Goal: Task Accomplishment & Management: Complete application form

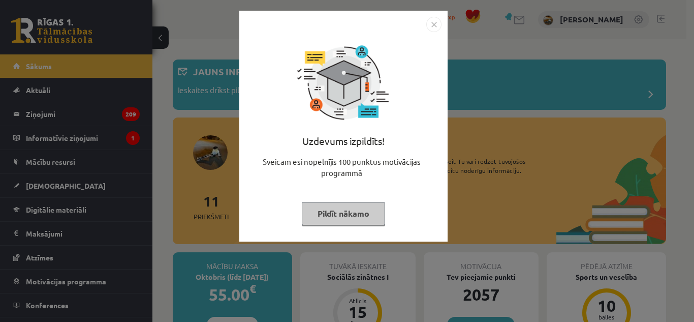
click at [325, 212] on button "Pildīt nākamo" at bounding box center [343, 213] width 83 height 23
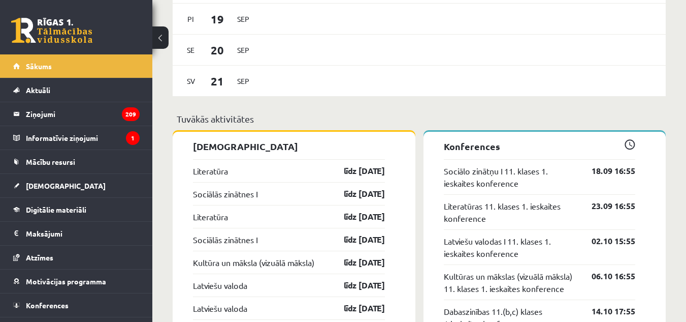
scroll to position [915, 0]
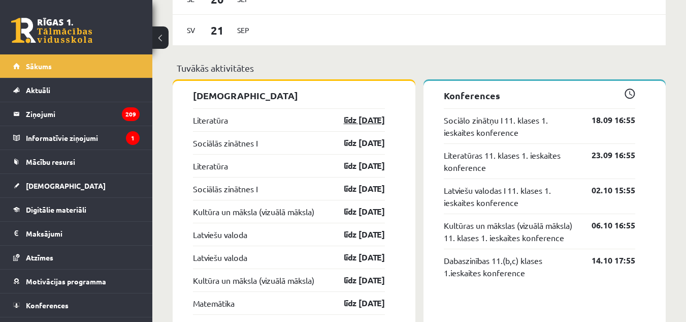
click at [363, 119] on link "līdz 30.09.25" at bounding box center [355, 120] width 59 height 12
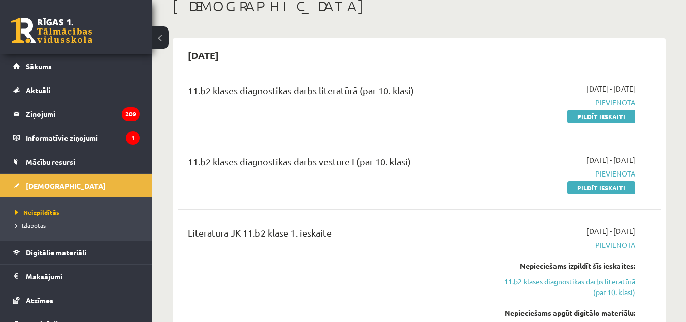
scroll to position [51, 0]
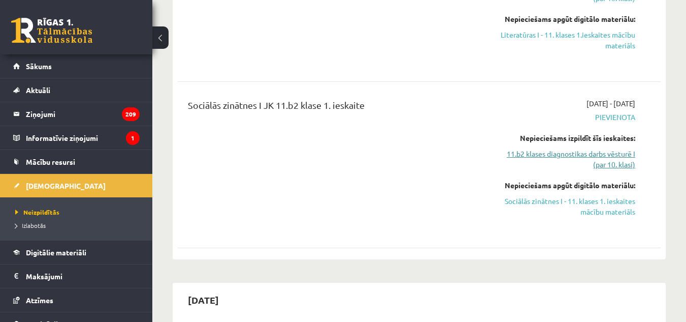
click at [604, 161] on link "11.b2 klases diagnostikas darbs vēsturē I (par 10. klasi)" at bounding box center [565, 158] width 139 height 21
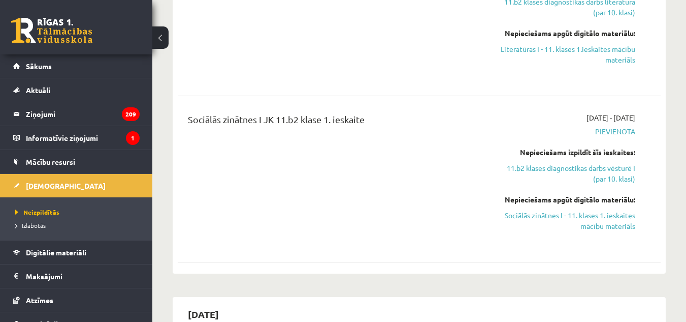
scroll to position [359, 0]
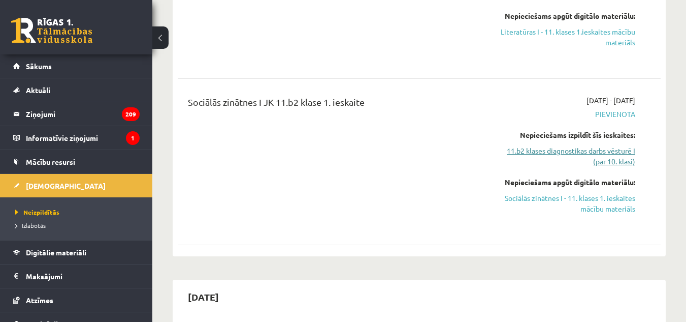
click at [605, 158] on link "11.b2 klases diagnostikas darbs vēsturē I (par 10. klasi)" at bounding box center [565, 155] width 139 height 21
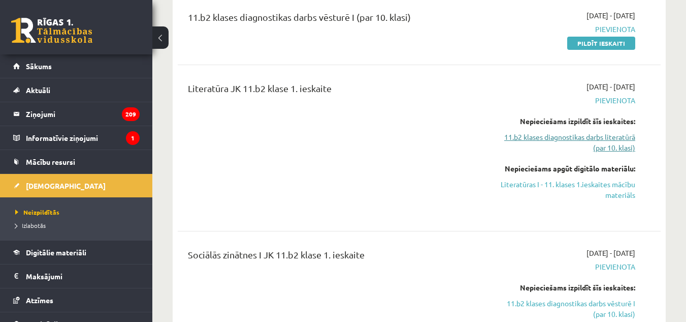
click at [600, 145] on link "11.b2 klases diagnostikas darbs literatūrā (par 10. klasi)" at bounding box center [565, 142] width 139 height 21
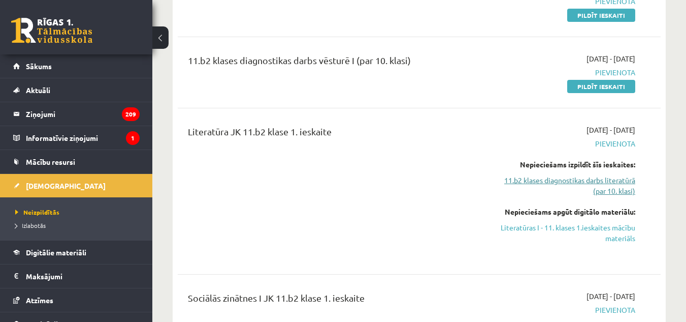
scroll to position [186, 0]
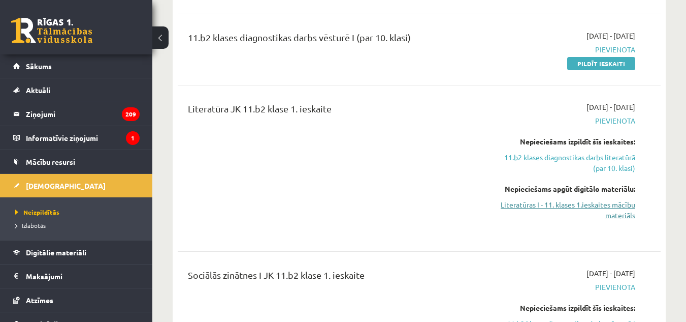
click at [609, 203] on link "Literatūras I - 11. klases 1.ieskaites mācību materiāls" at bounding box center [565, 209] width 139 height 21
click at [611, 163] on link "11.b2 klases diagnostikas darbs literatūrā (par 10. klasi)" at bounding box center [565, 162] width 139 height 21
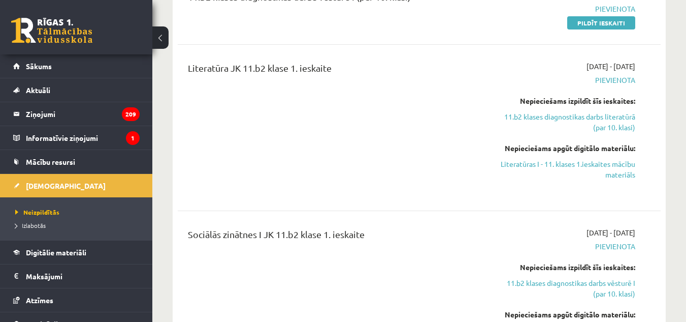
scroll to position [237, 0]
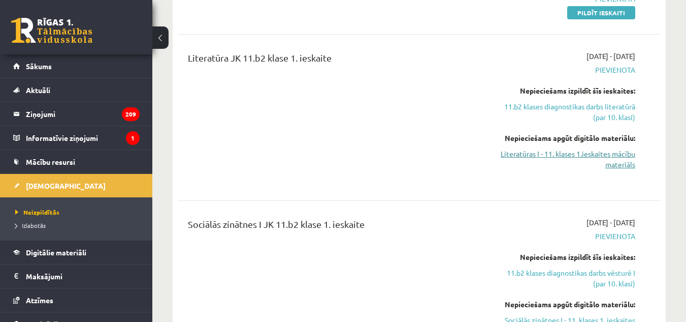
click at [601, 157] on link "Literatūras I - 11. klases 1.ieskaites mācību materiāls" at bounding box center [565, 158] width 139 height 21
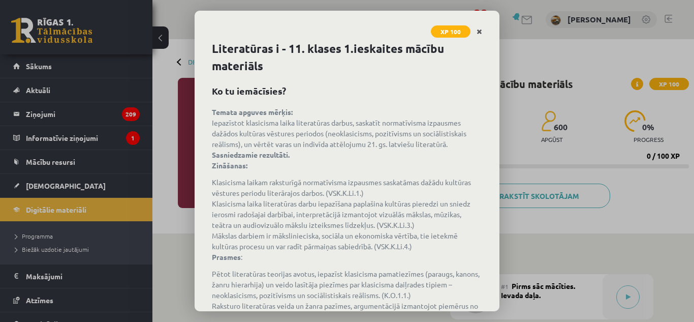
click at [479, 28] on icon "Close" at bounding box center [480, 31] width 6 height 7
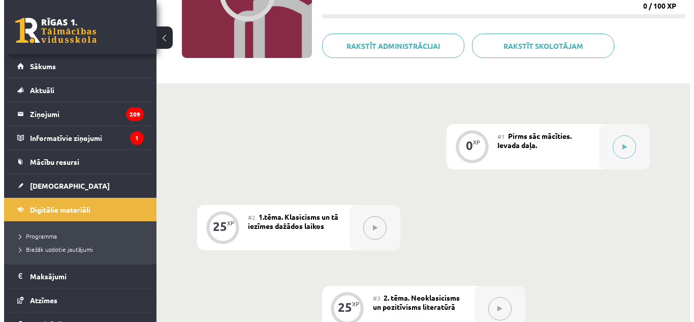
scroll to position [143, 0]
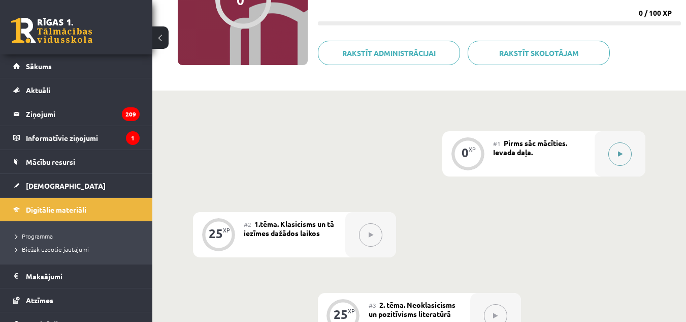
click at [616, 155] on button at bounding box center [620, 153] width 23 height 23
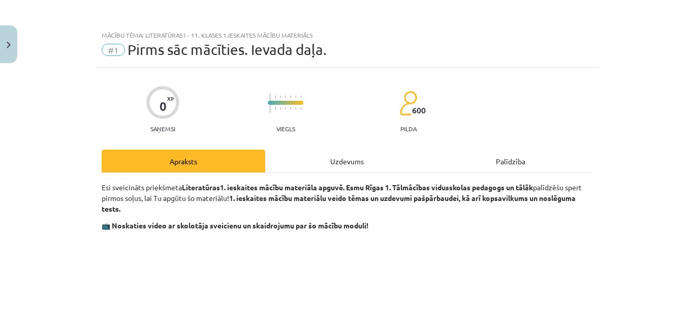
click at [356, 154] on div "Uzdevums" at bounding box center [347, 160] width 164 height 23
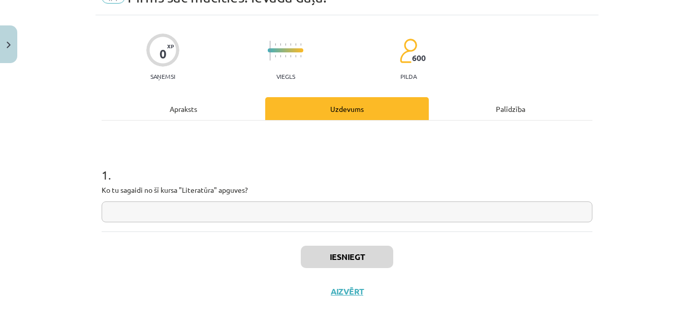
scroll to position [65, 0]
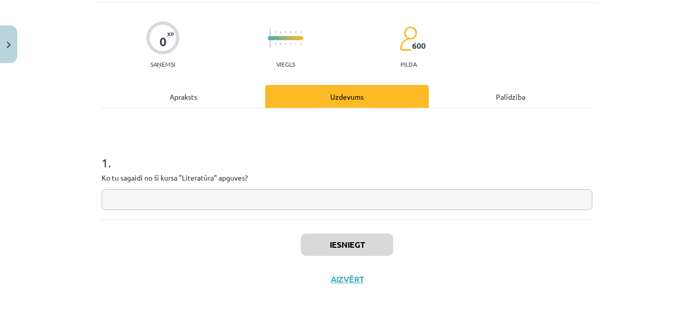
click at [288, 199] on input "text" at bounding box center [347, 199] width 491 height 21
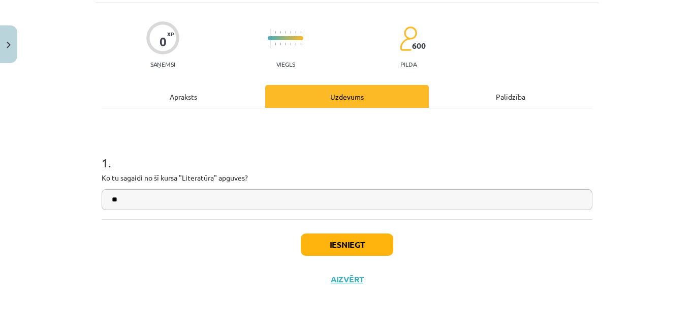
type input "*"
type input "***"
click at [366, 246] on button "Iesniegt" at bounding box center [347, 244] width 92 height 22
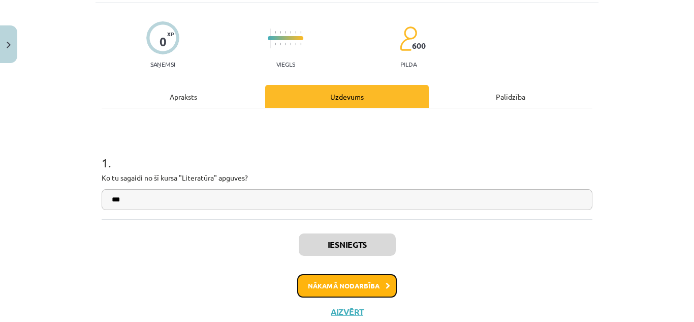
click at [368, 288] on button "Nākamā nodarbība" at bounding box center [347, 285] width 100 height 23
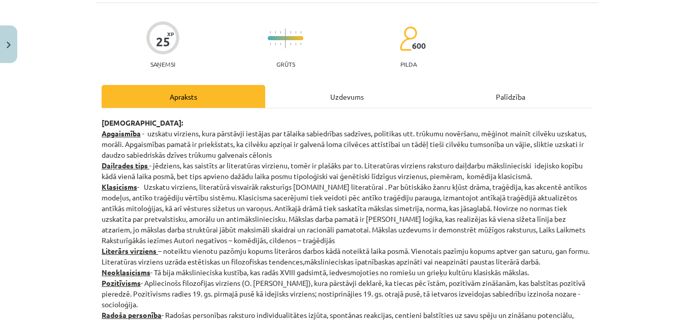
scroll to position [25, 0]
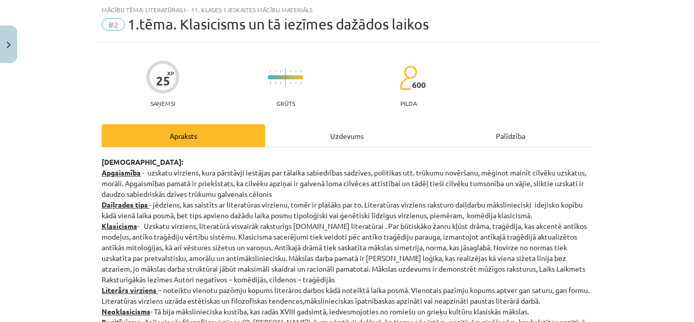
click at [330, 137] on div "Uzdevums" at bounding box center [347, 135] width 164 height 23
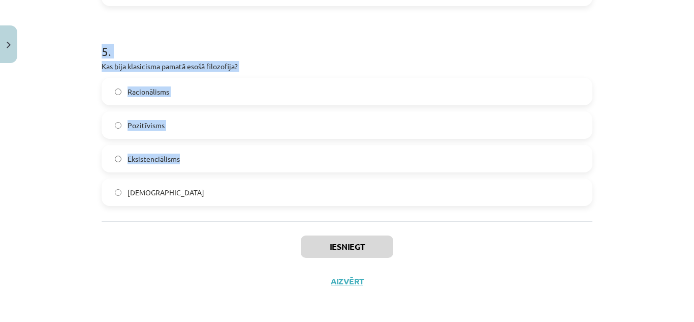
scroll to position [977, 0]
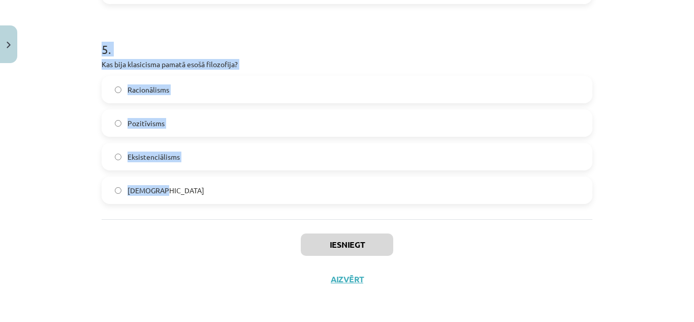
drag, startPoint x: 88, startPoint y: 92, endPoint x: 238, endPoint y: 207, distance: 188.5
click at [238, 207] on div "Mācību tēma: Literatūras i - 11. klases 1.ieskaites mācību materiāls #2 1.tēma.…" at bounding box center [347, 161] width 694 height 322
copy form "1 . Kurš no šiem literatūras žanriem klasicismā tika uzskatīts par "augsto" žan…"
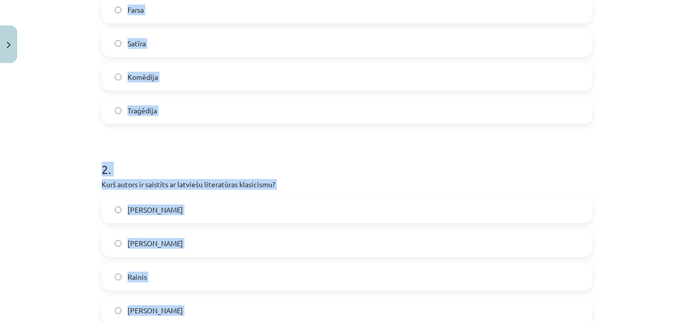
scroll to position [164, 0]
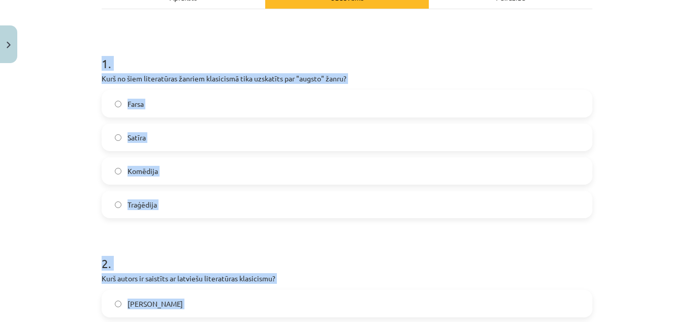
click at [120, 203] on label "Traģēdija" at bounding box center [347, 204] width 489 height 25
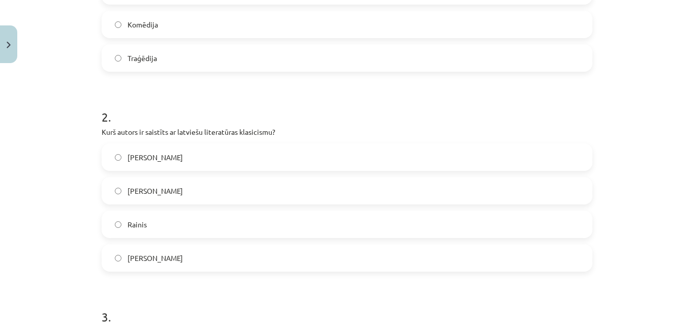
scroll to position [367, 0]
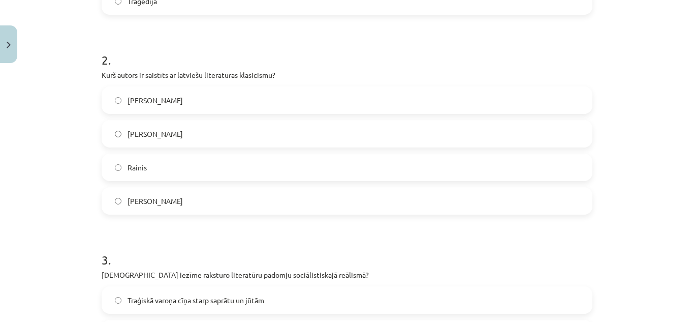
click at [163, 200] on span "Kristofers Fīrekers" at bounding box center [155, 201] width 55 height 11
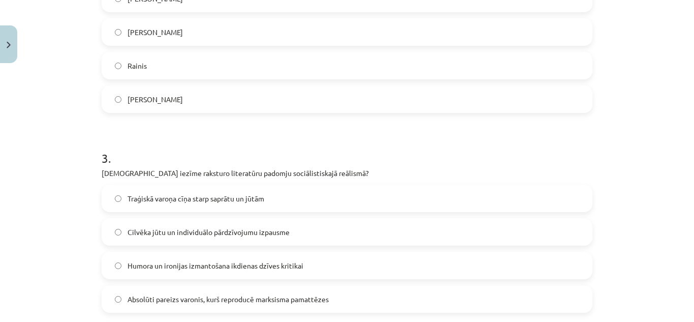
scroll to position [570, 0]
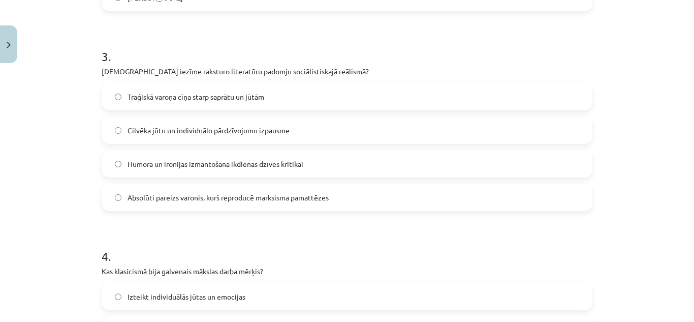
click at [157, 199] on span "Absolūti pareizs varonis, kurš reproducē marksisma pamattēzes" at bounding box center [228, 197] width 201 height 11
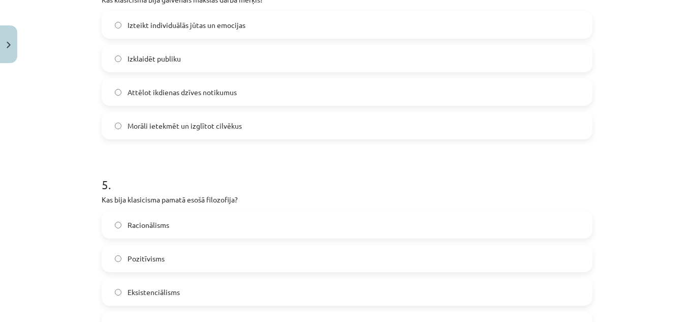
scroll to position [824, 0]
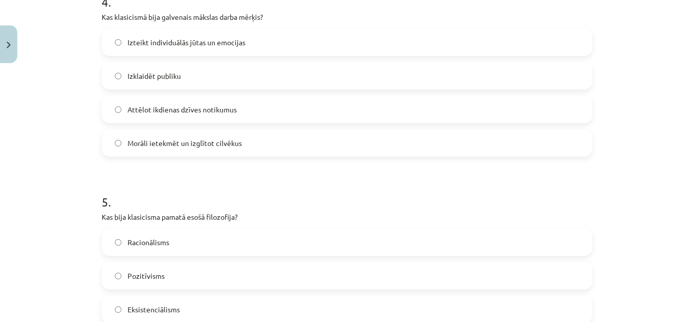
click at [159, 150] on label "Morāli ietekmēt un izglītot cilvēkus" at bounding box center [347, 142] width 489 height 25
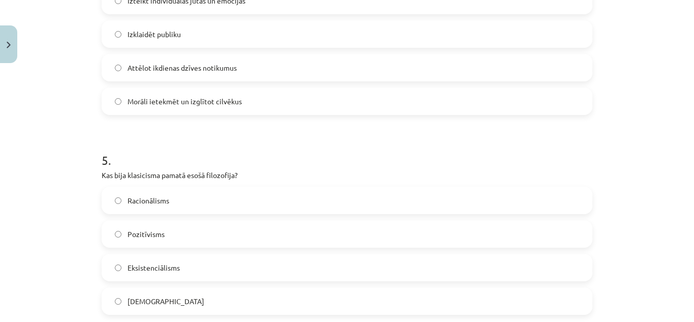
scroll to position [926, 0]
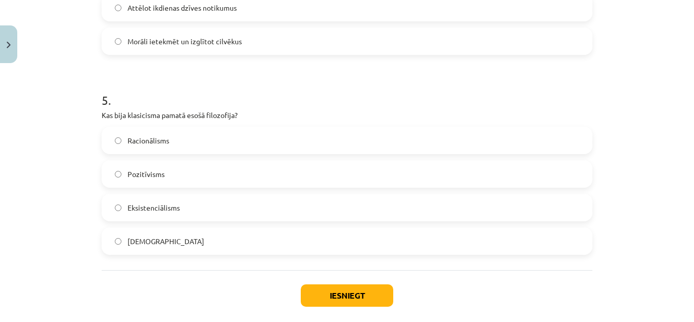
click at [159, 143] on span "Racionālisms" at bounding box center [149, 140] width 42 height 11
click at [333, 303] on button "Iesniegt" at bounding box center [347, 295] width 92 height 22
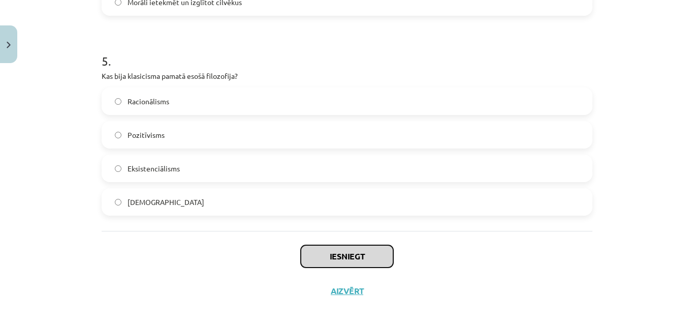
scroll to position [977, 0]
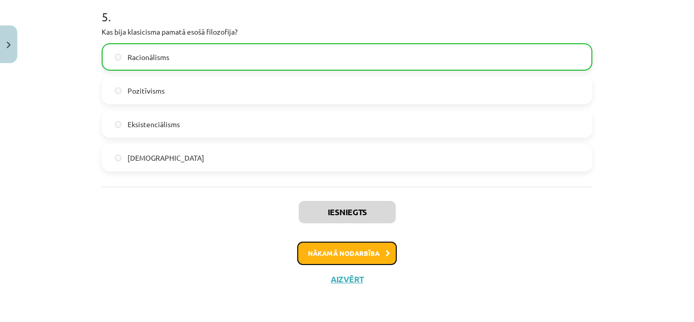
click at [359, 254] on button "Nākamā nodarbība" at bounding box center [347, 252] width 100 height 23
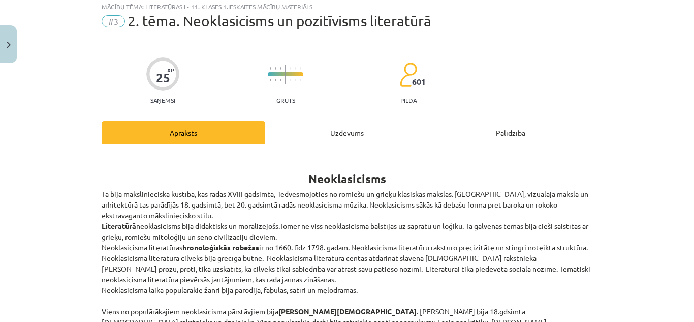
scroll to position [25, 0]
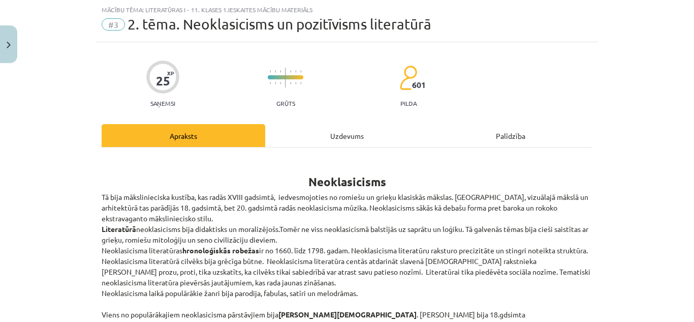
click at [322, 135] on div "Uzdevums" at bounding box center [347, 135] width 164 height 23
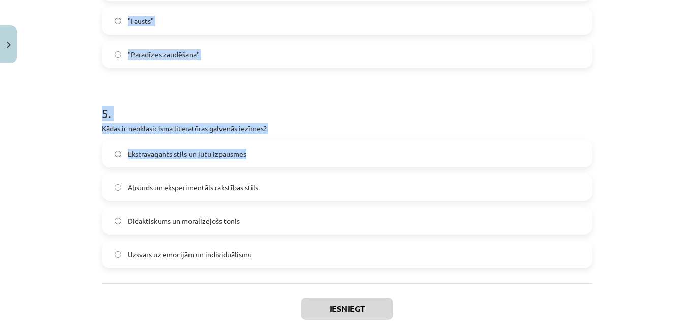
scroll to position [977, 0]
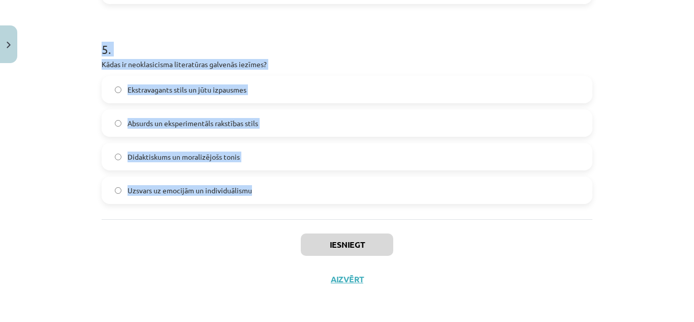
drag, startPoint x: 92, startPoint y: 51, endPoint x: 256, endPoint y: 216, distance: 232.8
copy form "1 . Kuras īpašības ir uzsvērtas Jāņa Sudrabkalna dzejolī "Padomju cilvēks"? Paš…"
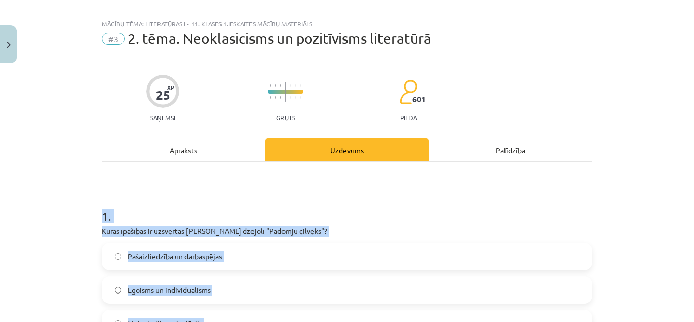
scroll to position [164, 0]
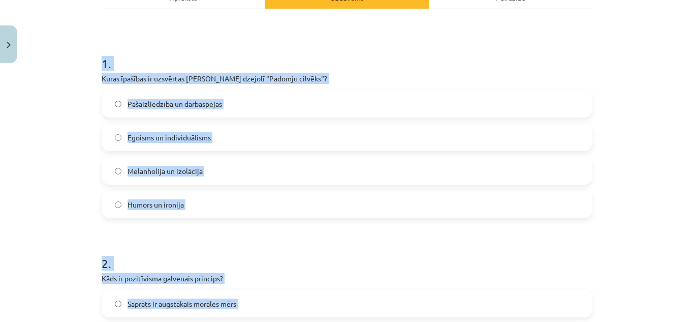
click at [185, 107] on span "Pašaizliedzība un darbaspējas" at bounding box center [175, 104] width 95 height 11
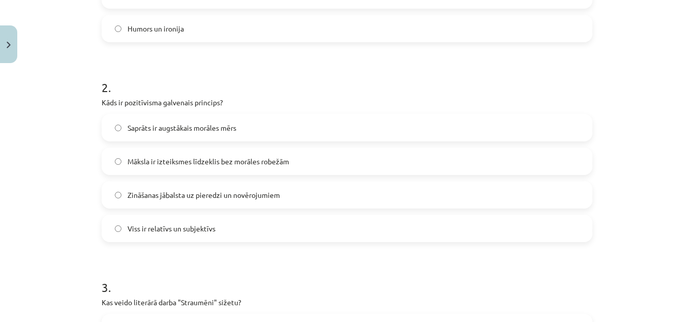
scroll to position [367, 0]
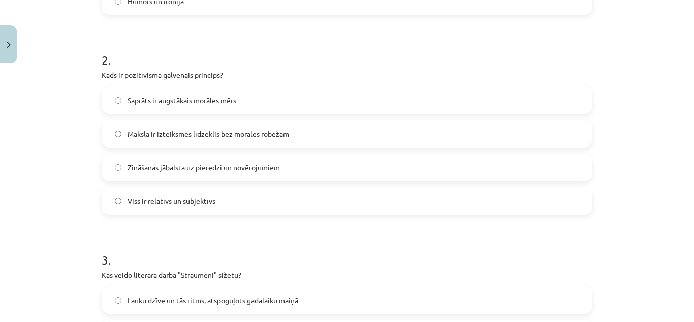
click at [195, 165] on span "Zināšanas jābalsta uz pieredzi un novērojumiem" at bounding box center [204, 167] width 152 height 11
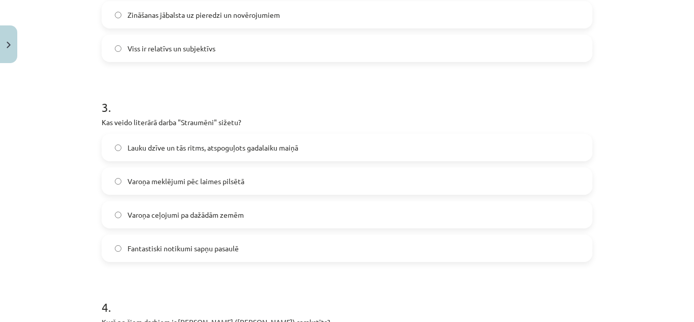
click at [204, 143] on span "Lauku dzīve un tās ritms, atspoguļots gadalaiku maiņā" at bounding box center [213, 147] width 171 height 11
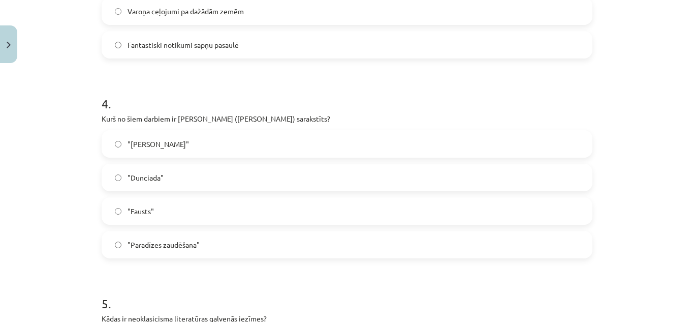
click at [181, 173] on label ""Dunciada"" at bounding box center [347, 177] width 489 height 25
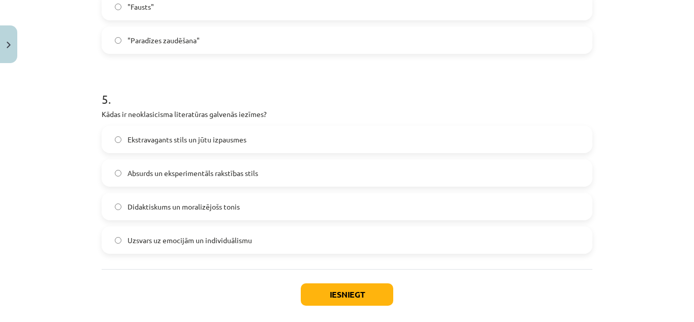
scroll to position [977, 0]
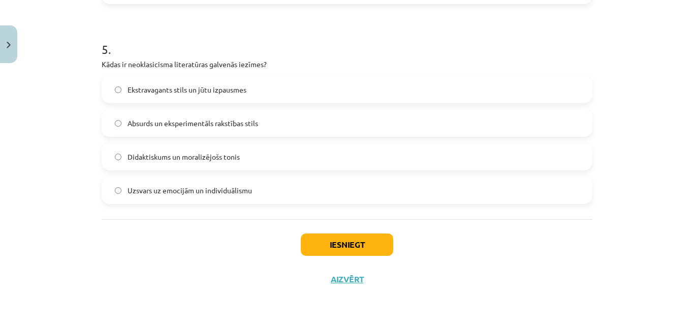
click at [196, 159] on span "Didaktiskums un moralizējošs tonis" at bounding box center [184, 156] width 112 height 11
click at [331, 239] on button "Iesniegt" at bounding box center [347, 244] width 92 height 22
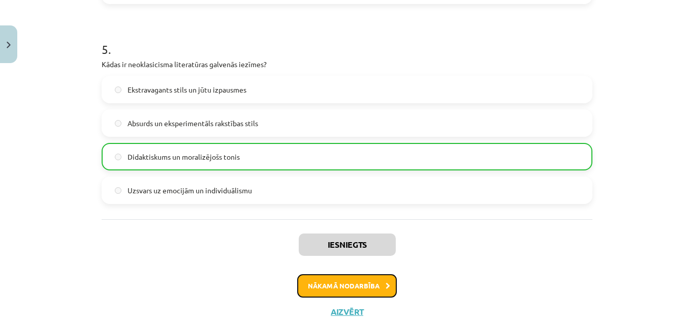
click at [350, 281] on button "Nākamā nodarbība" at bounding box center [347, 285] width 100 height 23
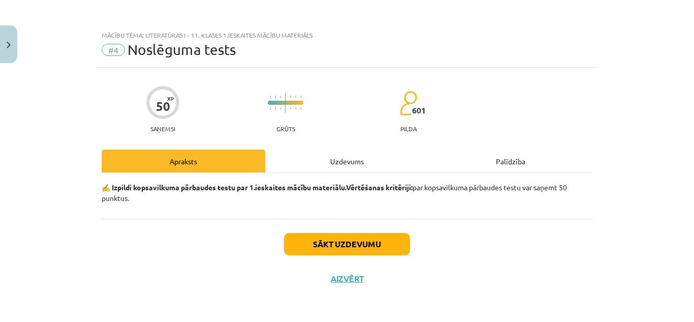
click at [320, 159] on div "Uzdevums" at bounding box center [347, 160] width 164 height 23
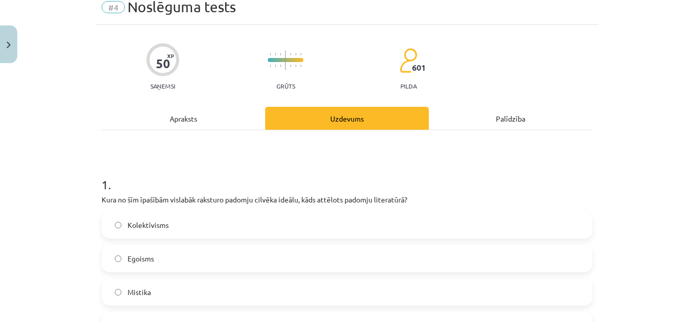
scroll to position [102, 0]
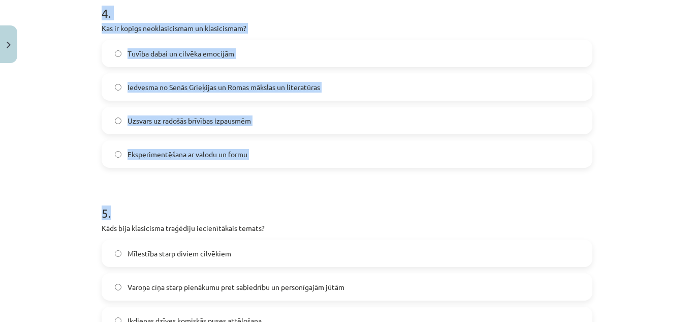
drag, startPoint x: 98, startPoint y: 124, endPoint x: 261, endPoint y: 215, distance: 186.3
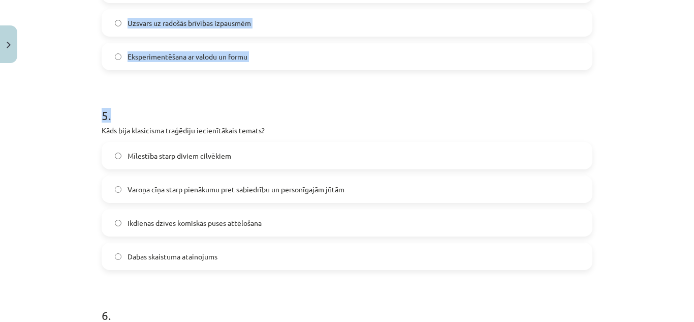
scroll to position [915, 0]
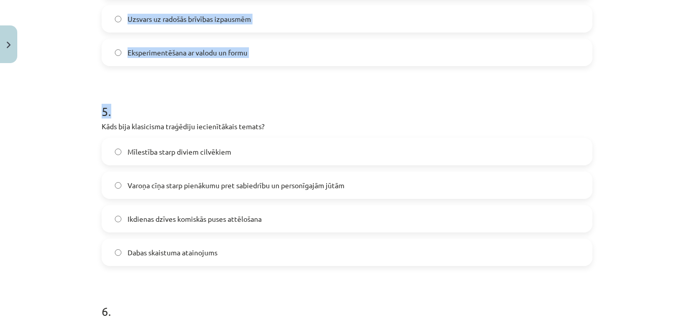
click at [84, 92] on div "Mācību tēma: Literatūras i - 11. klases 1.ieskaites mācību materiāls #4 Noslēgu…" at bounding box center [347, 161] width 694 height 322
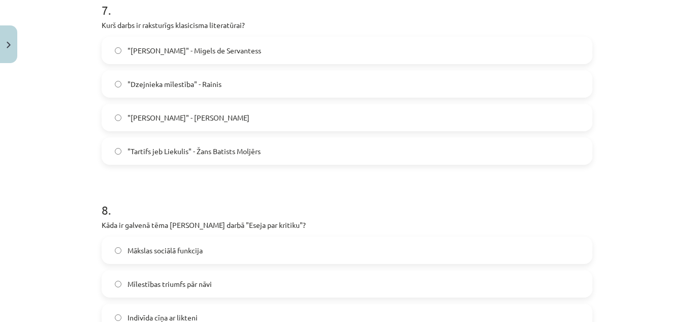
scroll to position [1575, 0]
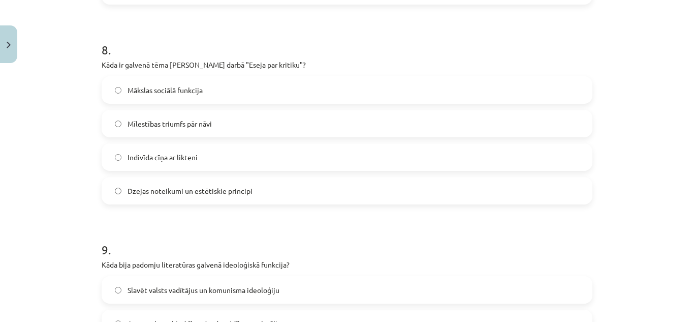
drag, startPoint x: 265, startPoint y: 240, endPoint x: 93, endPoint y: 215, distance: 173.5
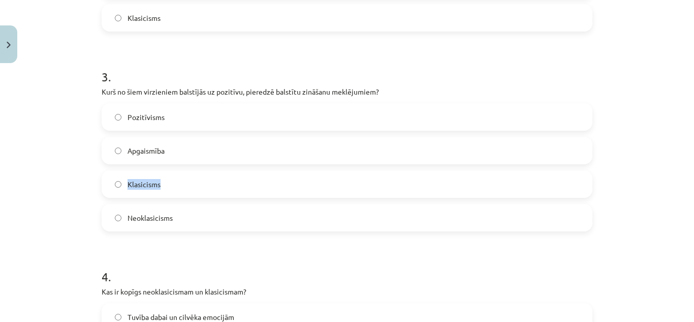
scroll to position [559, 0]
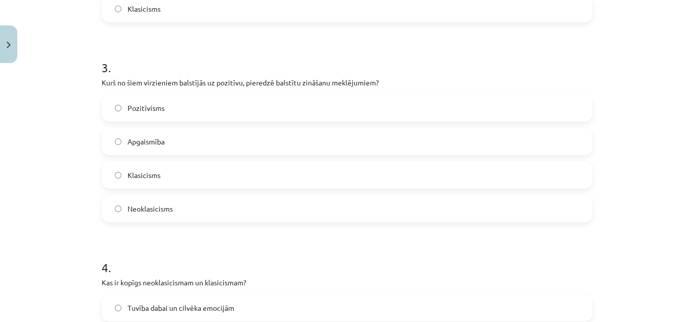
drag, startPoint x: 282, startPoint y: 200, endPoint x: 112, endPoint y: 49, distance: 227.5
click at [112, 49] on h1 "3 ." at bounding box center [347, 59] width 491 height 32
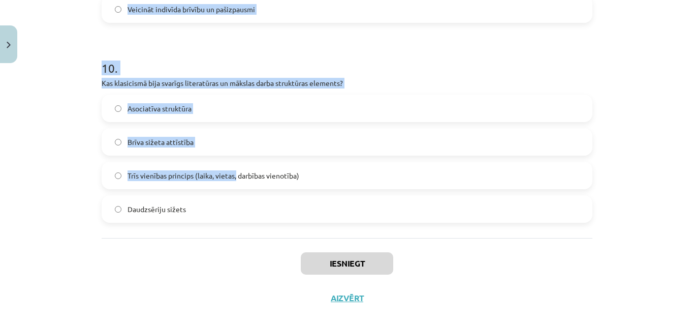
scroll to position [1975, 0]
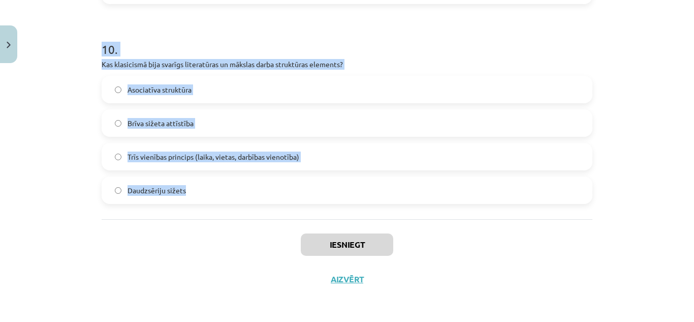
drag, startPoint x: 95, startPoint y: 120, endPoint x: 221, endPoint y: 192, distance: 145.4
copy form "1 . Kura no šīm īpašībām vislabāk raksturo padomju cilvēka ideālu, kāds attēlot…"
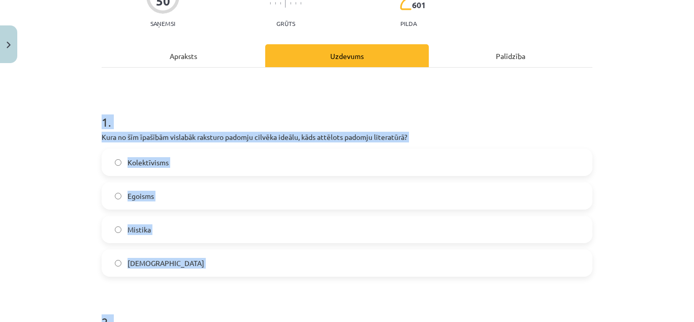
scroll to position [197, 0]
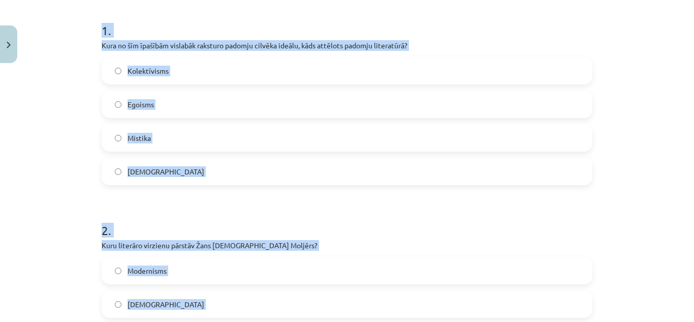
click at [132, 66] on span "Kolektīvisms" at bounding box center [148, 71] width 41 height 11
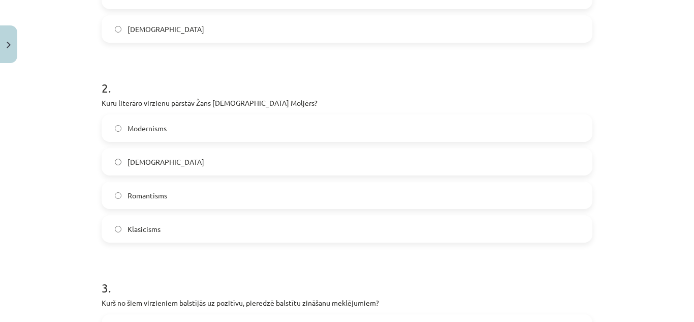
scroll to position [349, 0]
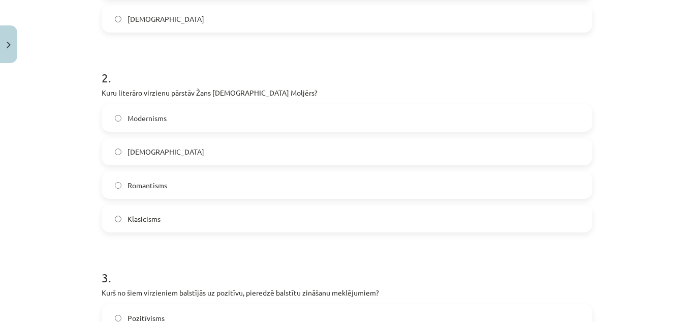
click at [143, 223] on span "Klasicisms" at bounding box center [144, 218] width 33 height 11
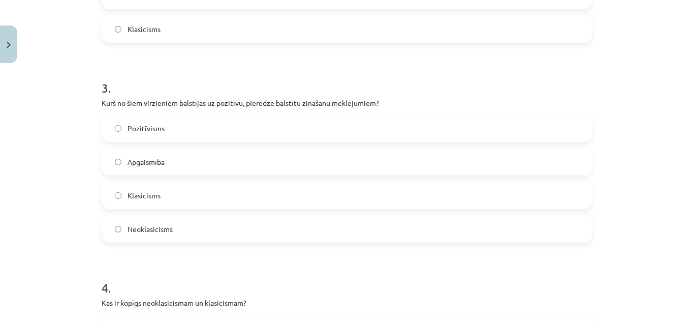
scroll to position [552, 0]
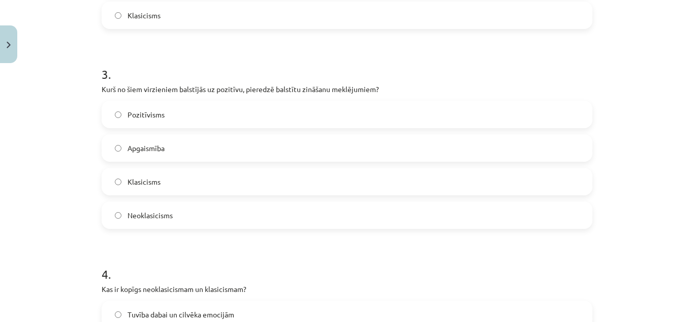
click at [163, 111] on label "Pozitīvisms" at bounding box center [347, 114] width 489 height 25
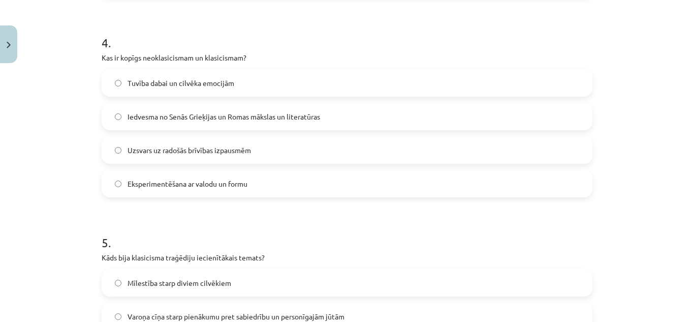
scroll to position [806, 0]
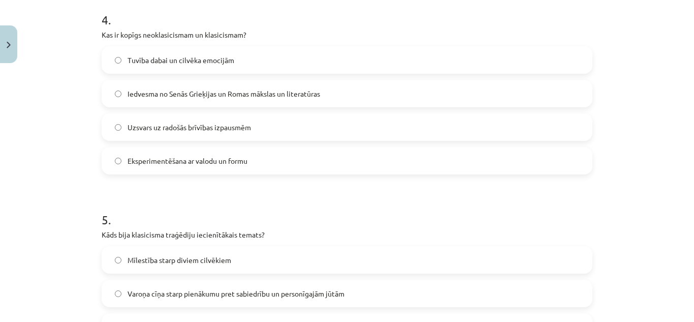
click at [165, 94] on span "Iedvesma no Senās Grieķijas un Romas mākslas un literatūras" at bounding box center [224, 93] width 193 height 11
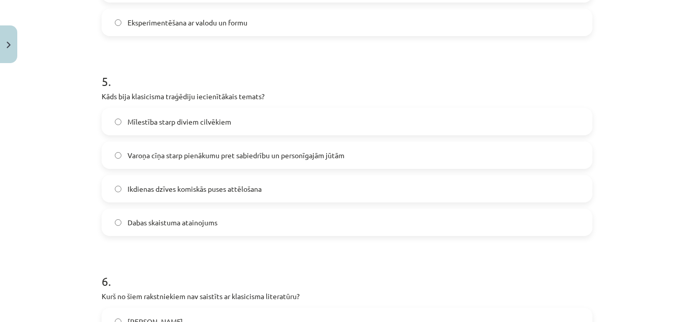
scroll to position [959, 0]
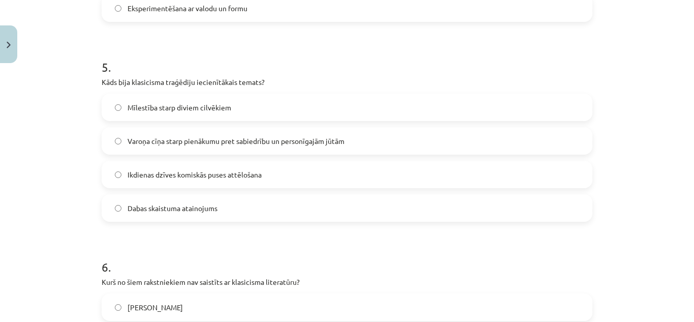
click at [158, 147] on label "Varoņa cīņa starp pienākumu pret sabiedrību un personīgajām jūtām" at bounding box center [347, 140] width 489 height 25
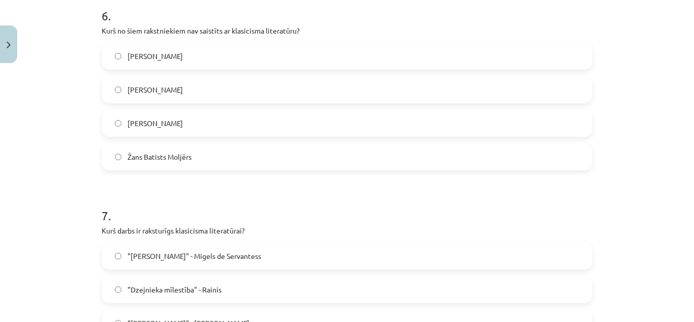
scroll to position [1213, 0]
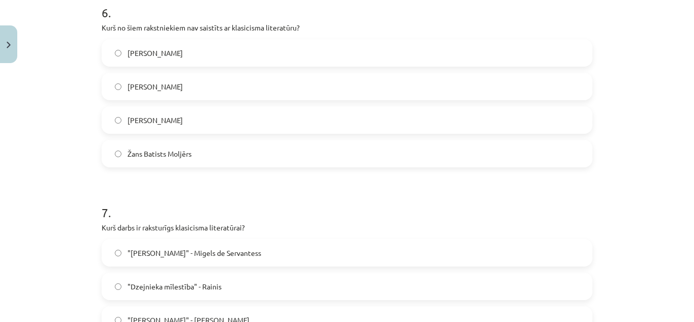
click at [162, 85] on label "Vilis Lācis" at bounding box center [347, 86] width 489 height 25
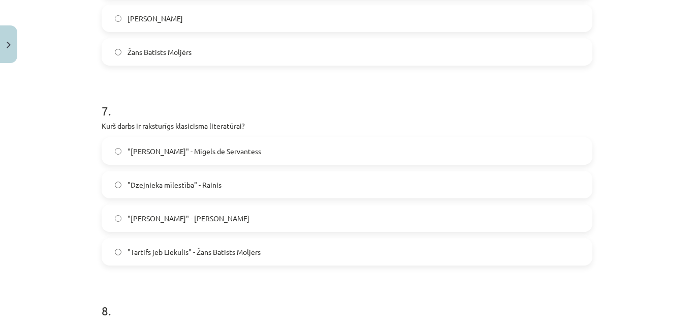
scroll to position [1365, 0]
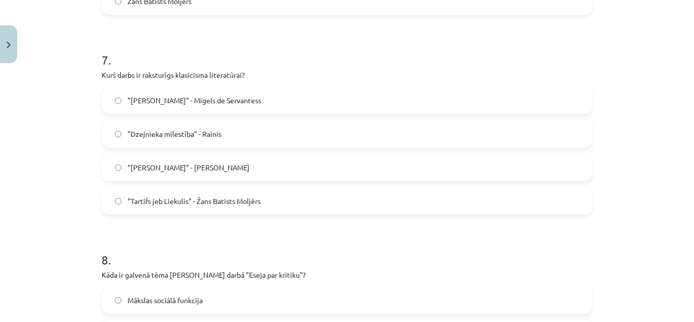
click at [151, 203] on span ""Tartifs jeb Liekulis" - Žans Batists Moljērs" at bounding box center [194, 201] width 133 height 11
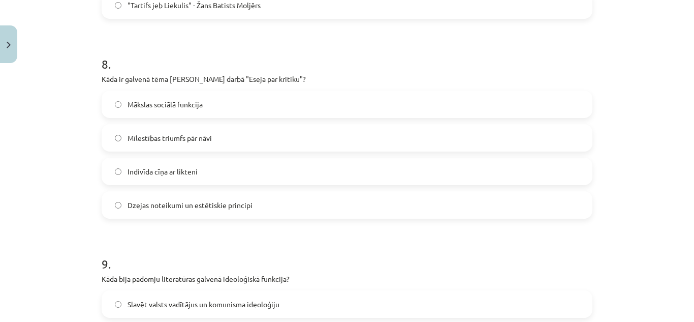
scroll to position [1569, 0]
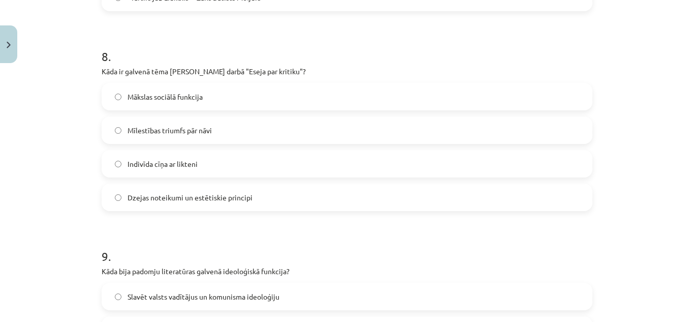
click at [144, 207] on label "Dzejas noteikumi un estētiskie principi" at bounding box center [347, 196] width 489 height 25
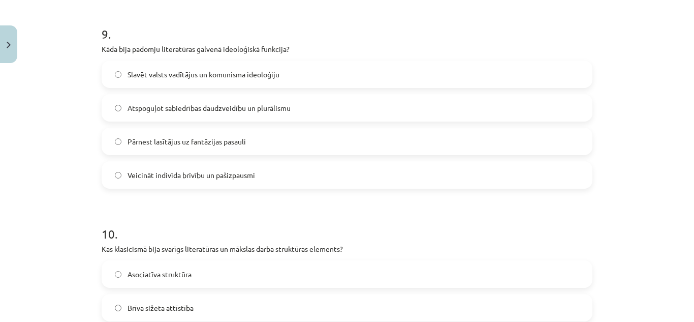
scroll to position [1772, 0]
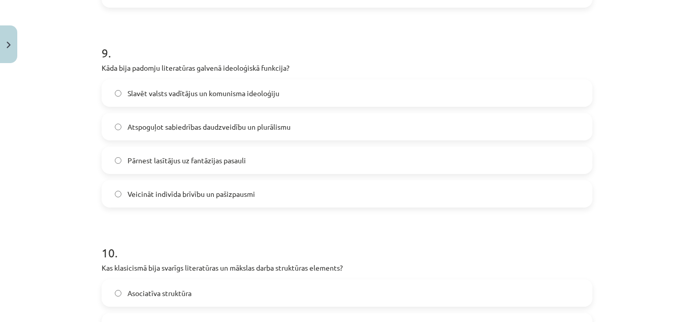
click at [190, 91] on span "Slavēt valsts vadītājus un komunisma ideoloģiju" at bounding box center [204, 93] width 152 height 11
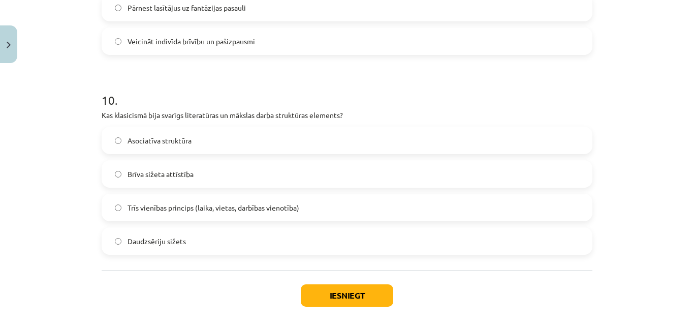
scroll to position [1975, 0]
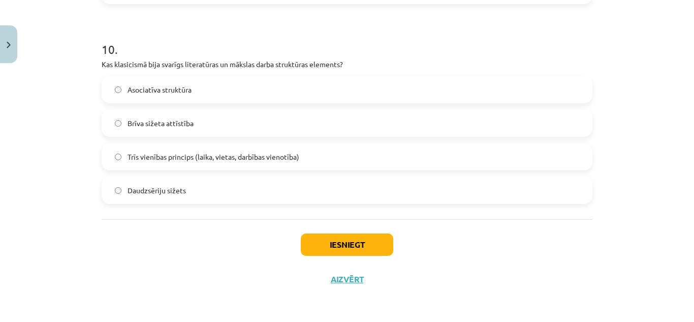
click at [154, 153] on span "Trīs vienības princips (laika, vietas, darbības vienotība)" at bounding box center [214, 156] width 172 height 11
click at [339, 249] on button "Iesniegt" at bounding box center [347, 244] width 92 height 22
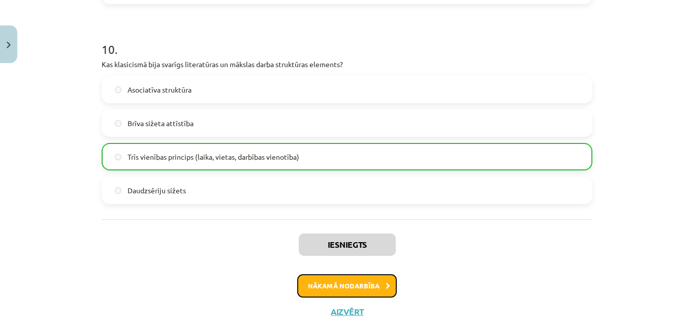
click at [357, 285] on button "Nākamā nodarbība" at bounding box center [347, 285] width 100 height 23
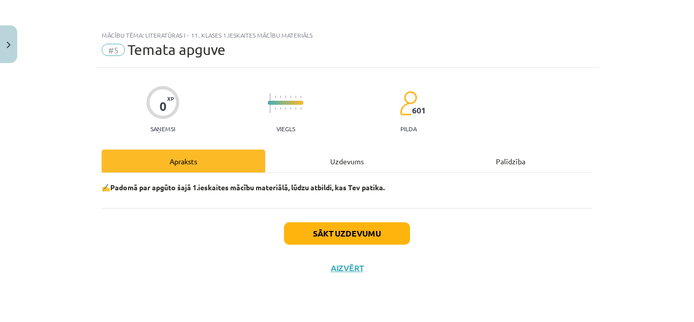
scroll to position [0, 0]
click at [353, 234] on button "Sākt uzdevumu" at bounding box center [347, 233] width 126 height 22
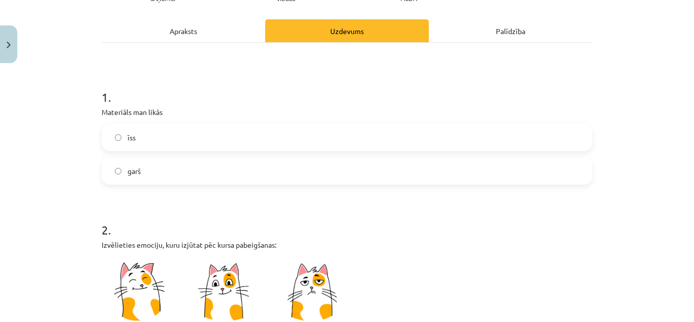
scroll to position [152, 0]
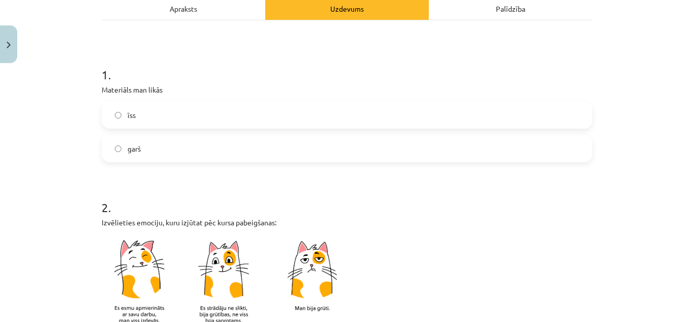
click at [175, 108] on label "īss" at bounding box center [347, 114] width 489 height 25
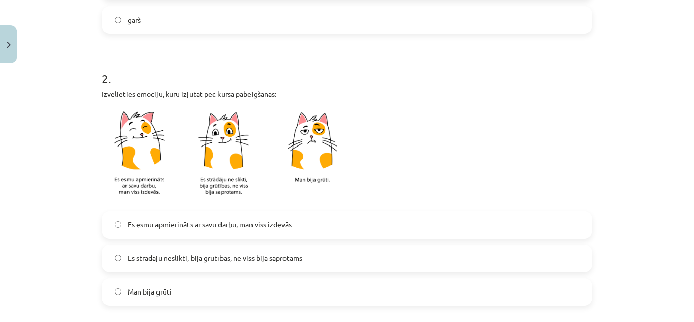
scroll to position [305, 0]
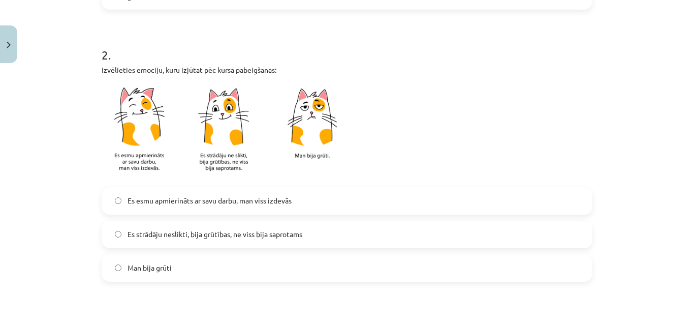
click at [177, 204] on span "Es esmu apmierināts ar savu darbu, man viss izdevās" at bounding box center [210, 200] width 164 height 11
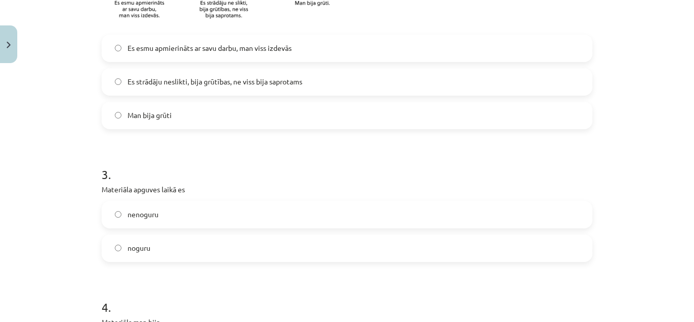
scroll to position [508, 0]
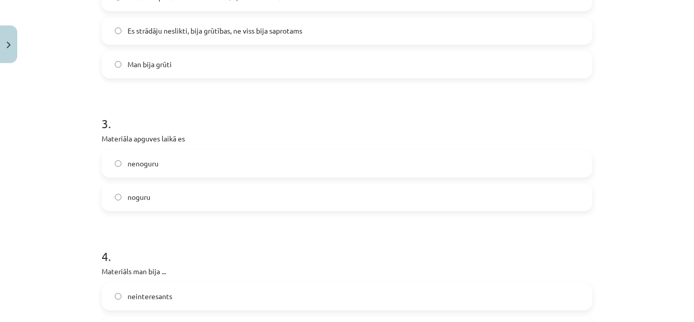
click at [150, 161] on span "nenoguru" at bounding box center [143, 163] width 31 height 11
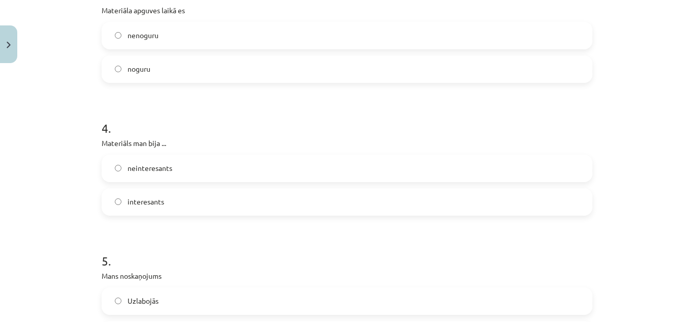
scroll to position [661, 0]
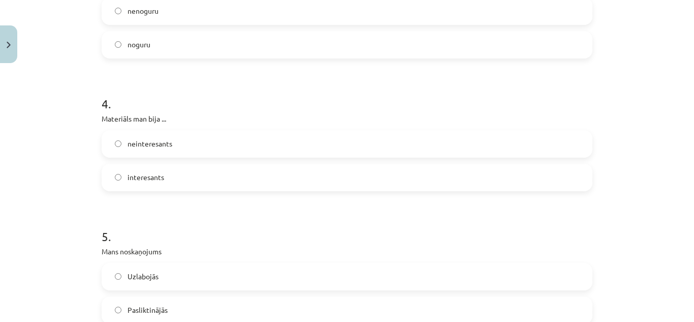
click at [141, 184] on label "interesants" at bounding box center [347, 177] width 489 height 25
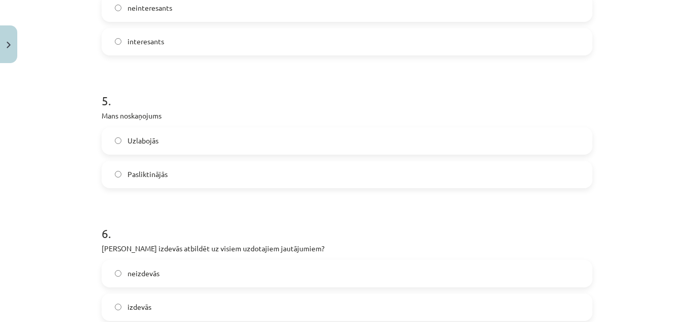
scroll to position [813, 0]
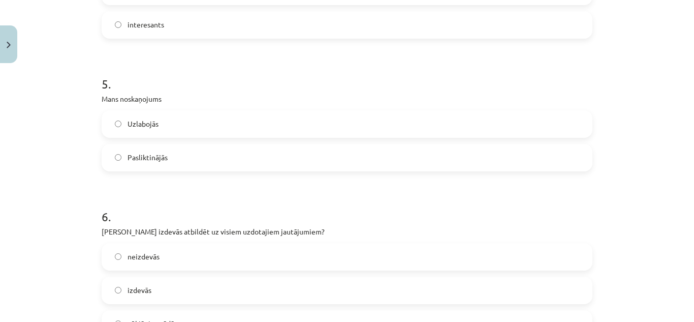
click at [130, 118] on span "Uzlabojās" at bounding box center [143, 123] width 31 height 11
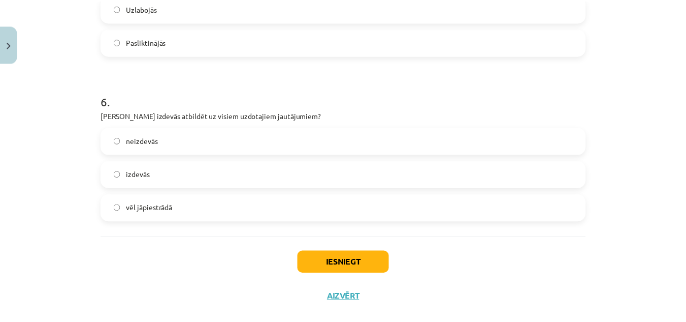
scroll to position [947, 0]
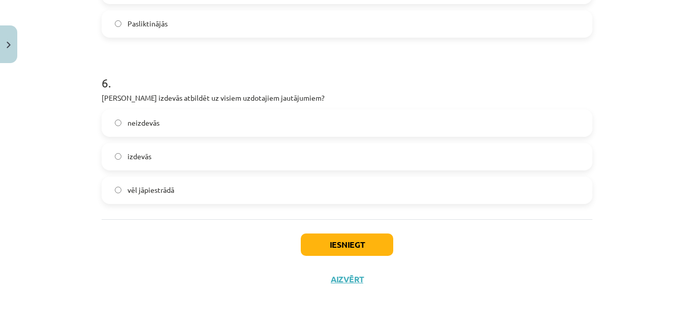
click at [179, 153] on label "izdevās" at bounding box center [347, 156] width 489 height 25
click at [329, 238] on button "Iesniegt" at bounding box center [347, 244] width 92 height 22
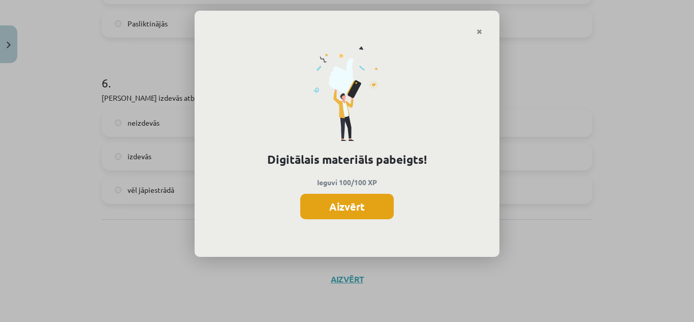
click at [321, 198] on button "Aizvērt" at bounding box center [346, 206] width 93 height 25
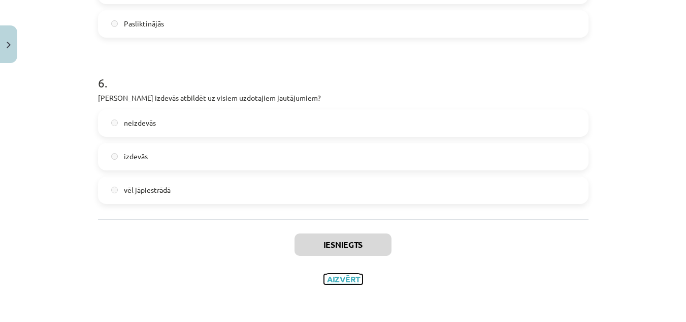
click at [336, 279] on button "Aizvērt" at bounding box center [343, 279] width 39 height 10
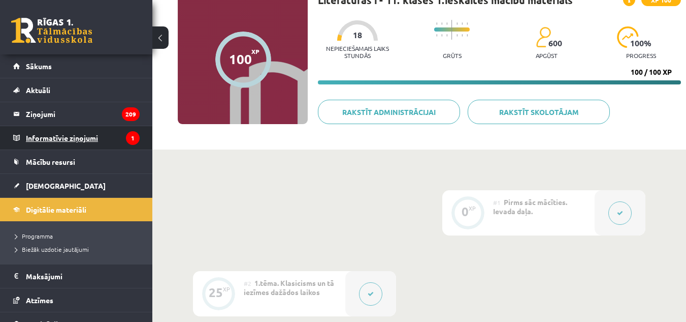
scroll to position [41, 0]
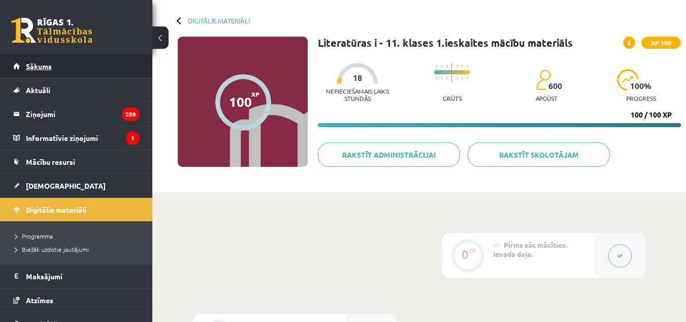
click at [56, 71] on link "Sākums" at bounding box center [76, 65] width 127 height 23
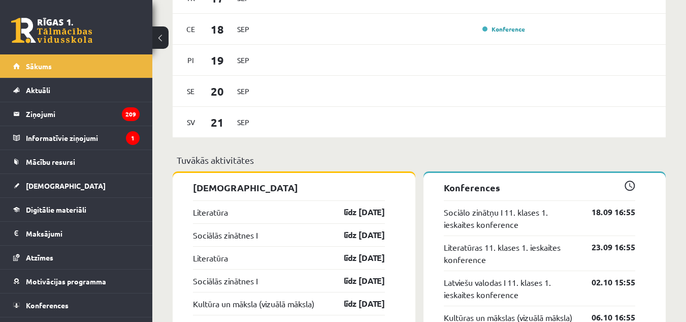
scroll to position [965, 0]
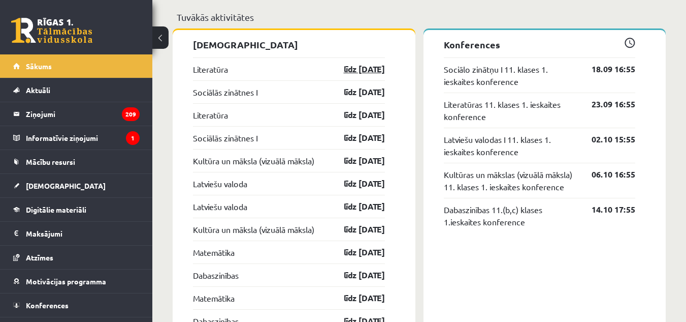
click at [350, 68] on link "līdz 30.09.25" at bounding box center [355, 69] width 59 height 12
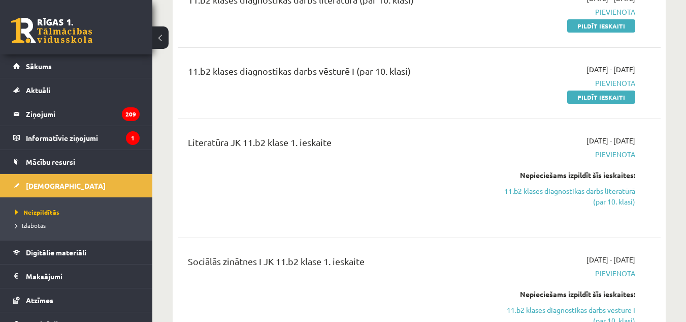
scroll to position [203, 0]
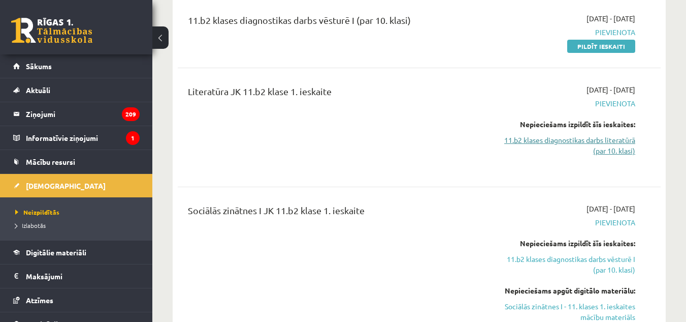
click at [587, 145] on link "11.b2 klases diagnostikas darbs literatūrā (par 10. klasi)" at bounding box center [565, 145] width 139 height 21
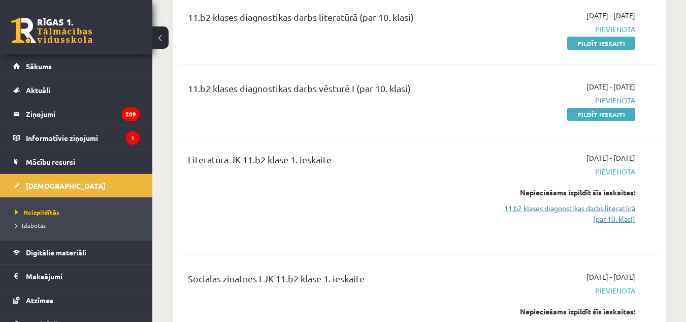
click at [591, 212] on link "11.b2 klases diagnostikas darbs literatūrā (par 10. klasi)" at bounding box center [565, 213] width 139 height 21
click at [590, 218] on link "11.b2 klases diagnostikas darbs literatūrā (par 10. klasi)" at bounding box center [565, 213] width 139 height 21
click at [548, 209] on link "11.b2 klases diagnostikas darbs literatūrā (par 10. klasi)" at bounding box center [565, 213] width 139 height 21
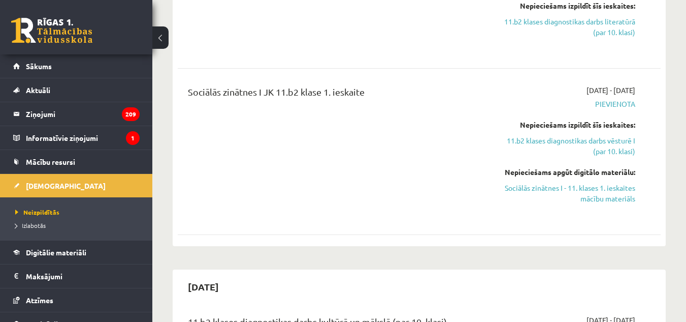
scroll to position [338, 0]
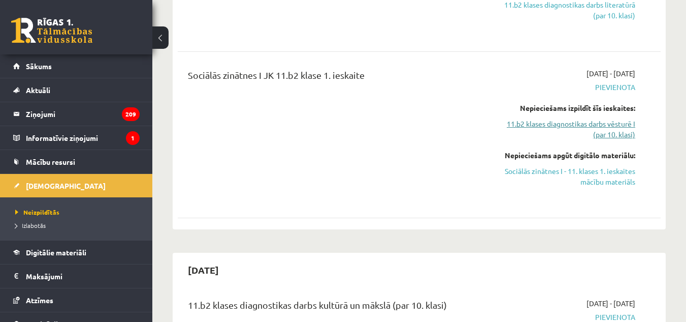
click at [591, 136] on link "11.b2 klases diagnostikas darbs vēsturē I (par 10. klasi)" at bounding box center [565, 128] width 139 height 21
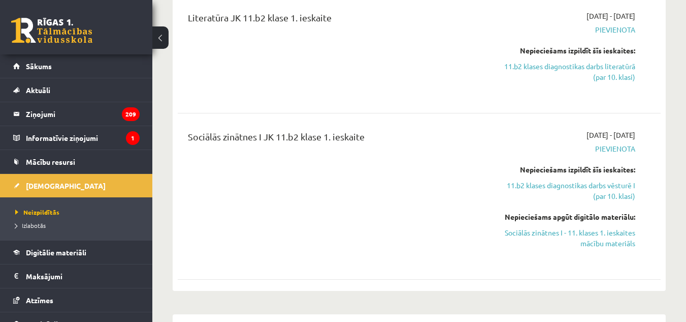
scroll to position [308, 0]
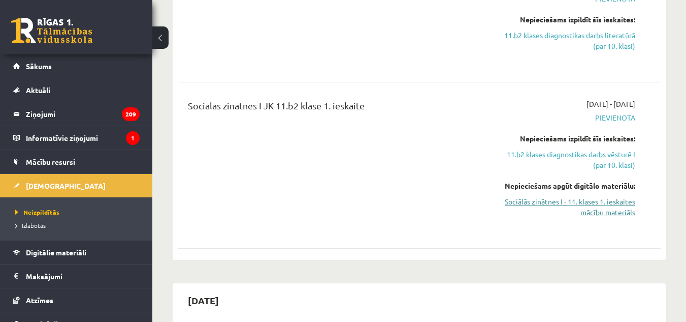
click at [592, 210] on link "Sociālās zinātnes I - 11. klases 1. ieskaites mācību materiāls" at bounding box center [565, 206] width 139 height 21
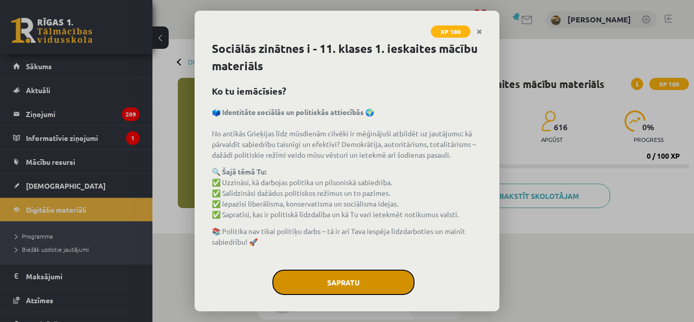
click at [350, 289] on button "Sapratu" at bounding box center [343, 281] width 142 height 25
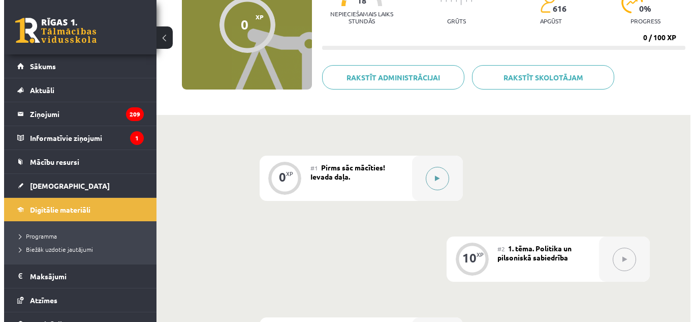
scroll to position [101, 0]
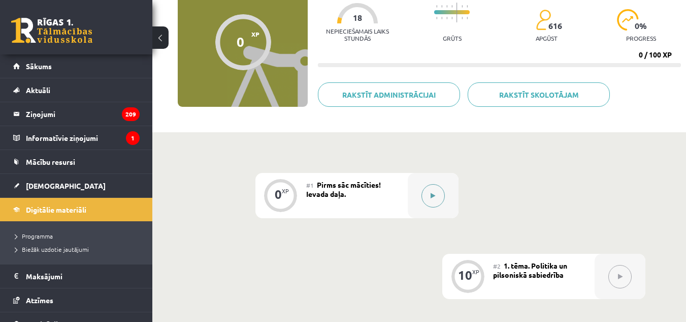
click at [441, 193] on button at bounding box center [433, 195] width 23 height 23
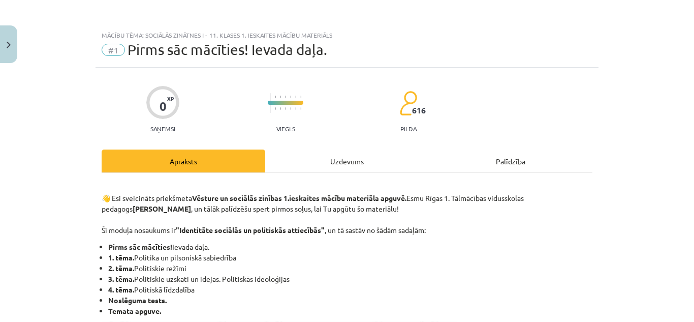
click at [359, 167] on div "Uzdevums" at bounding box center [347, 160] width 164 height 23
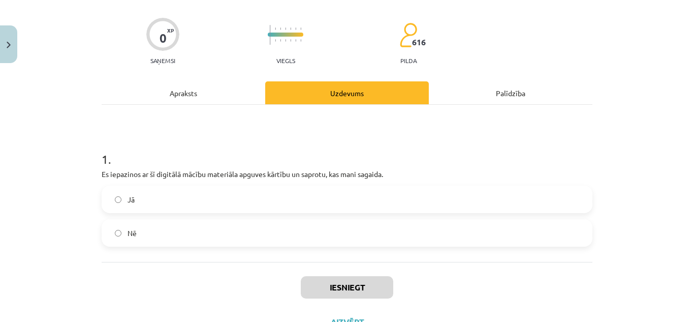
scroll to position [111, 0]
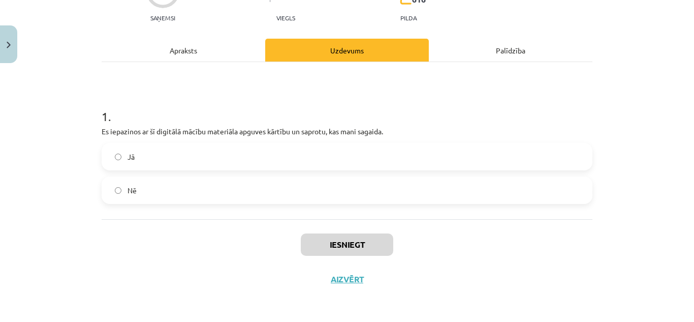
click at [209, 155] on label "Jā" at bounding box center [347, 156] width 489 height 25
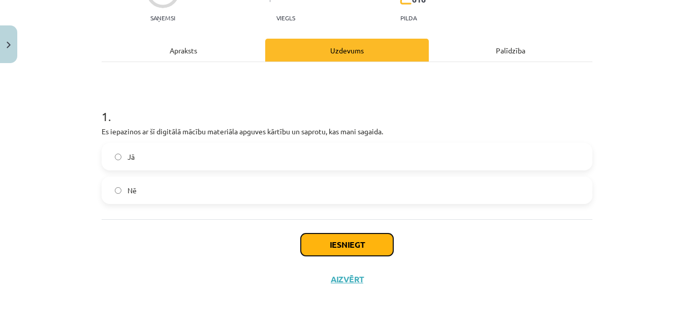
click at [336, 243] on button "Iesniegt" at bounding box center [347, 244] width 92 height 22
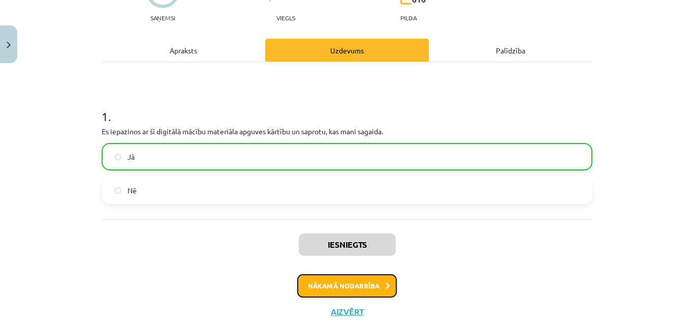
click at [323, 279] on button "Nākamā nodarbība" at bounding box center [347, 285] width 100 height 23
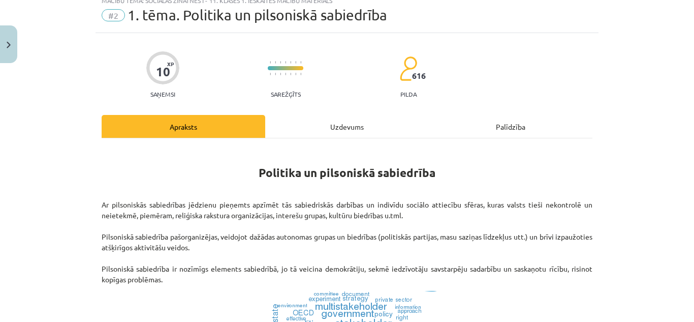
scroll to position [25, 0]
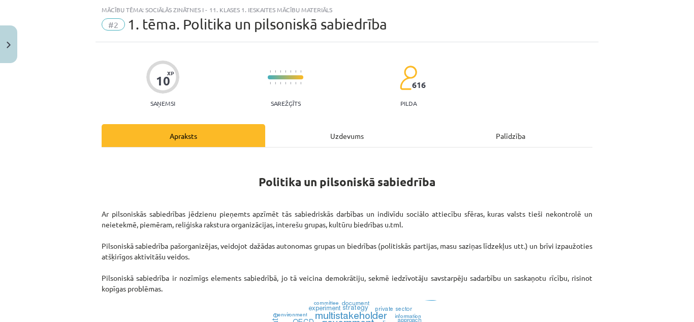
click at [329, 137] on div "Uzdevums" at bounding box center [347, 135] width 164 height 23
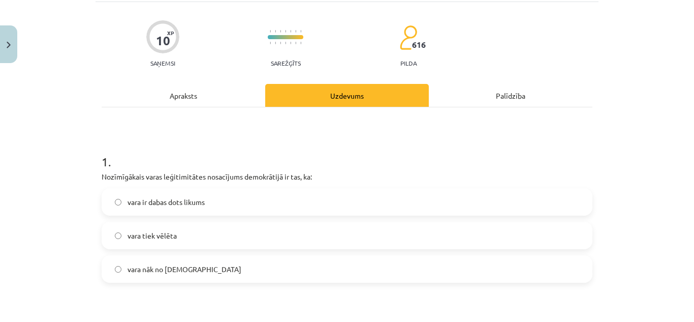
scroll to position [127, 0]
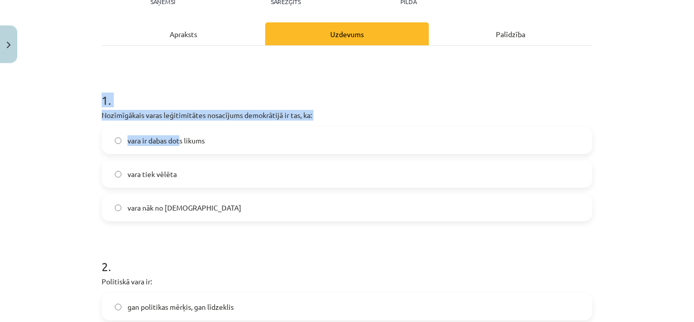
drag, startPoint x: 98, startPoint y: 97, endPoint x: 192, endPoint y: 151, distance: 108.6
click at [180, 135] on div "1 . Nozīmīgākais varas leģitimitātes nosacījums demokrātijā ir tas, ka: vara ir…" at bounding box center [347, 148] width 491 height 146
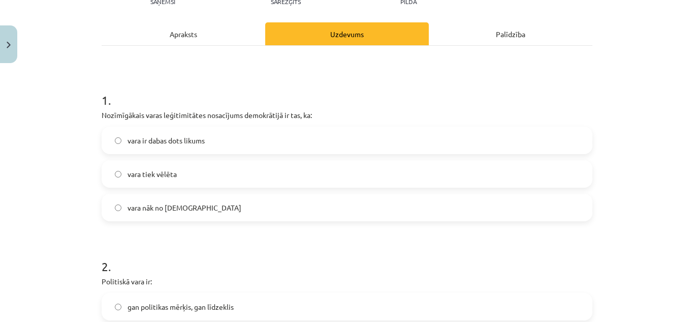
click at [192, 152] on label "vara ir dabas dots likums" at bounding box center [347, 140] width 489 height 25
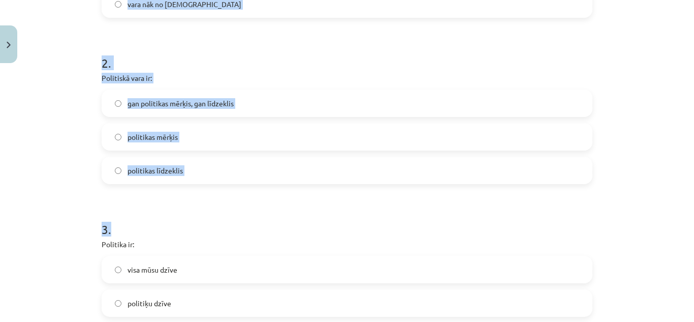
drag, startPoint x: 89, startPoint y: 100, endPoint x: 244, endPoint y: 195, distance: 182.1
click at [244, 195] on div "Mācību tēma: Sociālās zinātnes i - 11. klases 1. ieskaites mācību materiāls #2 …" at bounding box center [347, 161] width 694 height 322
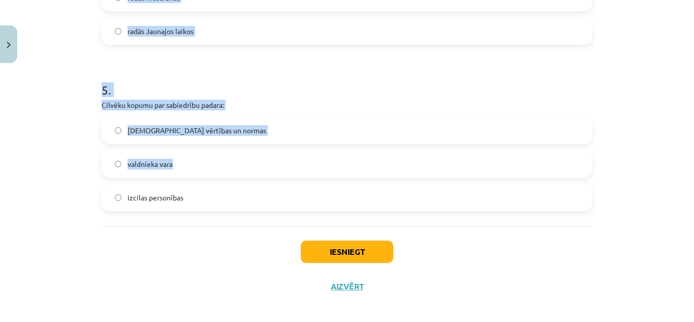
scroll to position [809, 0]
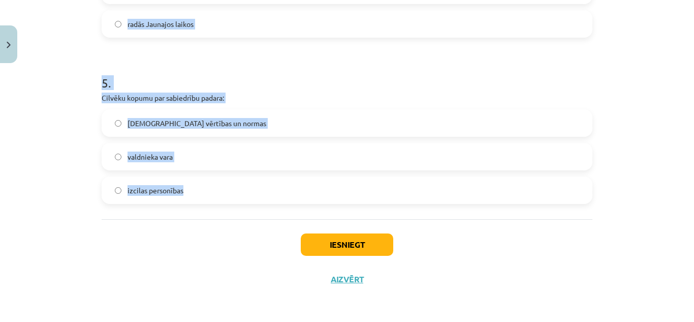
drag, startPoint x: 91, startPoint y: 100, endPoint x: 198, endPoint y: 206, distance: 150.2
copy form "1 . Nozīmīgākais varas leģitimitātes nosacījums demokrātijā ir tas, ka: vara ir…"
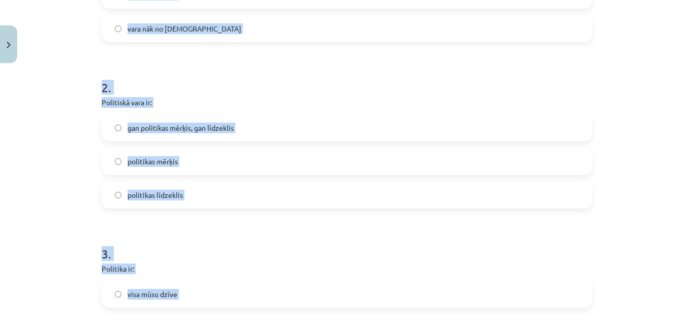
scroll to position [352, 0]
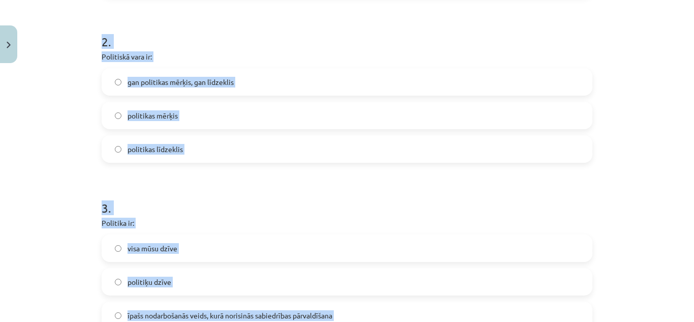
click at [135, 88] on label "gan politikas mērķis, gan līdzeklis" at bounding box center [347, 81] width 489 height 25
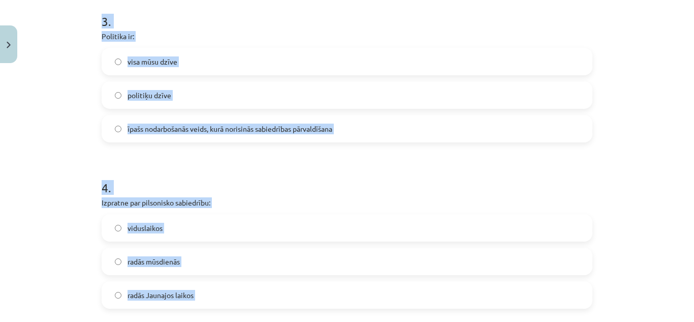
scroll to position [555, 0]
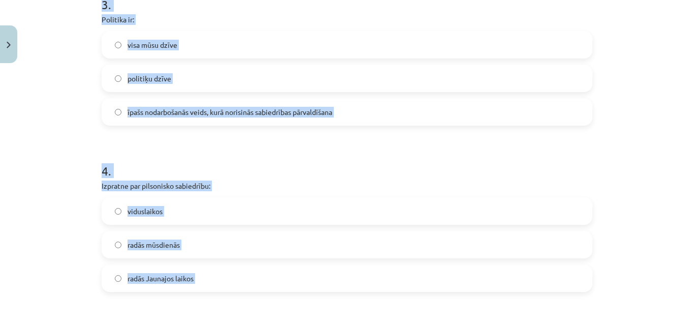
click at [81, 83] on div "Mācību tēma: Sociālās zinātnes i - 11. klases 1. ieskaites mācību materiāls #2 …" at bounding box center [347, 161] width 694 height 322
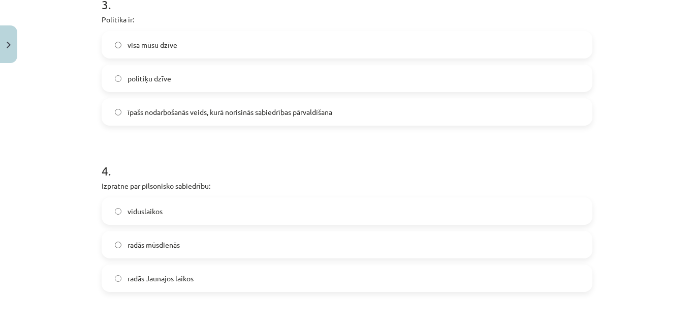
click at [137, 115] on span "īpašs nodarbošanās veids, kurā norisinās sabiedrības pārvaldīšana" at bounding box center [230, 112] width 205 height 11
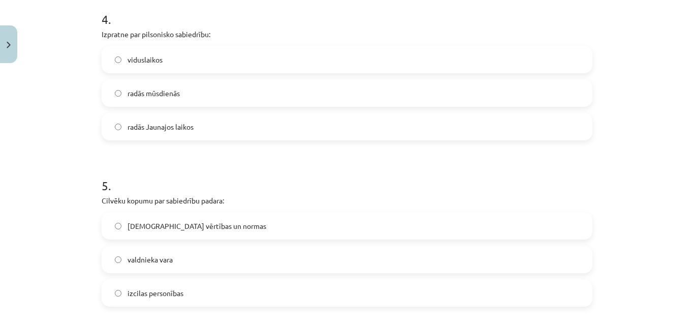
scroll to position [707, 0]
click at [147, 120] on span "radās Jaunajos laikos" at bounding box center [161, 125] width 66 height 11
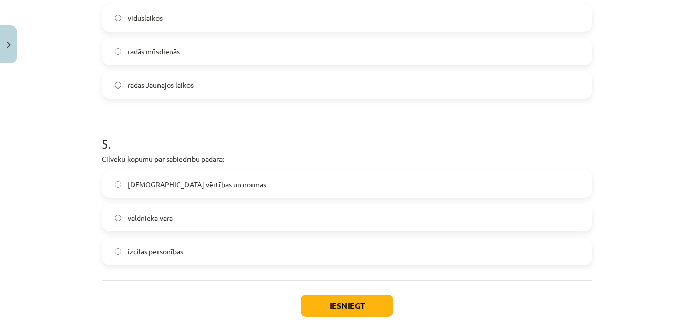
scroll to position [809, 0]
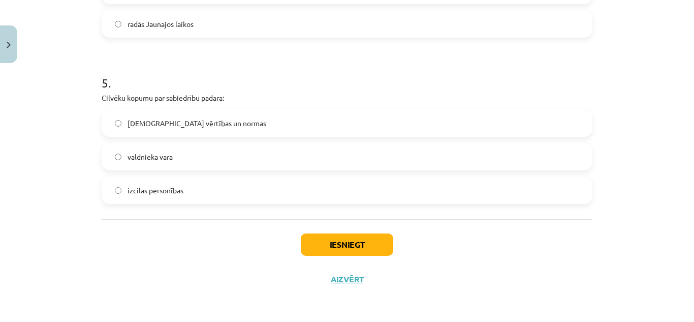
click at [153, 127] on span "kopīgās vērtības un normas" at bounding box center [197, 123] width 139 height 11
click at [335, 244] on button "Iesniegt" at bounding box center [347, 244] width 92 height 22
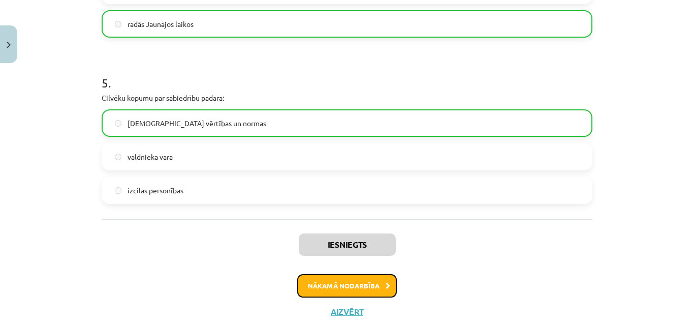
click at [343, 288] on button "Nākamā nodarbība" at bounding box center [347, 285] width 100 height 23
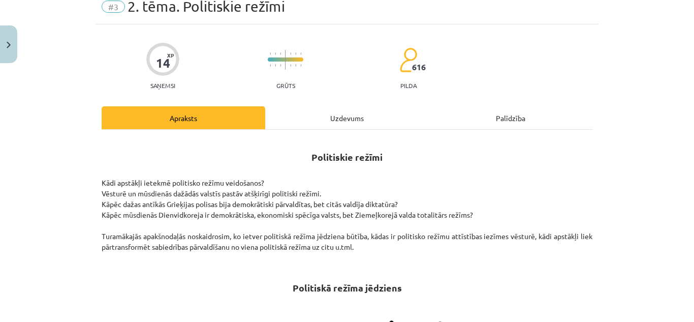
scroll to position [25, 0]
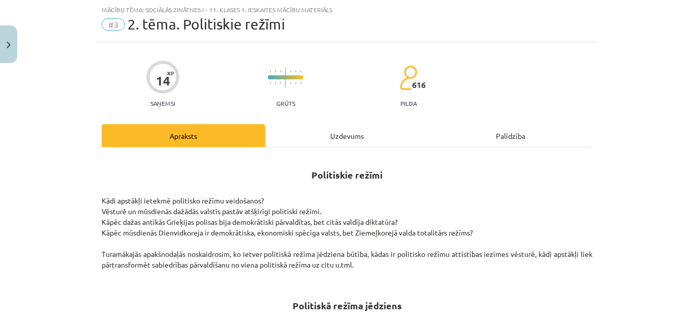
click at [337, 142] on div "Uzdevums" at bounding box center [347, 135] width 164 height 23
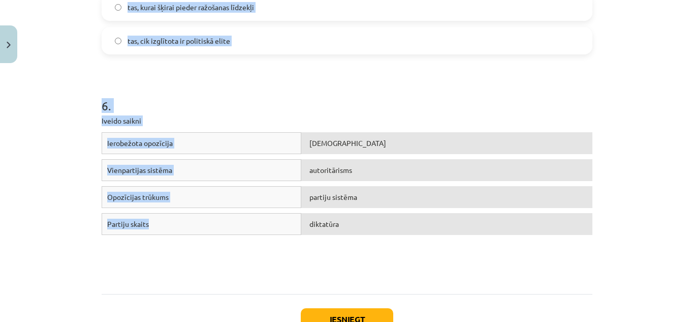
scroll to position [1033, 0]
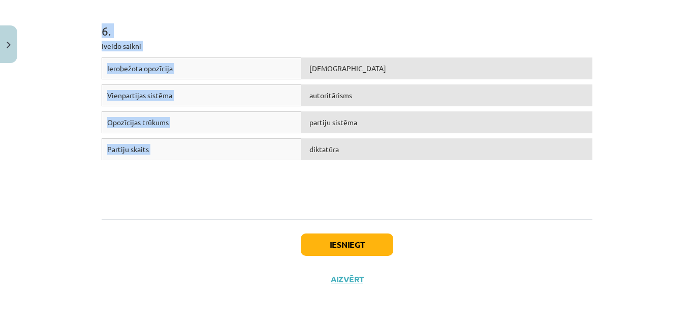
drag, startPoint x: 89, startPoint y: 105, endPoint x: 686, endPoint y: 163, distance: 599.4
click at [686, 163] on div "Mācību tēma: Sociālās zinātnes i - 11. klases 1. ieskaites mācību materiāls #3 …" at bounding box center [347, 161] width 694 height 322
copy form "1 . Nozīmīgā pētījuma „Totalitārisma izcelšanās” autors ir: Hanna Ārendte Zbigņ…"
click at [185, 182] on div "Ierobežota opozīcija totalitārisms Vienpartijas sistēma autoritārisms Opozīcija…" at bounding box center [347, 133] width 491 height 152
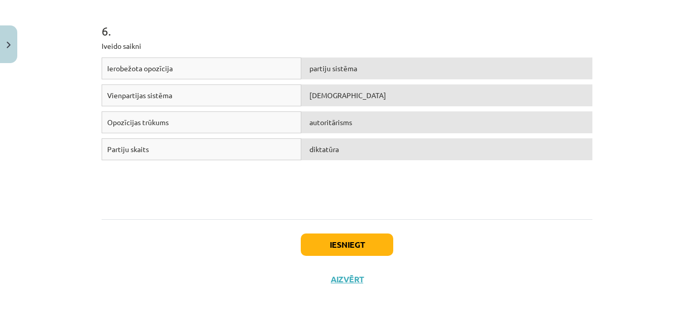
drag, startPoint x: 244, startPoint y: 111, endPoint x: 275, endPoint y: 111, distance: 30.5
click at [275, 111] on div "Opozīcijas trūkums" at bounding box center [202, 122] width 200 height 22
drag, startPoint x: 90, startPoint y: 66, endPoint x: 142, endPoint y: 42, distance: 56.9
click at [142, 42] on div "Mācību tēma: Sociālās zinātnes i - 11. klases 1. ieskaites mācību materiāls #3 …" at bounding box center [347, 161] width 694 height 322
click at [168, 33] on h1 "6 ." at bounding box center [347, 22] width 491 height 32
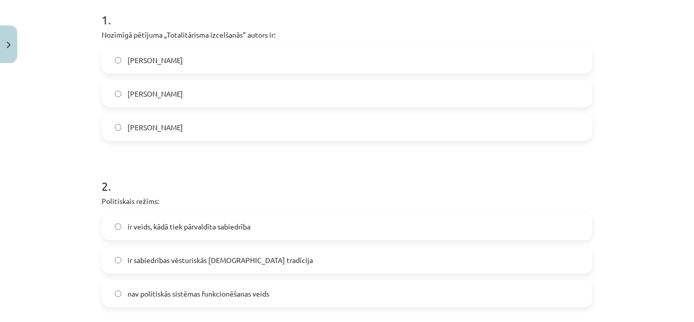
scroll to position [220, 0]
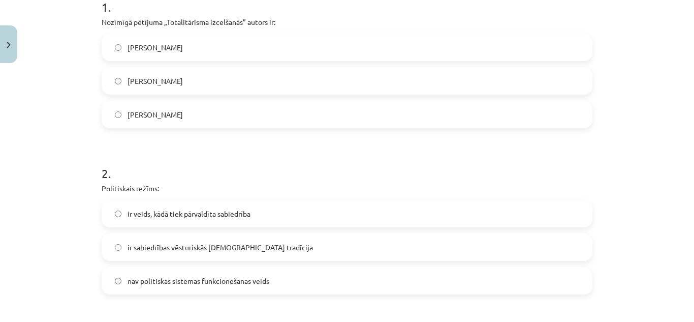
click at [170, 44] on span "Hanna Ārendte" at bounding box center [155, 47] width 55 height 11
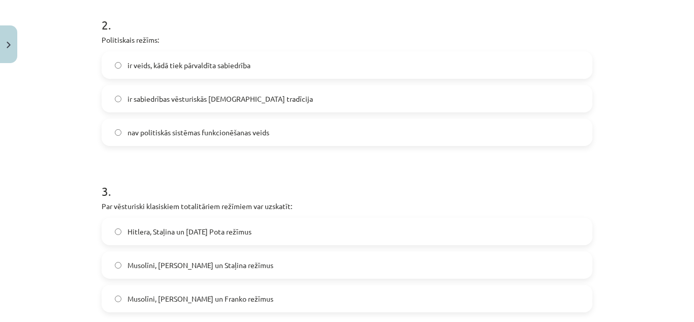
scroll to position [372, 0]
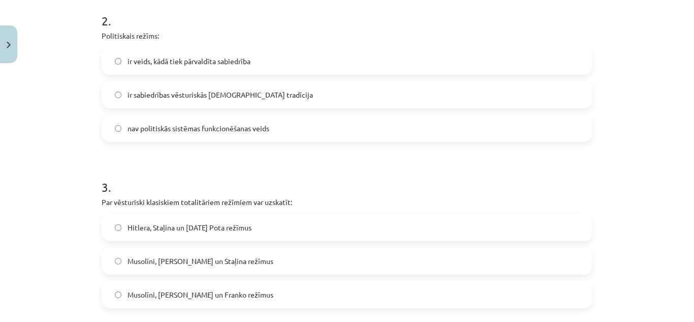
click at [168, 64] on span "ir veids, kādā tiek pārvaldīta sabiedrība" at bounding box center [189, 61] width 123 height 11
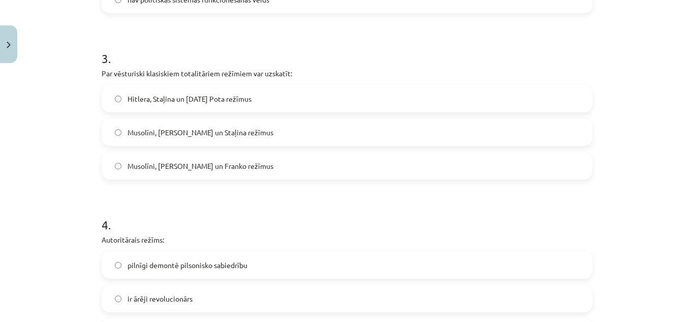
scroll to position [525, 0]
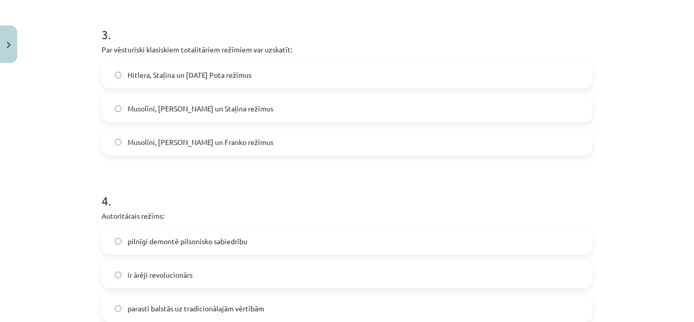
click at [173, 106] on span "Musolīni, Hitlera un Staļina režīmus" at bounding box center [201, 108] width 146 height 11
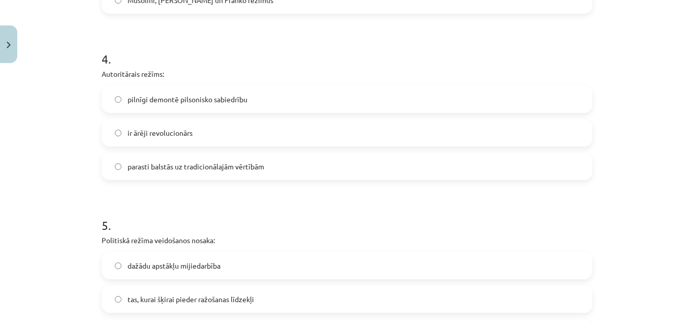
scroll to position [677, 0]
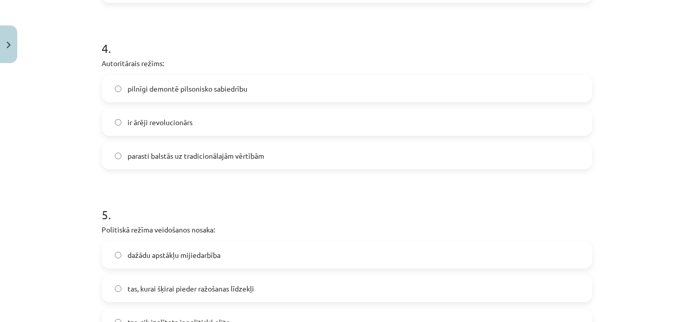
click at [190, 160] on span "parasti balstās uz tradicionālajām vērtībām" at bounding box center [196, 155] width 137 height 11
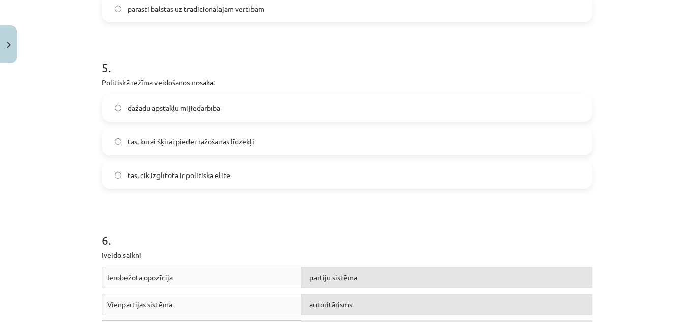
scroll to position [830, 0]
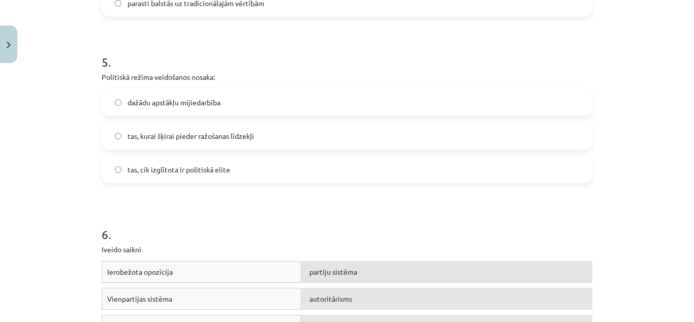
click at [178, 101] on span "dažādu apstākļu mijiedarbība" at bounding box center [174, 102] width 93 height 11
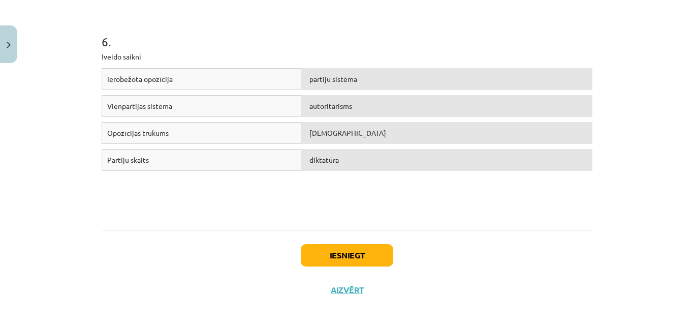
scroll to position [1033, 0]
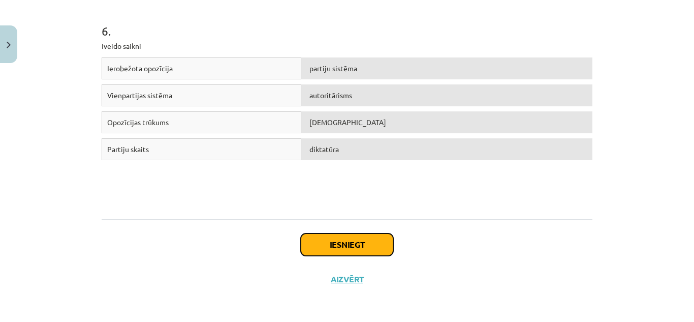
click at [344, 242] on button "Iesniegt" at bounding box center [347, 244] width 92 height 22
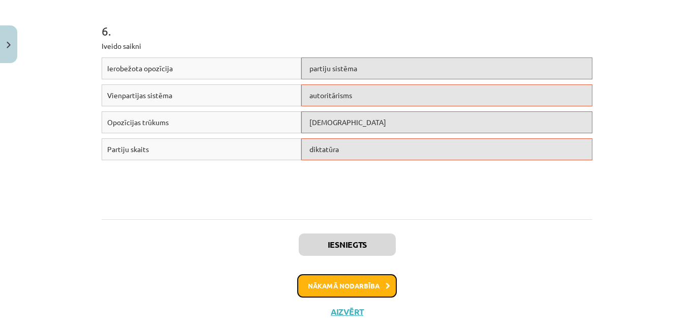
click at [337, 284] on button "Nākamā nodarbība" at bounding box center [347, 285] width 100 height 23
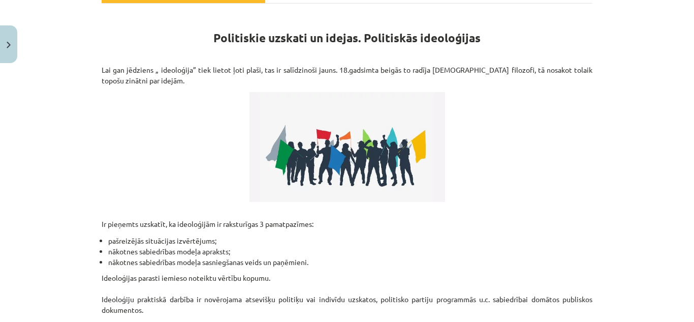
scroll to position [25, 0]
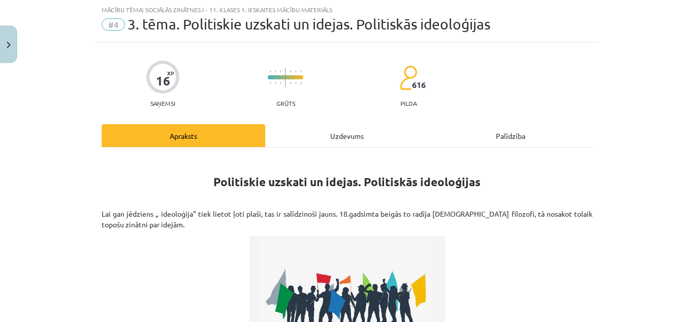
click at [333, 135] on div "Uzdevums" at bounding box center [347, 135] width 164 height 23
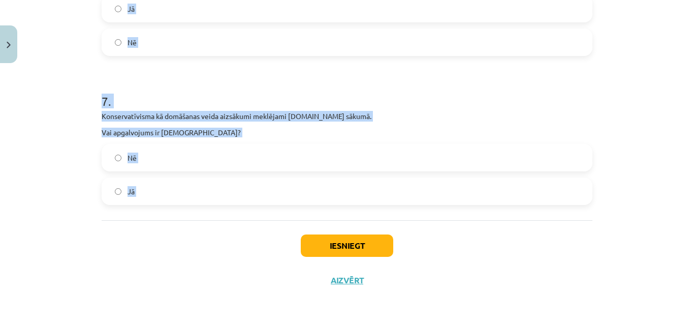
scroll to position [1113, 0]
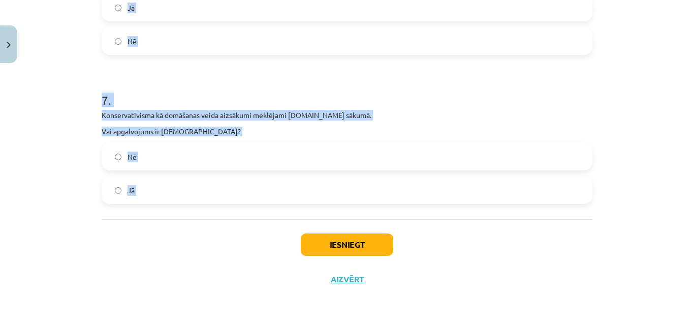
drag, startPoint x: 127, startPoint y: 102, endPoint x: 319, endPoint y: 222, distance: 226.4
click at [319, 222] on div "Mācību tēma: Sociālās zinātnes i - 11. klases 1. ieskaites mācību materiāls #4 …" at bounding box center [347, 161] width 694 height 322
copy form "1 . Vislielākie sociāldemokrātu atbalstītāji ir ASV darbaļaudis. Vai apgalvojum…"
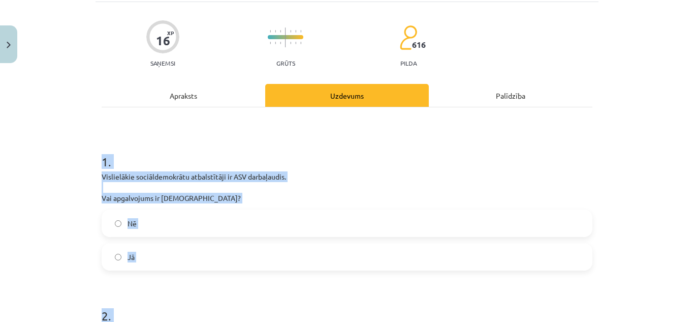
scroll to position [203, 0]
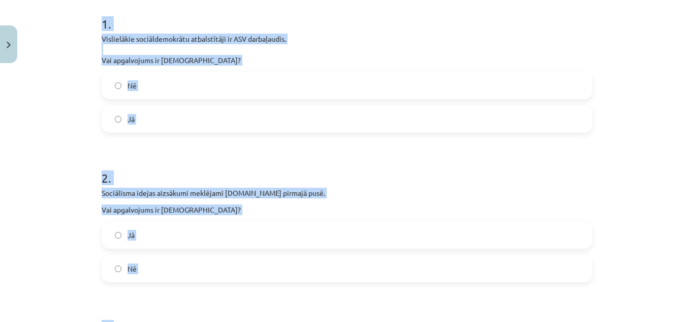
click at [172, 85] on label "Nē" at bounding box center [347, 85] width 489 height 25
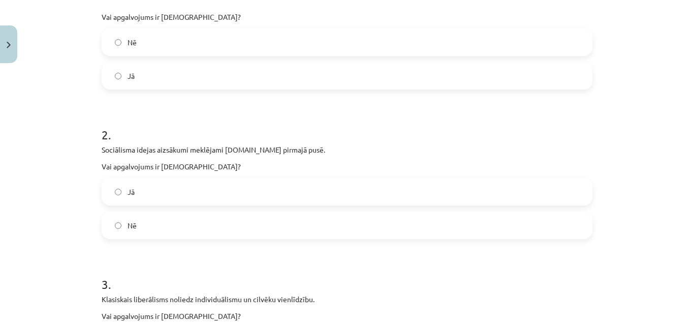
scroll to position [305, 0]
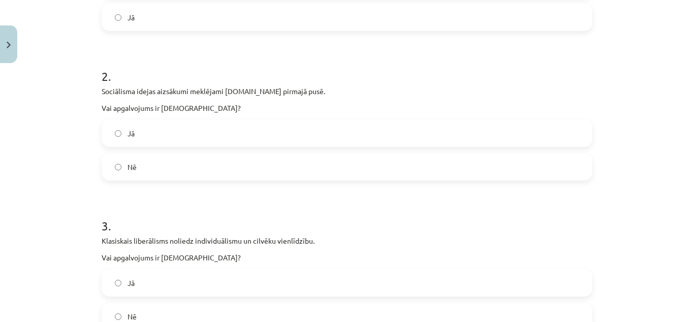
click at [157, 164] on label "Nē" at bounding box center [347, 166] width 489 height 25
click at [139, 128] on label "Jā" at bounding box center [347, 132] width 489 height 25
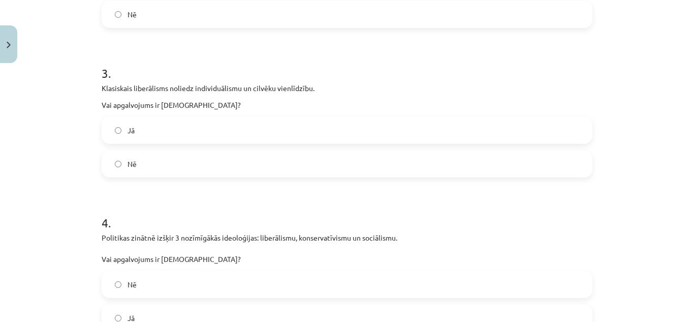
click at [153, 168] on label "Nē" at bounding box center [347, 163] width 489 height 25
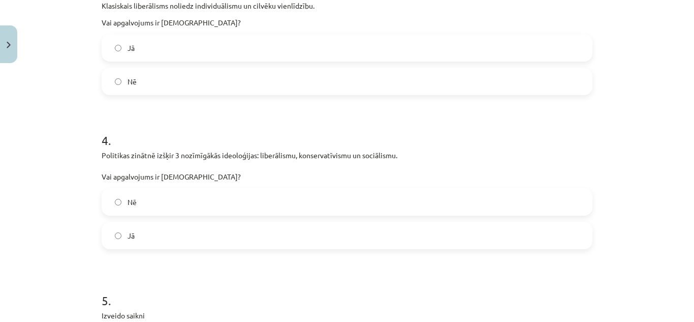
scroll to position [559, 0]
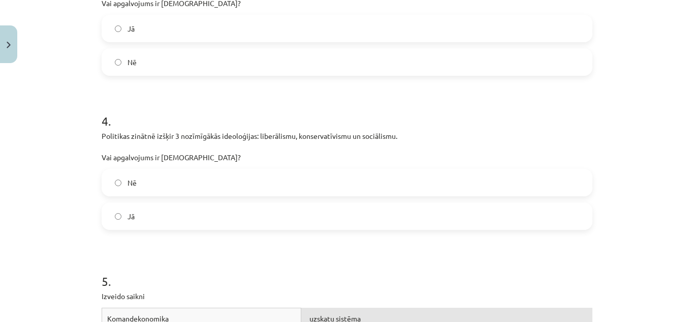
click at [176, 217] on label "Jā" at bounding box center [347, 215] width 489 height 25
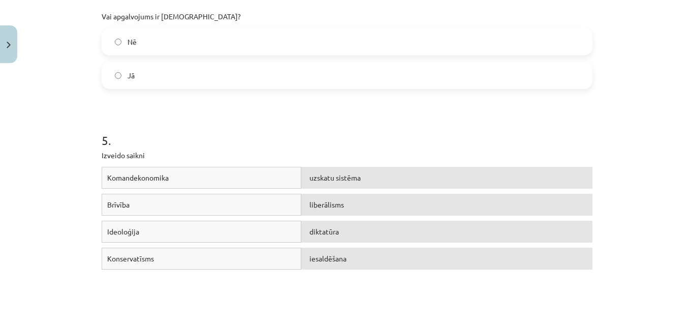
scroll to position [813, 0]
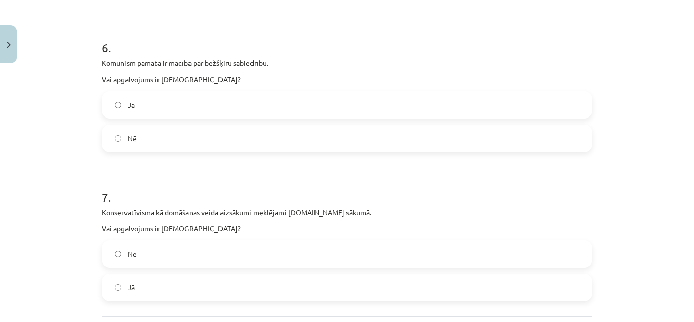
click at [167, 105] on label "Jā" at bounding box center [347, 104] width 489 height 25
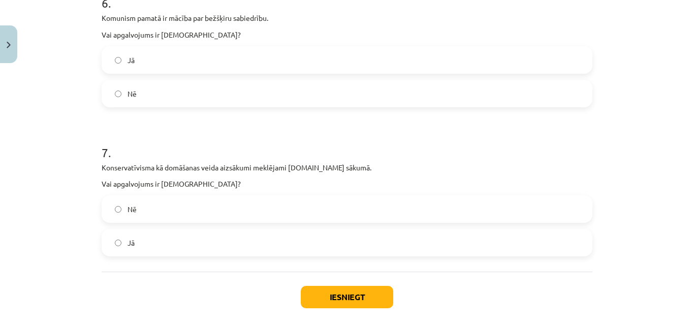
scroll to position [1113, 0]
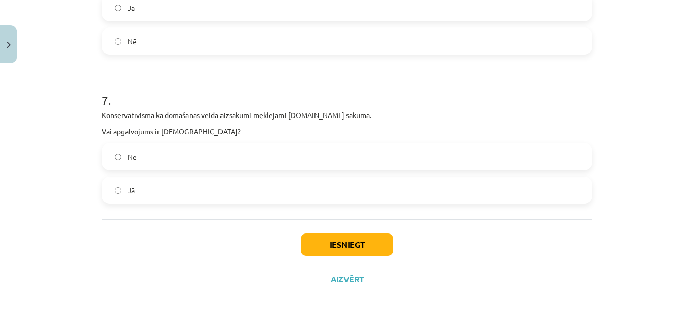
click at [175, 185] on label "Jā" at bounding box center [347, 189] width 489 height 25
click at [182, 147] on label "Nē" at bounding box center [347, 156] width 489 height 25
click at [350, 245] on button "Iesniegt" at bounding box center [347, 244] width 92 height 22
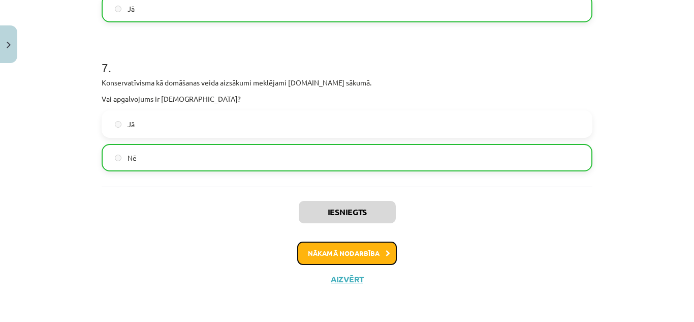
click at [335, 251] on button "Nākamā nodarbība" at bounding box center [347, 252] width 100 height 23
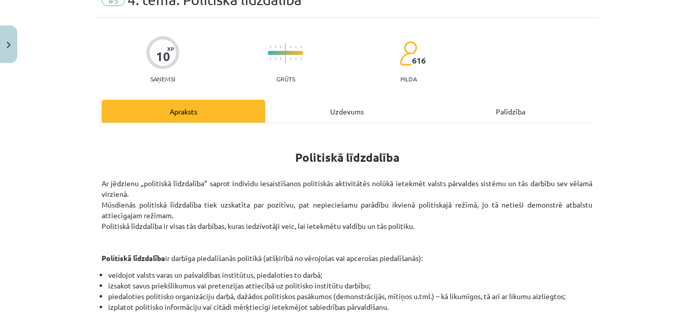
scroll to position [25, 0]
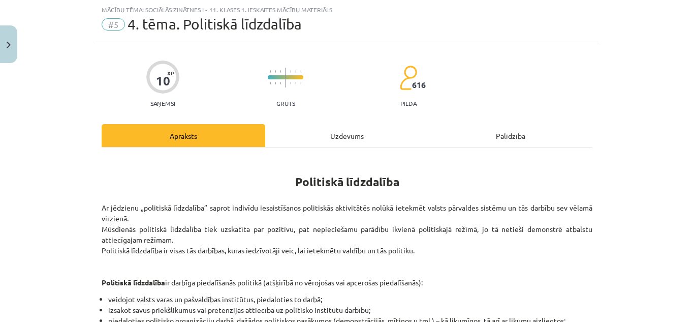
click at [323, 137] on div "Uzdevums" at bounding box center [347, 135] width 164 height 23
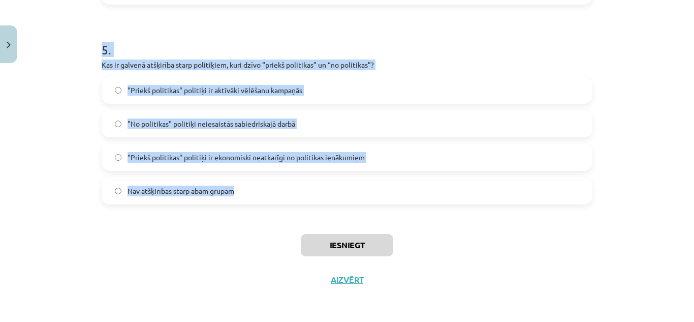
scroll to position [977, 0]
drag, startPoint x: 83, startPoint y: 97, endPoint x: 291, endPoint y: 198, distance: 230.7
click at [267, 191] on div "Mācību tēma: Sociālās zinātnes i - 11. klases 1. ieskaites mācību materiāls #5 …" at bounding box center [347, 161] width 694 height 322
copy form "1 . Kādu vadības stilu raksturo līdera vēlme dalīties lēmumu pieņemšanas proces…"
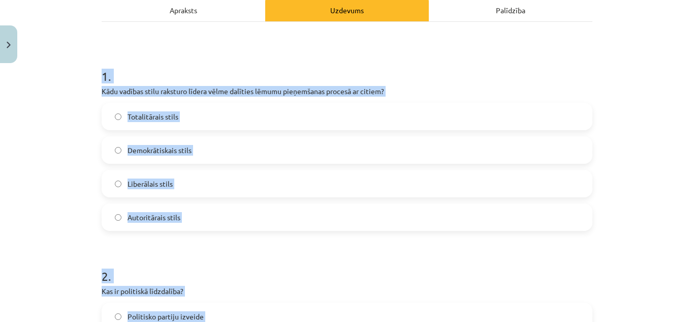
scroll to position [214, 0]
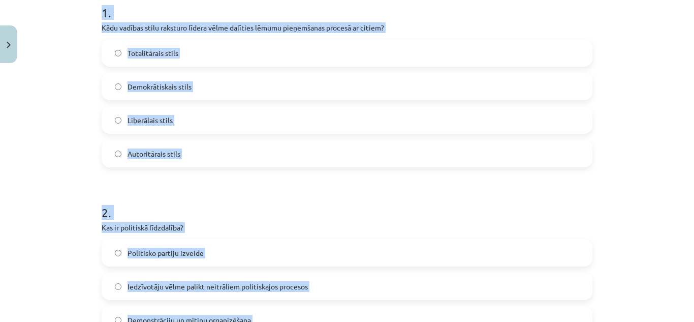
click at [217, 93] on label "Demokrātiskais stils" at bounding box center [347, 86] width 489 height 25
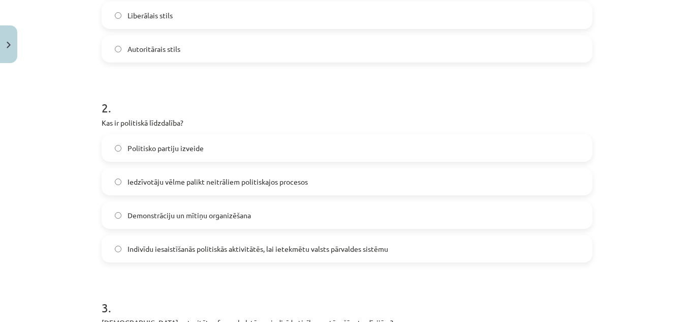
scroll to position [418, 0]
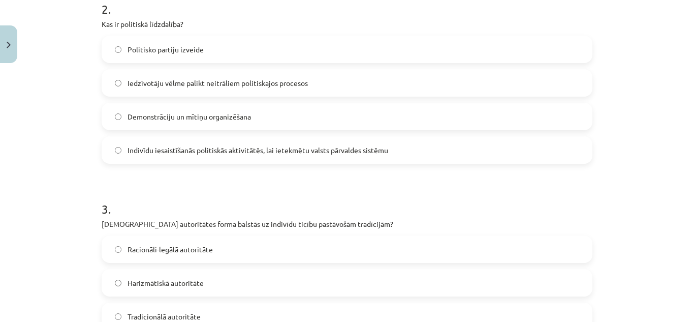
click at [183, 146] on span "Indivīdu iesaistīšanās politiskās aktivitātēs, lai ietekmētu valsts pārvaldes s…" at bounding box center [258, 150] width 261 height 11
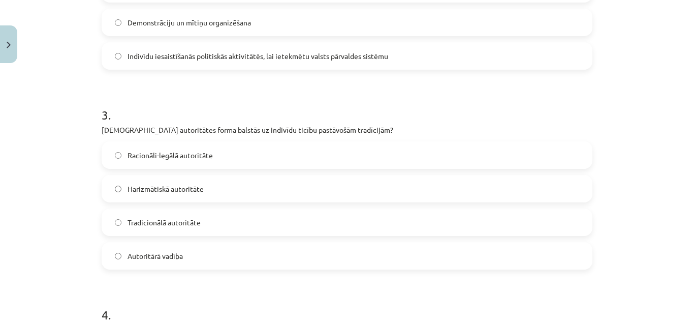
scroll to position [570, 0]
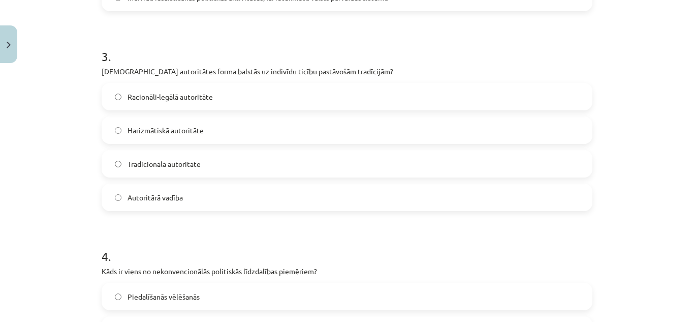
click at [149, 163] on span "Tradicionālā autoritāte" at bounding box center [164, 164] width 73 height 11
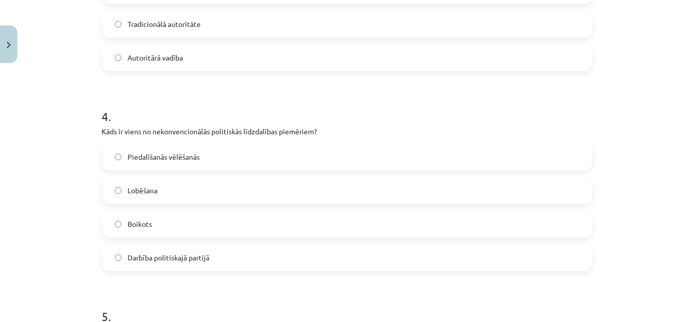
scroll to position [773, 0]
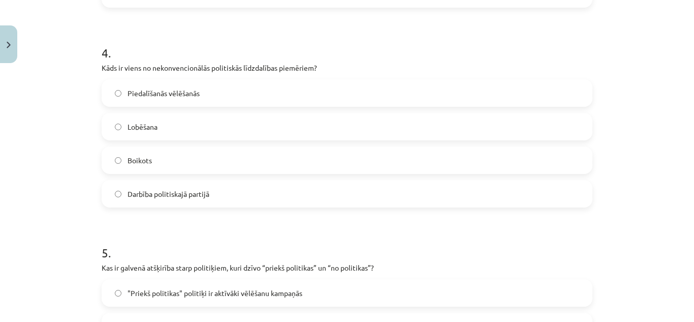
click at [186, 164] on label "Boikots" at bounding box center [347, 159] width 489 height 25
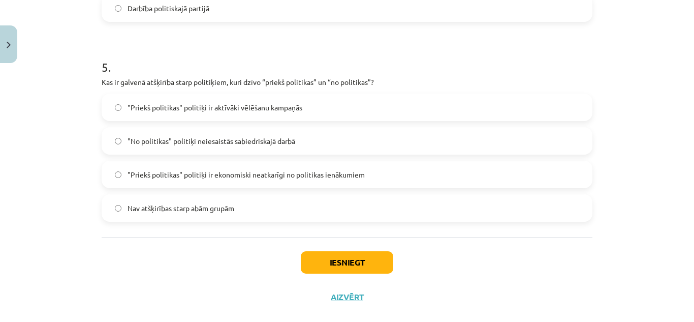
scroll to position [977, 0]
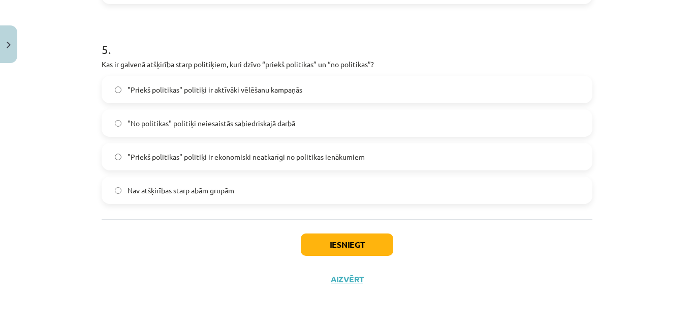
click at [183, 162] on span ""Priekš politikas" politiķi ir ekonomiski neatkarīgi no politikas ienākumiem" at bounding box center [246, 156] width 237 height 11
click at [340, 238] on button "Iesniegt" at bounding box center [347, 244] width 92 height 22
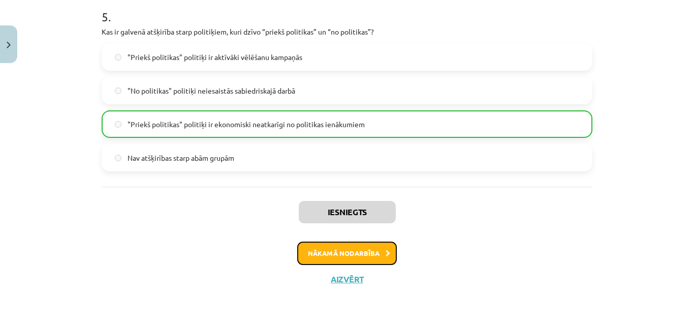
click at [366, 251] on button "Nākamā nodarbība" at bounding box center [347, 252] width 100 height 23
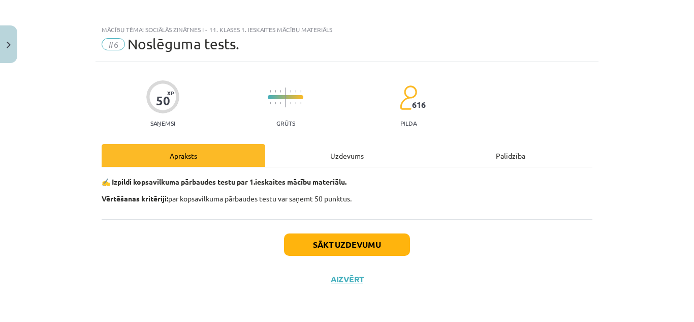
scroll to position [6, 0]
click at [350, 155] on div "Uzdevums" at bounding box center [347, 155] width 164 height 23
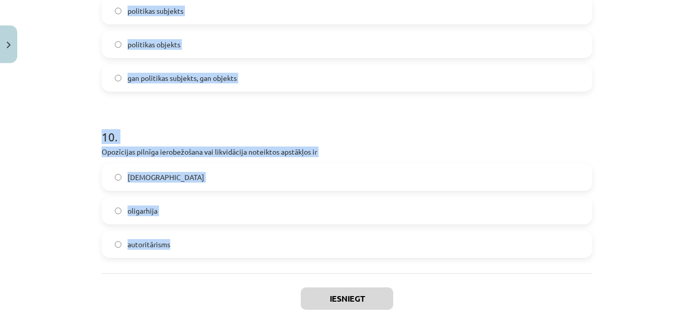
scroll to position [1619, 0]
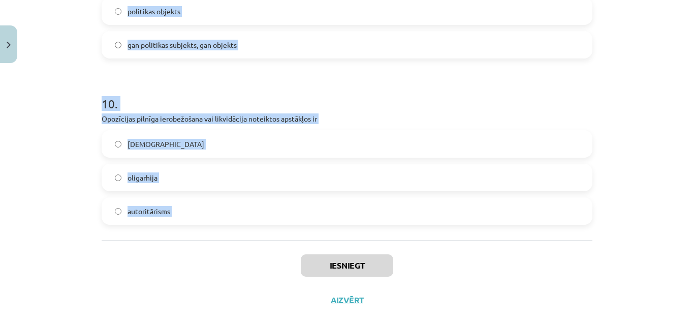
drag, startPoint x: 80, startPoint y: 132, endPoint x: 278, endPoint y: 240, distance: 226.0
click at [278, 240] on div "Mācību tēma: Sociālās zinātnes i - 11. klases 1. ieskaites mācību materiāls #6 …" at bounding box center [347, 161] width 694 height 322
copy form "1 . Autoritārisms raksturīgs plutokrātijai demokrātijai diktatūrai 2 . Latvijas…"
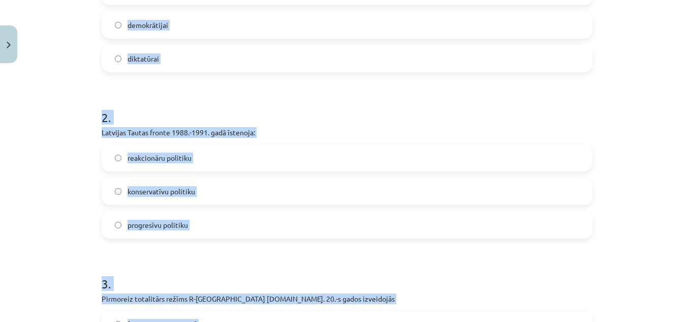
scroll to position [145, 0]
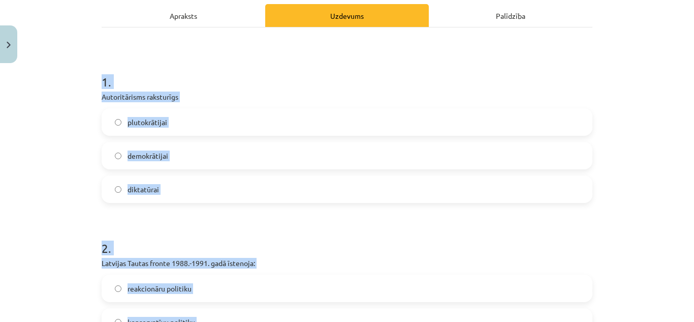
click at [172, 190] on label "diktatūrai" at bounding box center [347, 188] width 489 height 25
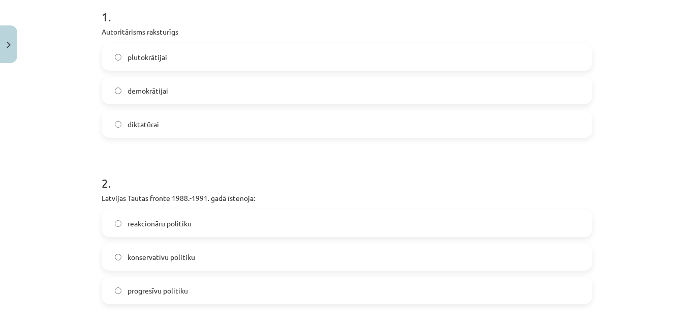
scroll to position [349, 0]
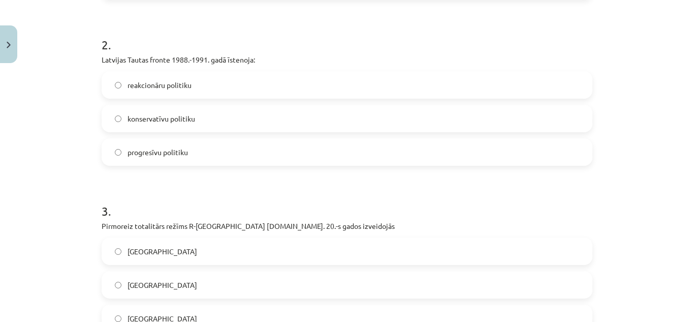
click at [155, 146] on label "progresīvu politiku" at bounding box center [347, 151] width 489 height 25
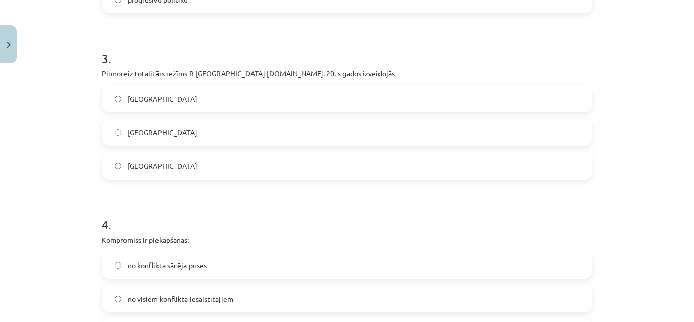
scroll to position [552, 0]
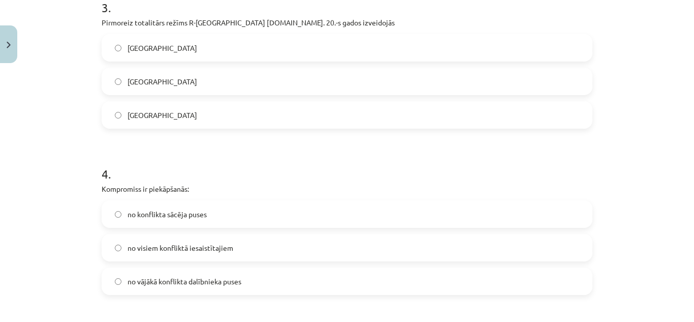
click at [158, 80] on label "Itālijā" at bounding box center [347, 81] width 489 height 25
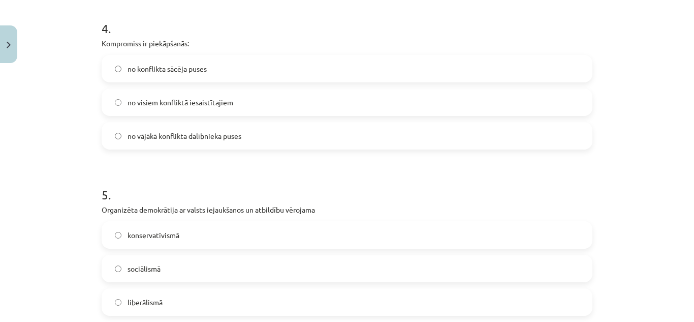
scroll to position [704, 0]
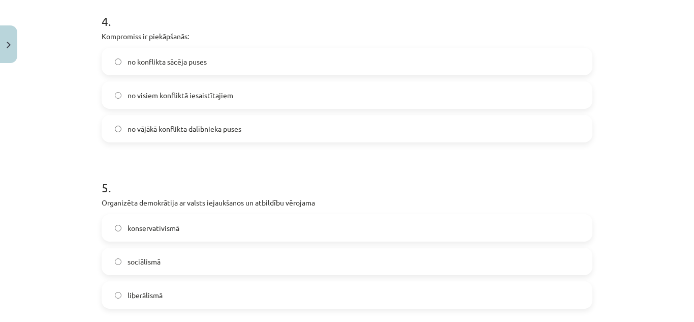
click at [146, 96] on span "no visiem konfliktā iesaistītajiem" at bounding box center [181, 95] width 106 height 11
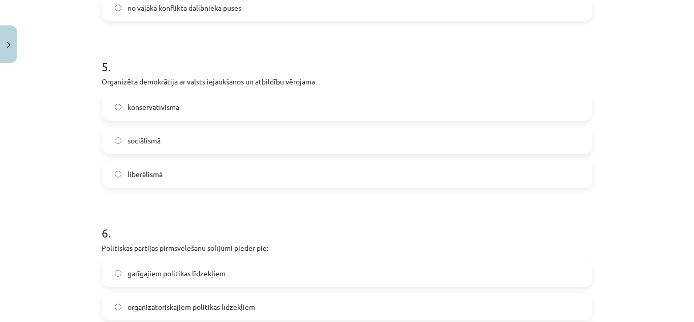
scroll to position [857, 0]
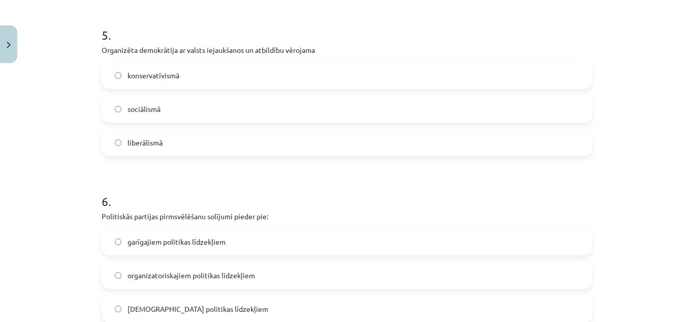
click at [164, 100] on label "sociālismā" at bounding box center [347, 108] width 489 height 25
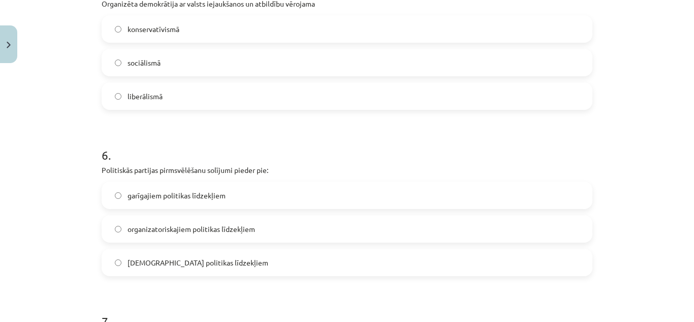
scroll to position [958, 0]
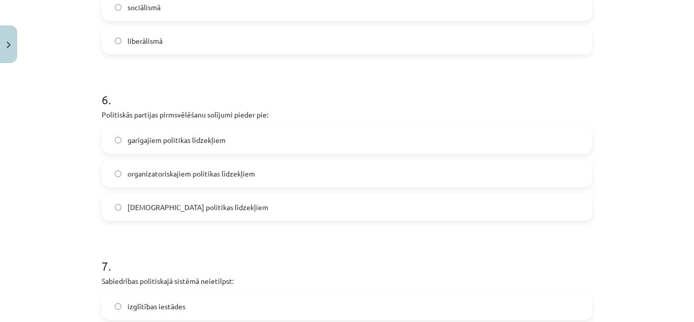
click at [163, 202] on label "lietiskajiem politikas līdzekļiem" at bounding box center [347, 206] width 489 height 25
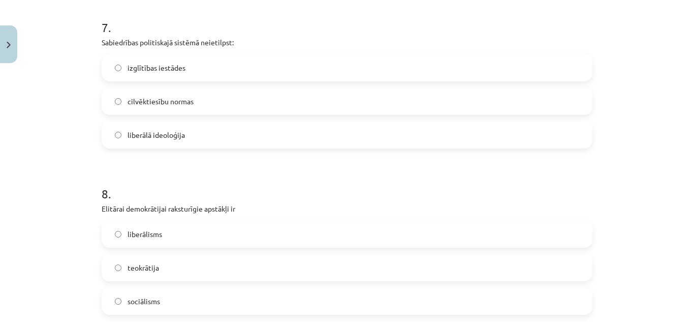
scroll to position [1212, 0]
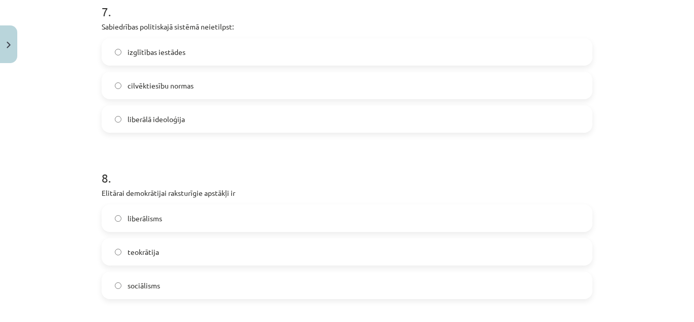
click at [162, 116] on span "liberālā ideoloģija" at bounding box center [156, 119] width 57 height 11
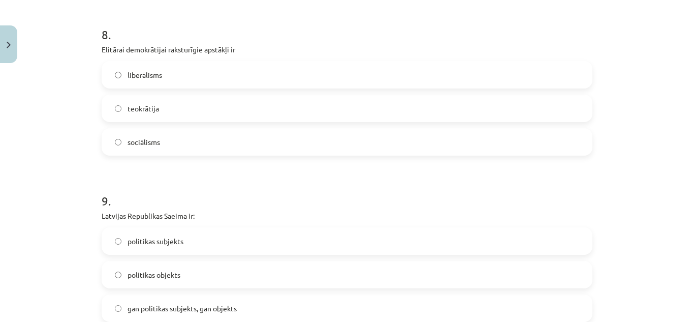
scroll to position [1365, 0]
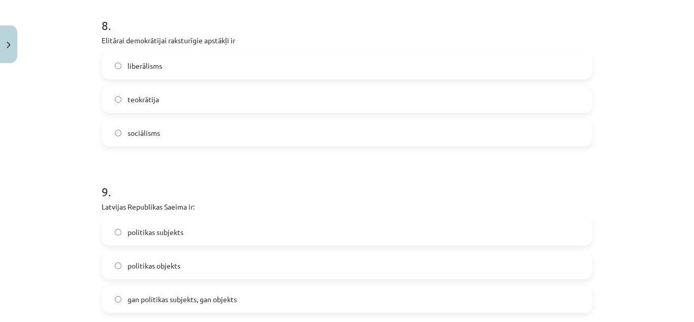
click at [145, 68] on span "liberālisms" at bounding box center [145, 65] width 35 height 11
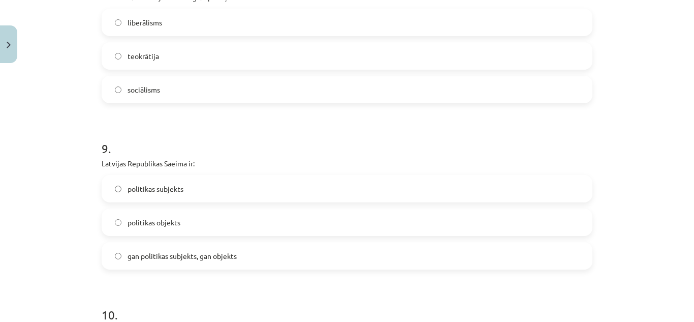
scroll to position [1466, 0]
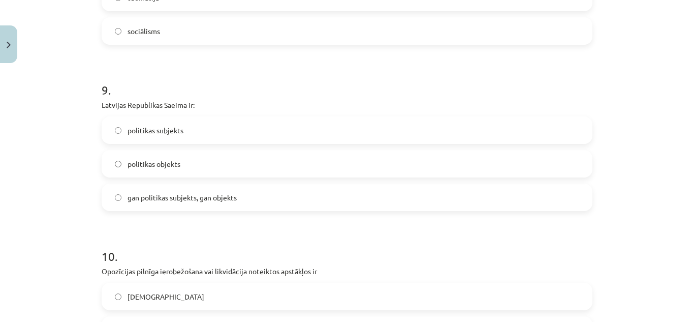
click at [150, 133] on span "politikas subjekts" at bounding box center [156, 130] width 56 height 11
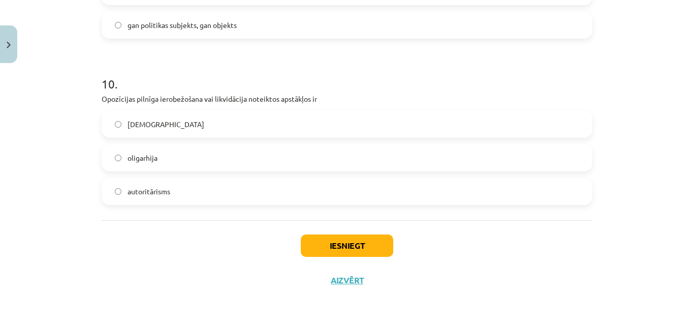
scroll to position [1640, 0]
click at [167, 123] on label "totalitārisms" at bounding box center [347, 122] width 489 height 25
click at [312, 243] on button "Iesniegt" at bounding box center [347, 244] width 92 height 22
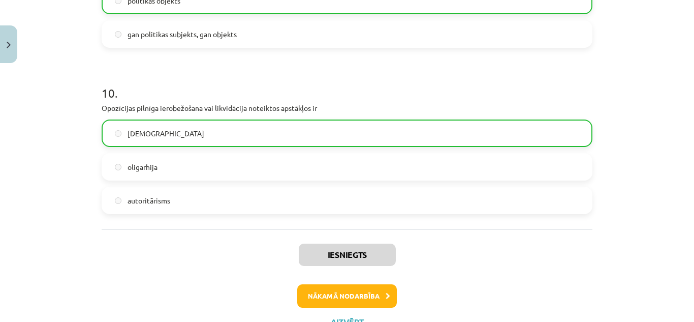
scroll to position [1672, 0]
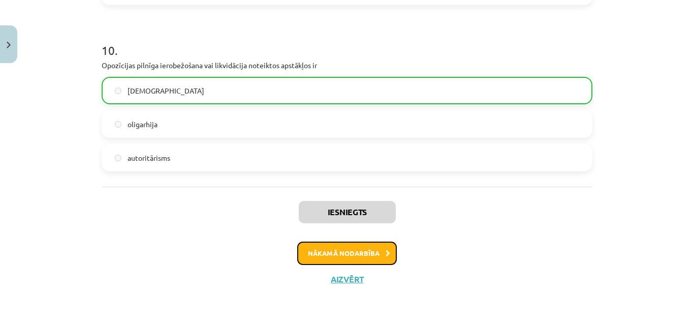
click at [338, 266] on div "Iesniegts Nākamā nodarbība Aizvērt" at bounding box center [347, 238] width 491 height 104
click at [334, 255] on button "Nākamā nodarbība" at bounding box center [347, 252] width 100 height 23
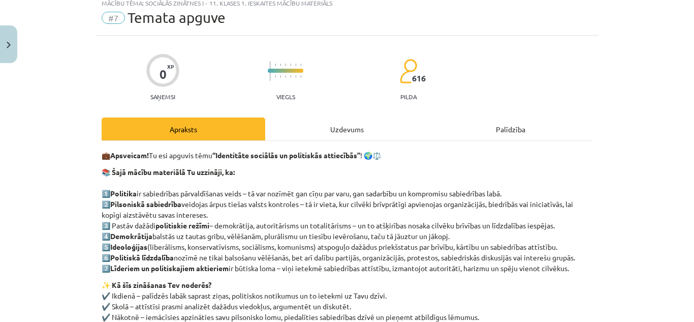
scroll to position [25, 0]
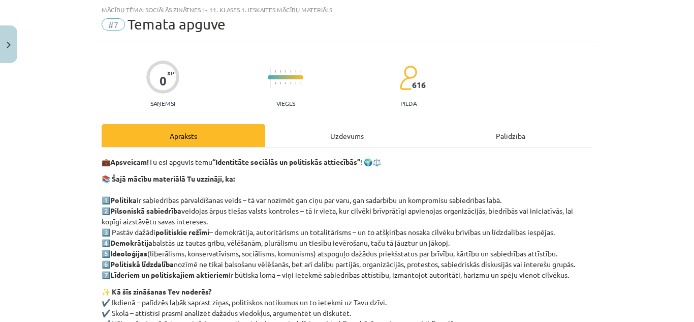
drag, startPoint x: 317, startPoint y: 131, endPoint x: 317, endPoint y: 137, distance: 6.1
click at [317, 137] on div "Uzdevums" at bounding box center [347, 135] width 164 height 23
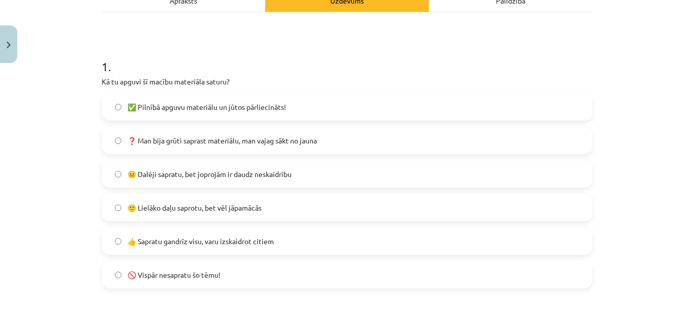
scroll to position [178, 0]
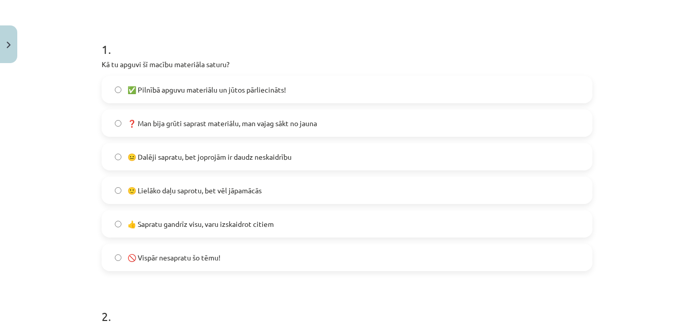
click at [119, 155] on label "😐 Dalēji sapratu, bet joprojām ir daudz neskaidrību" at bounding box center [347, 156] width 489 height 25
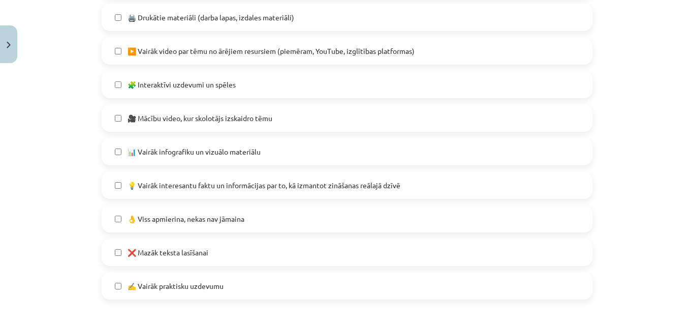
scroll to position [584, 0]
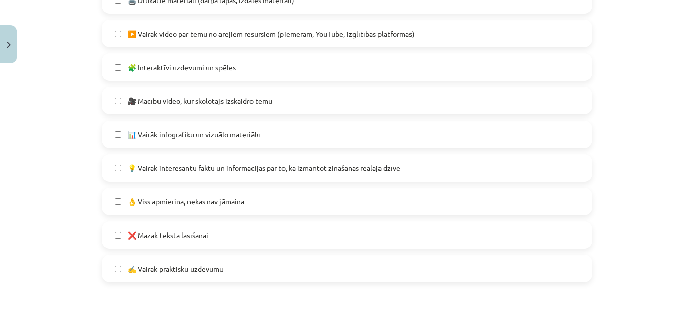
click at [111, 157] on label "💡 Vairāk interesantu faktu un informācijas par to, kā izmantot zināšanas reālaj…" at bounding box center [347, 167] width 489 height 25
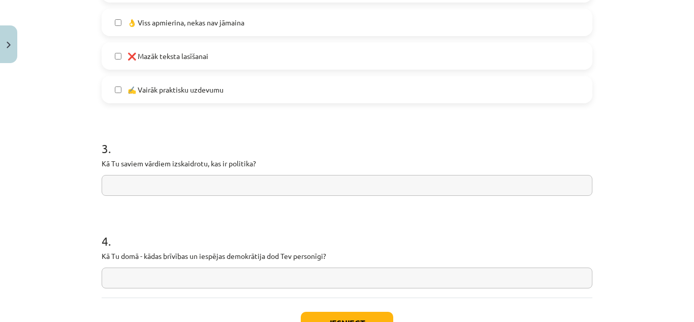
scroll to position [788, 0]
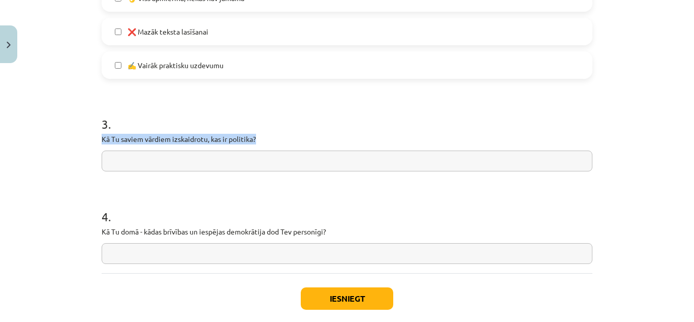
drag, startPoint x: 90, startPoint y: 138, endPoint x: 268, endPoint y: 136, distance: 177.8
click at [268, 136] on div "Mācību tēma: Sociālās zinātnes i - 11. klases 1. ieskaites mācību materiāls #7 …" at bounding box center [347, 161] width 694 height 322
drag, startPoint x: 215, startPoint y: 144, endPoint x: 118, endPoint y: 140, distance: 96.7
click at [118, 140] on p "Kā Tu saviem vārdiem izskaidrotu, kas ir politika?" at bounding box center [347, 139] width 491 height 11
drag, startPoint x: 90, startPoint y: 136, endPoint x: 289, endPoint y: 136, distance: 198.7
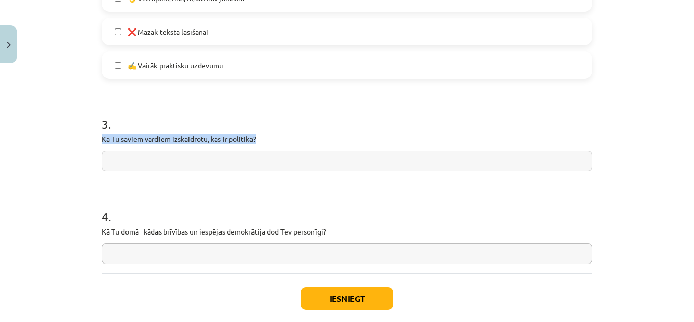
click at [289, 136] on div "Mācību tēma: Sociālās zinātnes i - 11. klases 1. ieskaites mācību materiāls #7 …" at bounding box center [347, 161] width 694 height 322
copy p "Kā Tu saviem vārdiem izskaidrotu, kas ir politika?"
click at [163, 165] on input "text" at bounding box center [347, 160] width 491 height 21
paste input "**********"
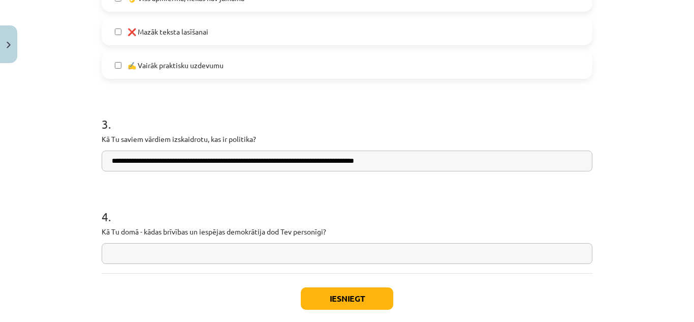
click at [110, 163] on input "**********" at bounding box center [347, 160] width 491 height 21
click at [113, 159] on input "**********" at bounding box center [347, 160] width 491 height 21
type input "**********"
click at [132, 252] on input "text" at bounding box center [347, 253] width 491 height 21
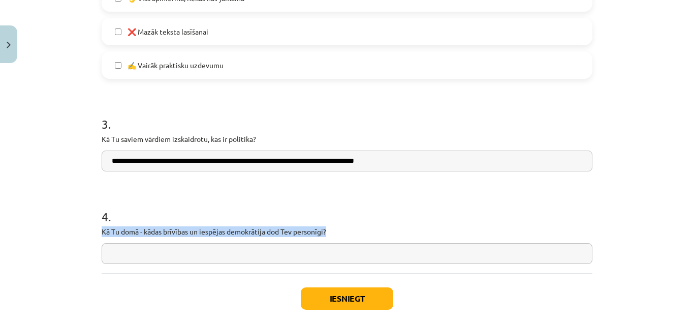
drag, startPoint x: 98, startPoint y: 234, endPoint x: 337, endPoint y: 230, distance: 239.4
copy p "Kā Tu domā - kādas brīvības un iespējas demokrātija dod Tev personīgi?"
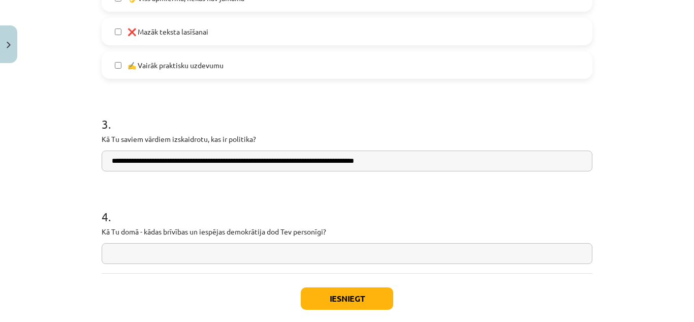
click at [159, 252] on input "text" at bounding box center [347, 253] width 491 height 21
paste input "**********"
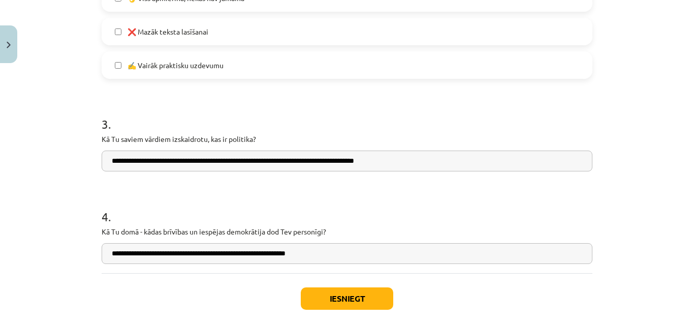
click at [112, 256] on input "**********" at bounding box center [347, 253] width 491 height 21
type input "**********"
click at [365, 296] on button "Iesniegt" at bounding box center [347, 298] width 92 height 22
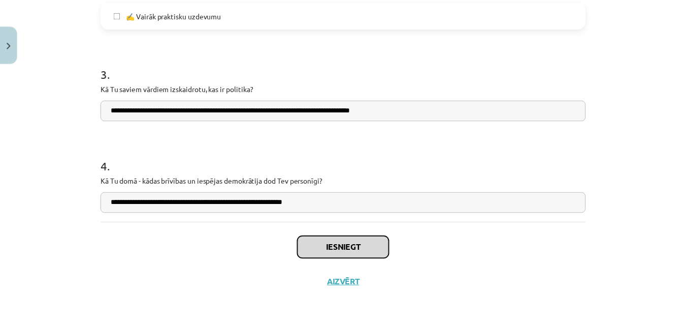
scroll to position [841, 0]
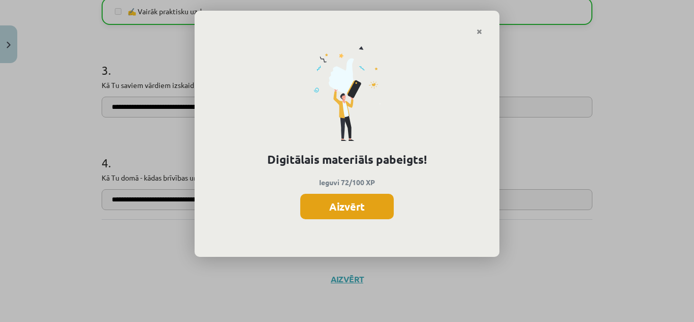
click at [332, 216] on button "Aizvērt" at bounding box center [346, 206] width 93 height 25
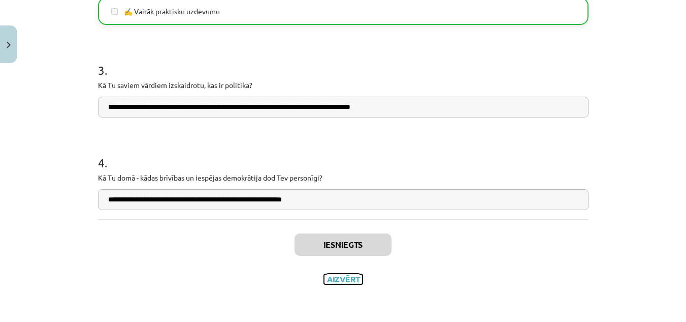
click at [333, 278] on button "Aizvērt" at bounding box center [343, 279] width 39 height 10
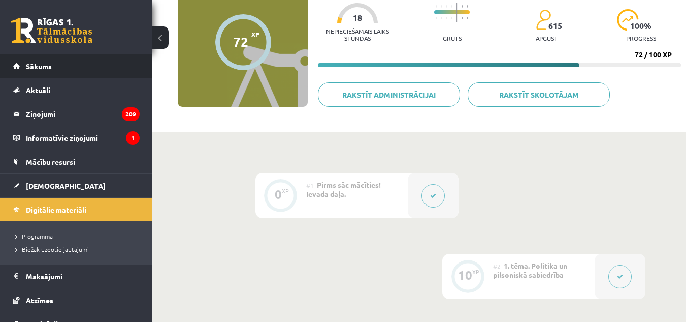
click at [101, 73] on link "Sākums" at bounding box center [76, 65] width 127 height 23
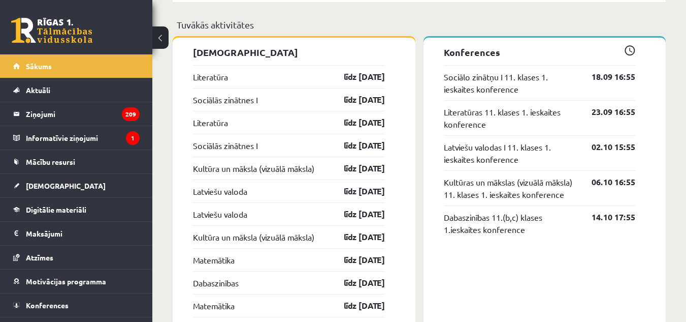
scroll to position [965, 0]
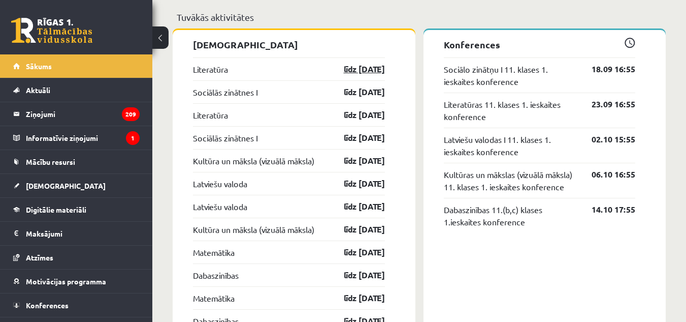
click at [356, 74] on link "līdz 30.09.25" at bounding box center [355, 69] width 59 height 12
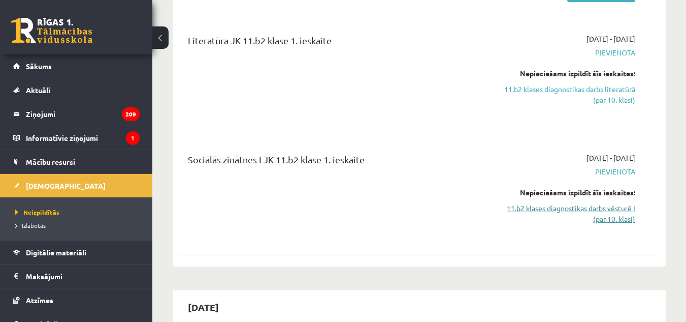
click at [596, 216] on link "11.b2 klases diagnostikas darbs vēsturē I (par 10. klasi)" at bounding box center [565, 213] width 139 height 21
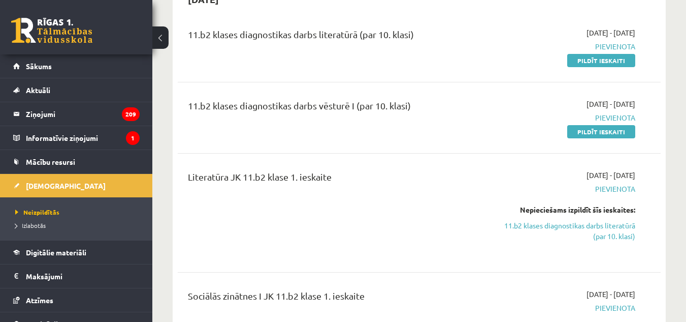
scroll to position [54, 0]
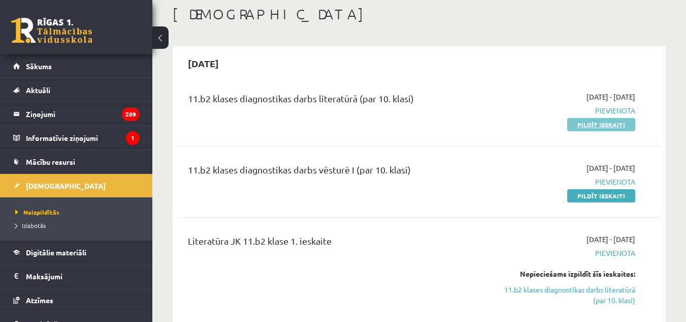
click at [589, 124] on link "Pildīt ieskaiti" at bounding box center [602, 124] width 68 height 13
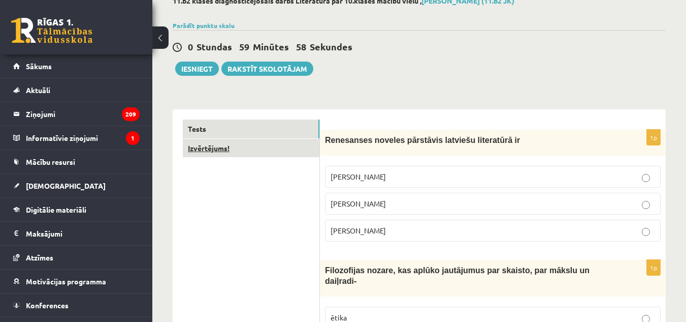
scroll to position [102, 0]
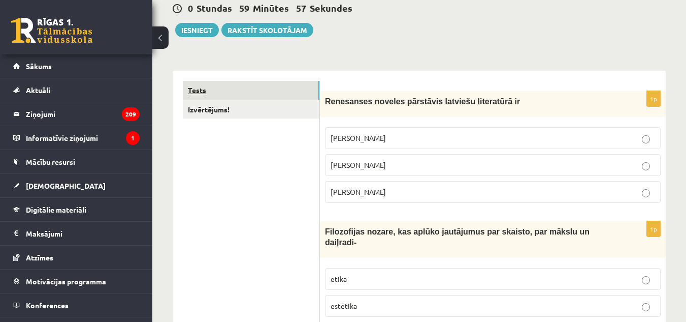
click at [238, 86] on link "Tests" at bounding box center [251, 90] width 137 height 19
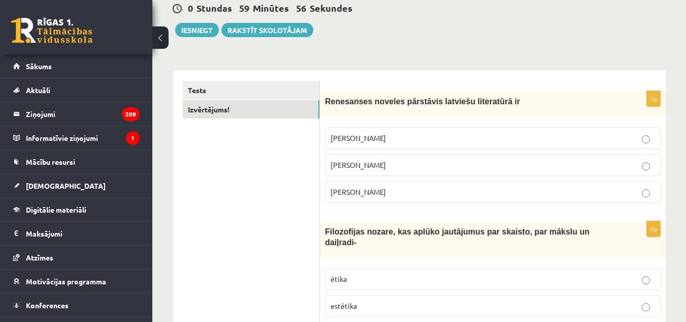
click at [247, 114] on link "Izvērtējums!" at bounding box center [251, 109] width 137 height 19
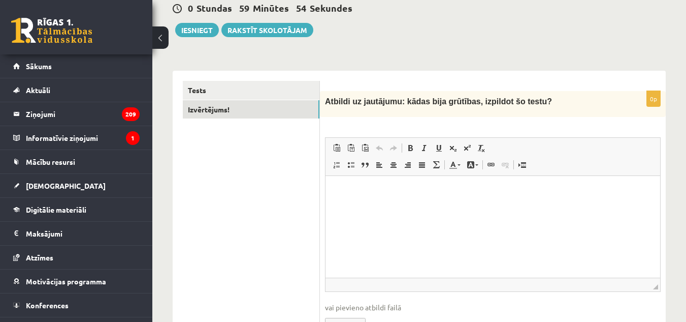
scroll to position [0, 0]
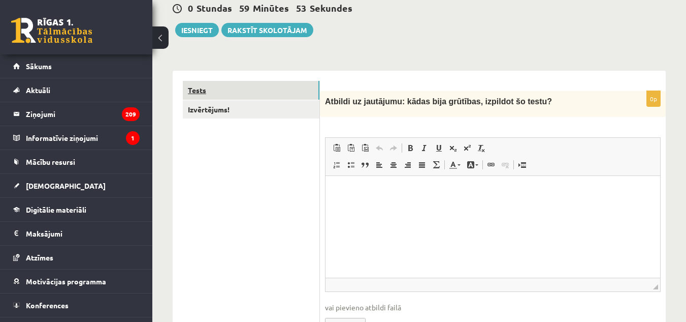
click at [260, 96] on link "Tests" at bounding box center [251, 90] width 137 height 19
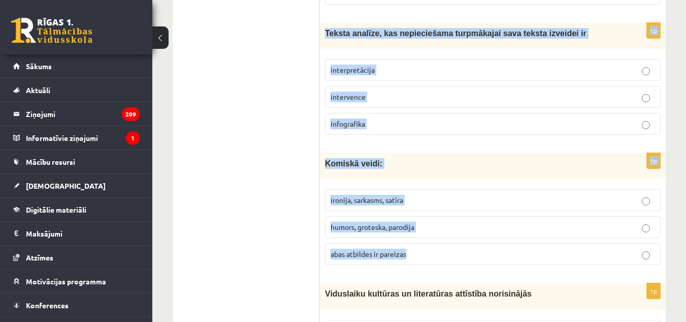
drag, startPoint x: 325, startPoint y: 101, endPoint x: 470, endPoint y: 229, distance: 193.6
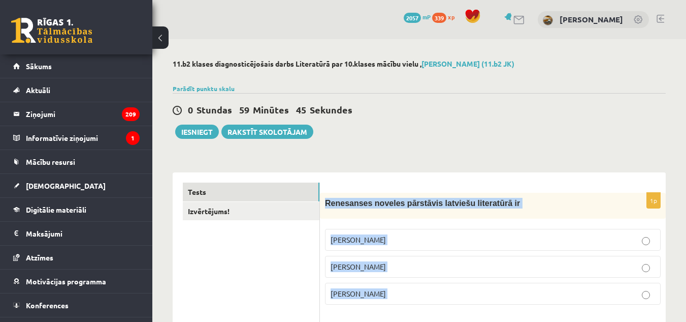
click at [327, 203] on span "Renesanses noveles pārstāvis latviešu literatūrā ir" at bounding box center [422, 203] width 195 height 9
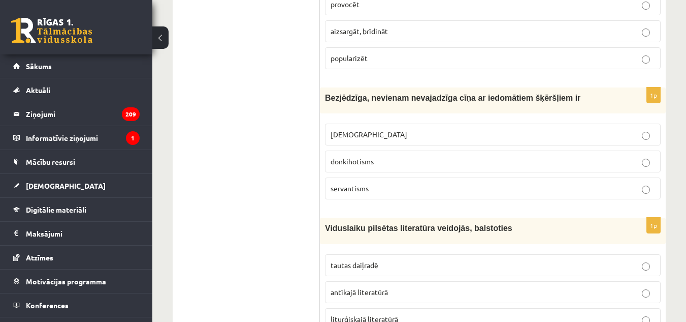
scroll to position [3608, 0]
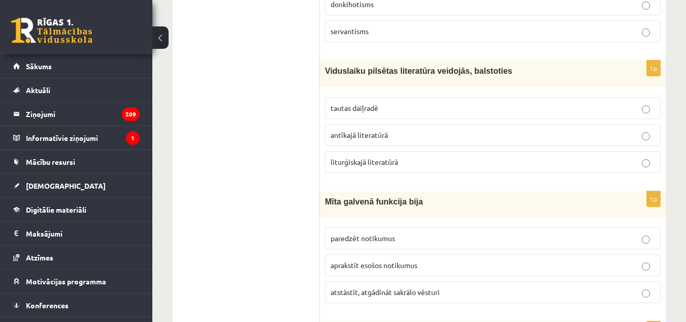
drag, startPoint x: 434, startPoint y: 211, endPoint x: 339, endPoint y: 117, distance: 133.3
click at [339, 191] on div "Mīta galvenā funkcija bija" at bounding box center [493, 204] width 346 height 26
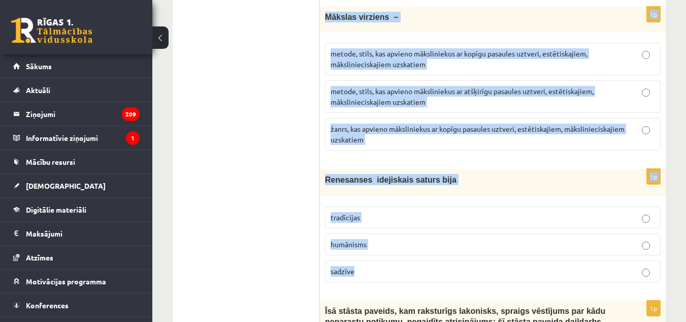
scroll to position [3987, 0]
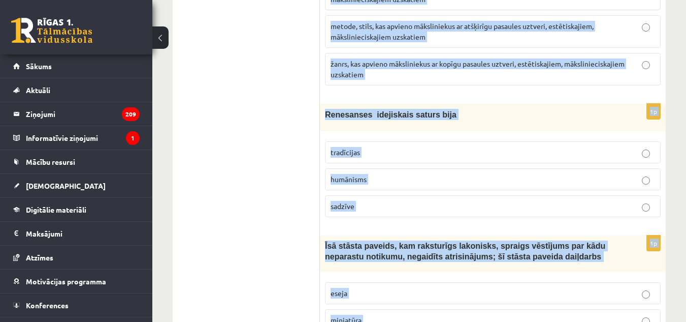
drag, startPoint x: 324, startPoint y: 199, endPoint x: 487, endPoint y: 286, distance: 185.0
copy form "Loremipsum dolorsi ametconse adipisci elitseddoe te Incidid Utlaboree Dolore Ma…"
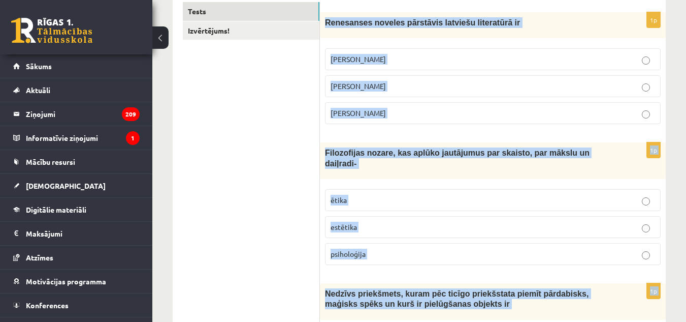
scroll to position [159, 0]
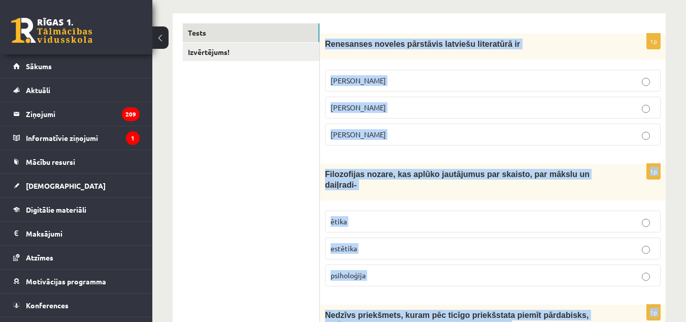
click at [557, 55] on div "Renesanses noveles pārstāvis latviešu literatūrā ir" at bounding box center [493, 47] width 346 height 26
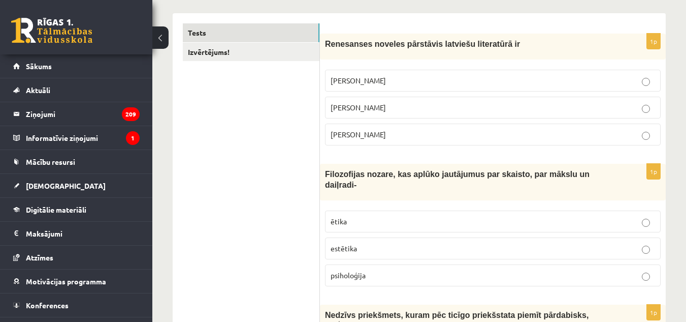
click at [523, 104] on p "[PERSON_NAME]" at bounding box center [493, 107] width 325 height 11
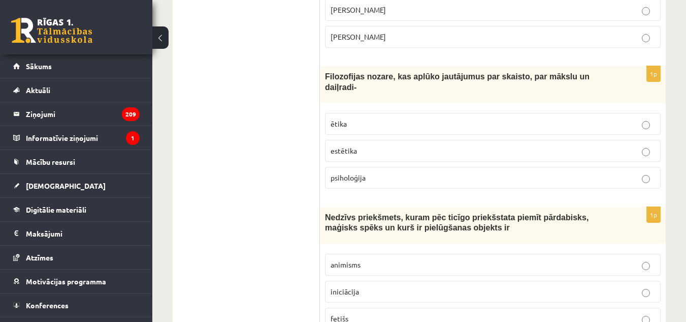
scroll to position [261, 0]
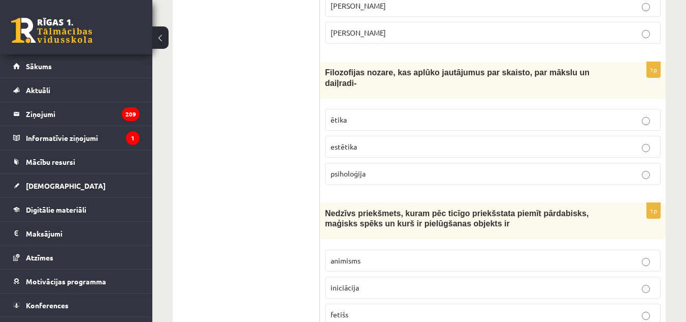
click at [353, 141] on p "estētika" at bounding box center [493, 146] width 325 height 11
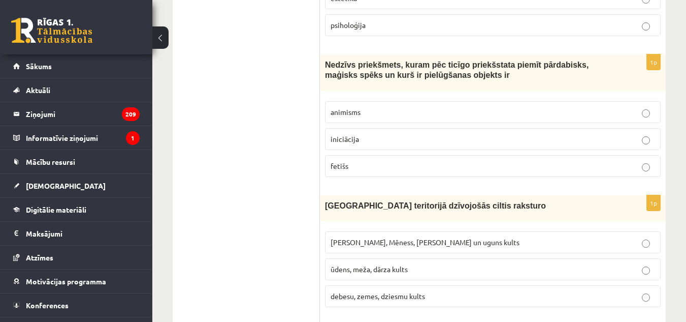
scroll to position [413, 0]
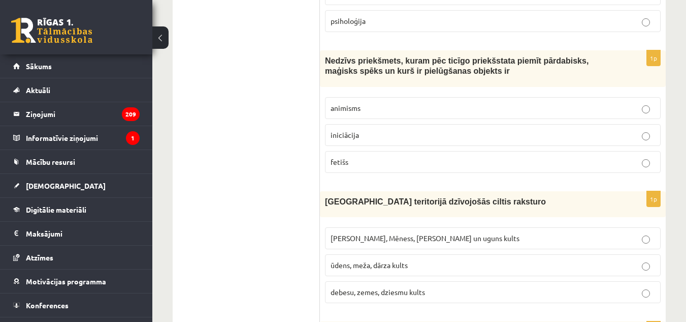
click at [359, 157] on p "fetišs" at bounding box center [493, 162] width 325 height 11
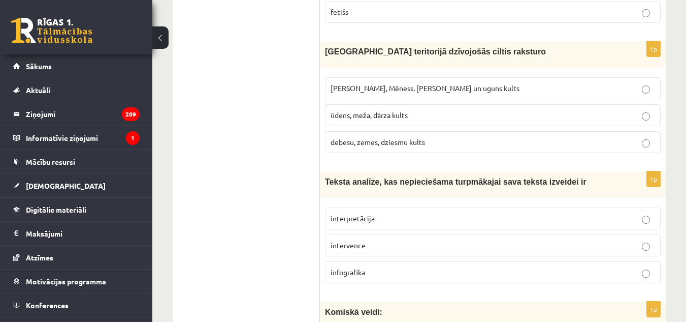
scroll to position [566, 0]
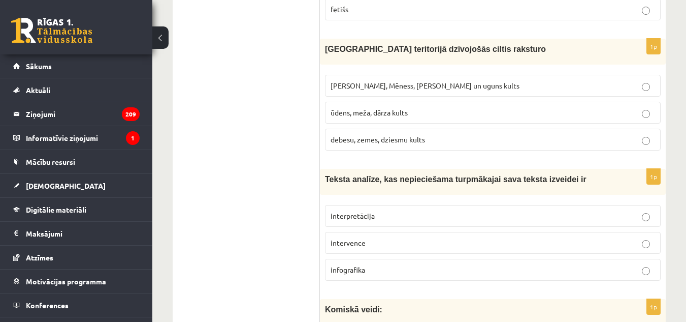
click at [368, 81] on span "Saules, Mēness, Pērkona un uguns kults" at bounding box center [425, 85] width 189 height 9
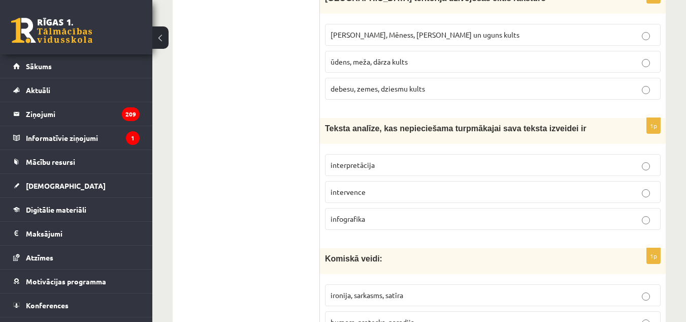
scroll to position [718, 0]
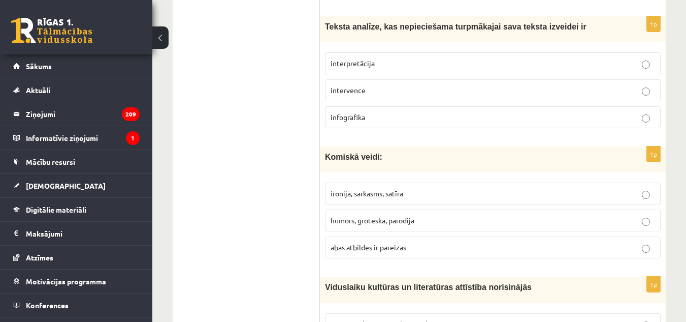
click at [360, 58] on p "interpretācija" at bounding box center [493, 63] width 325 height 11
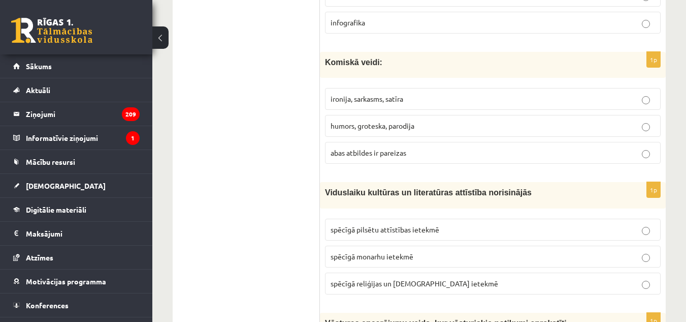
scroll to position [820, 0]
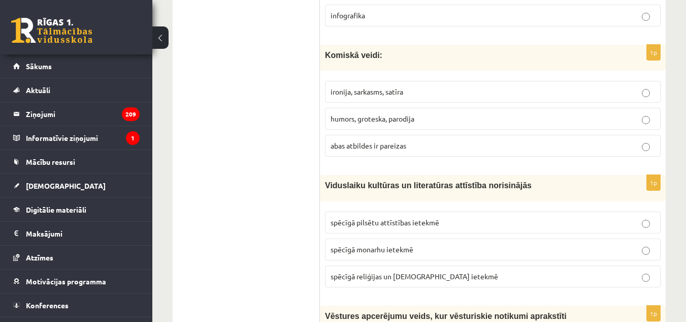
click at [372, 141] on span "abas atbildes ir pareizas" at bounding box center [369, 145] width 76 height 9
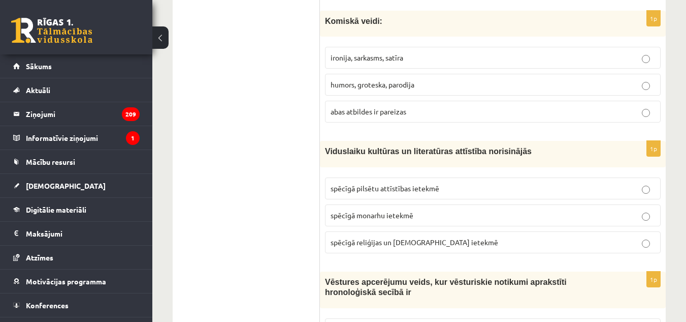
scroll to position [870, 0]
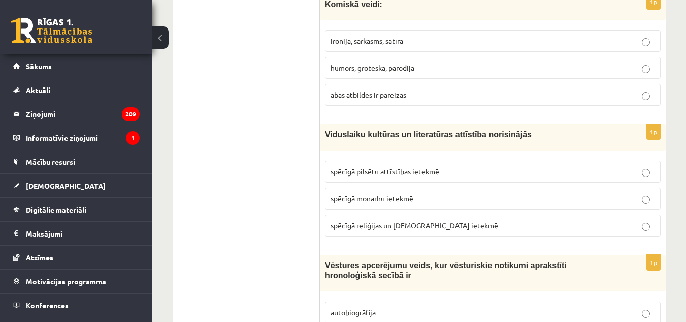
click at [393, 167] on p "spēcīgā pilsētu attīstības ietekmē" at bounding box center [493, 171] width 325 height 11
click at [408, 221] on span "spēcīgā reliģijas un baznīcas ietekmē" at bounding box center [415, 225] width 168 height 9
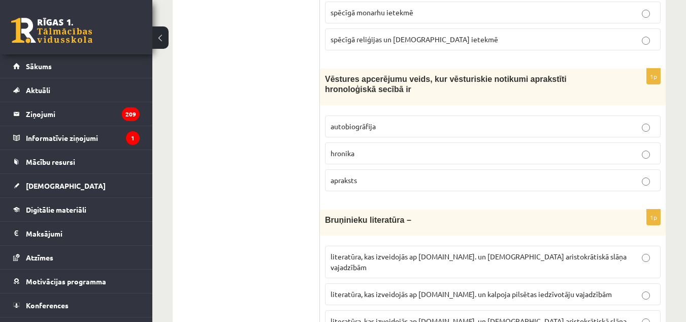
scroll to position [1074, 0]
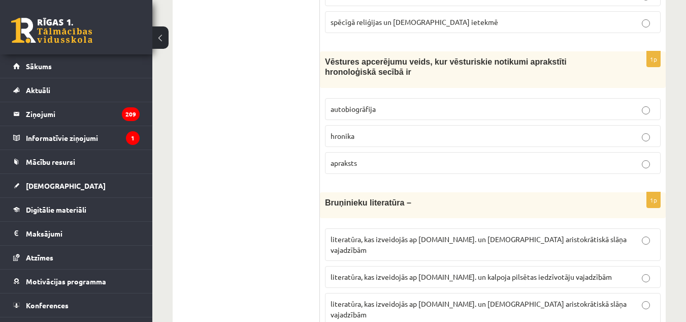
click at [390, 131] on p "hronika" at bounding box center [493, 136] width 325 height 11
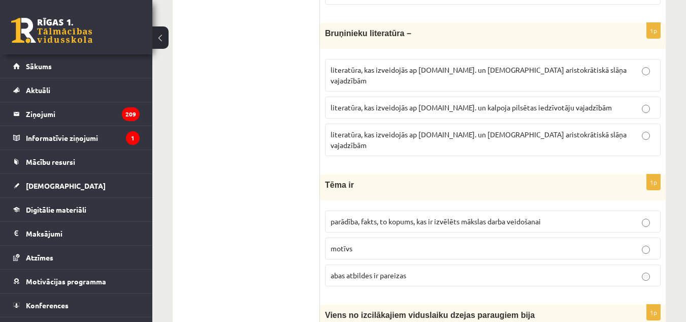
scroll to position [1226, 0]
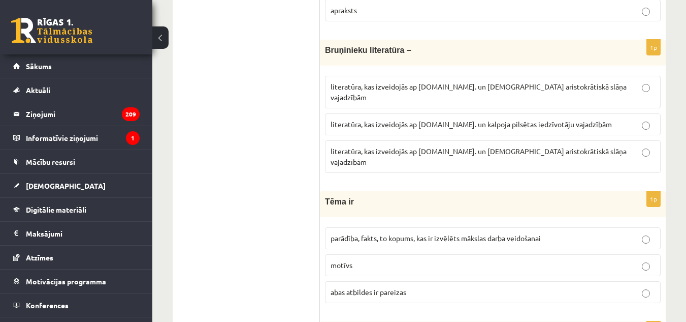
click at [503, 146] on span "literatūra, kas izveidojās ap 12.gs. un kalpoja aristokrātiskā slāņa vajadzībām" at bounding box center [479, 156] width 296 height 20
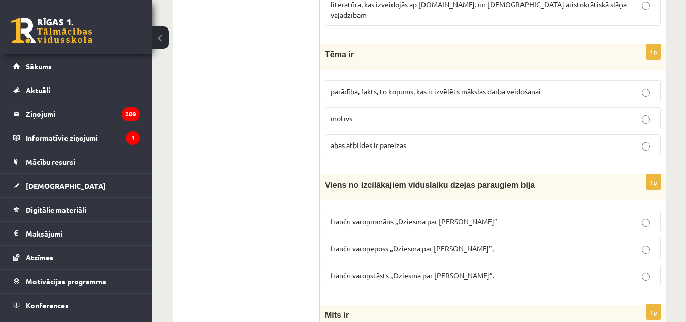
scroll to position [1379, 0]
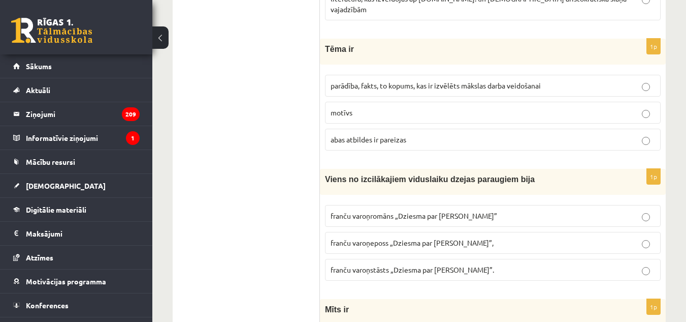
click at [365, 81] on span "parādība, fakts, to kopums, kas ir izvēlēts mākslas darba veidošanai" at bounding box center [436, 85] width 210 height 9
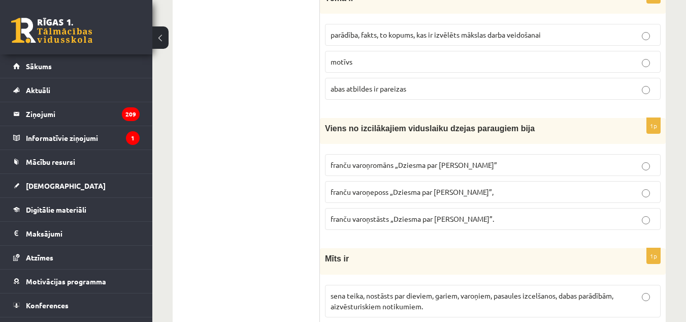
scroll to position [1480, 0]
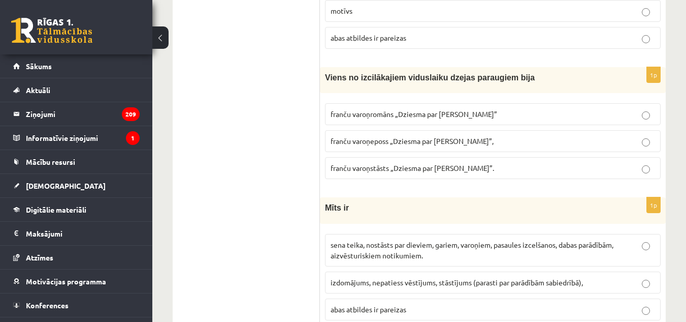
click at [419, 136] on span "franču varoņeposs „Dziesma par Rolandu”," at bounding box center [412, 140] width 163 height 9
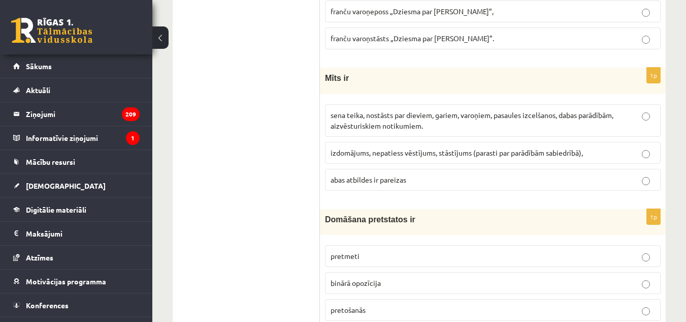
scroll to position [1633, 0]
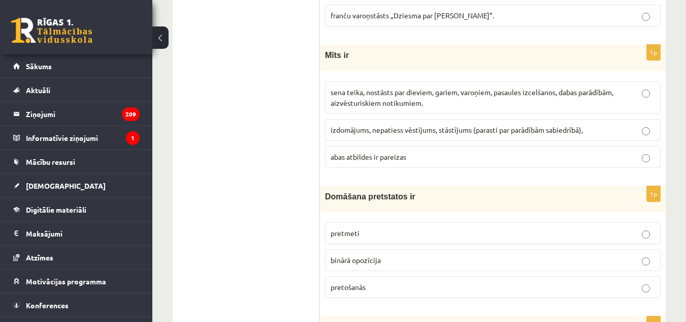
click at [366, 87] on span "sena teika, nostāsts par dieviem, gariem, varoņiem, pasaules izcelšanos, dabas …" at bounding box center [472, 97] width 283 height 20
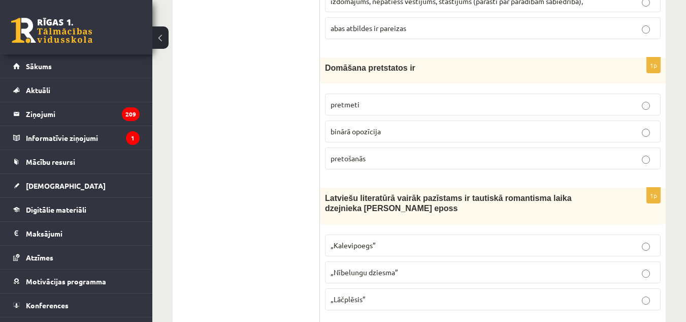
scroll to position [1785, 0]
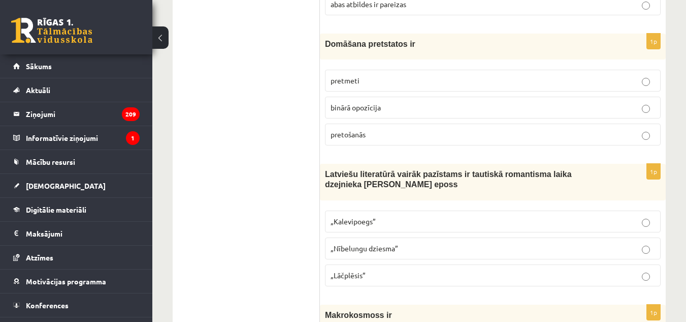
click at [375, 97] on label "binārā opozīcija" at bounding box center [493, 108] width 336 height 22
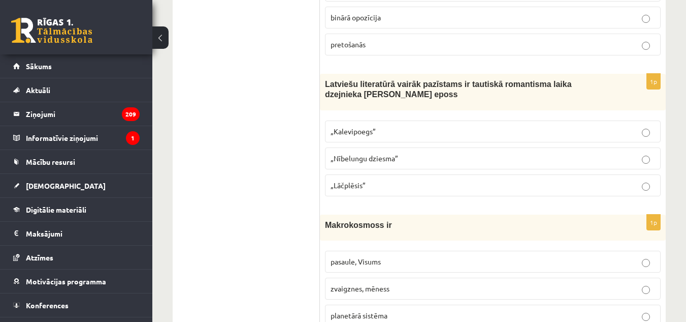
scroll to position [1887, 0]
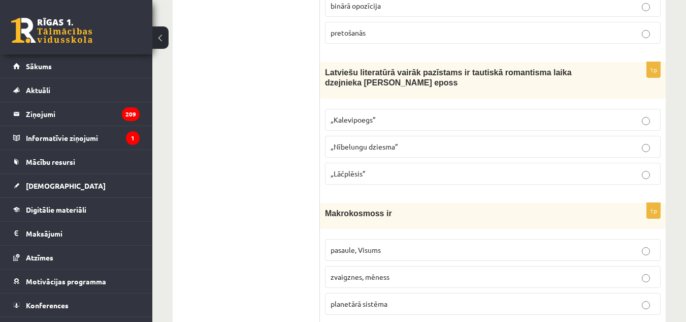
click at [378, 168] on p "„Lāčplēsis”" at bounding box center [493, 173] width 325 height 11
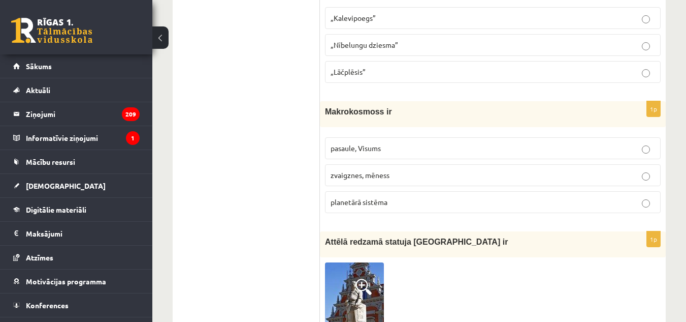
scroll to position [2039, 0]
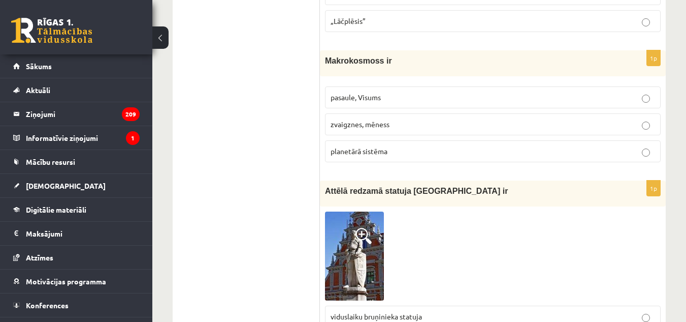
click at [406, 92] on p "pasaule, Visums" at bounding box center [493, 97] width 325 height 11
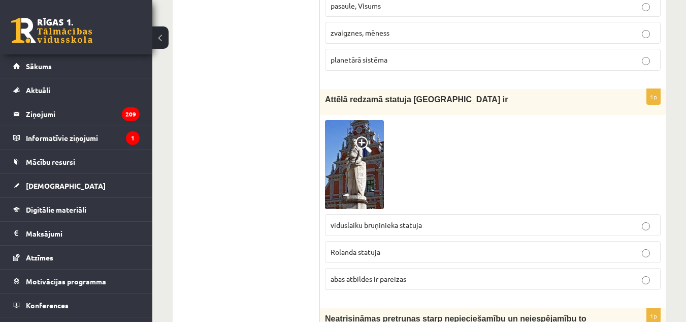
scroll to position [2141, 0]
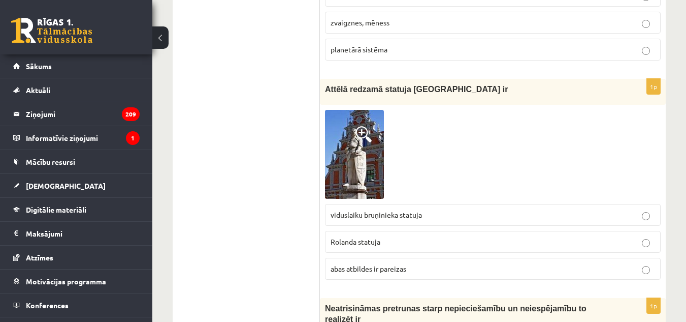
click at [383, 236] on p "Rolanda statuja" at bounding box center [493, 241] width 325 height 11
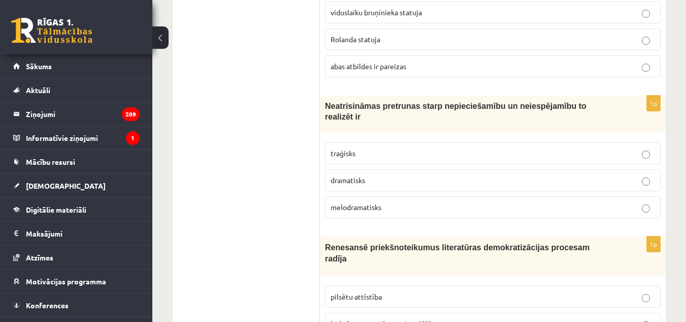
scroll to position [2344, 0]
click at [383, 147] on p "traģisks" at bounding box center [493, 152] width 325 height 11
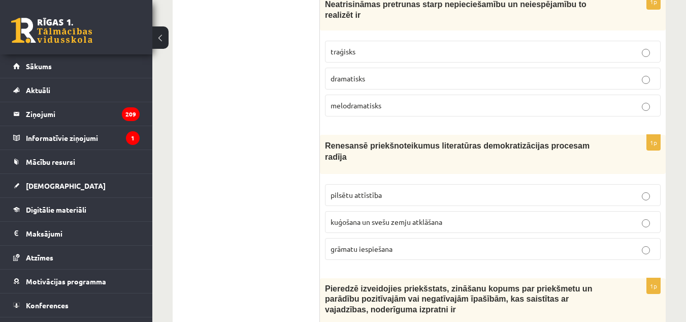
scroll to position [2446, 0]
click at [399, 237] on label "grāmatu iespiešana" at bounding box center [493, 248] width 336 height 22
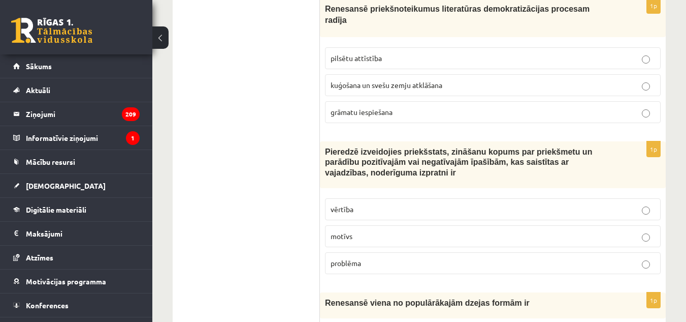
scroll to position [2598, 0]
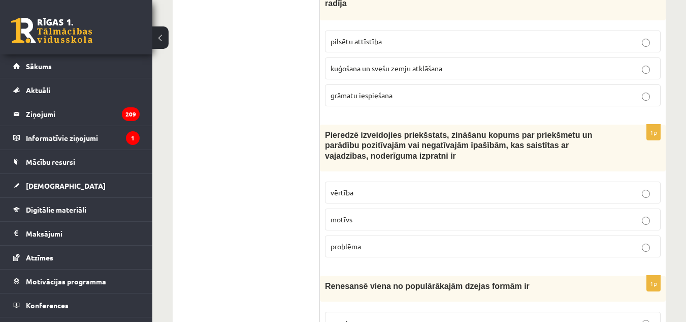
click at [396, 187] on p "vērtība" at bounding box center [493, 192] width 325 height 11
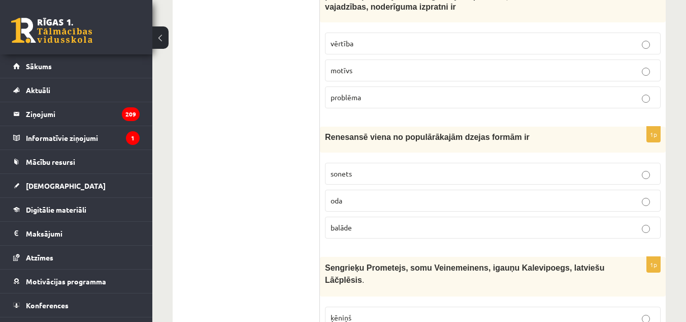
scroll to position [2801, 0]
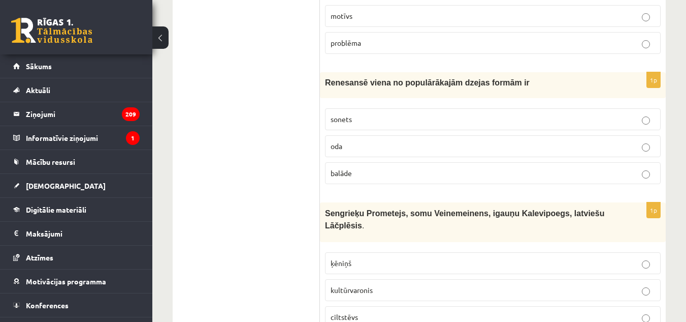
click at [372, 114] on p "sonets" at bounding box center [493, 119] width 325 height 11
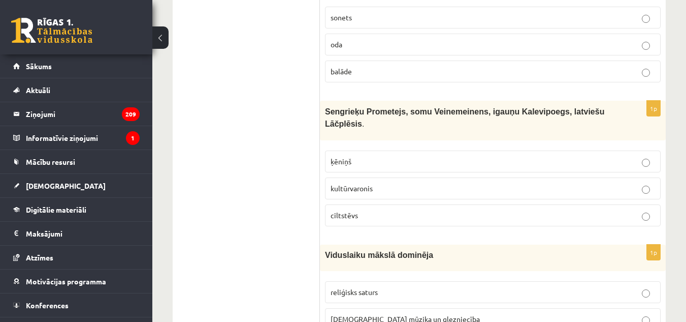
click at [391, 183] on p "kultūrvaronis" at bounding box center [493, 188] width 325 height 11
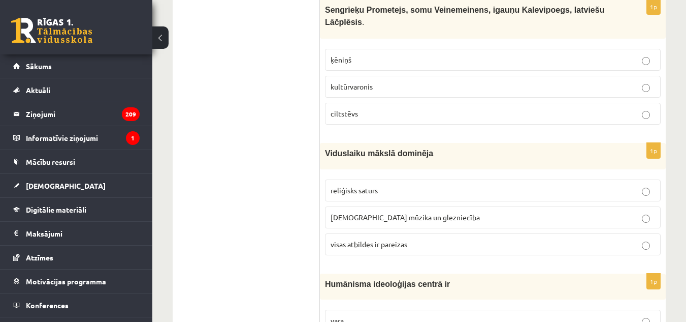
scroll to position [3055, 0]
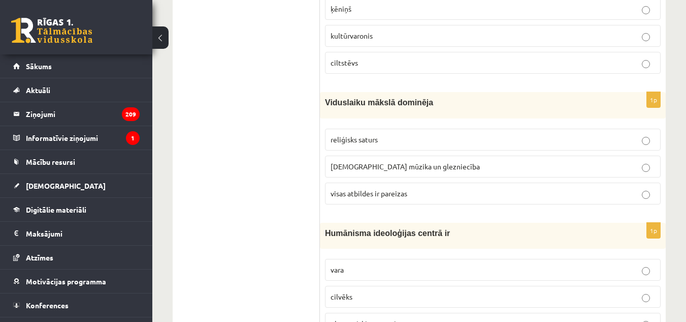
click at [400, 189] on span "visas atbildes ir pareizas" at bounding box center [369, 193] width 77 height 9
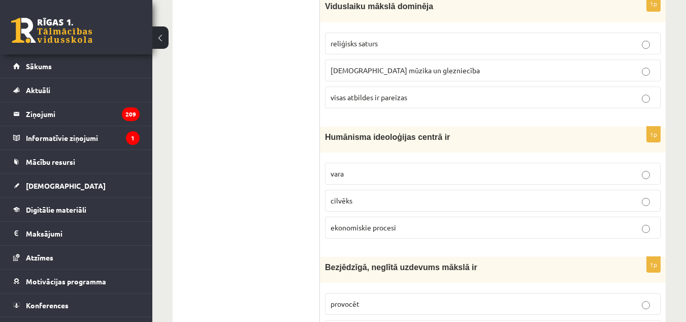
scroll to position [3157, 0]
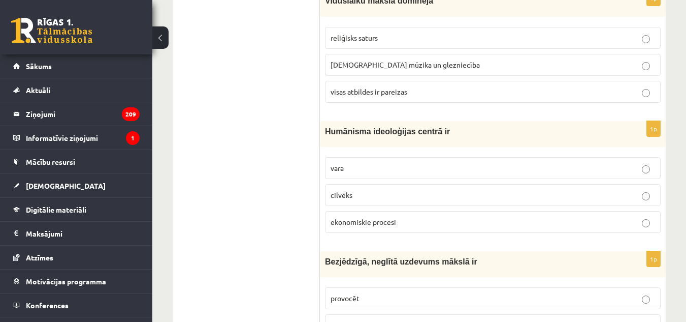
click at [400, 184] on label "cilvēks" at bounding box center [493, 195] width 336 height 22
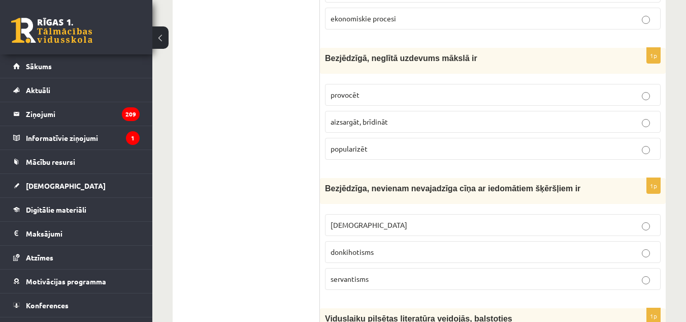
scroll to position [3309, 0]
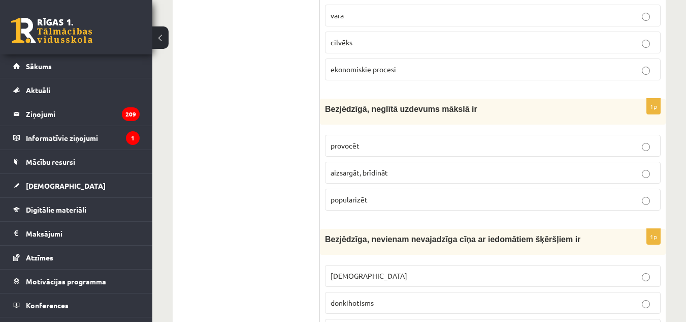
click at [399, 140] on p "provocēt" at bounding box center [493, 145] width 325 height 11
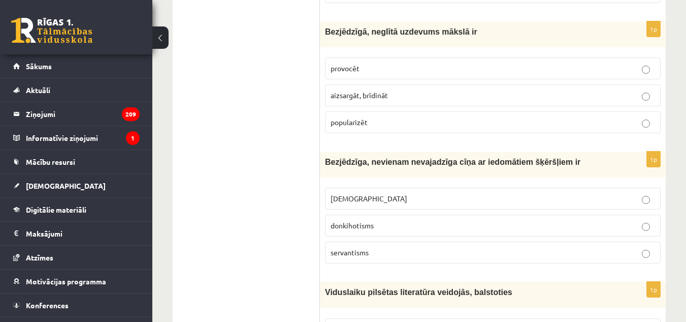
scroll to position [3411, 0]
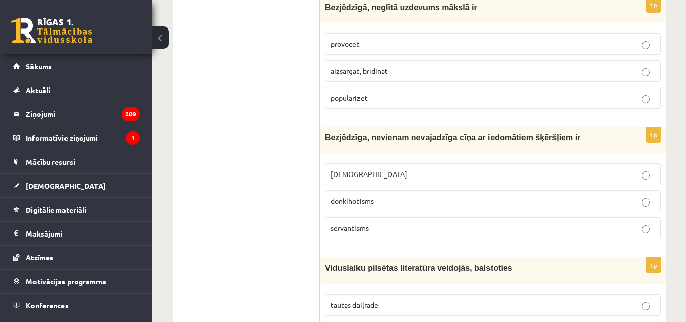
click at [354, 196] on span "donkihotisms" at bounding box center [352, 200] width 43 height 9
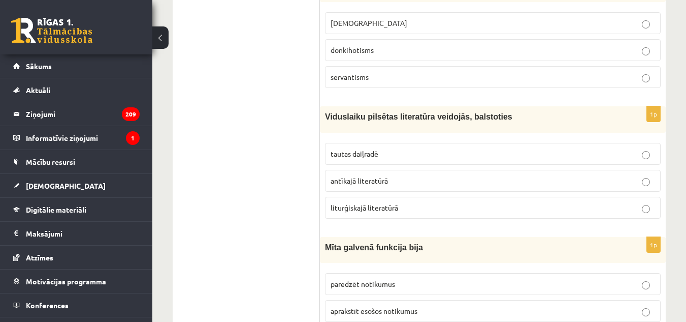
scroll to position [3563, 0]
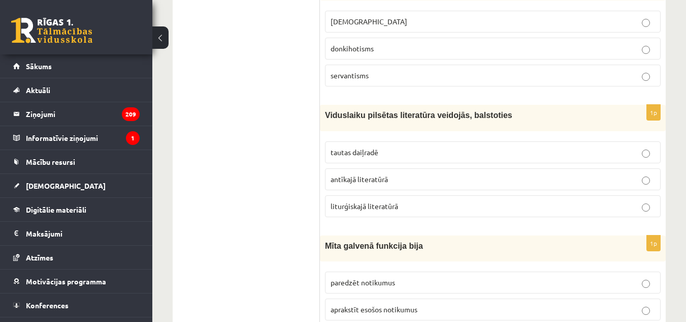
click at [369, 174] on span "antīkajā literatūrā" at bounding box center [359, 178] width 57 height 9
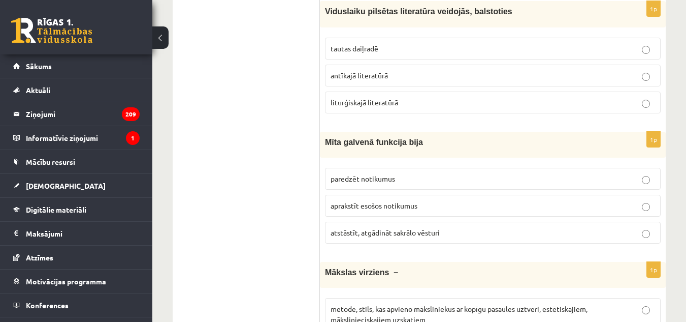
scroll to position [3716, 0]
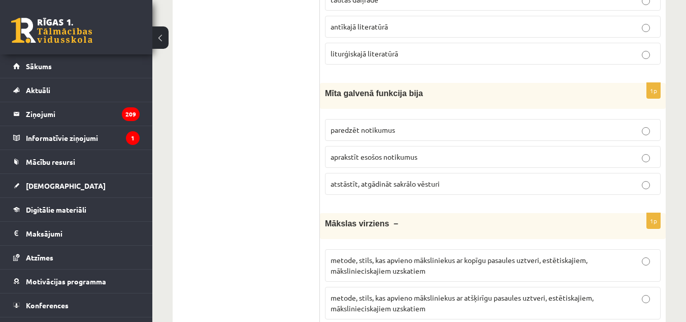
click at [391, 179] on span "atstāstīt, atgādināt sakrālo vēsturi" at bounding box center [385, 183] width 109 height 9
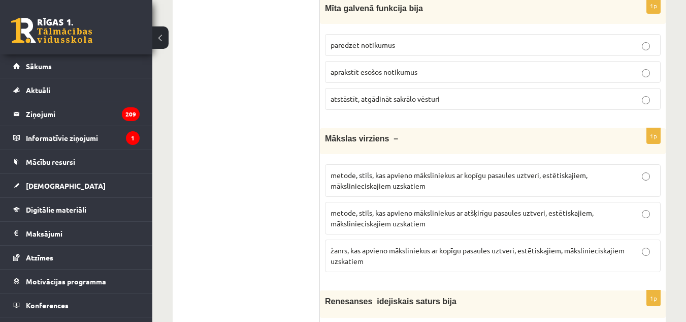
scroll to position [3818, 0]
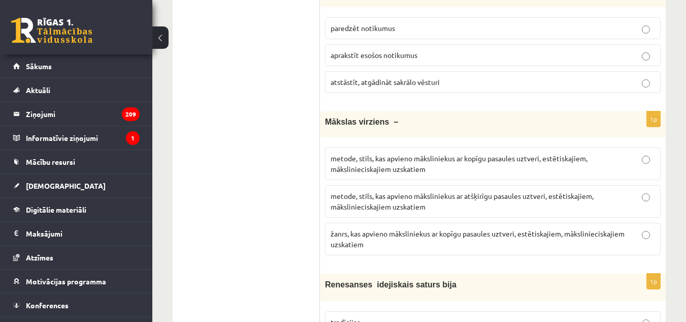
click at [504, 153] on span "metode, stils, kas apvieno māksliniekus ar kopīgu pasaules uztveri, estētiskaji…" at bounding box center [459, 163] width 257 height 20
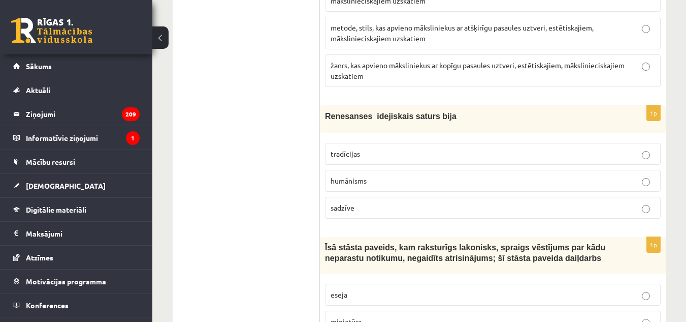
scroll to position [3987, 0]
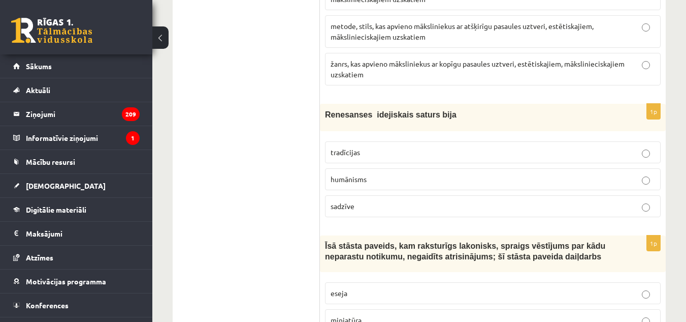
click at [394, 136] on fieldset "tradīcijas humānisms sadzīve" at bounding box center [493, 178] width 336 height 84
click at [396, 174] on p "humānisms" at bounding box center [493, 179] width 325 height 11
click at [360, 241] on span "Īsā stāsta paveids, kam raksturīgs lakonisks, spraigs vēstījums par kādu nepara…" at bounding box center [465, 250] width 280 height 19
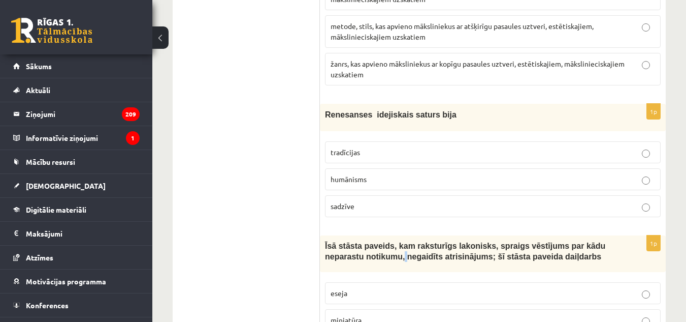
click at [360, 241] on span "Īsā stāsta paveids, kam raksturīgs lakonisks, spraigs vēstījums par kādu nepara…" at bounding box center [465, 250] width 280 height 19
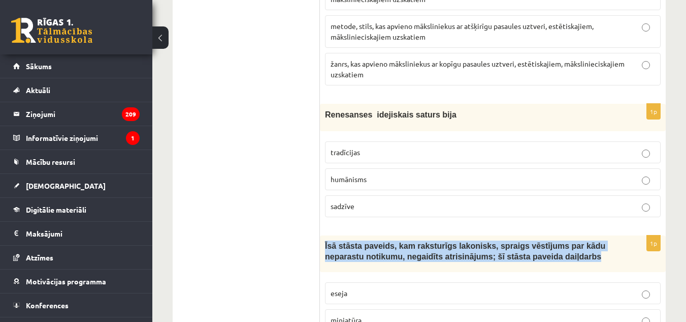
click at [360, 241] on span "Īsā stāsta paveids, kam raksturīgs lakonisks, spraigs vēstījums par kādu nepara…" at bounding box center [465, 250] width 280 height 19
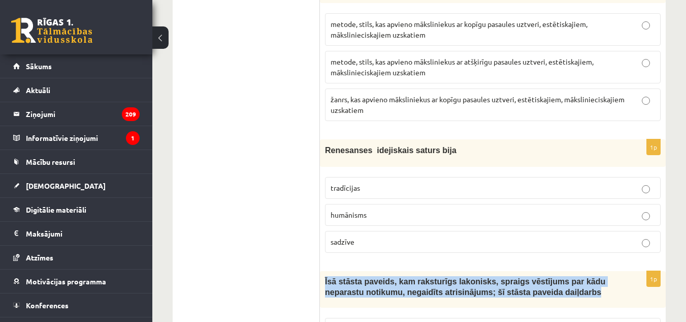
scroll to position [3936, 0]
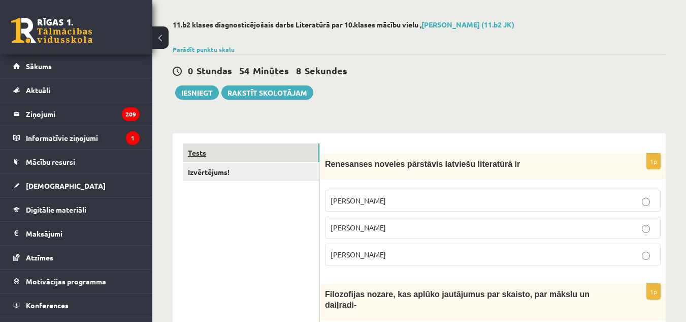
scroll to position [0, 0]
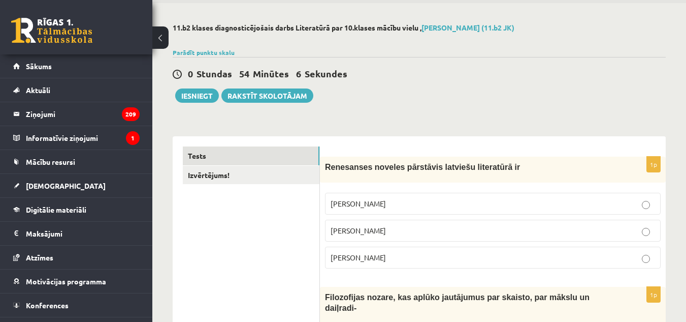
scroll to position [51, 0]
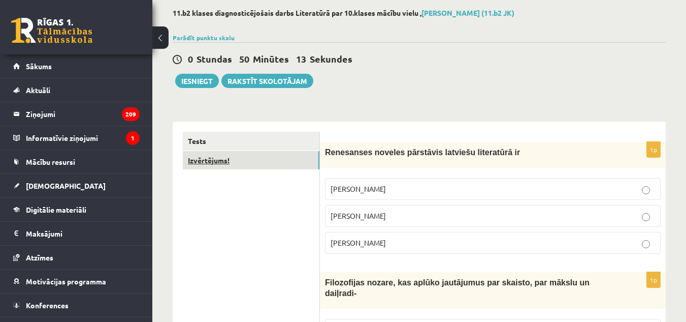
click at [284, 161] on link "Izvērtējums!" at bounding box center [251, 160] width 137 height 19
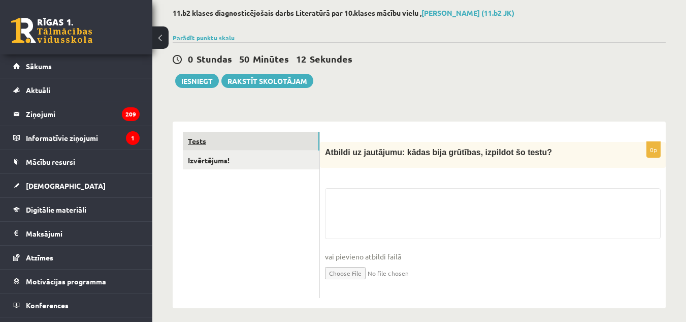
click at [279, 136] on link "Tests" at bounding box center [251, 141] width 137 height 19
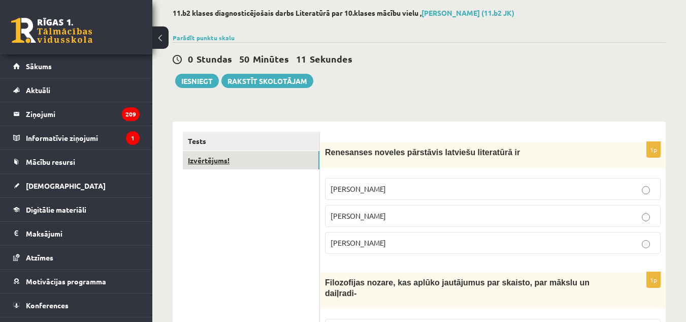
click at [297, 165] on link "Izvērtējums!" at bounding box center [251, 160] width 137 height 19
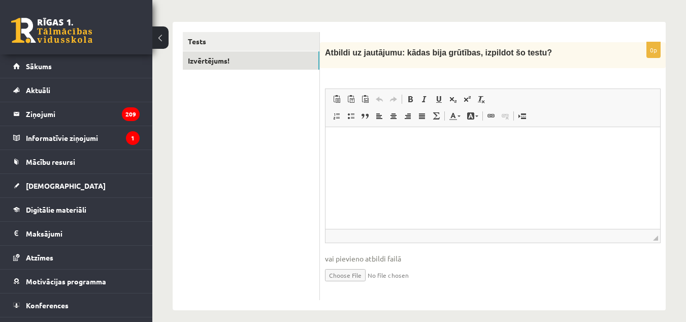
scroll to position [160, 0]
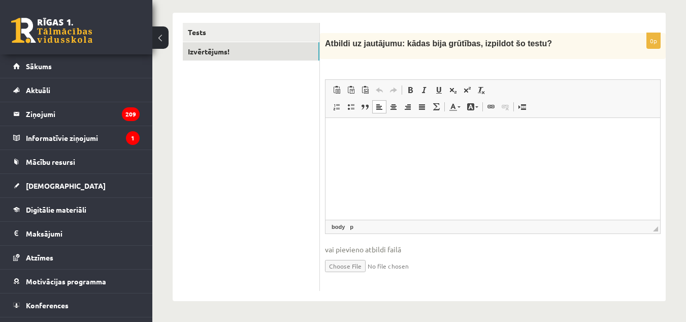
click at [358, 129] on p "Editor, wiswyg-editor-user-answer-47024826679040" at bounding box center [493, 133] width 315 height 11
click at [385, 137] on span "Paste" at bounding box center [384, 137] width 32 height 15
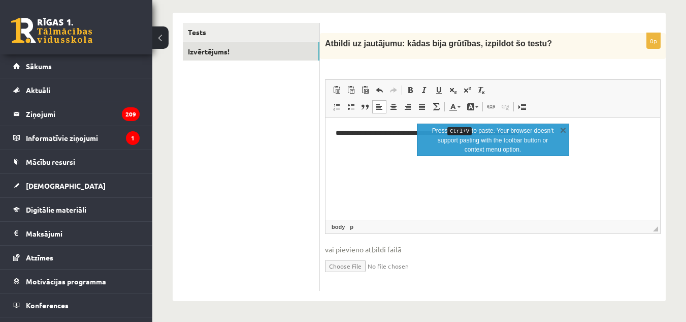
click at [338, 132] on p "**********" at bounding box center [493, 133] width 315 height 11
click at [341, 136] on p "**********" at bounding box center [493, 133] width 315 height 11
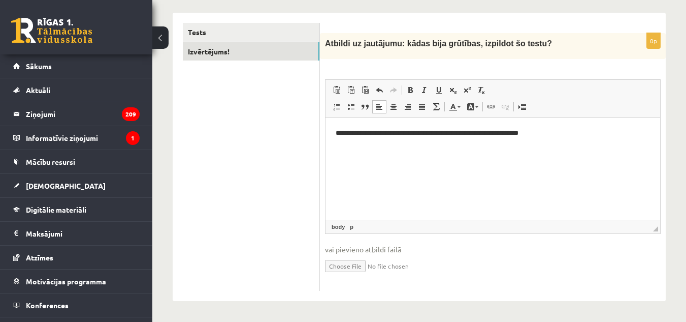
click at [297, 93] on ul "Tests Izvērtējums!" at bounding box center [251, 157] width 137 height 268
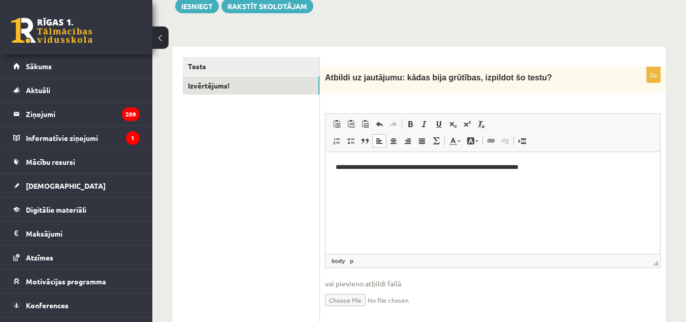
scroll to position [109, 0]
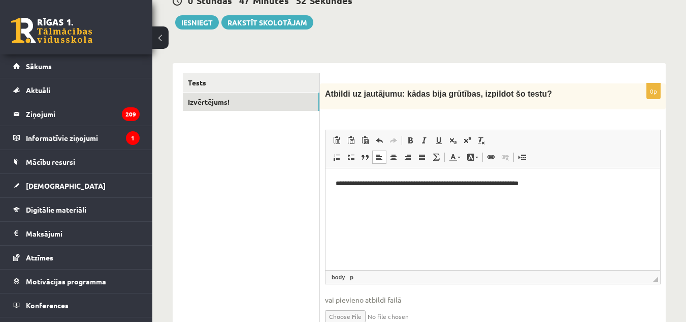
click at [356, 90] on span "Atbildi uz jautājumu: kādas bija grūtības, izpildot šo testu?" at bounding box center [438, 93] width 227 height 9
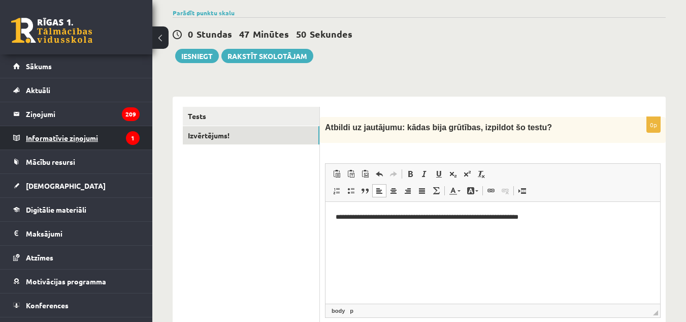
scroll to position [58, 0]
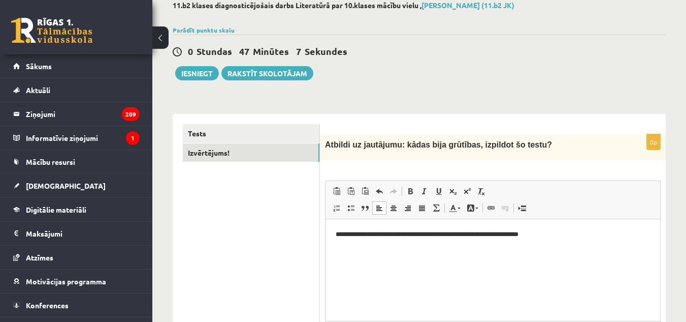
click at [383, 141] on span "Atbildi uz jautājumu: kādas bija grūtības, izpildot šo testu?" at bounding box center [438, 144] width 227 height 9
click at [385, 129] on form "**********" at bounding box center [493, 258] width 326 height 268
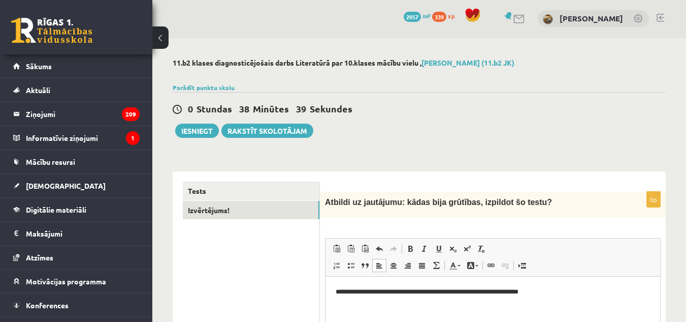
scroll to position [0, 0]
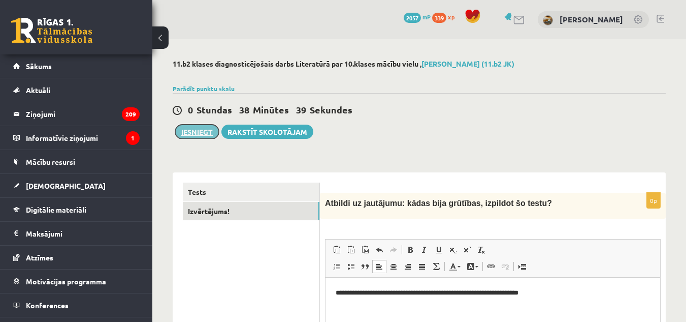
click at [183, 130] on button "Iesniegt" at bounding box center [197, 131] width 44 height 14
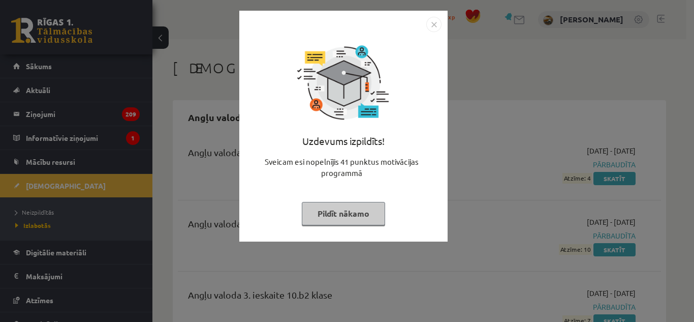
click at [362, 207] on button "Pildīt nākamo" at bounding box center [343, 213] width 83 height 23
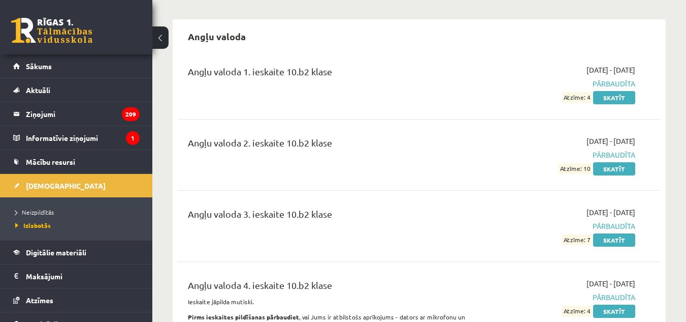
scroll to position [152, 0]
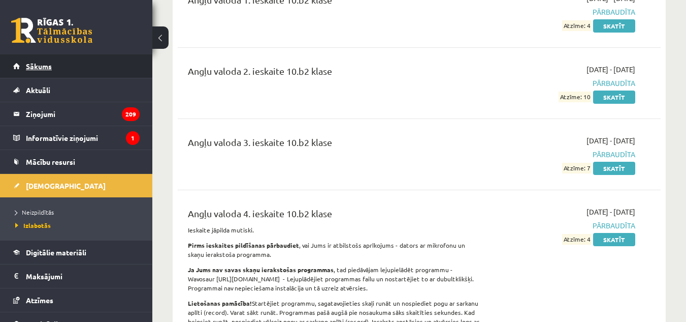
click at [108, 57] on link "Sākums" at bounding box center [76, 65] width 127 height 23
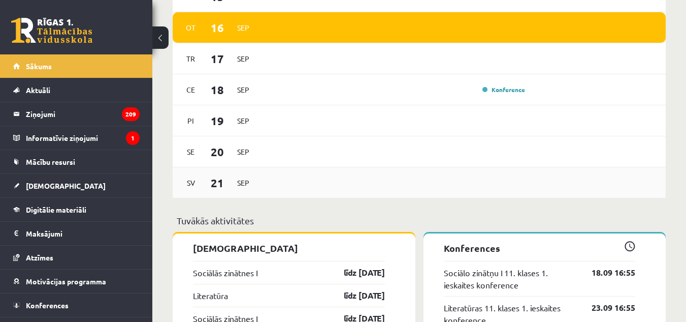
scroll to position [965, 0]
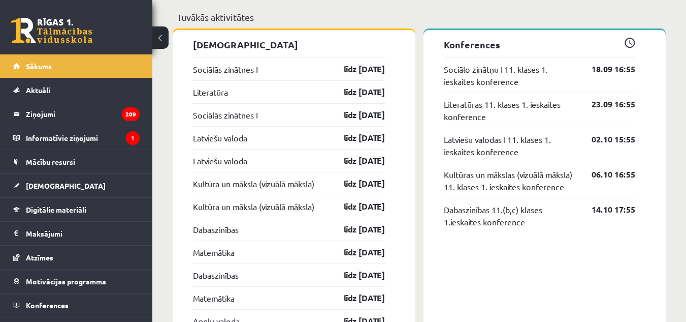
click at [350, 71] on link "līdz [DATE]" at bounding box center [355, 69] width 59 height 12
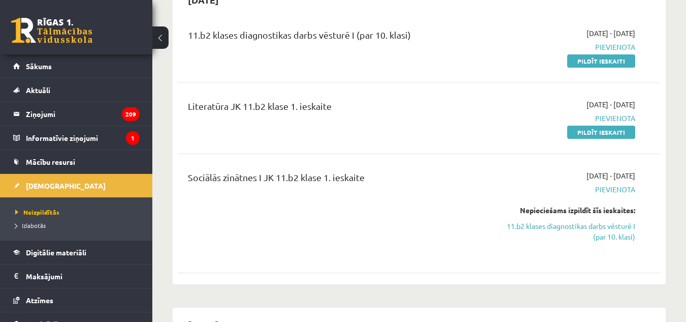
scroll to position [152, 0]
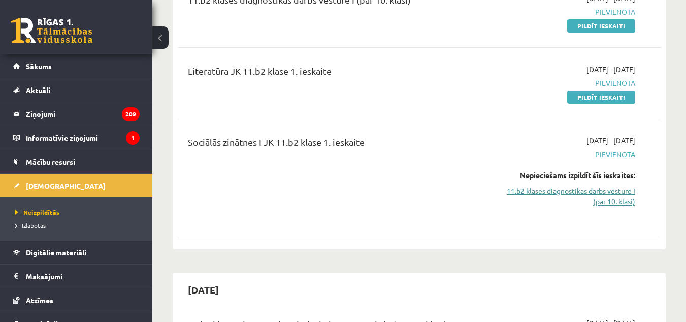
click at [614, 195] on link "11.b2 klases diagnostikas darbs vēsturē I (par 10. klasi)" at bounding box center [565, 195] width 139 height 21
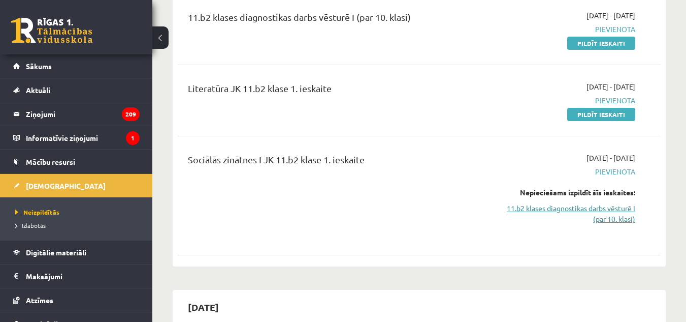
click at [596, 213] on link "11.b2 klases diagnostikas darbs vēsturē I (par 10. klasi)" at bounding box center [565, 213] width 139 height 21
click at [593, 217] on link "11.b2 klases diagnostikas darbs vēsturē I (par 10. klasi)" at bounding box center [565, 213] width 139 height 21
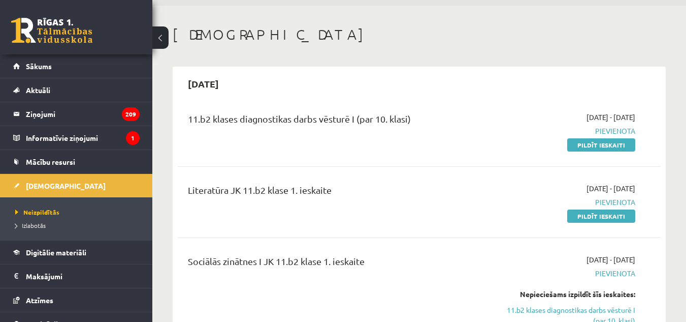
scroll to position [84, 0]
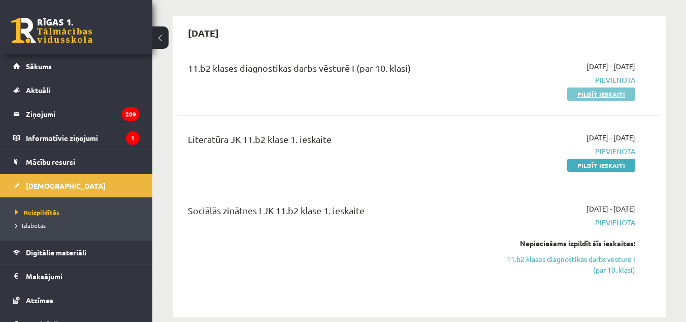
click at [580, 94] on link "Pildīt ieskaiti" at bounding box center [602, 93] width 68 height 13
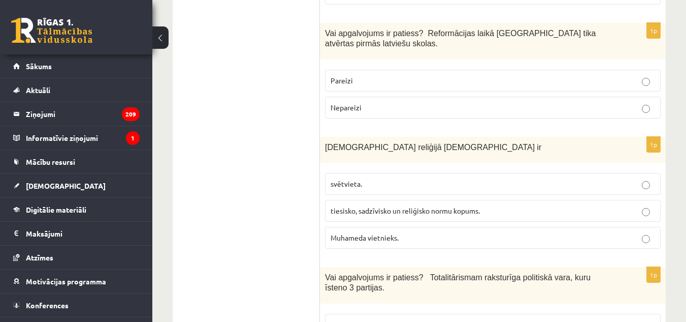
scroll to position [762, 0]
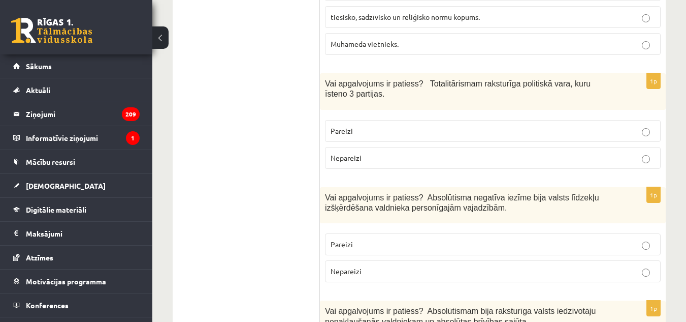
drag, startPoint x: 555, startPoint y: 139, endPoint x: 358, endPoint y: 71, distance: 208.3
click at [358, 79] on span "Vai apgalvojums ir patiess? Totalitārismam raksturīga politiskā vara, kuru īste…" at bounding box center [458, 88] width 266 height 19
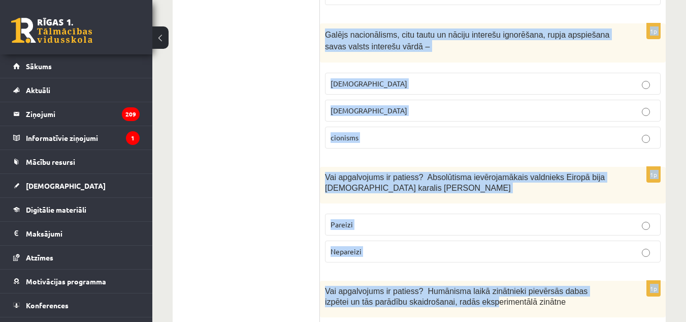
scroll to position [3646, 0]
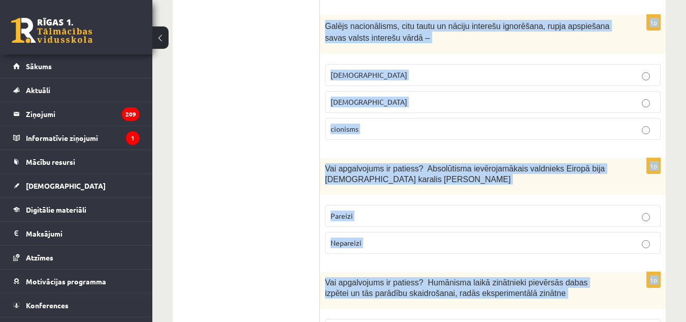
drag, startPoint x: 321, startPoint y: 101, endPoint x: 485, endPoint y: 316, distance: 270.4
copy form "Lor ipsumdolors am consect? Adipi 2. el. seddoeius tempo in utlabore etdolore m…"
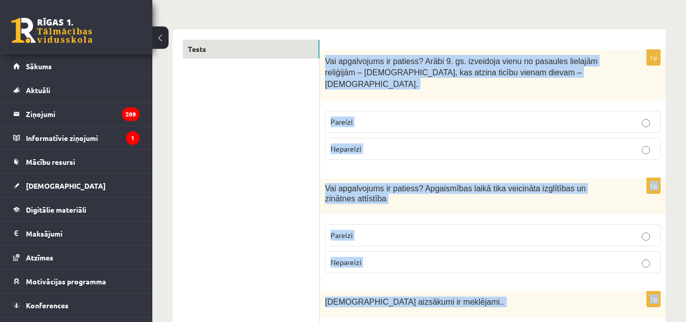
scroll to position [103, 0]
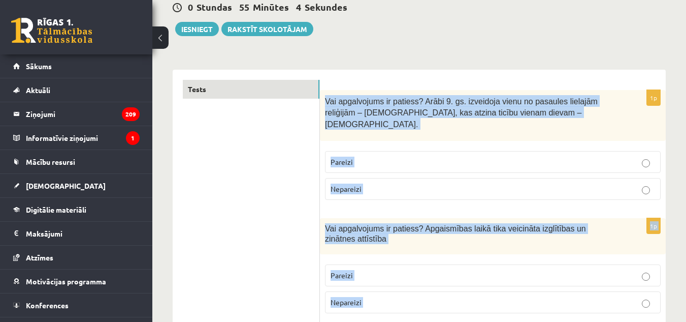
click at [482, 95] on div "Vai apgalvojums ir patiess? Arābi 9. gs. izveidoja vienu no pasaules lielajām r…" at bounding box center [493, 115] width 346 height 51
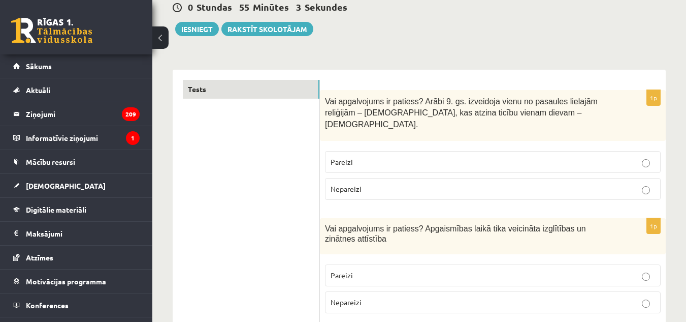
click at [398, 183] on p "Nepareizi" at bounding box center [493, 188] width 325 height 11
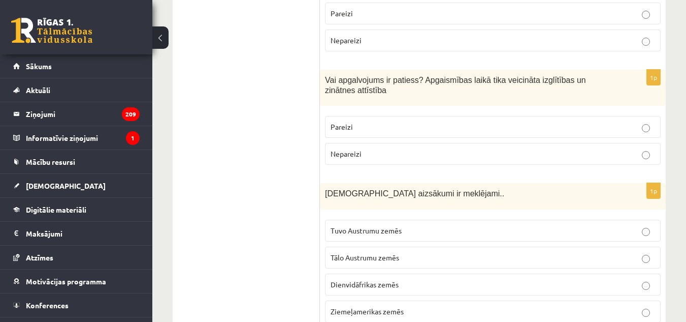
scroll to position [255, 0]
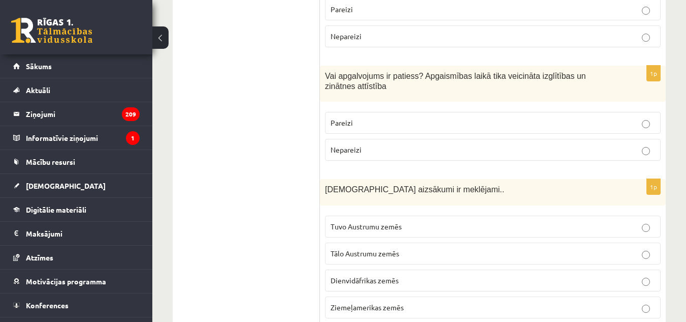
click at [402, 117] on p "Pareizi" at bounding box center [493, 122] width 325 height 11
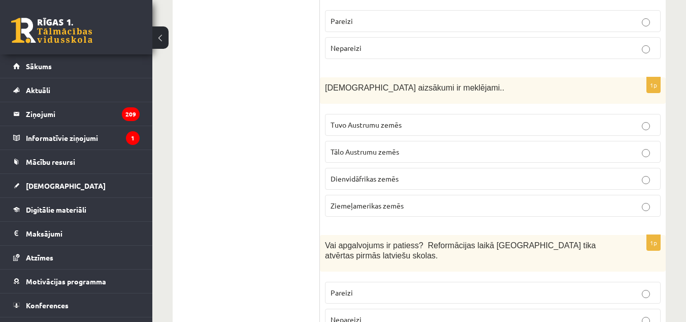
click at [389, 120] on span "Tuvo Austrumu zemēs" at bounding box center [366, 124] width 71 height 9
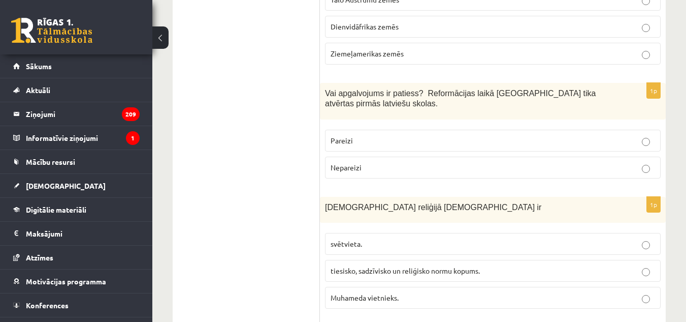
scroll to position [509, 0]
click at [369, 135] on p "Pareizi" at bounding box center [493, 140] width 325 height 11
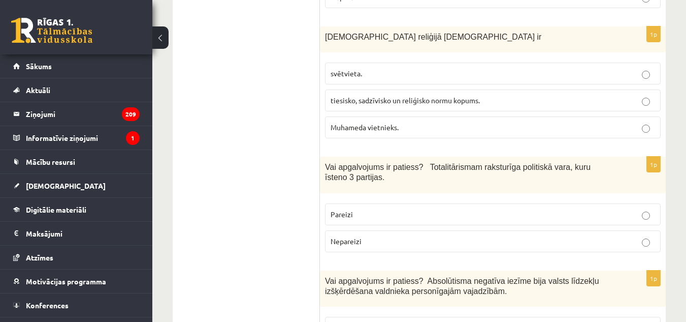
scroll to position [662, 0]
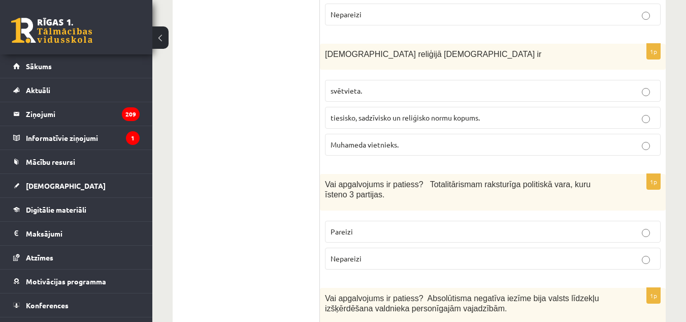
click at [360, 112] on p "tiesisko, sadzīvisko un reliģisko normu kopums." at bounding box center [493, 117] width 325 height 11
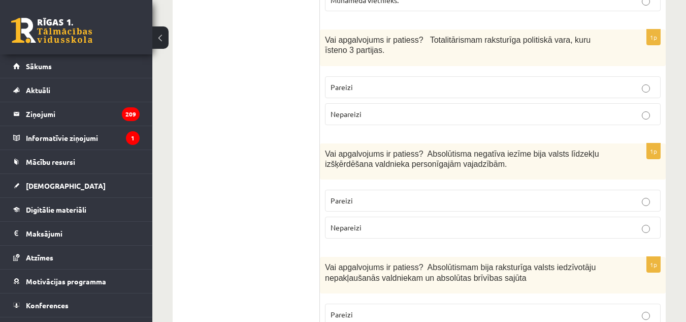
scroll to position [814, 0]
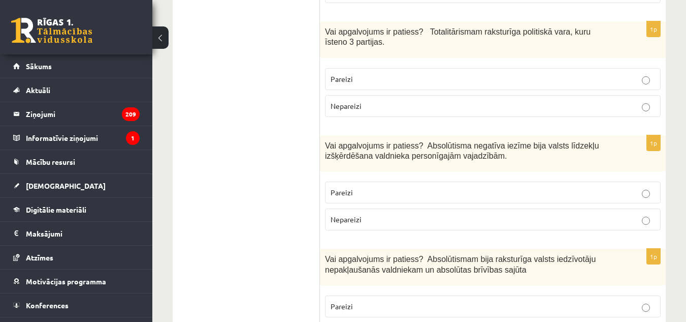
click at [372, 101] on p "Nepareizi" at bounding box center [493, 106] width 325 height 11
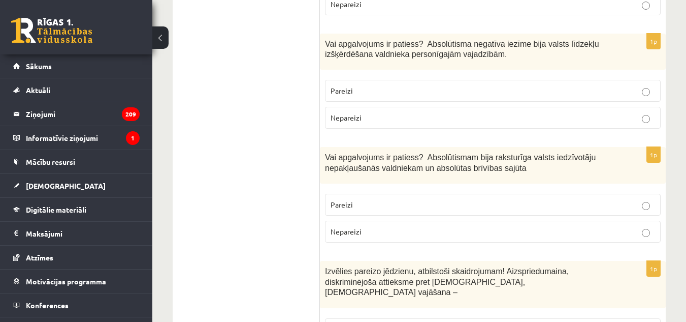
click at [370, 95] on fieldset "Pareizi Nepareizi" at bounding box center [493, 103] width 336 height 57
click at [369, 85] on p "Pareizi" at bounding box center [493, 90] width 325 height 11
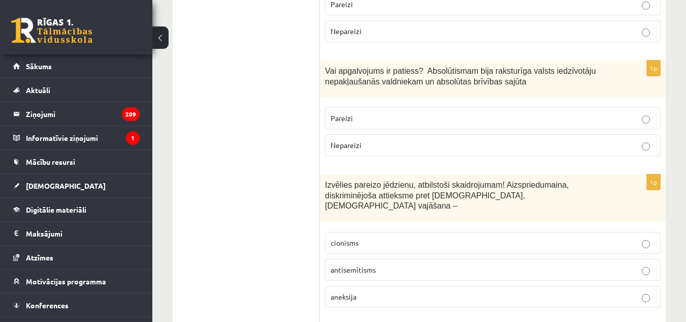
scroll to position [1017, 0]
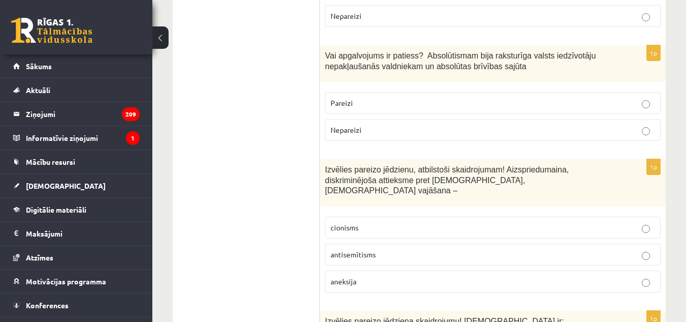
click at [362, 119] on label "Nepareizi" at bounding box center [493, 130] width 336 height 22
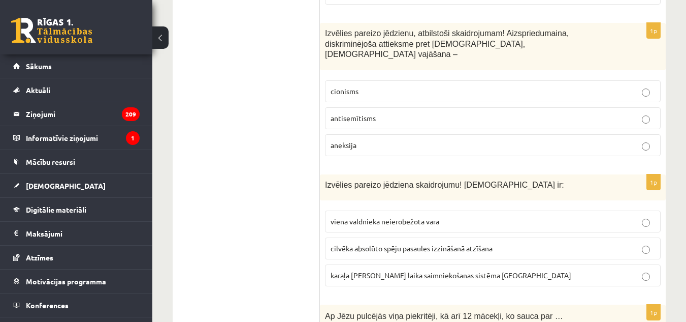
scroll to position [1170, 0]
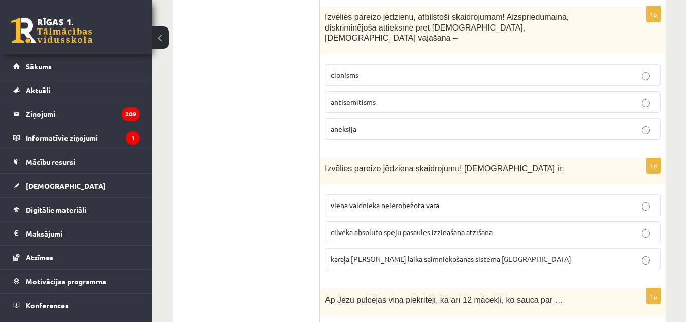
click at [404, 97] on p "antisemītisms" at bounding box center [493, 102] width 325 height 11
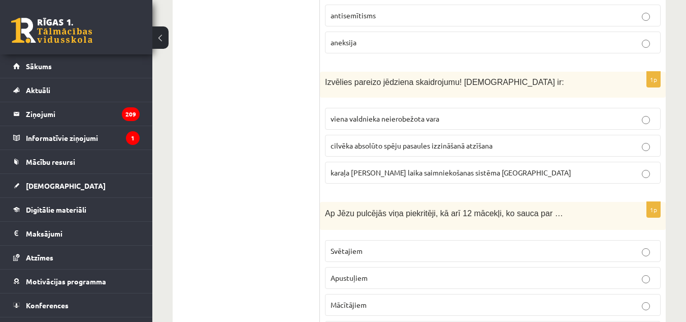
scroll to position [1271, 0]
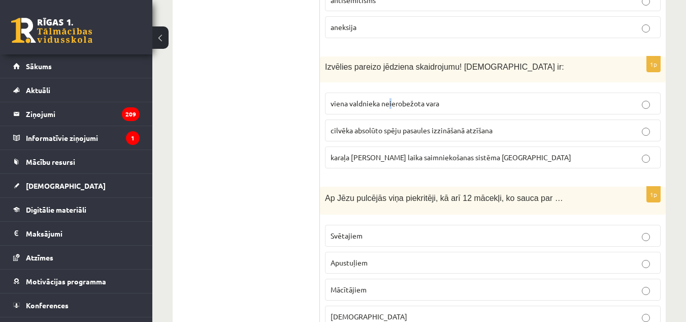
click at [391, 99] on span "viena valdnieka neierobežota vara" at bounding box center [385, 103] width 109 height 9
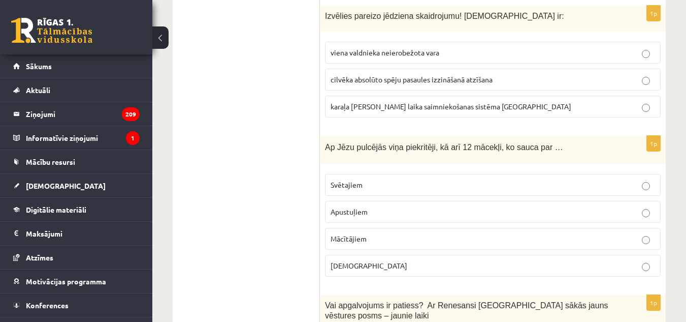
click at [468, 47] on p "viena valdnieka neierobežota vara" at bounding box center [493, 52] width 325 height 11
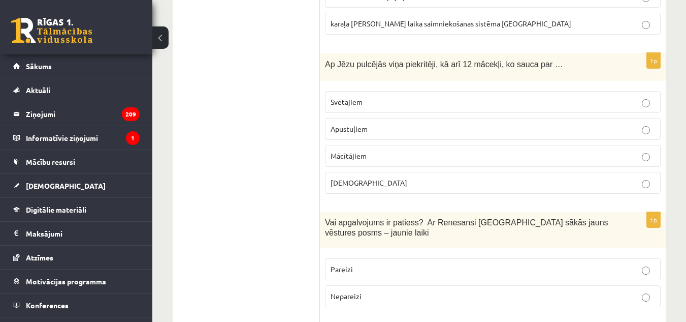
scroll to position [1424, 0]
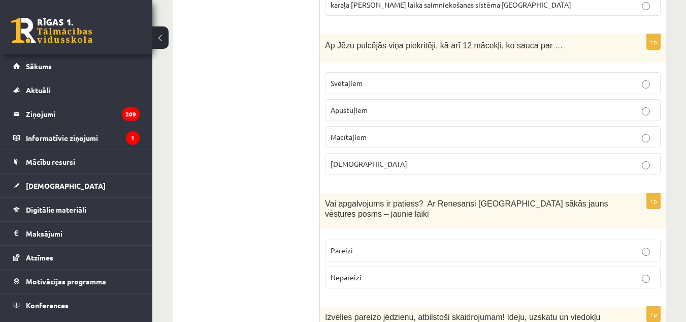
click at [372, 105] on p "Apustuļiem" at bounding box center [493, 110] width 325 height 11
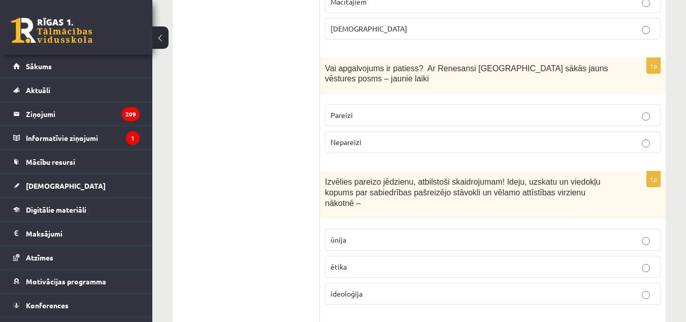
scroll to position [1576, 0]
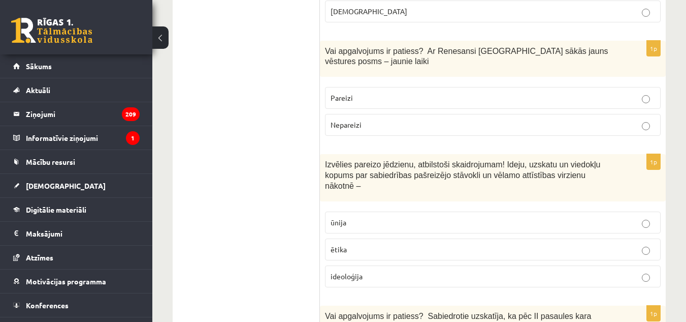
click at [365, 82] on fieldset "Pareizi Nepareizi" at bounding box center [493, 110] width 336 height 57
click at [365, 87] on label "Pareizi" at bounding box center [493, 98] width 336 height 22
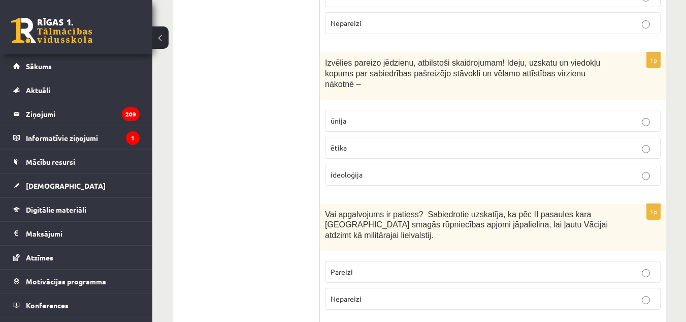
scroll to position [1627, 0]
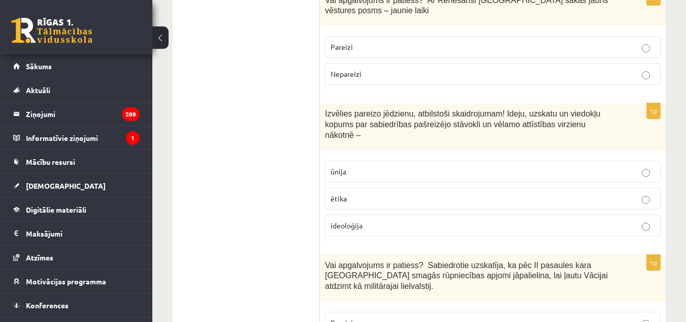
click at [389, 220] on p "ideoloģija" at bounding box center [493, 225] width 325 height 11
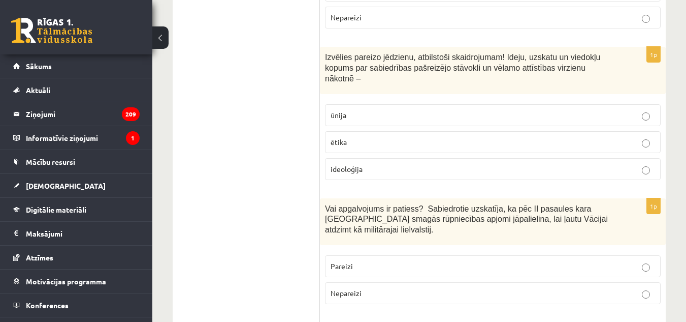
scroll to position [1779, 0]
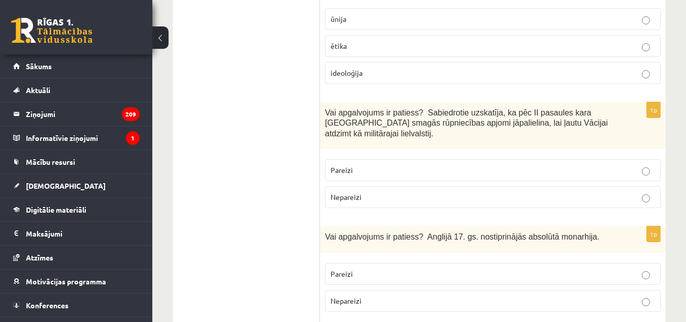
click at [429, 192] on p "Nepareizi" at bounding box center [493, 197] width 325 height 11
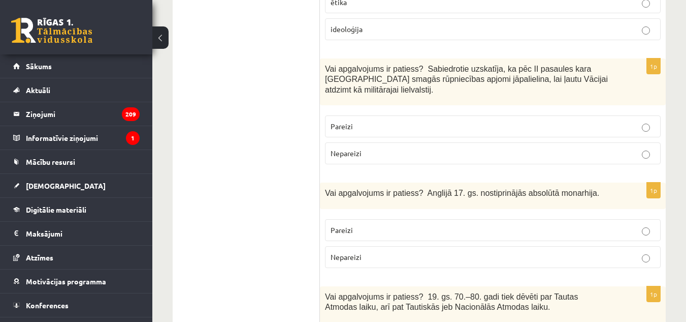
scroll to position [1881, 0]
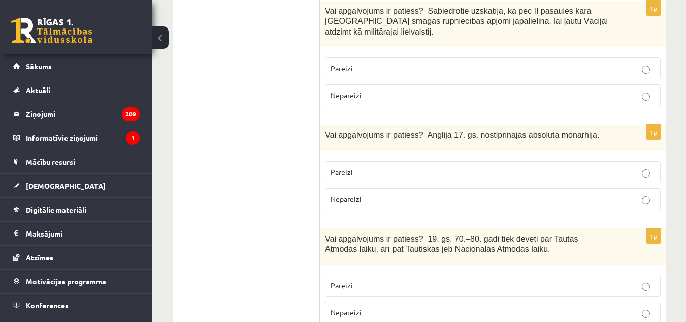
click at [411, 194] on p "Nepareizi" at bounding box center [493, 199] width 325 height 11
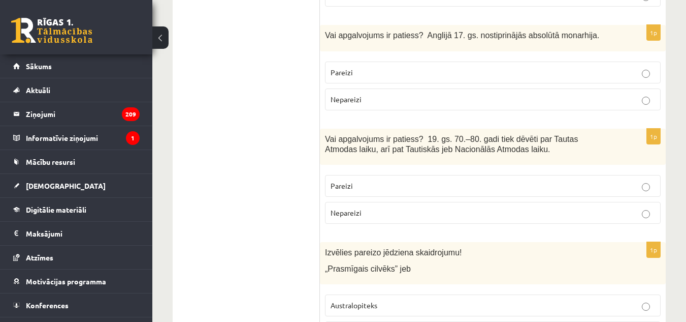
scroll to position [1983, 0]
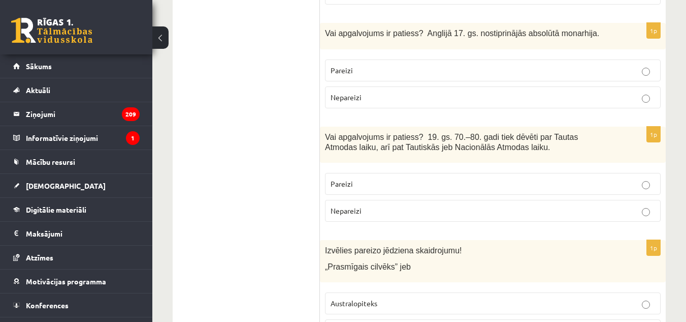
click at [371, 178] on p "Pareizi" at bounding box center [493, 183] width 325 height 11
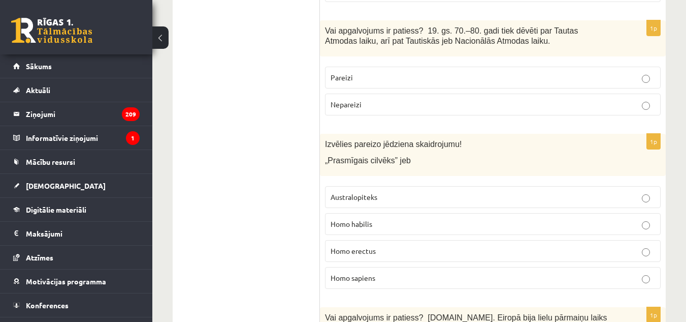
scroll to position [2135, 0]
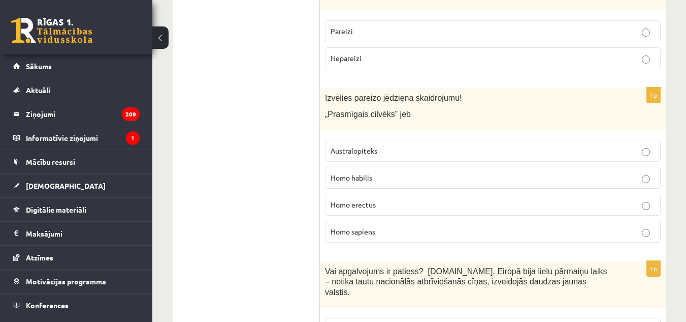
click at [373, 172] on p "Homo habilis" at bounding box center [493, 177] width 325 height 11
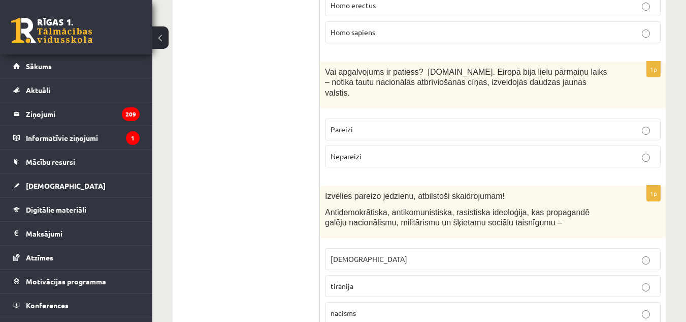
scroll to position [2338, 0]
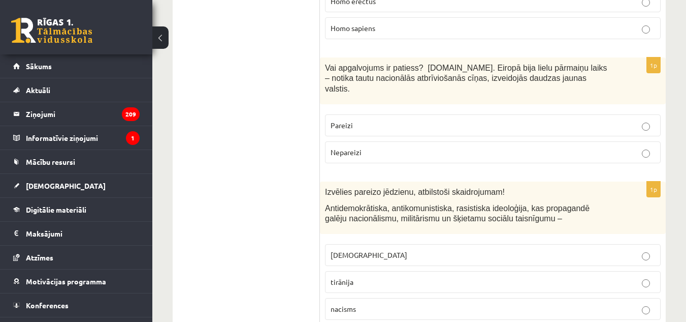
click at [386, 120] on p "Pareizi" at bounding box center [493, 125] width 325 height 11
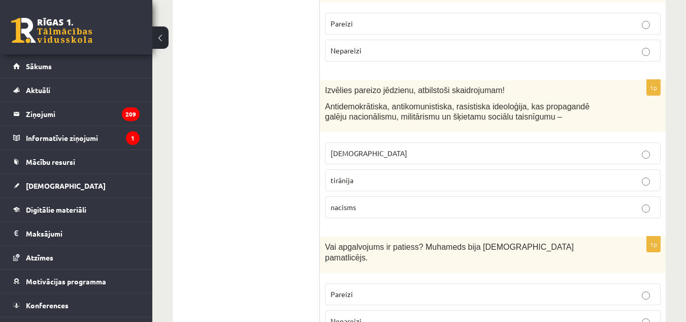
click at [351, 148] on span "[DEMOGRAPHIC_DATA]" at bounding box center [369, 152] width 77 height 9
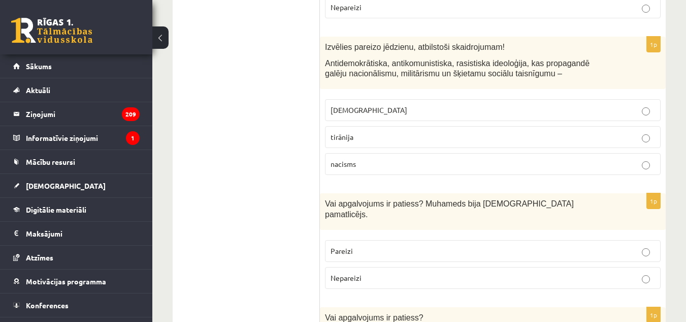
scroll to position [2542, 0]
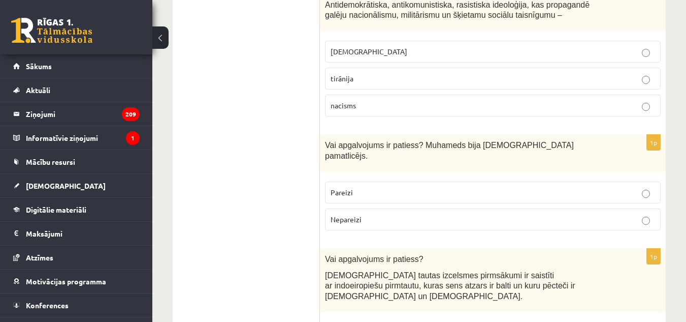
click at [355, 187] on p "Pareizi" at bounding box center [493, 192] width 325 height 11
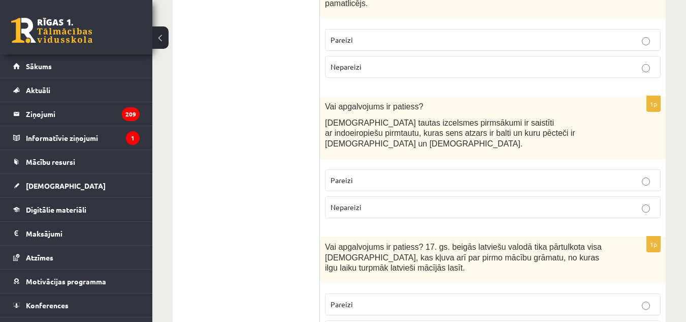
click at [369, 175] on p "Pareizi" at bounding box center [493, 180] width 325 height 11
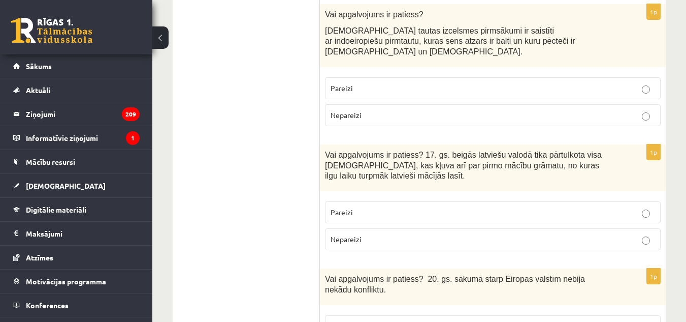
scroll to position [2846, 0]
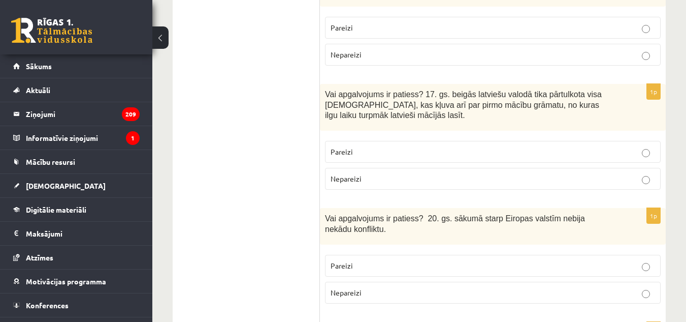
click at [357, 174] on span "Nepareizi" at bounding box center [346, 178] width 31 height 9
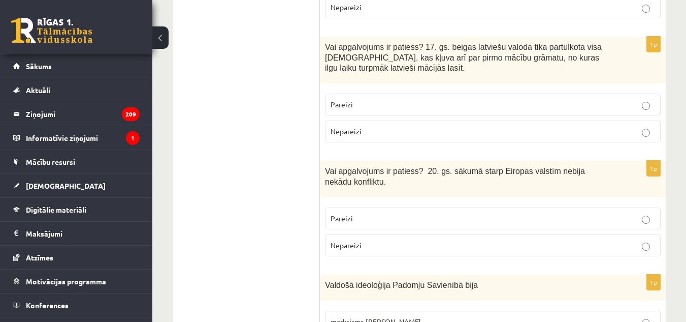
scroll to position [2948, 0]
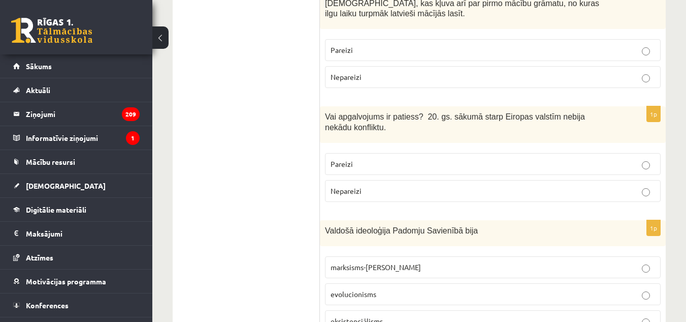
click at [362, 185] on p "Nepareizi" at bounding box center [493, 190] width 325 height 11
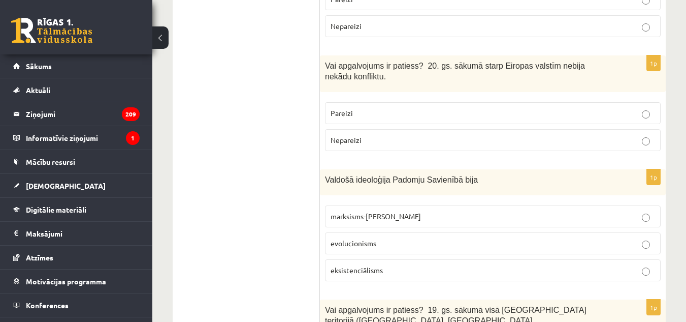
click at [368, 205] on label "marksisms-[PERSON_NAME]" at bounding box center [493, 216] width 336 height 22
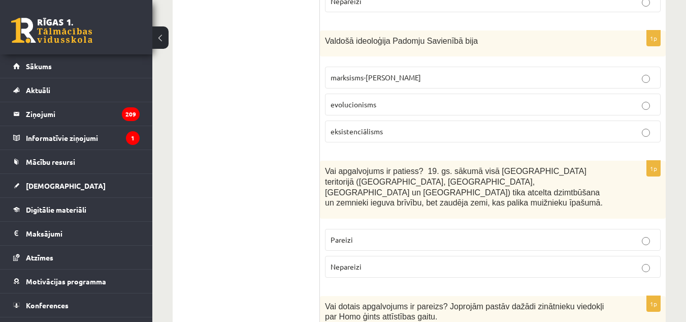
scroll to position [3151, 0]
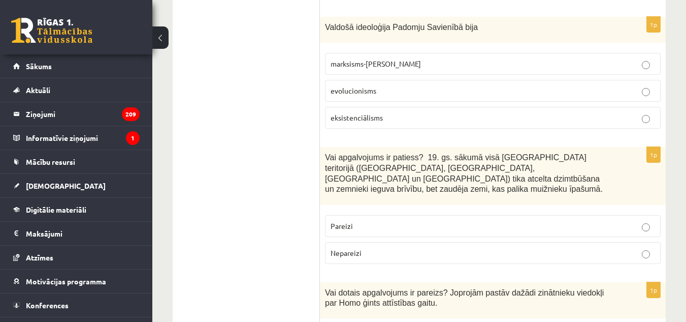
click at [386, 247] on p "Nepareizi" at bounding box center [493, 252] width 325 height 11
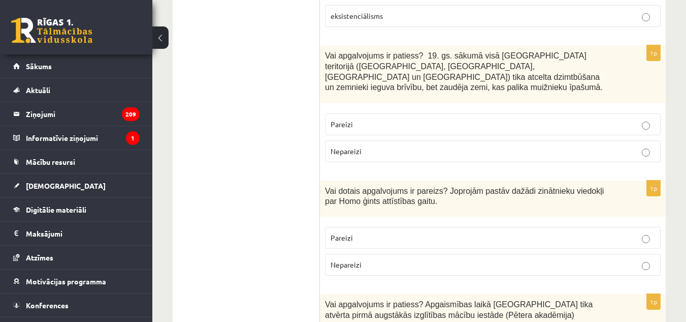
scroll to position [3304, 0]
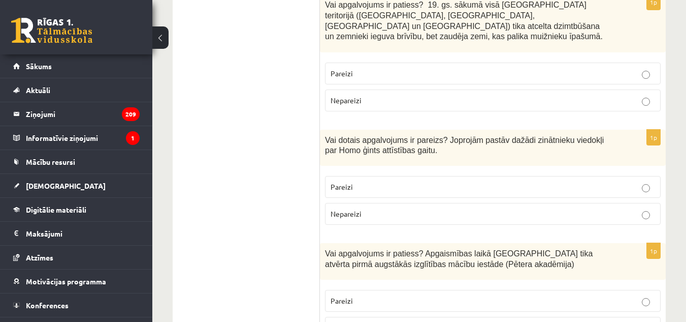
click at [378, 181] on p "Pareizi" at bounding box center [493, 186] width 325 height 11
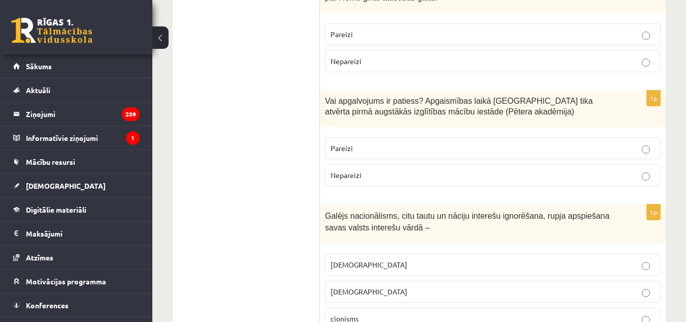
click at [385, 170] on p "Nepareizi" at bounding box center [493, 175] width 325 height 11
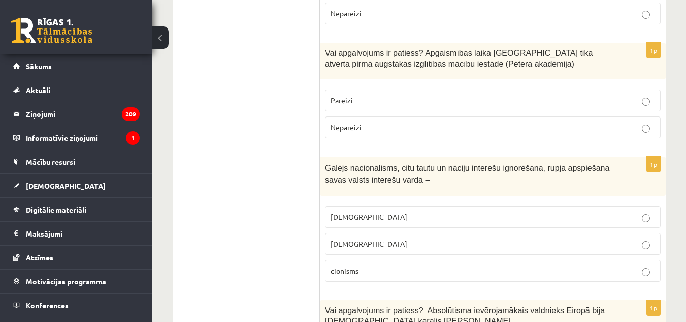
scroll to position [3558, 0]
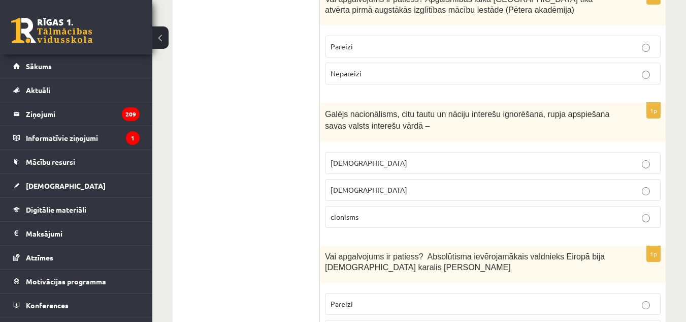
click at [378, 158] on p "[DEMOGRAPHIC_DATA]" at bounding box center [493, 163] width 325 height 11
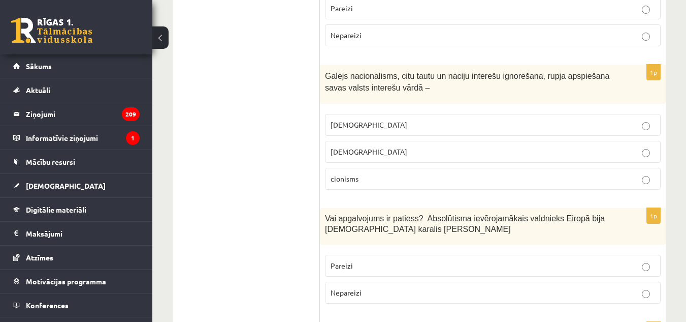
scroll to position [3646, 0]
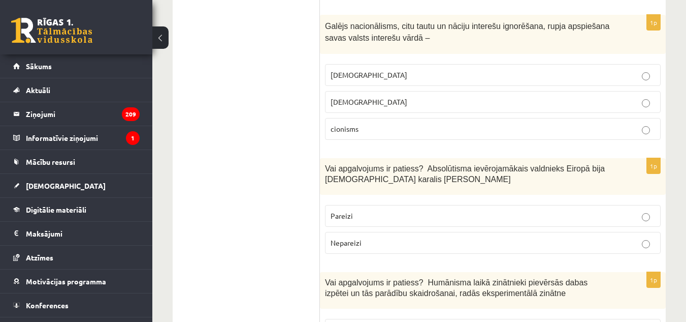
click at [413, 210] on p "Pareizi" at bounding box center [493, 215] width 325 height 11
click at [387, 278] on span "Vai apgalvojums ir patiess? Humānisma laikā zinātnieki pievērsās dabas izpētei …" at bounding box center [456, 287] width 263 height 19
click at [388, 278] on span "Vai apgalvojums ir patiess? Humānisma laikā zinātnieki pievērsās dabas izpētei …" at bounding box center [456, 287] width 263 height 19
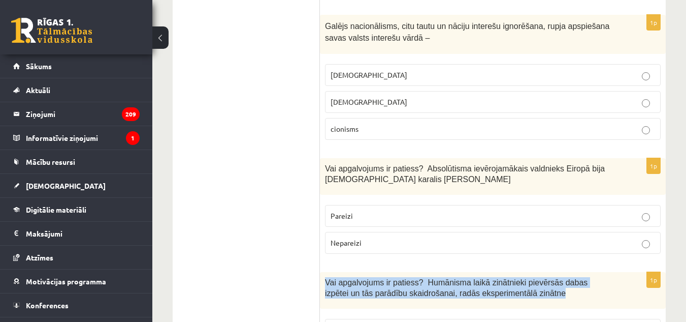
click at [388, 278] on span "Vai apgalvojums ir patiess? Humānisma laikā zinātnieki pievērsās dabas izpētei …" at bounding box center [456, 287] width 263 height 19
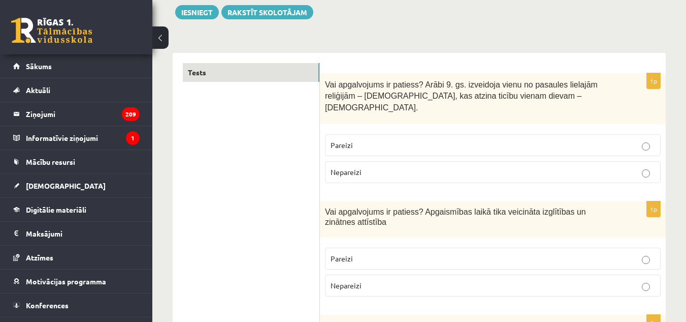
scroll to position [106, 0]
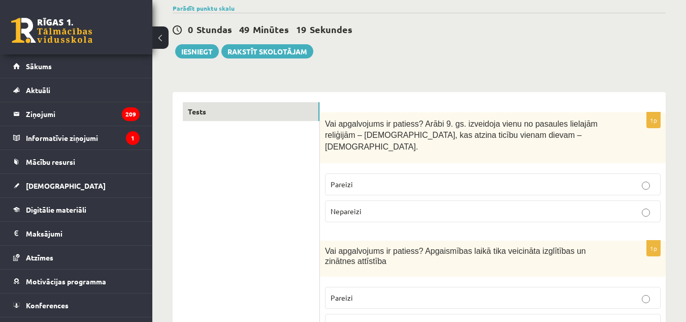
scroll to position [55, 0]
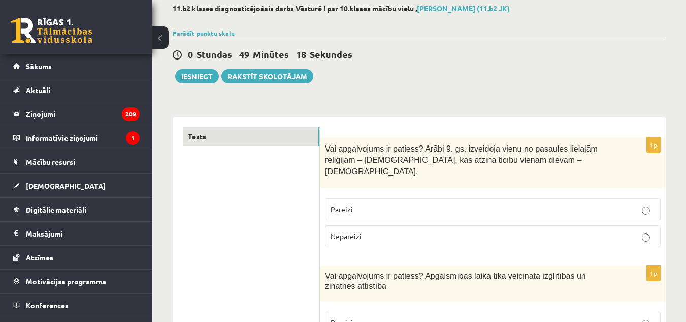
click at [188, 72] on button "Iesniegt" at bounding box center [197, 76] width 44 height 14
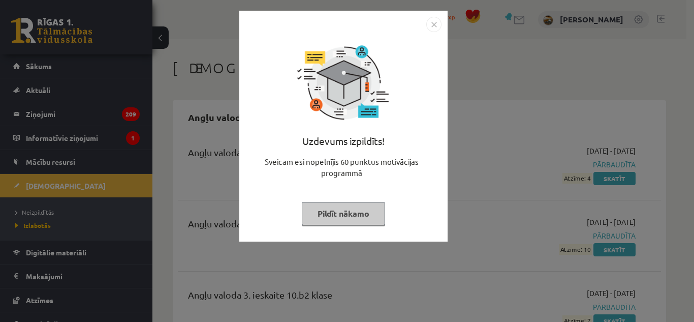
click at [352, 212] on button "Pildīt nākamo" at bounding box center [343, 213] width 83 height 23
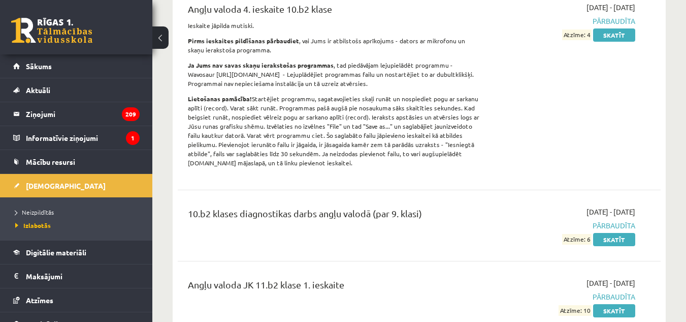
scroll to position [508, 0]
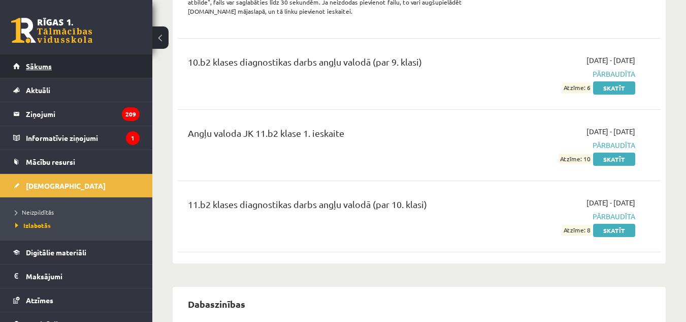
click at [79, 71] on link "Sākums" at bounding box center [76, 65] width 127 height 23
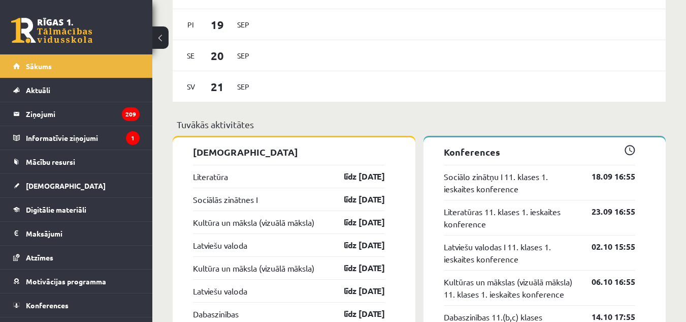
scroll to position [915, 0]
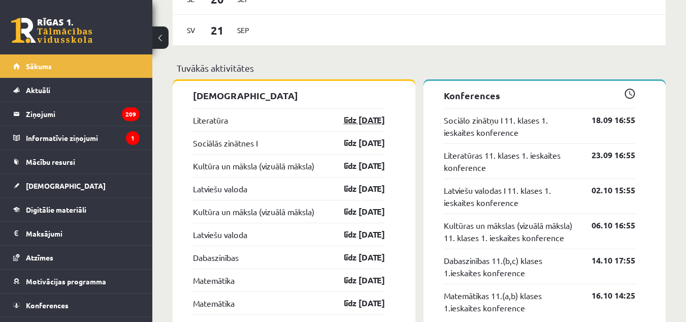
click at [348, 124] on link "līdz [DATE]" at bounding box center [355, 120] width 59 height 12
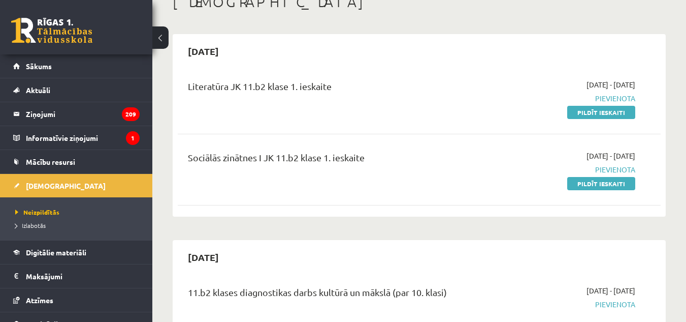
scroll to position [51, 0]
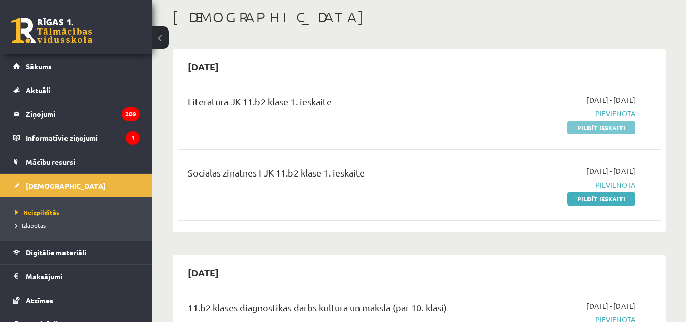
click at [598, 132] on link "Pildīt ieskaiti" at bounding box center [602, 127] width 68 height 13
click at [587, 203] on link "Pildīt ieskaiti" at bounding box center [602, 198] width 68 height 13
click at [591, 129] on link "Pildīt ieskaiti" at bounding box center [602, 127] width 68 height 13
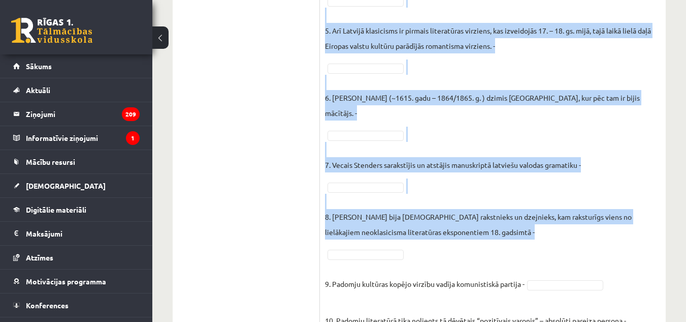
scroll to position [507, 0]
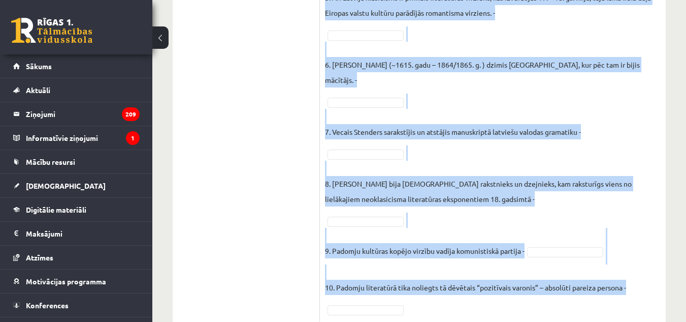
drag, startPoint x: 324, startPoint y: 102, endPoint x: 556, endPoint y: 294, distance: 301.7
copy div "Atzīmējiet, kuri no šiem apgalvojumiem ir patiesi (P), kuri nepatiesi (N)! Piee…"
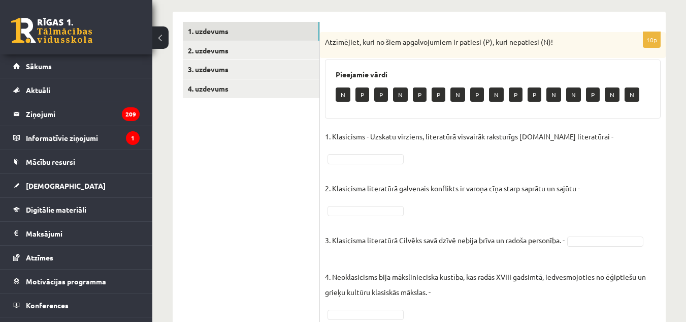
scroll to position [253, 0]
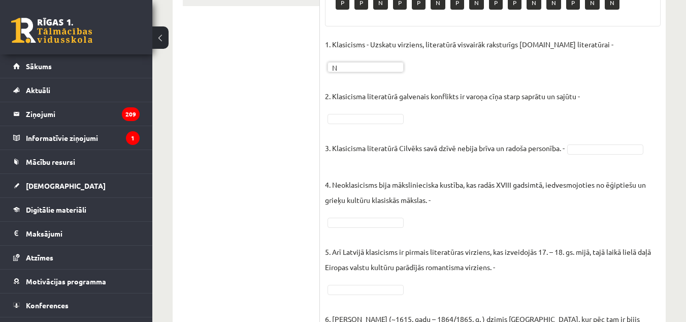
click at [353, 96] on fieldset "1. Klasicisms - Uzskatu virziens, literatūrā visvairāk raksturīgs 14.gs literat…" at bounding box center [493, 304] width 336 height 534
click at [415, 75] on p "2. Klasicisma literatūrā galvenais konflikts ir varoņa cīņa starp saprātu un sa…" at bounding box center [452, 88] width 255 height 30
click at [455, 184] on p "4. Neoklasicisms bija mākslinieciska kustība, kas radās XVIII gadsimtā, iedvesm…" at bounding box center [493, 185] width 336 height 46
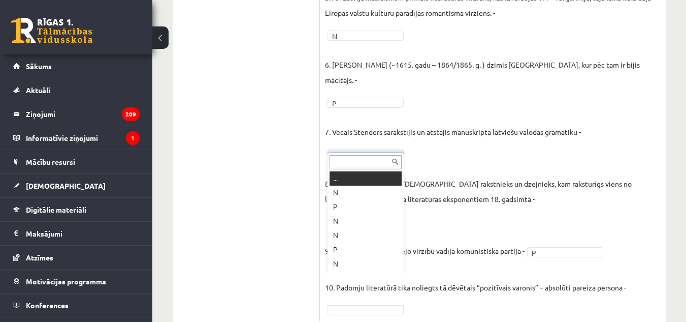
scroll to position [12, 0]
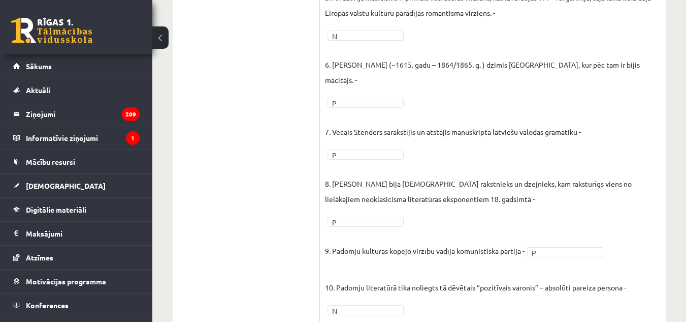
click at [369, 229] on fieldset "1. Klasicisms - Uzskatu virziens, literatūrā visvairāk raksturīgs 14.gs literat…" at bounding box center [493, 50] width 336 height 534
click at [439, 161] on p "8. Aleksandrs Pāvests bija angļu rakstnieks un dzejnieks, kam raksturīgs viens …" at bounding box center [493, 184] width 336 height 46
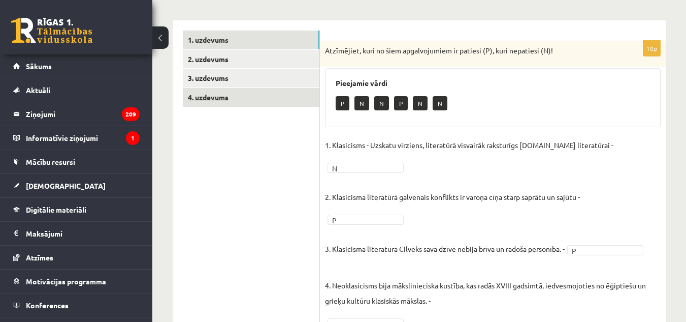
scroll to position [151, 0]
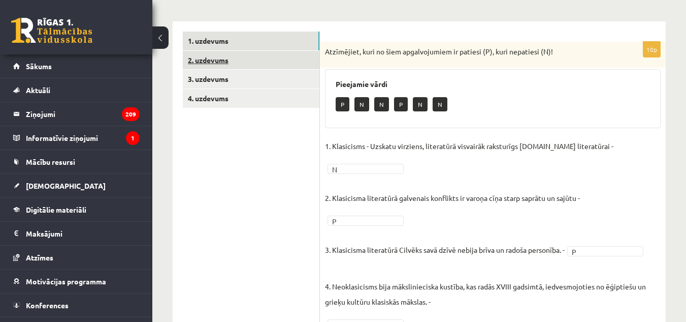
click at [253, 63] on link "2. uzdevums" at bounding box center [251, 60] width 137 height 19
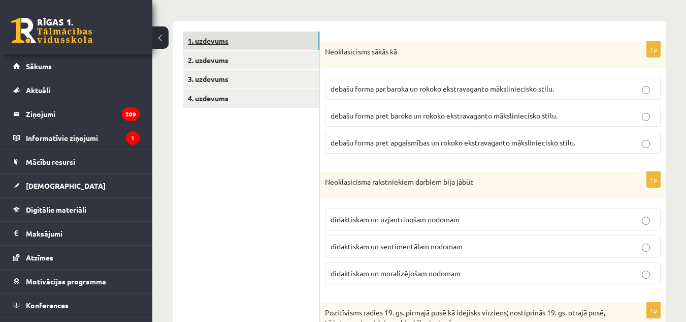
click at [247, 43] on link "1. uzdevums" at bounding box center [251, 41] width 137 height 19
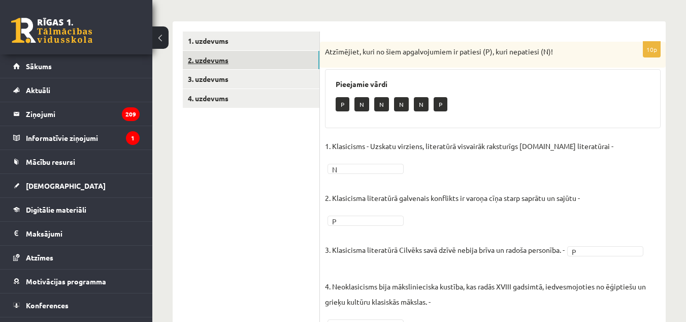
click at [247, 59] on link "2. uzdevums" at bounding box center [251, 60] width 137 height 19
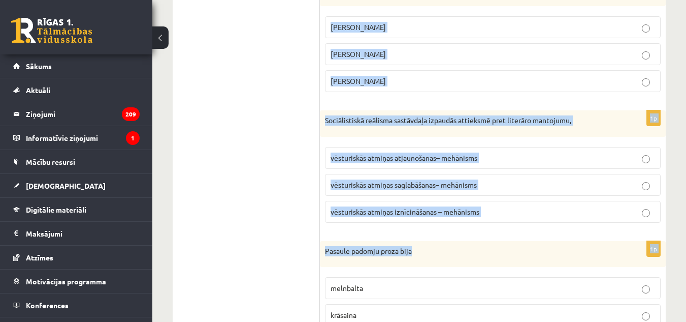
drag, startPoint x: 325, startPoint y: 55, endPoint x: 509, endPoint y: 266, distance: 279.5
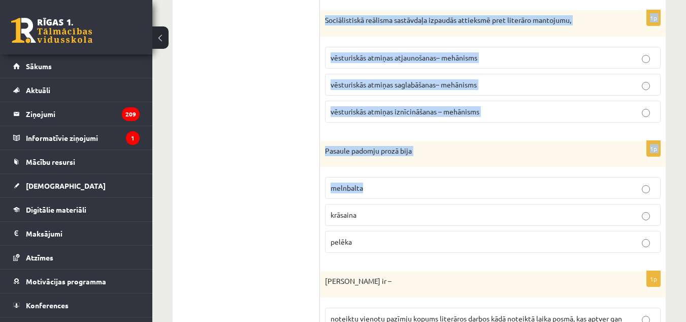
scroll to position [1116, 0]
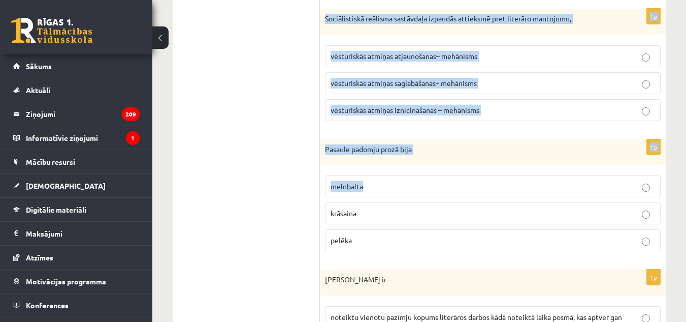
click at [415, 151] on p "Pasaule padomju prozā bija" at bounding box center [467, 149] width 285 height 10
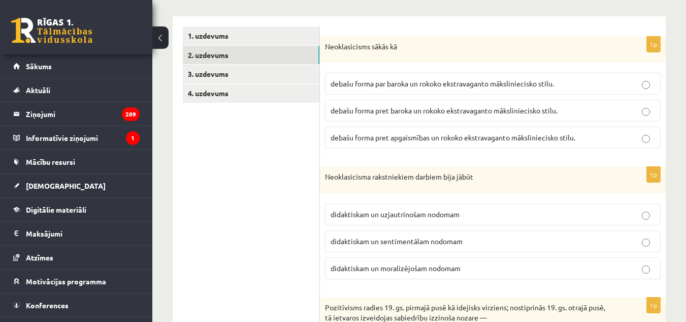
scroll to position [100, 0]
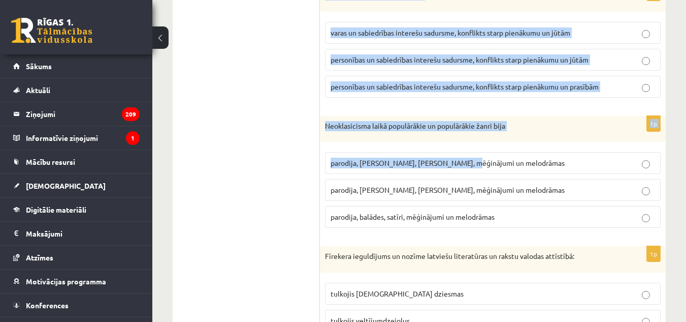
drag, startPoint x: 325, startPoint y: 99, endPoint x: 457, endPoint y: 172, distance: 151.0
click at [457, 171] on form "1p Neoklasicisms sākās kā debašu forma par baroka un rokoko ekstravaganto māksl…" at bounding box center [493, 252] width 326 height 1356
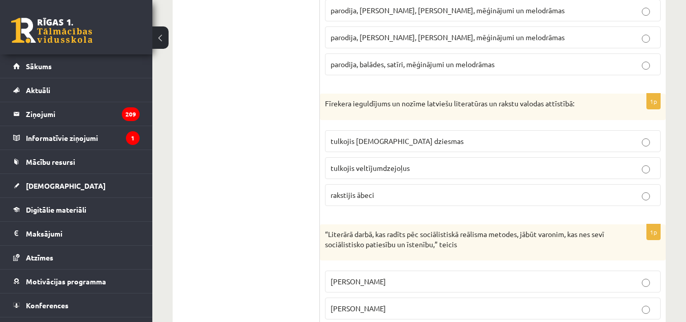
drag, startPoint x: 456, startPoint y: 164, endPoint x: 442, endPoint y: 146, distance: 23.1
click at [448, 151] on fieldset "tulkojis baznīcas dziesmas tulkojis veltījumdzejoļus rakstijis ābeci" at bounding box center [493, 167] width 336 height 84
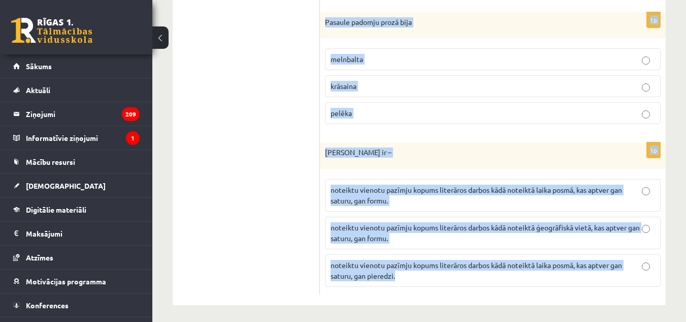
scroll to position [1247, 0]
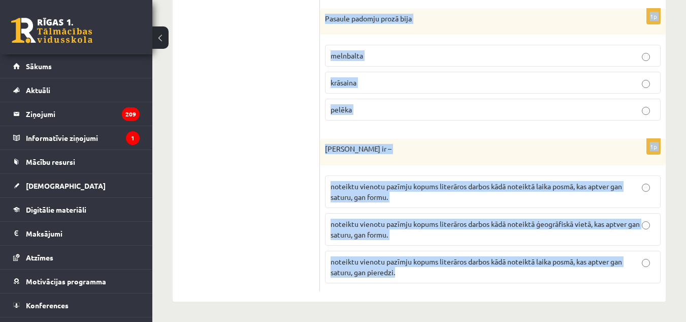
drag, startPoint x: 326, startPoint y: 55, endPoint x: 617, endPoint y: 311, distance: 387.4
copy form "Neoklasicisms sākās kā debašu forma par baroka un rokoko ekstravaganto mākslini…"
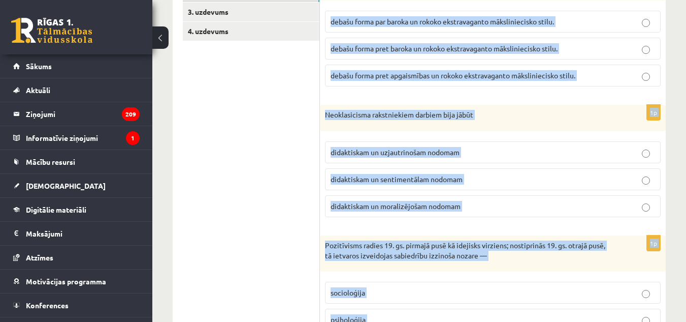
scroll to position [130, 0]
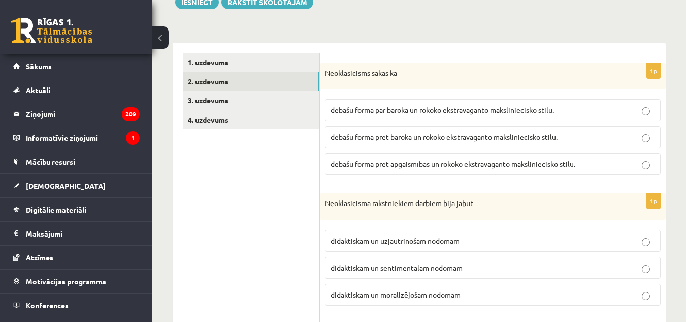
click at [417, 131] on label "debašu forma pret baroka un rokoko ekstravaganto māksliniecisko stilu." at bounding box center [493, 137] width 336 height 22
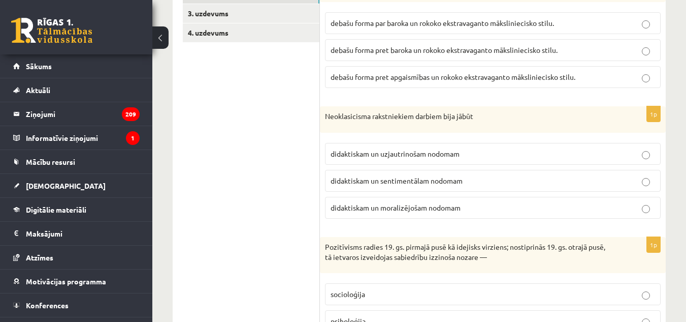
scroll to position [282, 0]
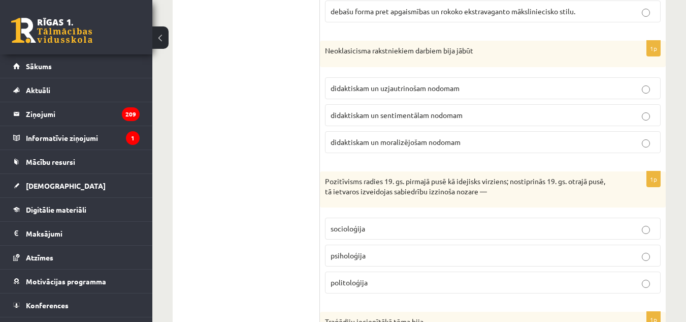
click at [437, 147] on p "didaktiskam un moralizējošam nodomam" at bounding box center [493, 142] width 325 height 11
click at [428, 159] on div "1p Neoklasicisma rakstniekiem darbiem bija jābūt didaktiskam un uzjautrinošam n…" at bounding box center [493, 101] width 346 height 120
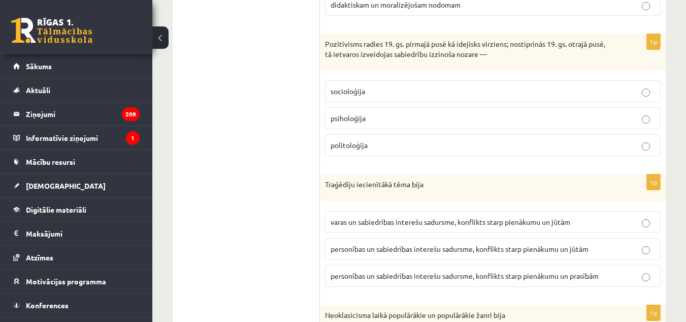
scroll to position [434, 0]
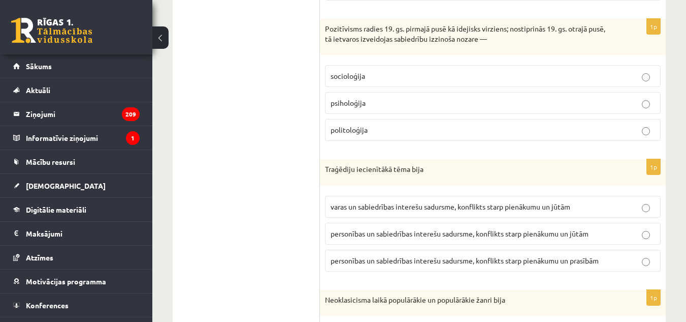
click at [447, 70] on label "socioloģija" at bounding box center [493, 76] width 336 height 22
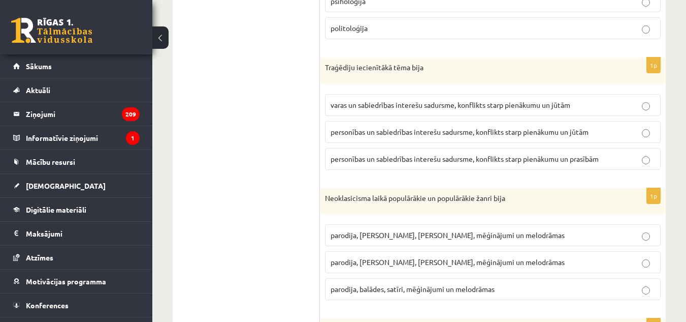
scroll to position [587, 0]
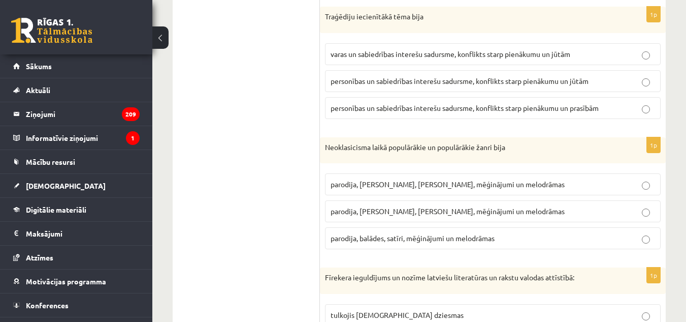
click at [582, 71] on label "personības un sabiedrības interešu sadursme, konflikts starp pienākumu un jūtām" at bounding box center [493, 81] width 336 height 22
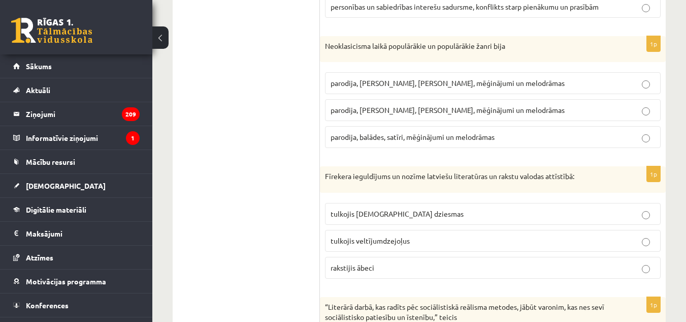
scroll to position [689, 0]
click at [428, 110] on span "parodija, odas, satīri, mēģinājumi un melodrāmas" at bounding box center [448, 109] width 234 height 9
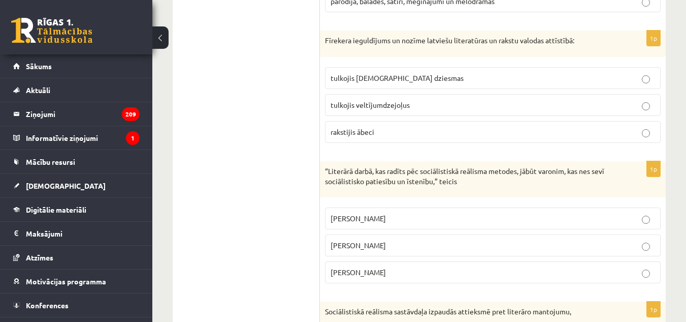
scroll to position [841, 0]
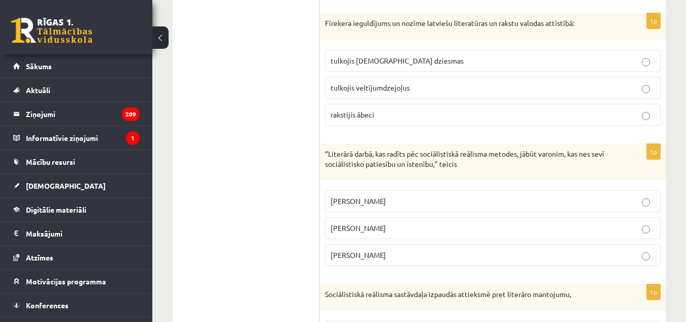
click at [424, 59] on p "tulkojis baznīcas dziesmas" at bounding box center [493, 60] width 325 height 11
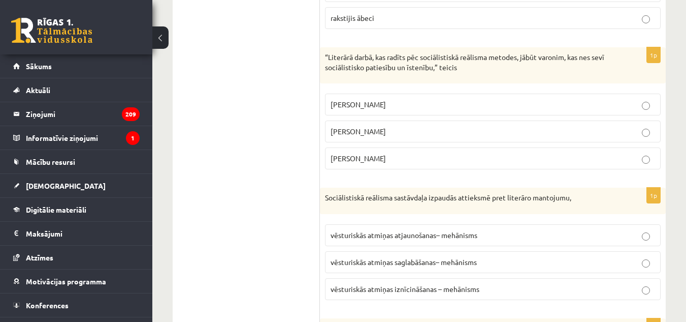
scroll to position [943, 0]
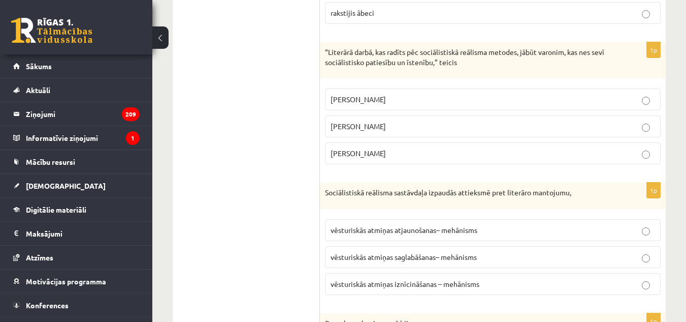
click at [413, 156] on p "Andrejs Upīts" at bounding box center [493, 153] width 325 height 11
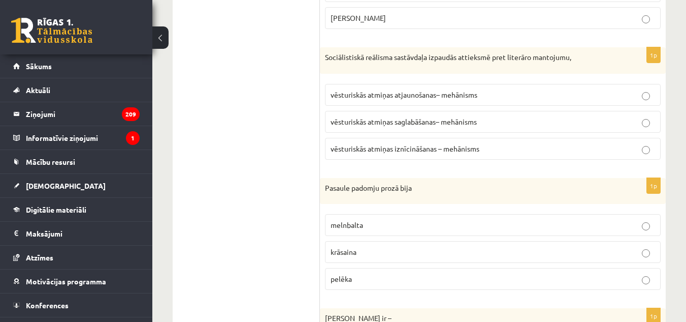
scroll to position [1095, 0]
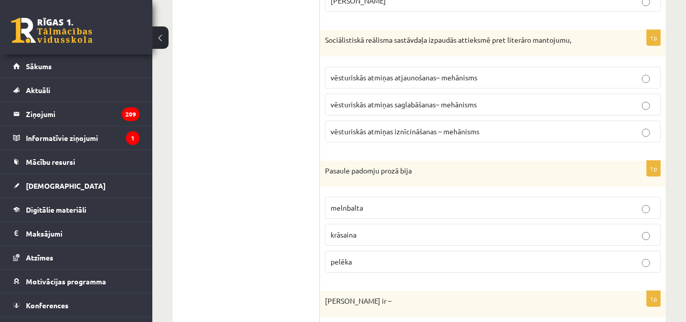
drag, startPoint x: 452, startPoint y: 132, endPoint x: 452, endPoint y: 138, distance: 6.6
click at [452, 138] on label "vēsturiskās atmiņas iznīcināšanas – mehānisms" at bounding box center [493, 131] width 336 height 22
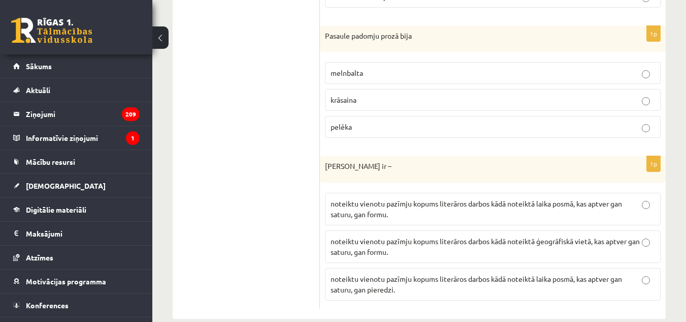
scroll to position [1247, 0]
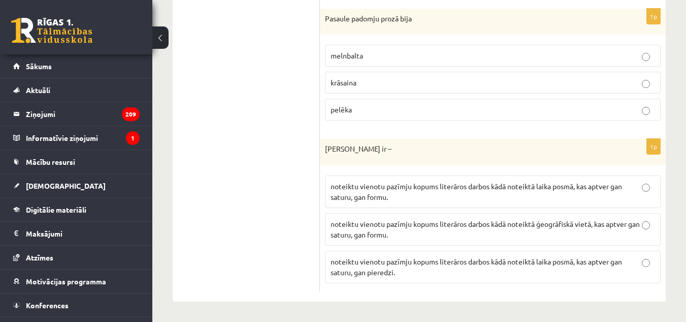
click at [415, 52] on p "melnbalta" at bounding box center [493, 55] width 325 height 11
click at [488, 190] on p "noteiktu vienotu pazīmju kopums literāros darbos kādā noteiktā laika posmā, kas…" at bounding box center [493, 191] width 325 height 21
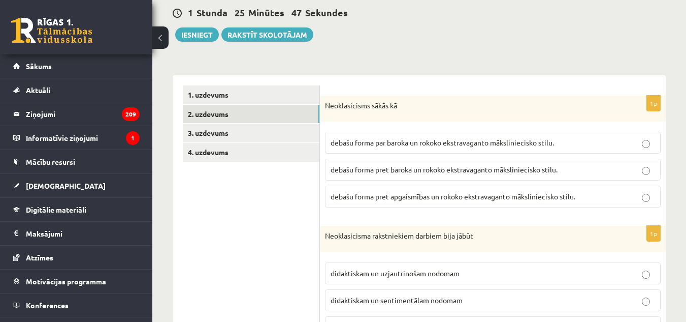
scroll to position [0, 0]
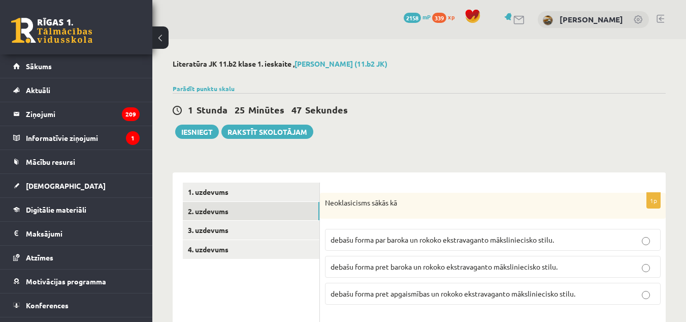
drag, startPoint x: 277, startPoint y: 268, endPoint x: 277, endPoint y: 276, distance: 8.1
drag, startPoint x: 276, startPoint y: 273, endPoint x: 271, endPoint y: 263, distance: 10.7
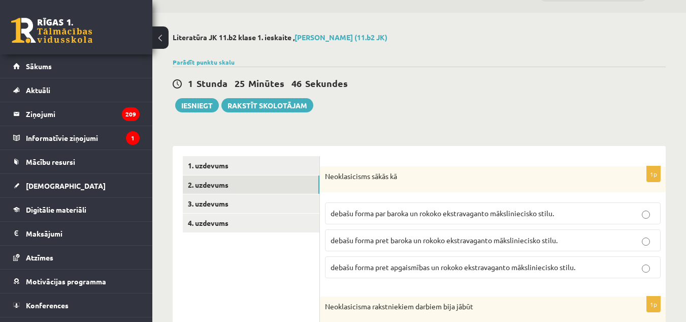
scroll to position [51, 0]
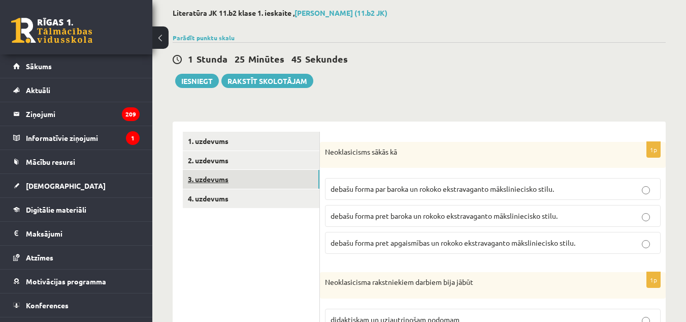
click at [248, 187] on link "3. uzdevums" at bounding box center [251, 179] width 137 height 19
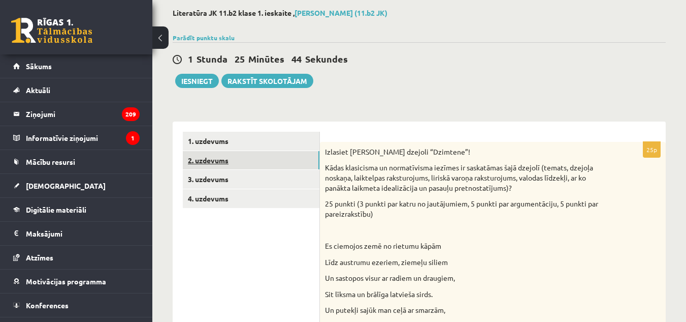
click at [243, 159] on link "2. uzdevums" at bounding box center [251, 160] width 137 height 19
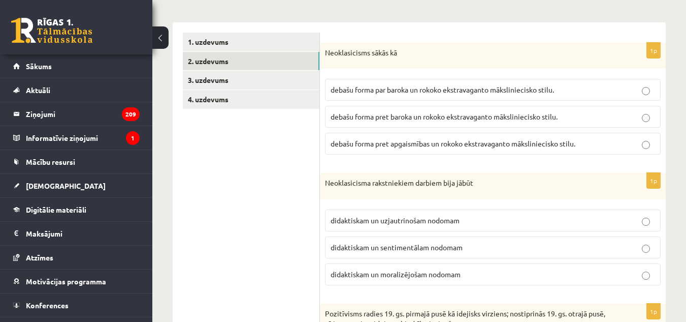
scroll to position [152, 0]
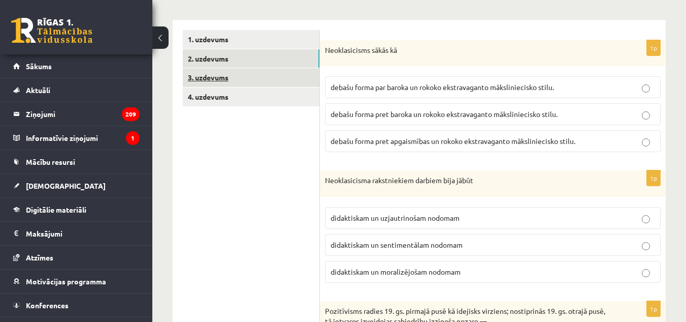
click at [230, 77] on link "3. uzdevums" at bounding box center [251, 77] width 137 height 19
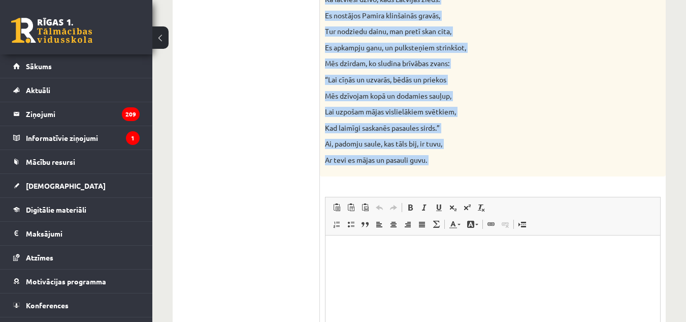
scroll to position [1016, 0]
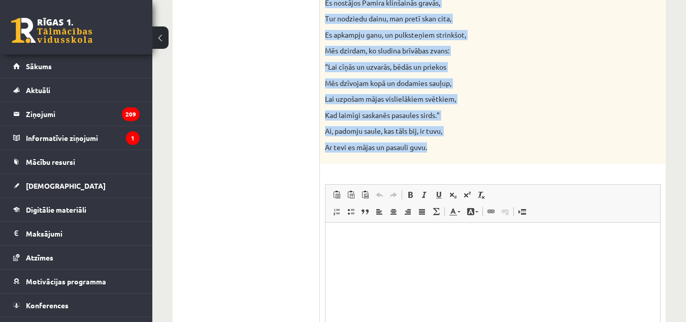
drag, startPoint x: 325, startPoint y: 51, endPoint x: 436, endPoint y: 147, distance: 146.7
copy div "Izlasiet Jāņa Sudrabkalna dzejoli “Dzimtene”! Kādas klasicisma un normatīvisma …"
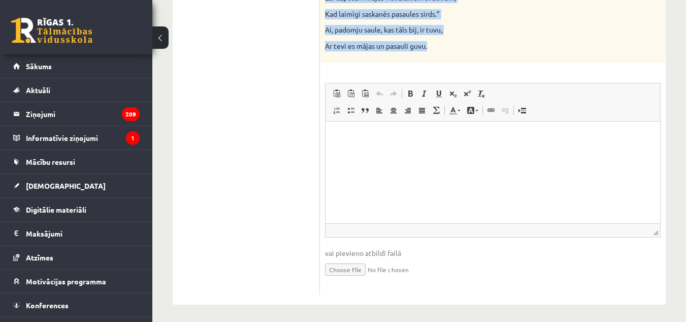
scroll to position [1118, 0]
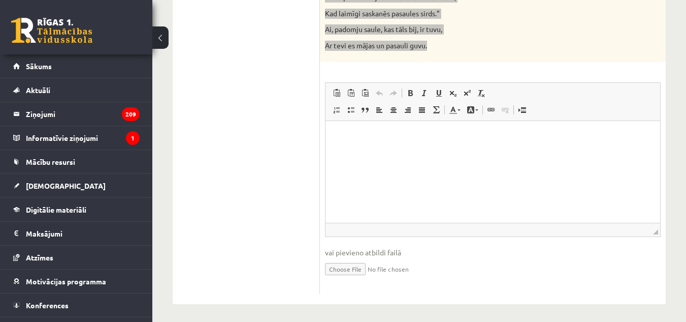
click at [336, 139] on p "Editor, wiswyg-editor-user-answer-47024772852520" at bounding box center [493, 136] width 315 height 11
click at [335, 139] on html at bounding box center [493, 135] width 335 height 31
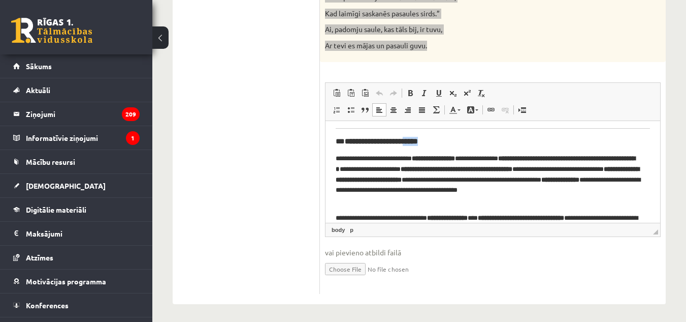
scroll to position [608, 0]
drag, startPoint x: 440, startPoint y: 129, endPoint x: 404, endPoint y: 144, distance: 38.5
click at [404, 144] on h3 "**********" at bounding box center [489, 141] width 307 height 9
click at [346, 143] on h3 "**********" at bounding box center [489, 141] width 307 height 9
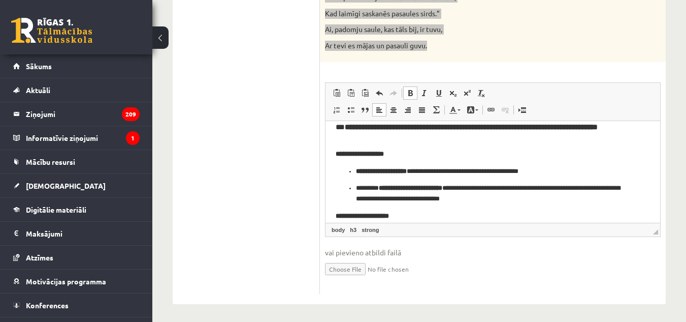
scroll to position [421, 0]
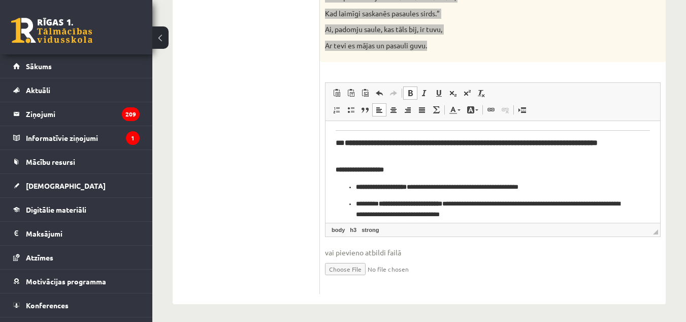
click at [345, 144] on h3 "**********" at bounding box center [489, 147] width 307 height 18
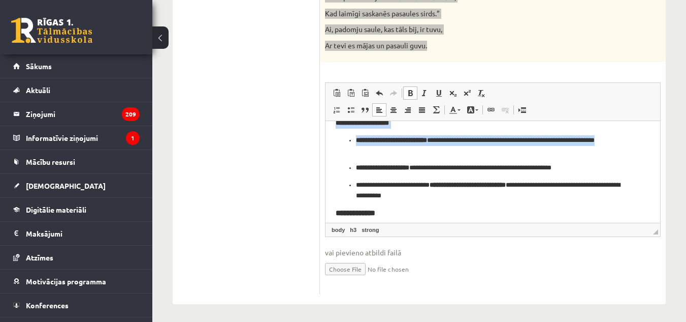
drag, startPoint x: 344, startPoint y: 134, endPoint x: 539, endPoint y: 154, distance: 195.6
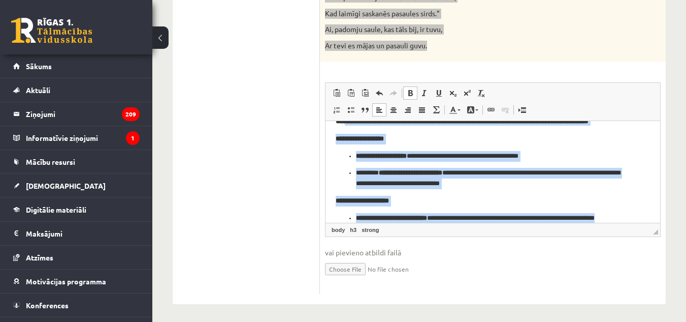
scroll to position [412, 0]
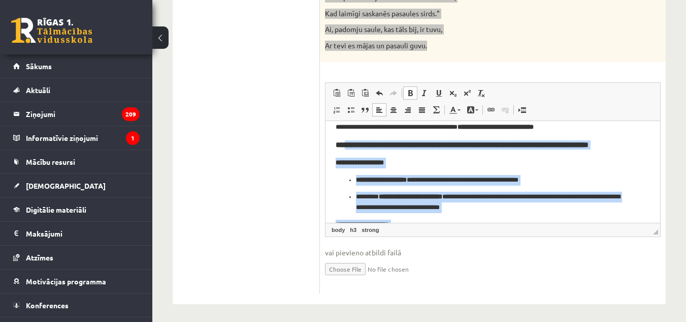
click at [589, 148] on strong "**********" at bounding box center [462, 144] width 253 height 8
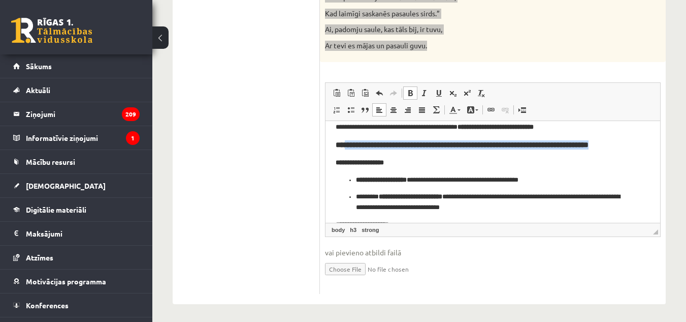
drag, startPoint x: 637, startPoint y: 144, endPoint x: 345, endPoint y: 142, distance: 292.2
click at [345, 142] on h3 "**********" at bounding box center [489, 144] width 307 height 9
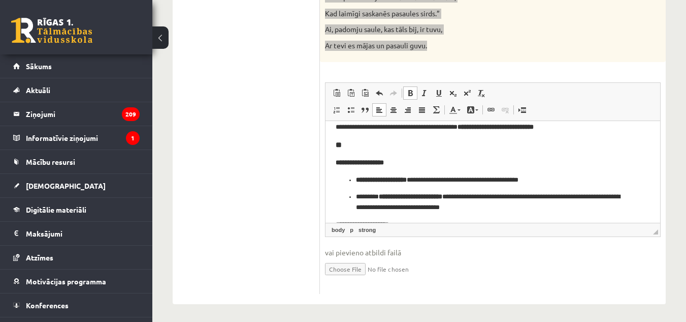
click at [332, 157] on html "**********" at bounding box center [493, 63] width 335 height 708
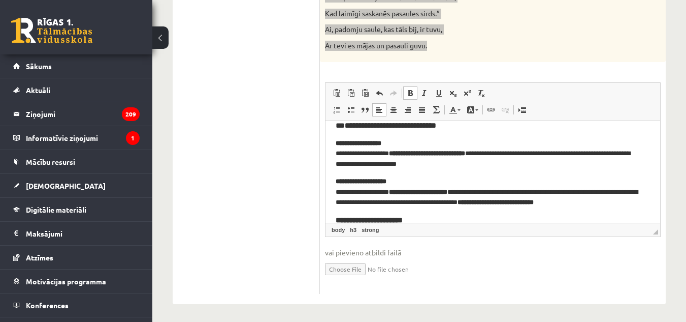
scroll to position [286, 0]
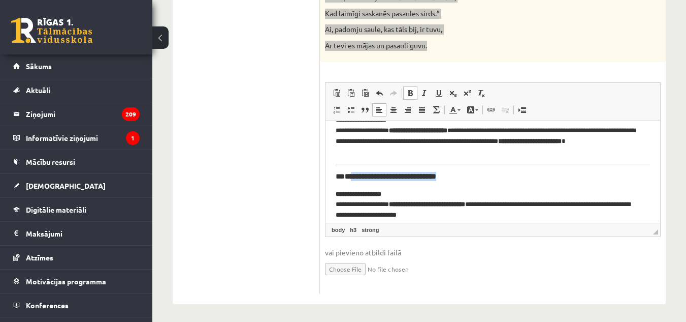
drag, startPoint x: 356, startPoint y: 175, endPoint x: 471, endPoint y: 177, distance: 114.8
click at [471, 177] on h3 "**********" at bounding box center [489, 175] width 307 height 9
click at [344, 176] on h3 "** **" at bounding box center [489, 175] width 307 height 9
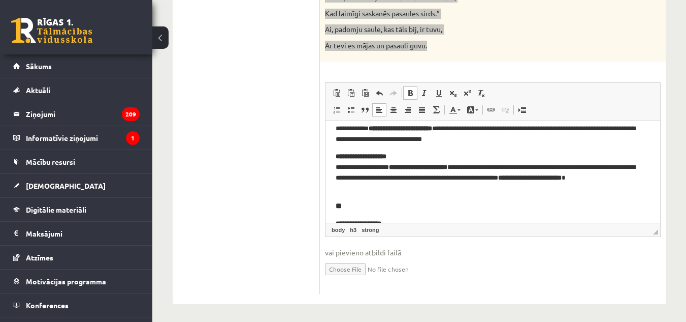
scroll to position [184, 0]
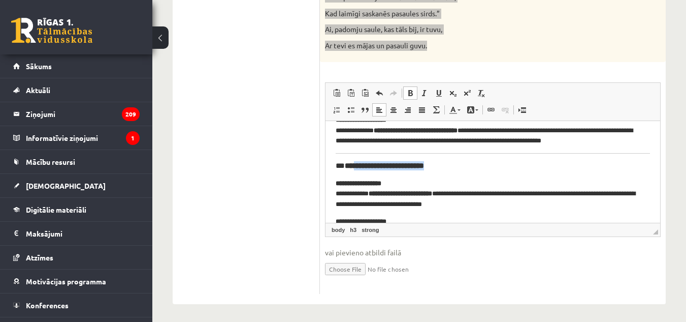
drag, startPoint x: 357, startPoint y: 168, endPoint x: 459, endPoint y: 167, distance: 102.6
click at [459, 167] on h3 "**********" at bounding box center [489, 165] width 307 height 9
click at [344, 169] on h3 "** **" at bounding box center [489, 165] width 307 height 9
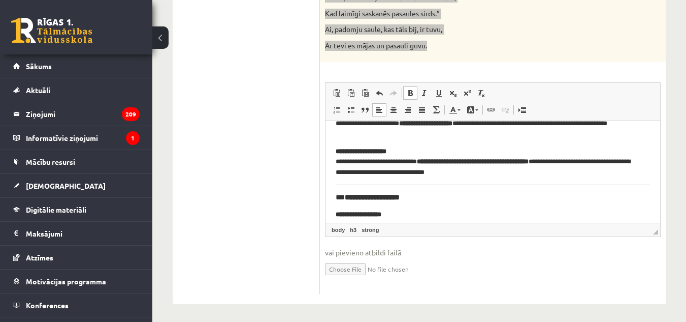
scroll to position [82, 0]
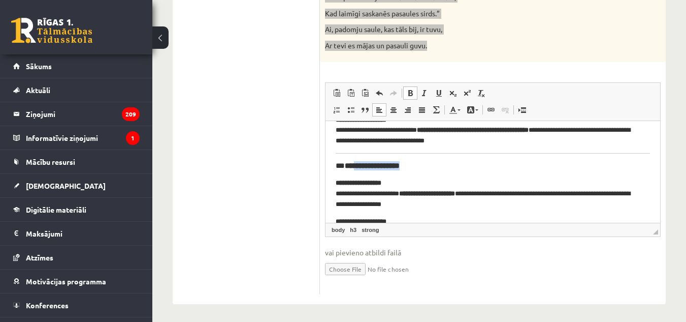
drag, startPoint x: 358, startPoint y: 165, endPoint x: 422, endPoint y: 165, distance: 64.5
click at [422, 165] on h3 "**********" at bounding box center [489, 165] width 307 height 9
click at [344, 167] on h3 "** **" at bounding box center [489, 165] width 307 height 9
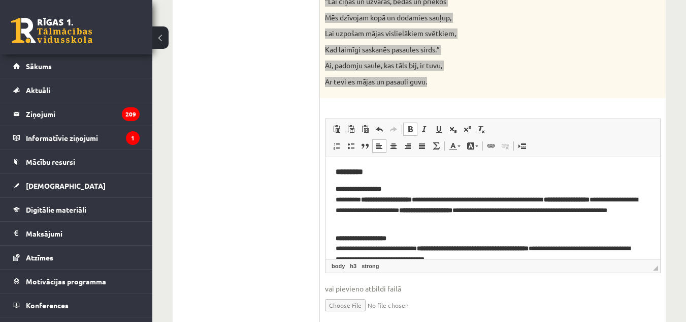
scroll to position [1067, 0]
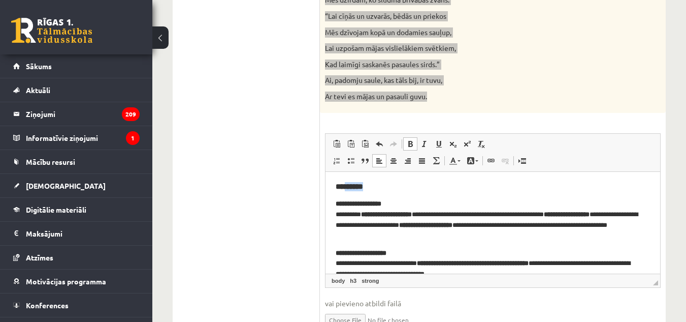
drag, startPoint x: 382, startPoint y: 183, endPoint x: 344, endPoint y: 173, distance: 39.0
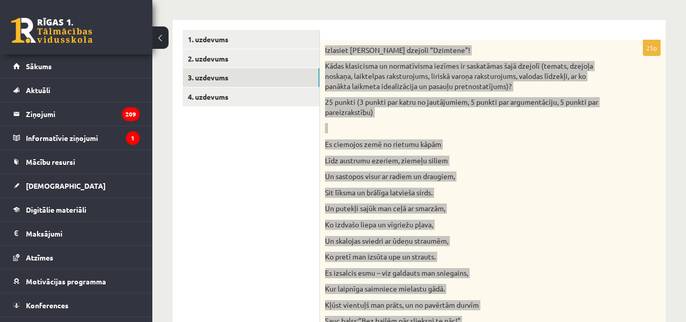
scroll to position [102, 0]
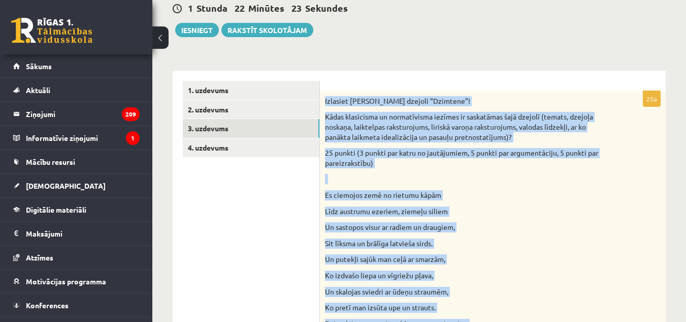
click at [376, 152] on p "25 punkti (3 punkti par katru no jautājumiem, 5 punkti par argumentāciju, 5 pun…" at bounding box center [467, 158] width 285 height 20
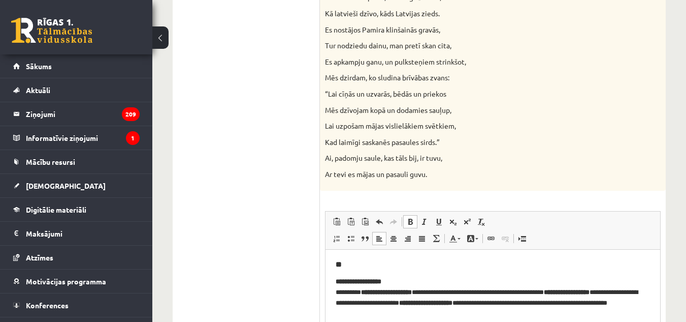
scroll to position [1067, 0]
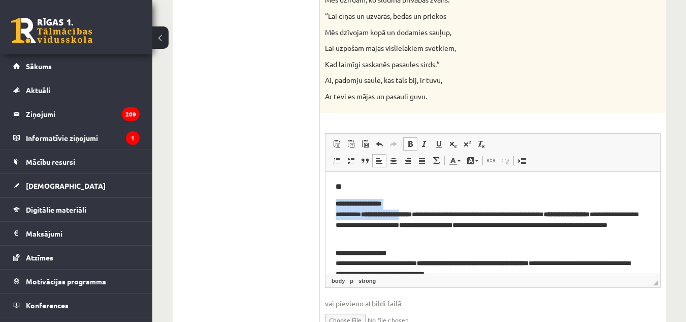
drag, startPoint x: 332, startPoint y: 195, endPoint x: 412, endPoint y: 217, distance: 82.8
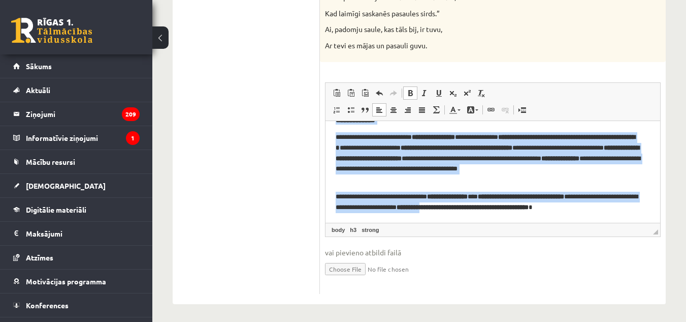
scroll to position [1121, 0]
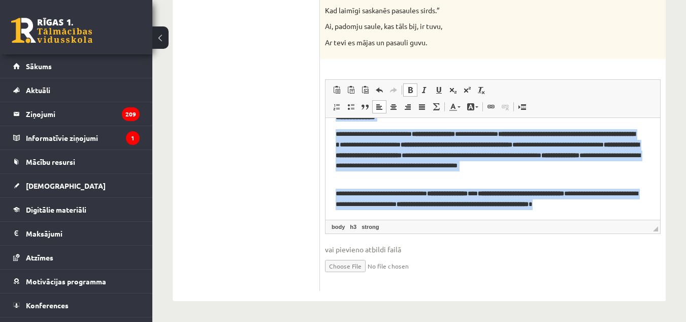
drag, startPoint x: 334, startPoint y: 134, endPoint x: 964, endPoint y: 387, distance: 679.0
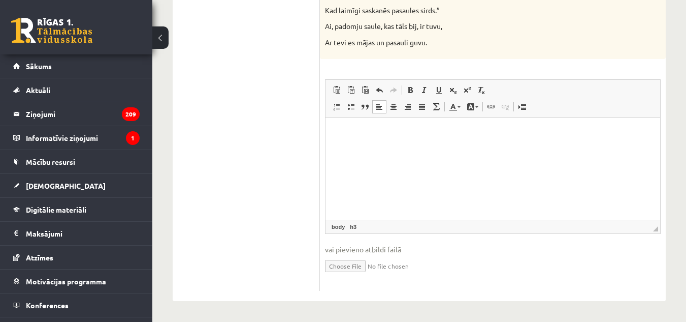
scroll to position [1071, 0]
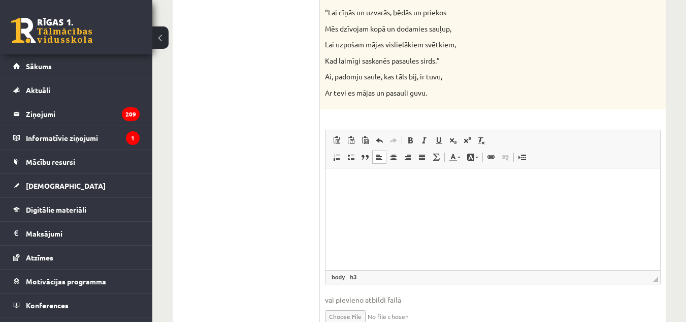
click at [361, 174] on html at bounding box center [493, 182] width 335 height 29
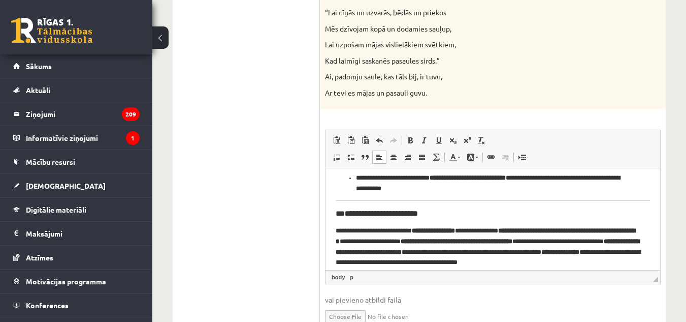
scroll to position [568, 0]
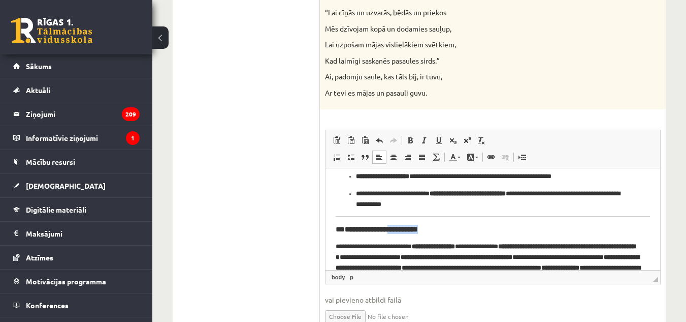
drag, startPoint x: 445, startPoint y: 228, endPoint x: 403, endPoint y: 229, distance: 41.7
click at [403, 229] on h3 "**********" at bounding box center [489, 228] width 307 height 9
click at [342, 232] on h3 "**********" at bounding box center [489, 228] width 307 height 9
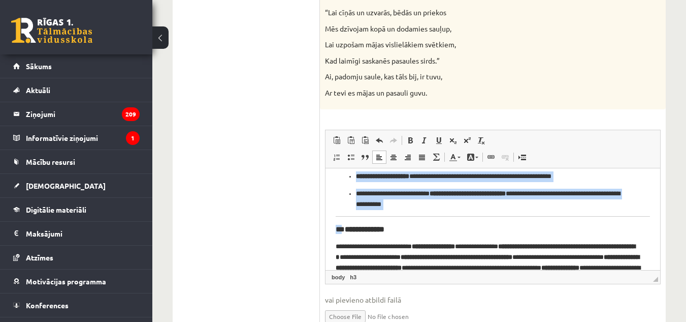
drag, startPoint x: 339, startPoint y: 230, endPoint x: 332, endPoint y: 216, distance: 15.0
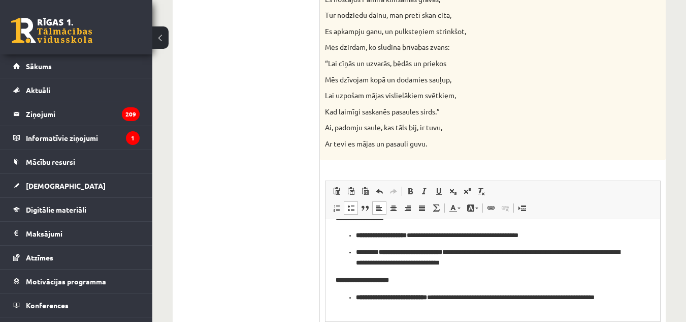
scroll to position [420, 0]
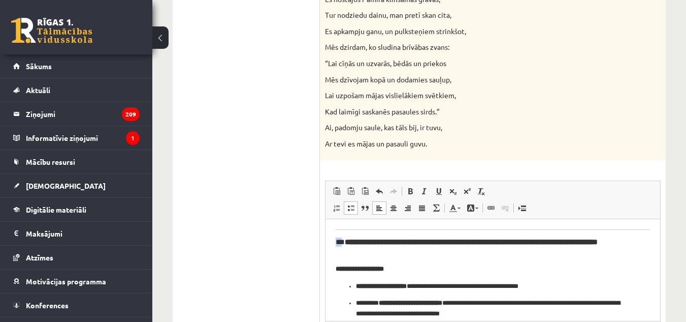
drag, startPoint x: 345, startPoint y: 239, endPoint x: 339, endPoint y: 241, distance: 5.9
click at [339, 241] on h3 "**********" at bounding box center [489, 246] width 307 height 18
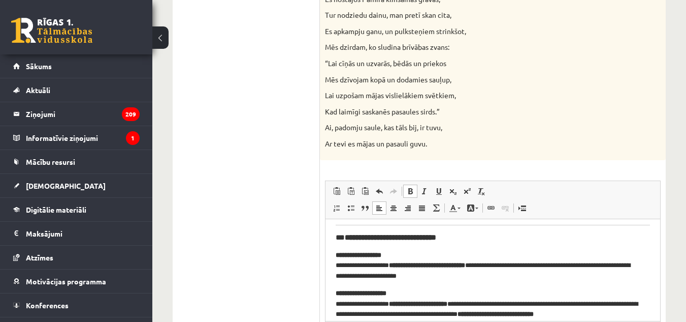
scroll to position [318, 0]
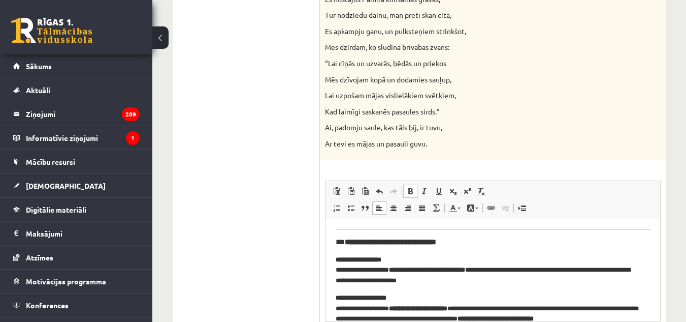
click at [347, 243] on h3 "**********" at bounding box center [489, 241] width 307 height 9
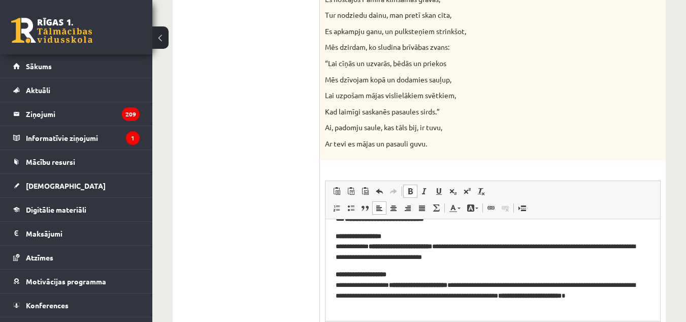
scroll to position [216, 0]
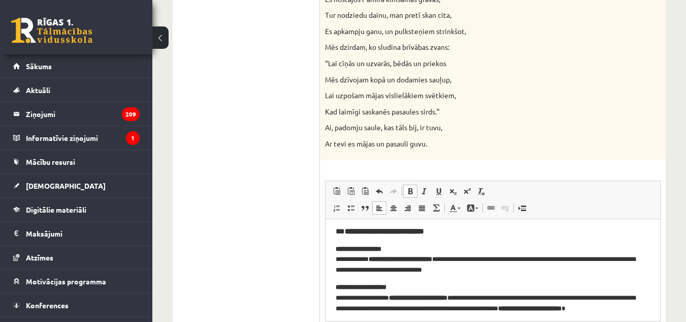
click at [345, 229] on h3 "**********" at bounding box center [489, 230] width 307 height 9
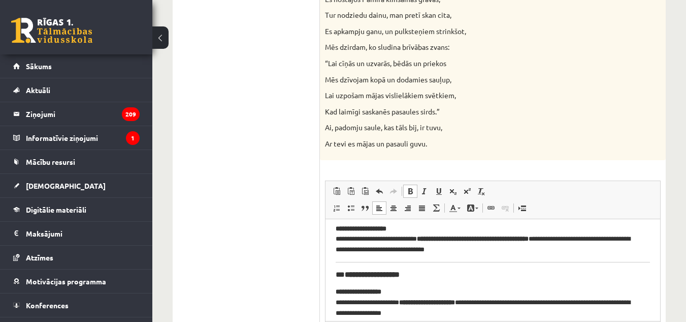
scroll to position [57, 0]
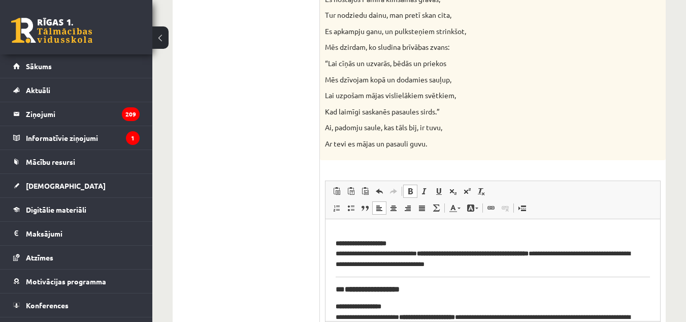
click at [344, 291] on h3 "**********" at bounding box center [489, 288] width 307 height 9
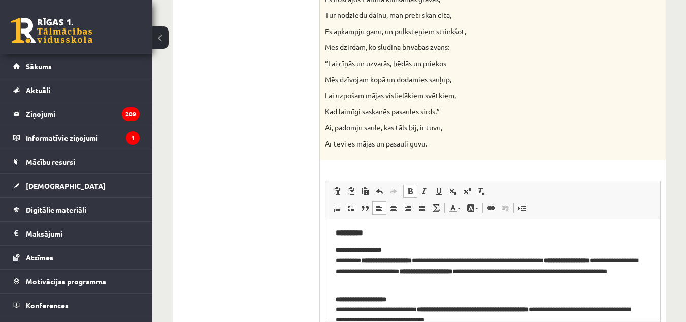
scroll to position [0, 0]
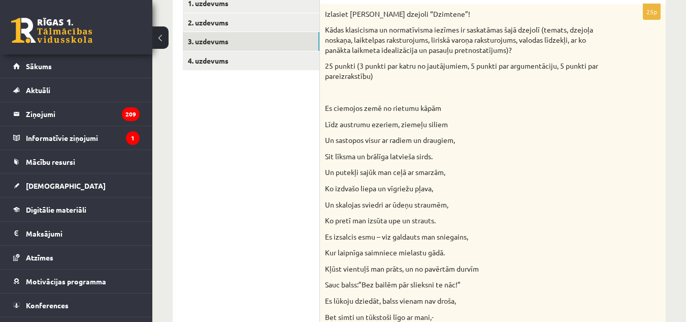
scroll to position [105, 0]
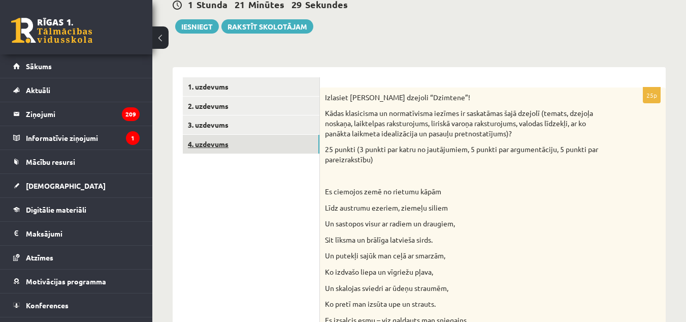
click at [252, 148] on link "4. uzdevums" at bounding box center [251, 144] width 137 height 19
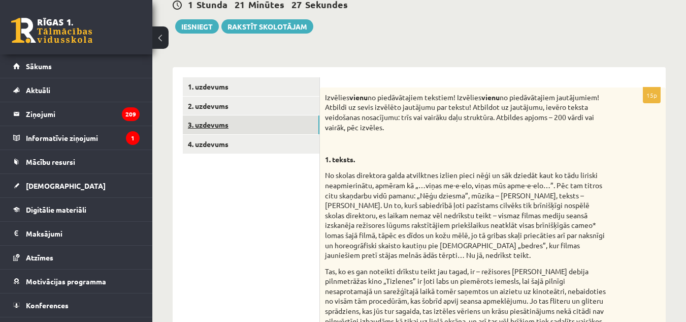
click at [264, 129] on link "3. uzdevums" at bounding box center [251, 124] width 137 height 19
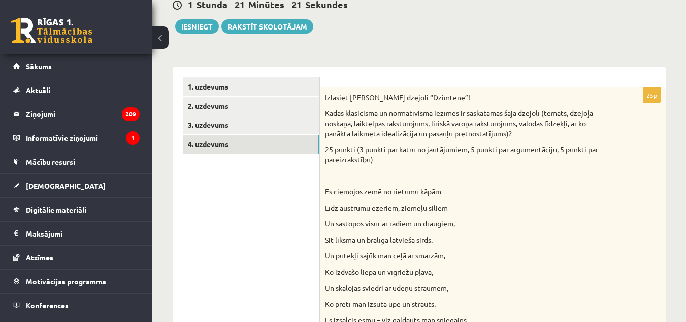
click at [274, 137] on link "4. uzdevums" at bounding box center [251, 144] width 137 height 19
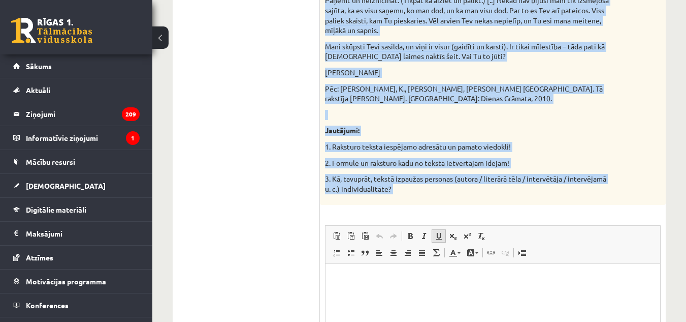
scroll to position [1274, 0]
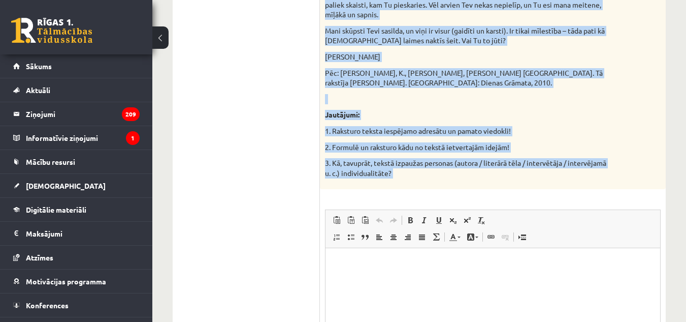
drag, startPoint x: 325, startPoint y: 99, endPoint x: 456, endPoint y: 176, distance: 152.6
copy div "Izvēlies vienu no piedāvātajiem tekstiem! Izvēlies vienu no piedāvātajiem jautā…"
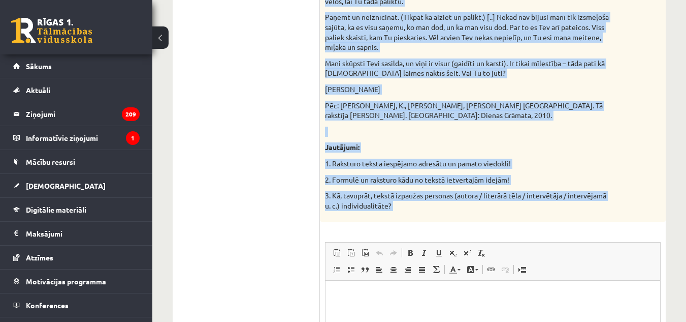
scroll to position [1223, 0]
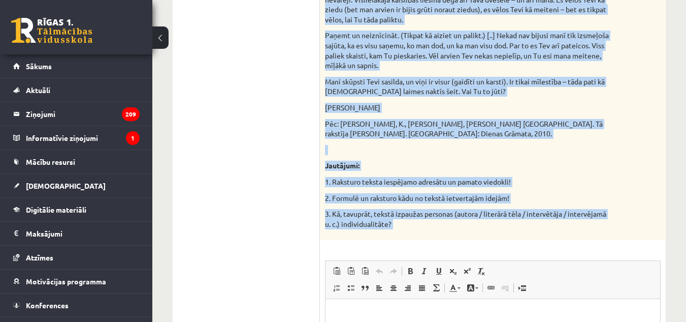
click at [536, 161] on p "Jautājumi:" at bounding box center [467, 166] width 285 height 10
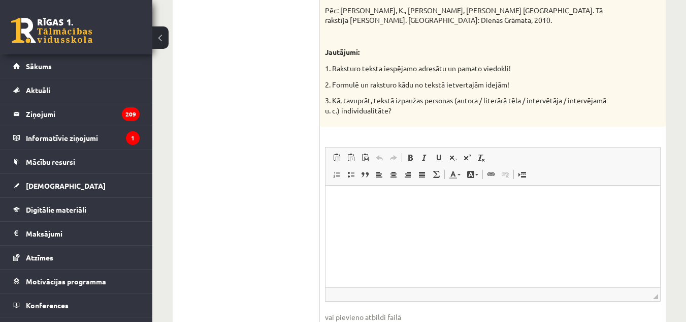
scroll to position [1375, 0]
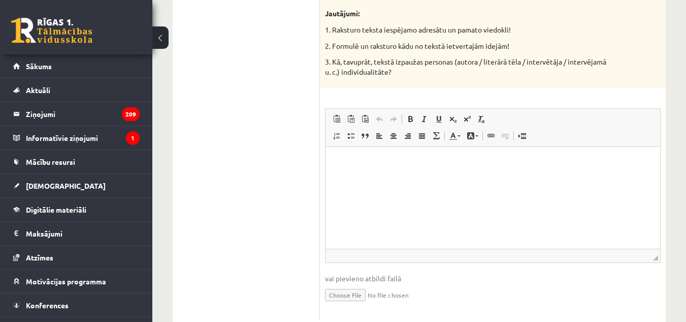
click at [351, 166] on p "Editor, wiswyg-editor-user-answer-47024730163520" at bounding box center [493, 162] width 315 height 11
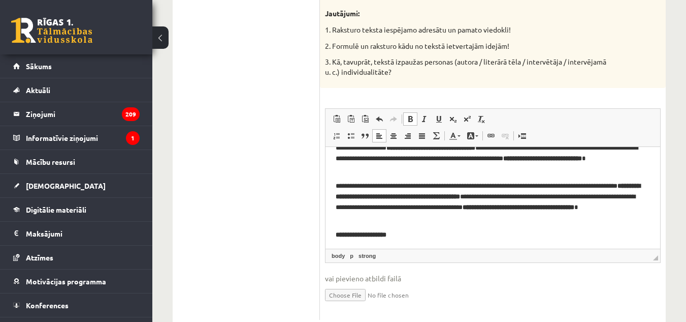
scroll to position [240, 0]
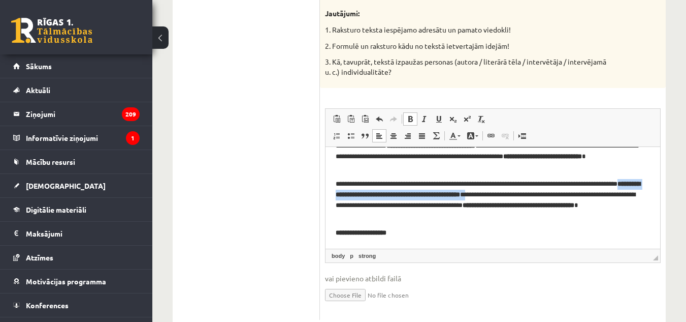
drag, startPoint x: 356, startPoint y: 192, endPoint x: 542, endPoint y: 194, distance: 186.0
click at [542, 194] on p "**********" at bounding box center [489, 200] width 307 height 42
click at [408, 115] on span at bounding box center [410, 119] width 8 height 8
click at [420, 112] on link "Italic Keyboard shortcut Ctrl+I" at bounding box center [425, 118] width 14 height 13
click at [423, 115] on span at bounding box center [425, 119] width 8 height 8
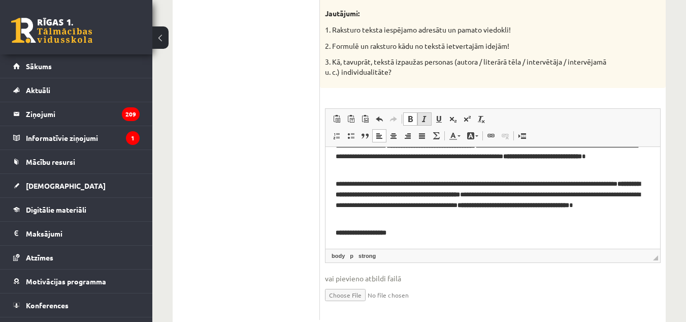
click at [420, 112] on link "Italic Keyboard shortcut Ctrl+I" at bounding box center [425, 118] width 14 height 13
click at [418, 112] on link "Italic Keyboard shortcut Ctrl+I" at bounding box center [425, 118] width 14 height 13
click at [404, 112] on link "Bold Keyboard shortcut Ctrl+B" at bounding box center [410, 118] width 14 height 13
click at [415, 112] on link "Bold Keyboard shortcut Ctrl+B" at bounding box center [410, 118] width 14 height 13
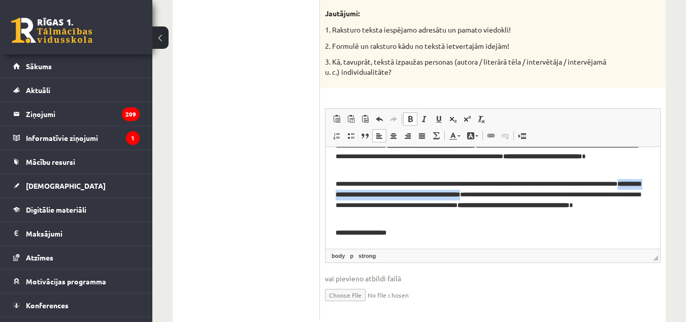
click at [415, 112] on link "Bold Keyboard shortcut Ctrl+B" at bounding box center [410, 118] width 14 height 13
click at [435, 112] on link "Underline Keyboard shortcut Ctrl+U" at bounding box center [439, 118] width 14 height 13
click at [408, 115] on span at bounding box center [410, 119] width 8 height 8
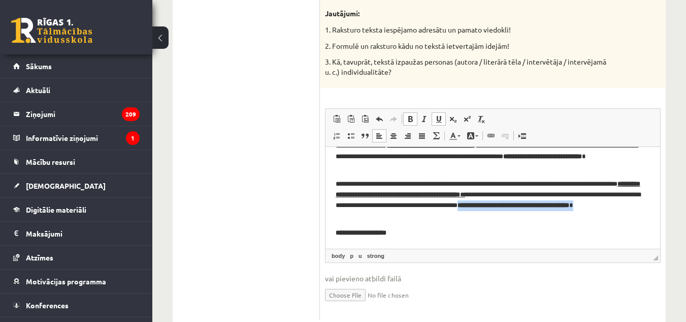
drag, startPoint x: 572, startPoint y: 203, endPoint x: 648, endPoint y: 215, distance: 77.2
click at [648, 215] on html "**********" at bounding box center [493, 77] width 335 height 341
click at [435, 115] on span at bounding box center [439, 119] width 8 height 8
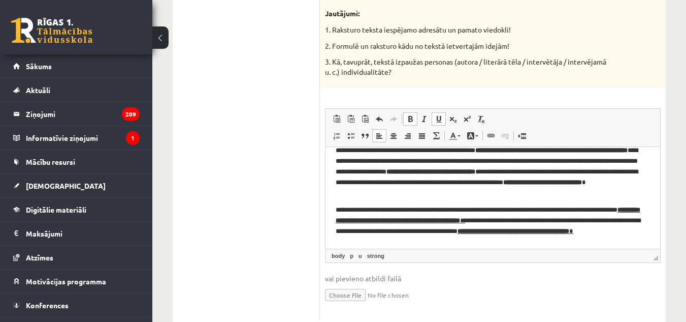
scroll to position [190, 0]
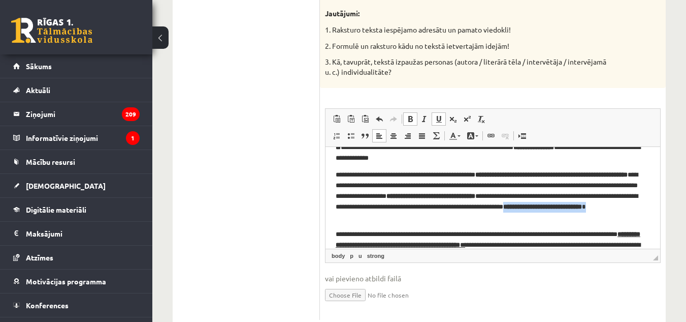
drag, startPoint x: 398, startPoint y: 219, endPoint x: 513, endPoint y: 220, distance: 115.3
click at [513, 220] on p "**********" at bounding box center [489, 196] width 307 height 53
click at [438, 115] on span at bounding box center [439, 119] width 8 height 8
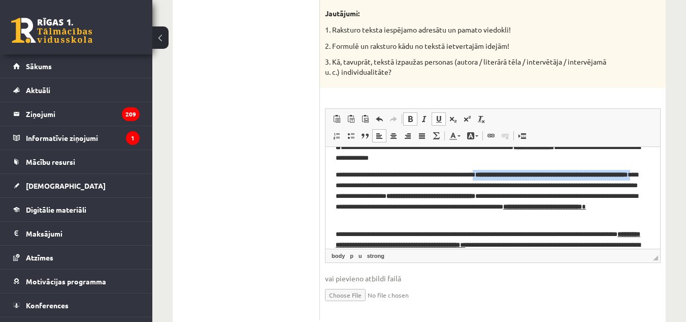
drag, startPoint x: 487, startPoint y: 175, endPoint x: 395, endPoint y: 185, distance: 93.0
click at [395, 185] on p "**********" at bounding box center [489, 196] width 307 height 53
click at [443, 115] on span at bounding box center [439, 119] width 8 height 8
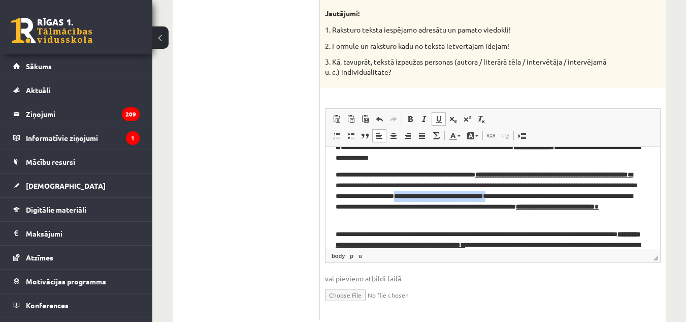
drag, startPoint x: 526, startPoint y: 196, endPoint x: 646, endPoint y: 196, distance: 119.4
click at [646, 196] on html "**********" at bounding box center [493, 127] width 335 height 341
click at [440, 112] on link "Underline Keyboard shortcut Ctrl+U" at bounding box center [439, 118] width 14 height 13
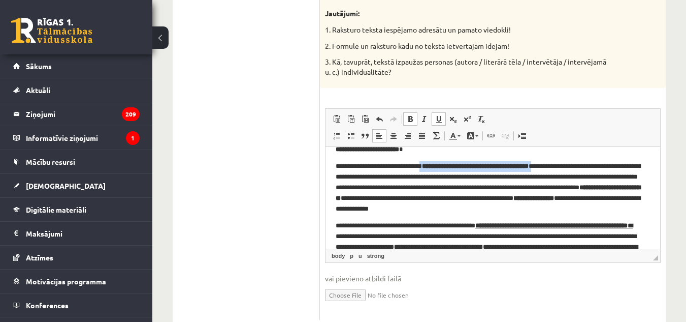
drag, startPoint x: 428, startPoint y: 167, endPoint x: 570, endPoint y: 167, distance: 141.8
click at [570, 167] on p "**********" at bounding box center [489, 187] width 307 height 53
click at [439, 112] on link "Underline Keyboard shortcut Ctrl+U" at bounding box center [439, 118] width 14 height 13
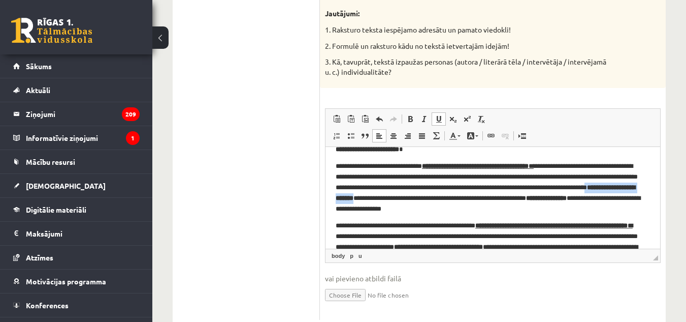
drag, startPoint x: 408, startPoint y: 199, endPoint x: 497, endPoint y: 197, distance: 89.5
click at [497, 197] on p "**********" at bounding box center [489, 187] width 307 height 53
click at [442, 115] on span at bounding box center [439, 119] width 8 height 8
drag, startPoint x: 386, startPoint y: 209, endPoint x: 441, endPoint y: 208, distance: 54.4
click at [441, 208] on p "**********" at bounding box center [489, 187] width 307 height 53
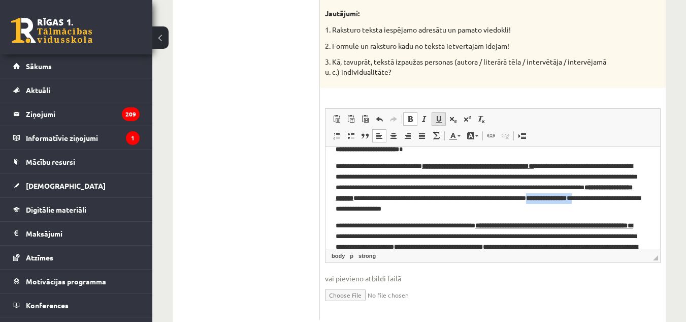
click at [436, 115] on span at bounding box center [439, 119] width 8 height 8
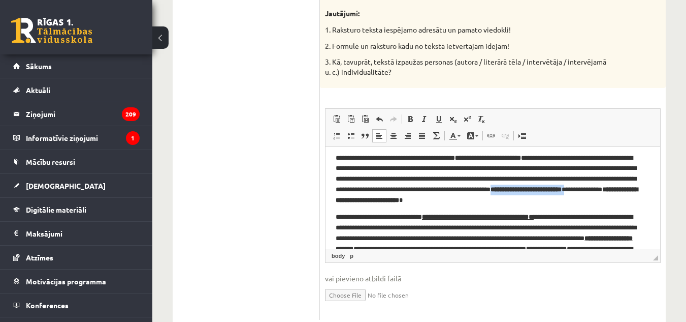
drag, startPoint x: 334, startPoint y: 198, endPoint x: 419, endPoint y: 203, distance: 84.5
click at [419, 203] on html "**********" at bounding box center [493, 229] width 335 height 341
click at [437, 115] on span at bounding box center [439, 119] width 8 height 8
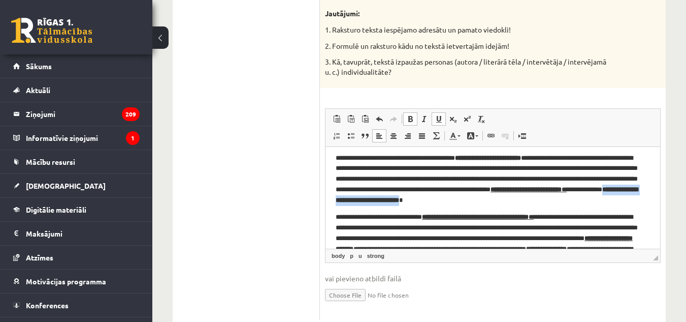
drag, startPoint x: 465, startPoint y: 198, endPoint x: 591, endPoint y: 203, distance: 126.6
click at [591, 203] on p "**********" at bounding box center [489, 179] width 307 height 53
click at [436, 115] on span at bounding box center [439, 119] width 8 height 8
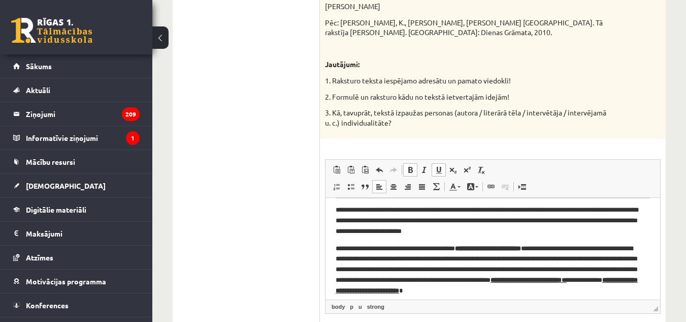
scroll to position [37, 0]
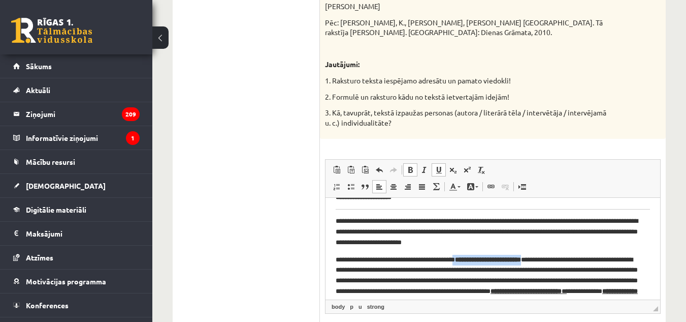
drag, startPoint x: 467, startPoint y: 261, endPoint x: 549, endPoint y: 258, distance: 81.8
click at [549, 258] on p "**********" at bounding box center [489, 281] width 307 height 53
click at [436, 166] on span at bounding box center [439, 170] width 8 height 8
click at [354, 246] on p "**********" at bounding box center [489, 232] width 307 height 32
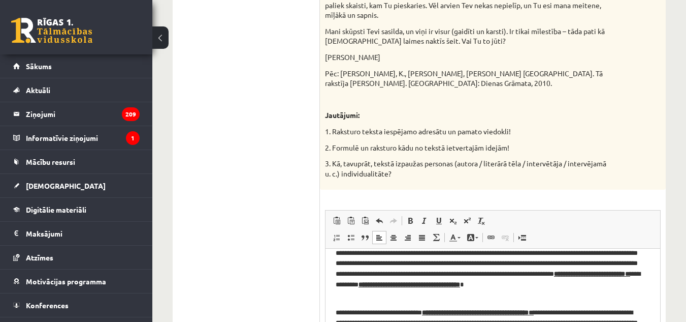
scroll to position [1324, 0]
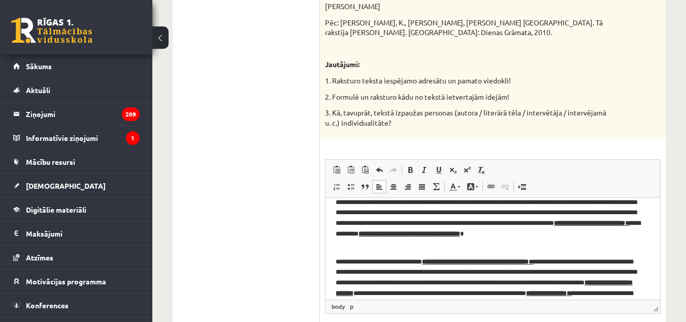
click at [334, 266] on html "**********" at bounding box center [493, 277] width 335 height 335
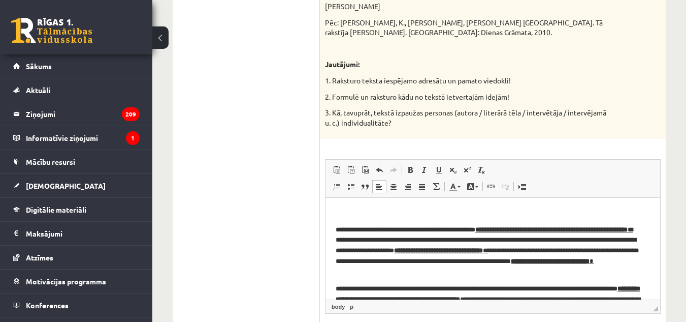
scroll to position [190, 0]
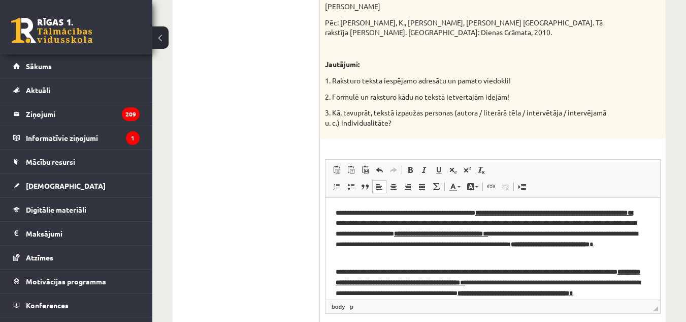
click at [333, 216] on html "**********" at bounding box center [493, 172] width 335 height 328
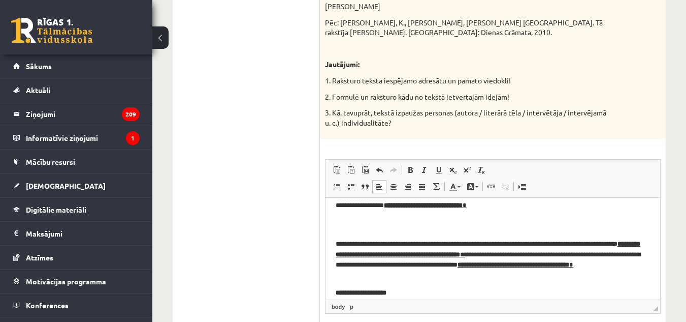
scroll to position [210, 0]
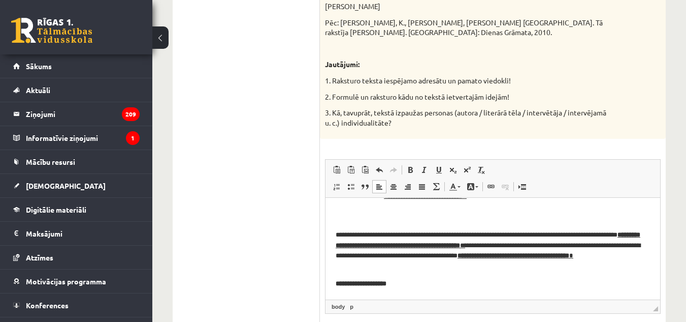
click at [334, 233] on html "**********" at bounding box center [493, 143] width 335 height 311
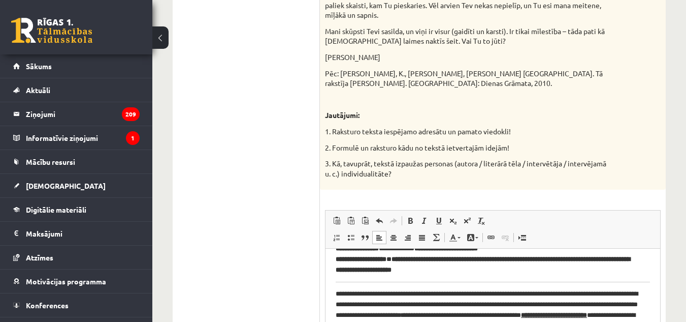
scroll to position [0, 0]
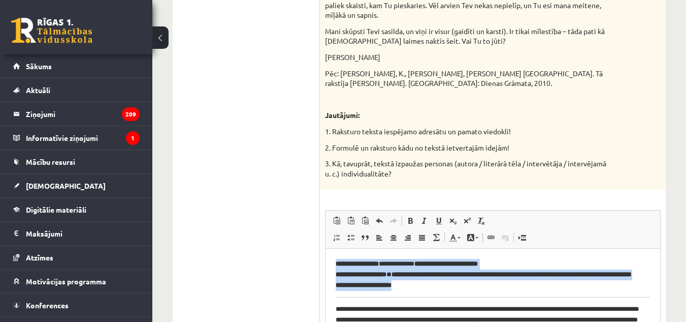
drag, startPoint x: 644, startPoint y: 295, endPoint x: 524, endPoint y: 290, distance: 120.0
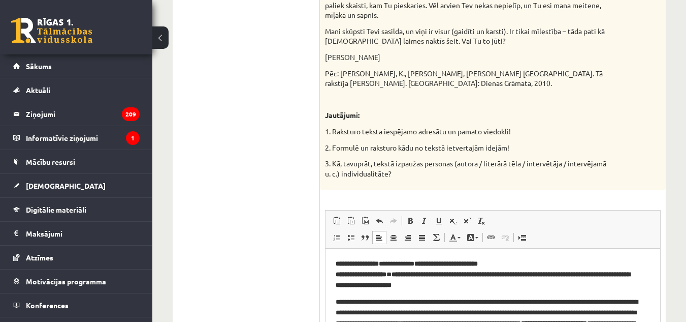
drag, startPoint x: 422, startPoint y: 262, endPoint x: 514, endPoint y: 261, distance: 92.5
click at [514, 261] on p "**********" at bounding box center [489, 275] width 307 height 32
click at [412, 216] on span at bounding box center [410, 220] width 8 height 8
click at [441, 216] on span at bounding box center [439, 220] width 8 height 8
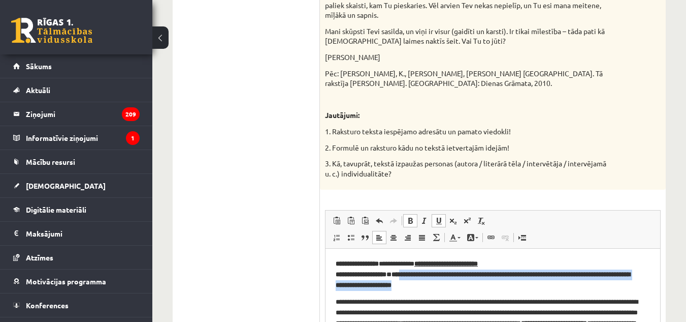
drag, startPoint x: 409, startPoint y: 274, endPoint x: 476, endPoint y: 284, distance: 67.7
click at [476, 284] on p "**********" at bounding box center [489, 275] width 307 height 32
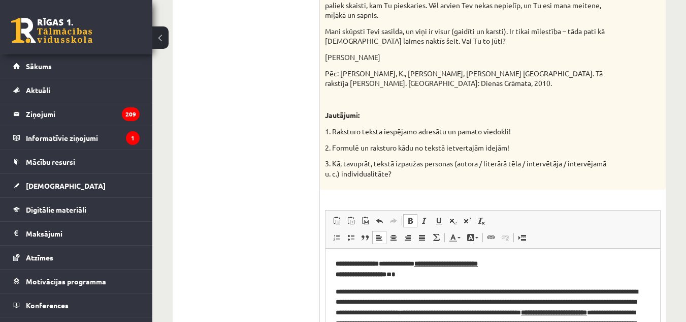
click at [427, 143] on p "2. Formulē un raksturo kādu no tekstā ietvertajām idejām!" at bounding box center [467, 148] width 285 height 10
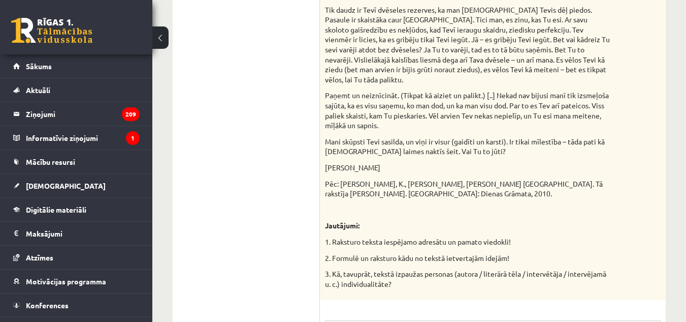
scroll to position [1172, 0]
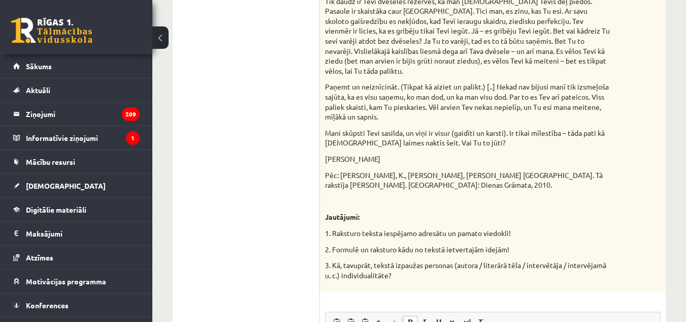
click at [512, 91] on p "Paņemt un neiznīcināt. (Tikpat kā aiziet un palikt.) [..] Nekad nav bijusi manī…" at bounding box center [467, 102] width 285 height 40
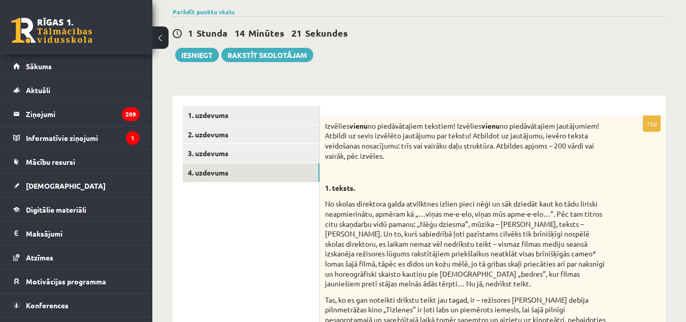
scroll to position [3, 0]
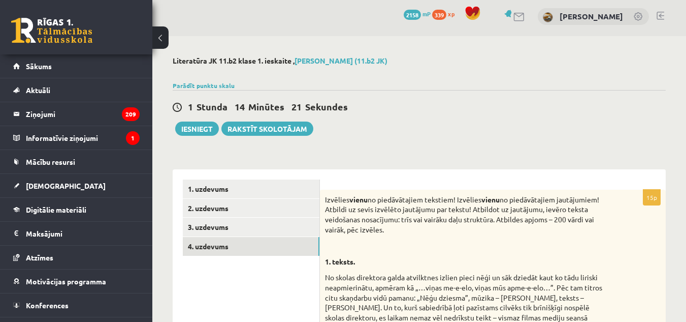
click at [367, 223] on p "Izvēlies vienu no piedāvātajiem tekstiem! Izvēlies vienu no piedāvātajiem jautā…" at bounding box center [467, 215] width 285 height 40
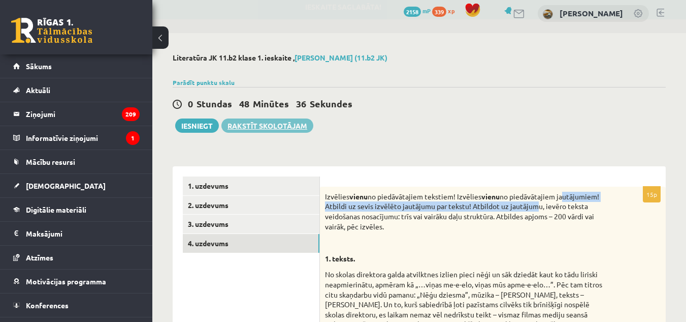
scroll to position [0, 0]
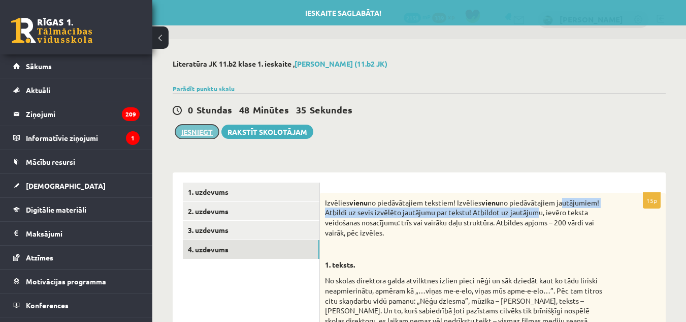
click at [206, 130] on button "Iesniegt" at bounding box center [197, 131] width 44 height 14
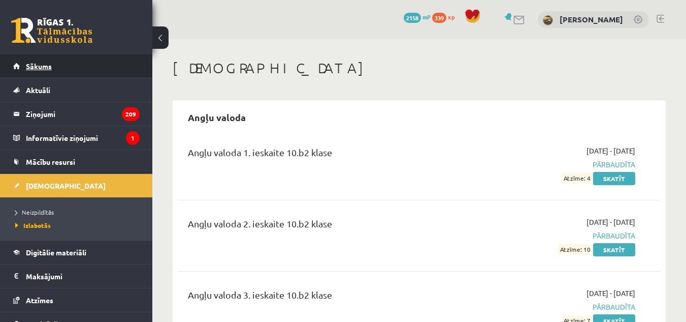
click at [109, 73] on link "Sākums" at bounding box center [76, 65] width 127 height 23
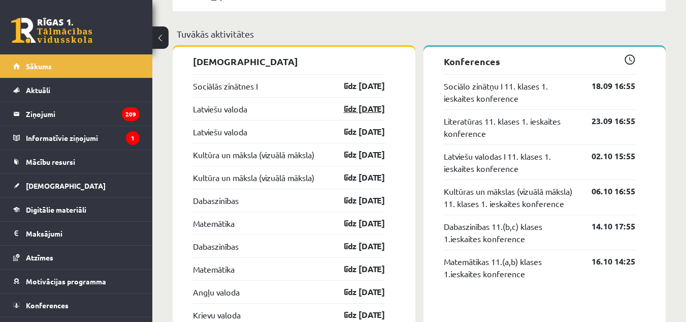
scroll to position [965, 0]
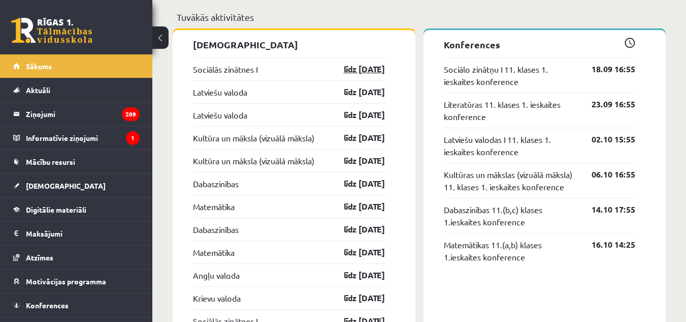
click at [366, 73] on link "līdz [DATE]" at bounding box center [355, 69] width 59 height 12
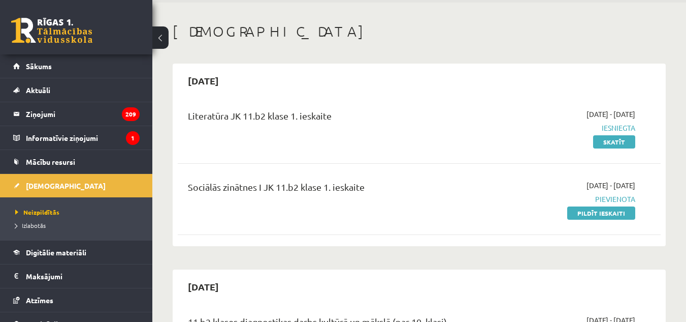
scroll to position [51, 0]
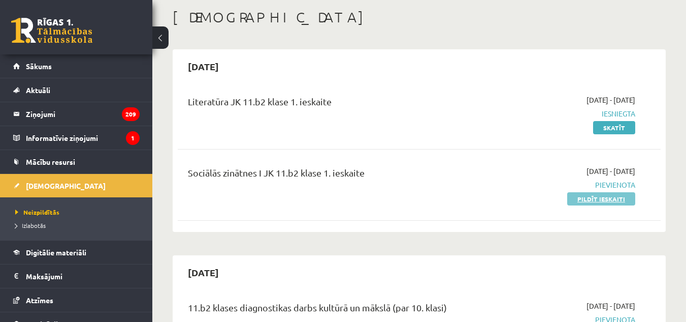
click at [615, 199] on link "Pildīt ieskaiti" at bounding box center [602, 198] width 68 height 13
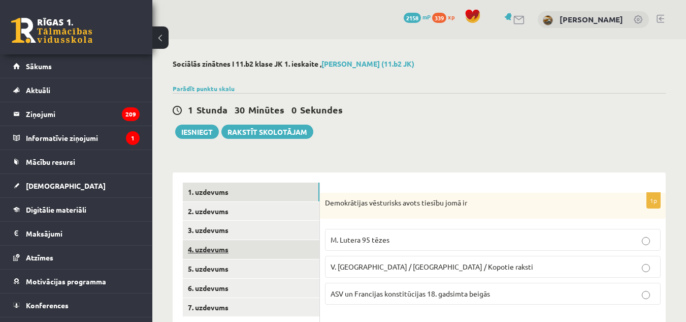
scroll to position [102, 0]
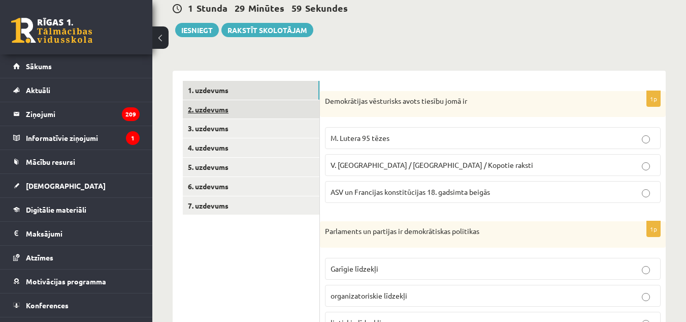
click at [274, 109] on link "2. uzdevums" at bounding box center [251, 109] width 137 height 19
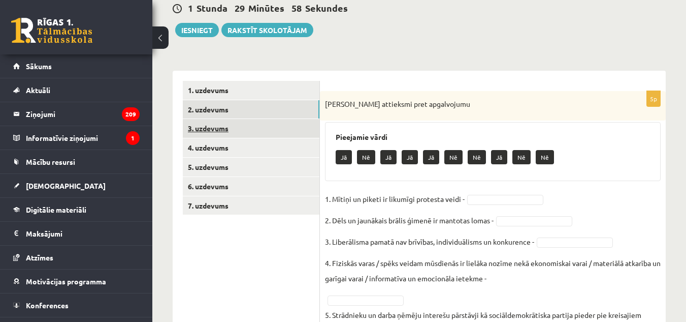
click at [264, 134] on link "3. uzdevums" at bounding box center [251, 128] width 137 height 19
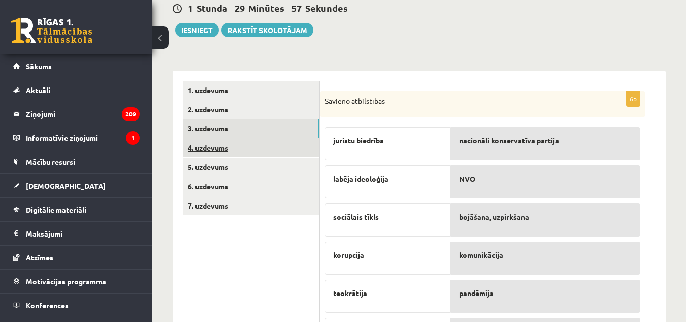
click at [256, 145] on link "4. uzdevums" at bounding box center [251, 147] width 137 height 19
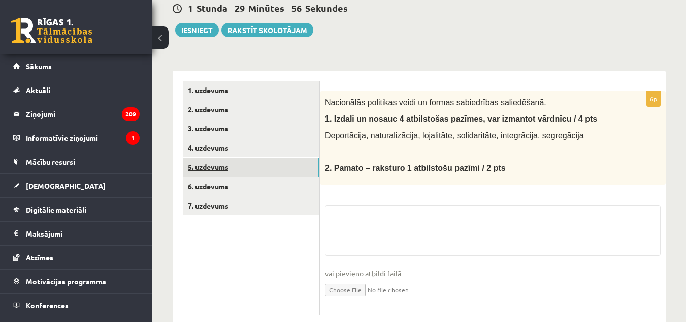
click at [246, 168] on link "5. uzdevums" at bounding box center [251, 167] width 137 height 19
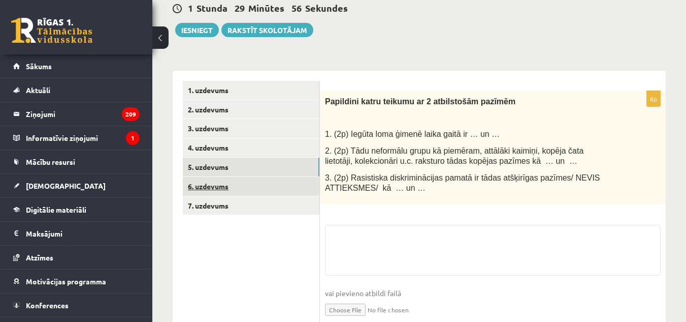
click at [242, 194] on link "6. uzdevums" at bounding box center [251, 186] width 137 height 19
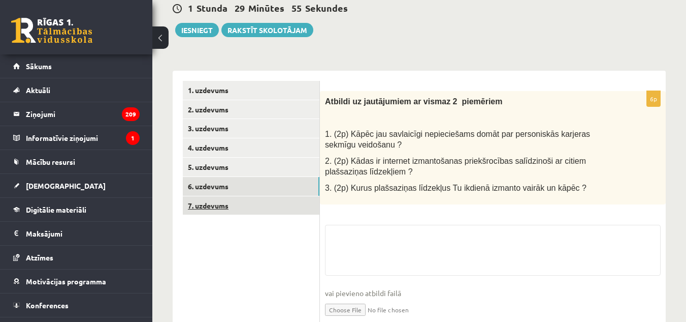
click at [240, 203] on link "7. uzdevums" at bounding box center [251, 205] width 137 height 19
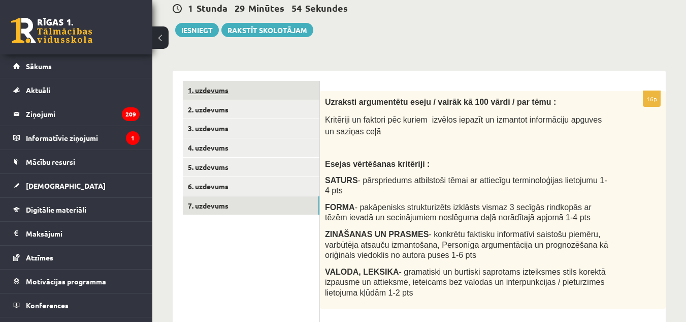
click at [258, 86] on link "1. uzdevums" at bounding box center [251, 90] width 137 height 19
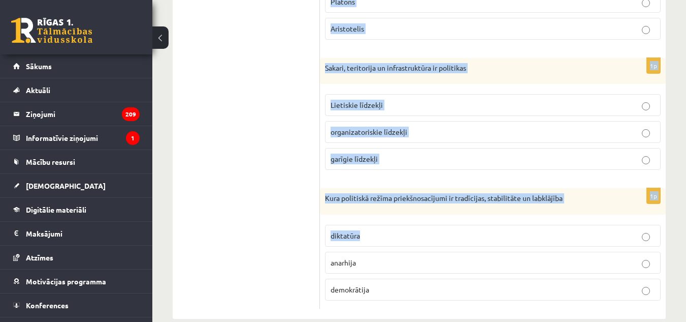
scroll to position [544, 0]
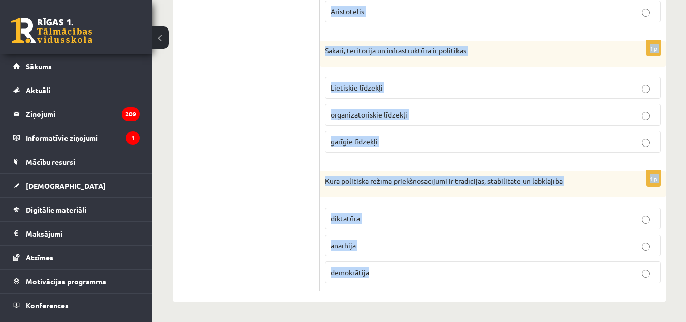
drag, startPoint x: 327, startPoint y: 99, endPoint x: 503, endPoint y: 317, distance: 280.1
copy form "Demokrātijas vēsturisks avots tiesību jomā ir M. Lutera 95 tēzes V. Ļeņina / Uļ…"
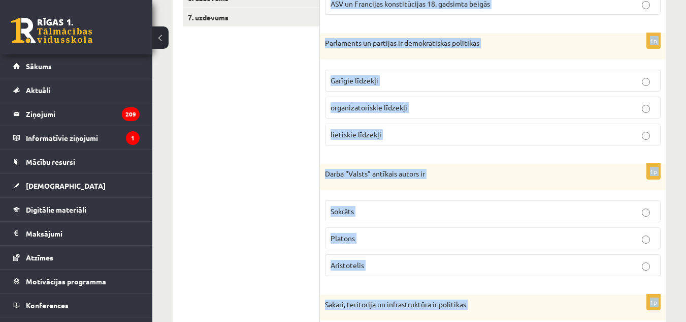
scroll to position [137, 0]
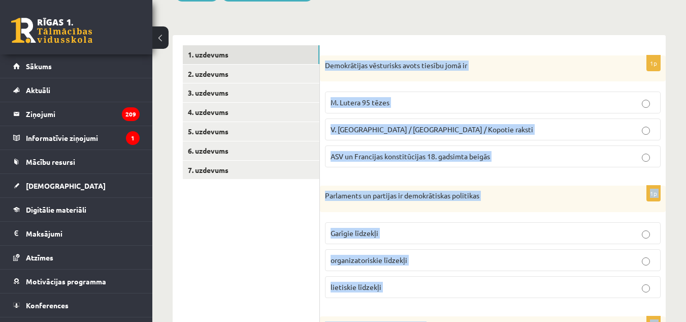
click at [360, 69] on p "Demokrātijas vēsturisks avots tiesību jomā ir" at bounding box center [467, 65] width 285 height 10
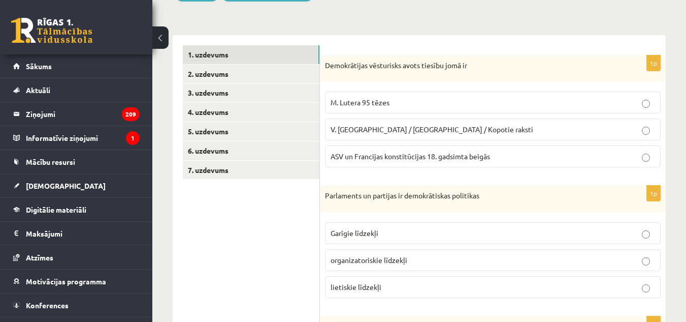
click at [361, 158] on span "ASV un Francijas konstitūcijas 18. gadsimta beigās" at bounding box center [411, 155] width 160 height 9
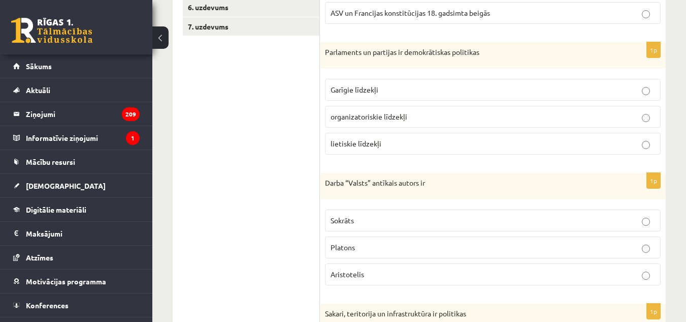
scroll to position [290, 0]
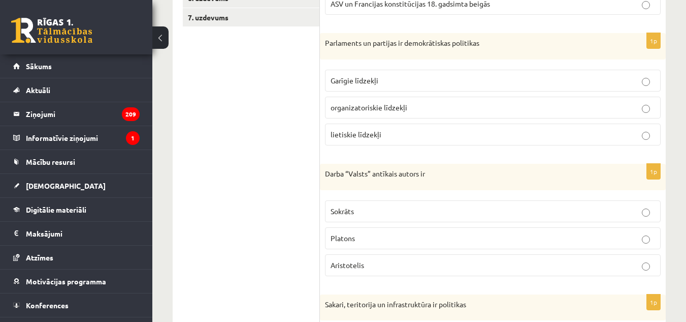
click at [396, 110] on span "organizatoriskie līdzekļi" at bounding box center [369, 107] width 77 height 9
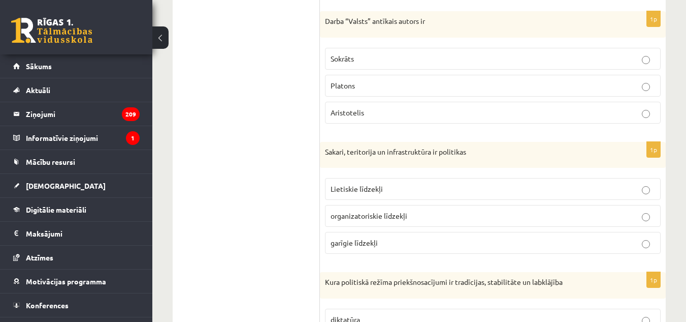
click at [385, 86] on p "Platons" at bounding box center [493, 85] width 325 height 11
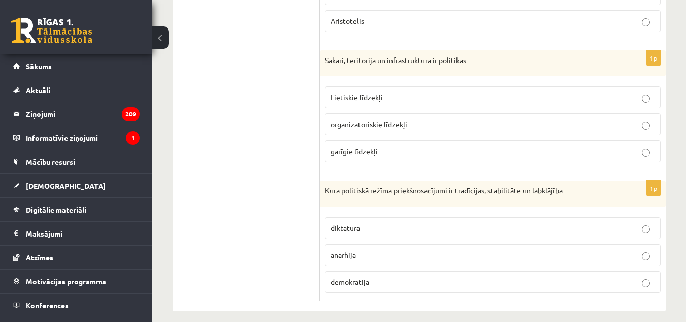
scroll to position [544, 0]
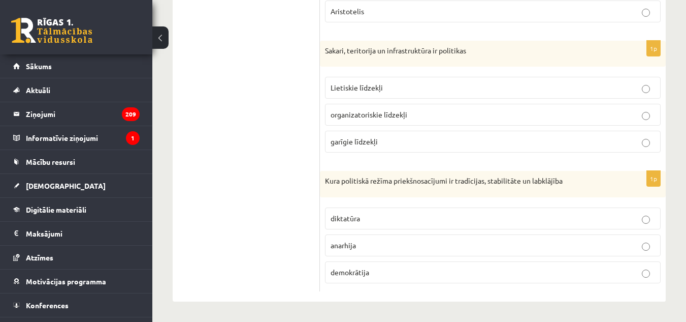
click at [378, 280] on label "demokrātija" at bounding box center [493, 272] width 336 height 22
click at [385, 94] on label "Lietiskie līdzekļi" at bounding box center [493, 88] width 336 height 22
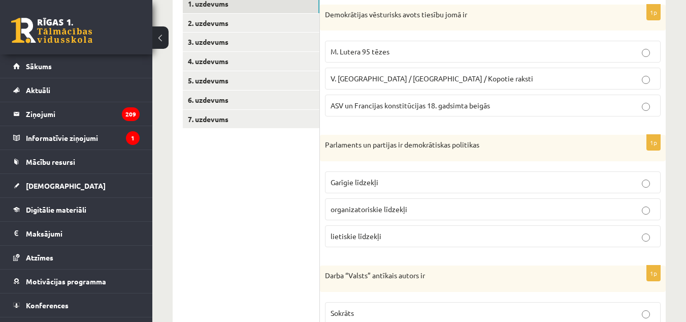
click at [250, 184] on ul "1. uzdevums 2. uzdevums 3. uzdevums 4. uzdevums 5. uzdevums 6. uzdevums 7. uzde…" at bounding box center [251, 320] width 137 height 652
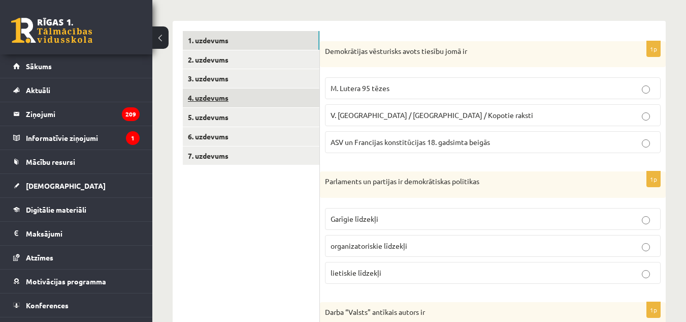
scroll to position [137, 0]
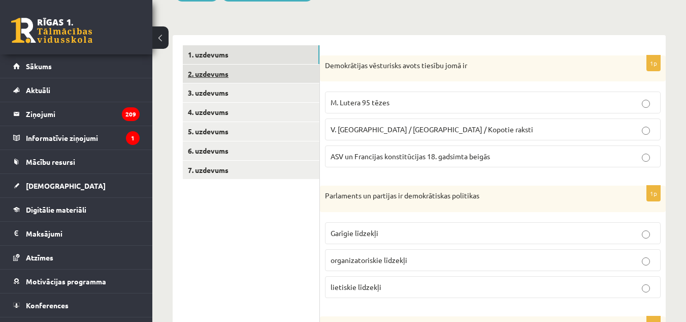
click at [247, 81] on link "2. uzdevums" at bounding box center [251, 74] width 137 height 19
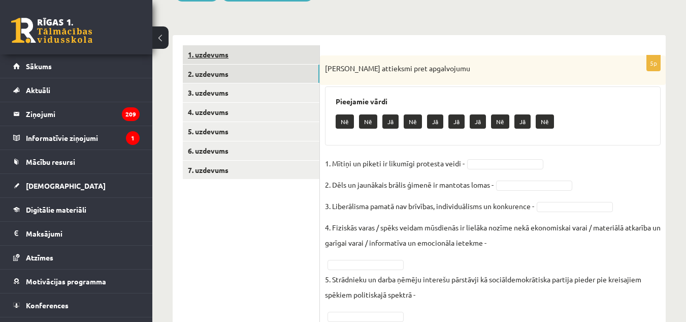
click at [243, 57] on link "1. uzdevums" at bounding box center [251, 54] width 137 height 19
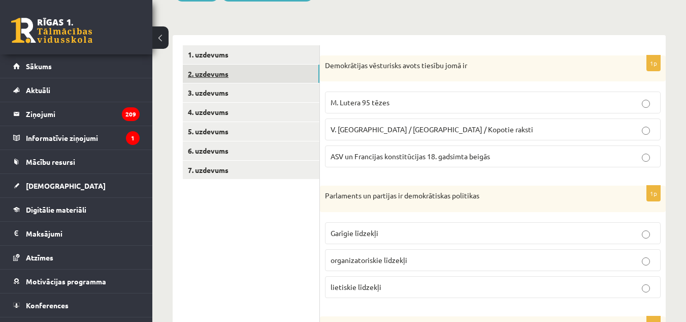
click at [251, 73] on link "2. uzdevums" at bounding box center [251, 74] width 137 height 19
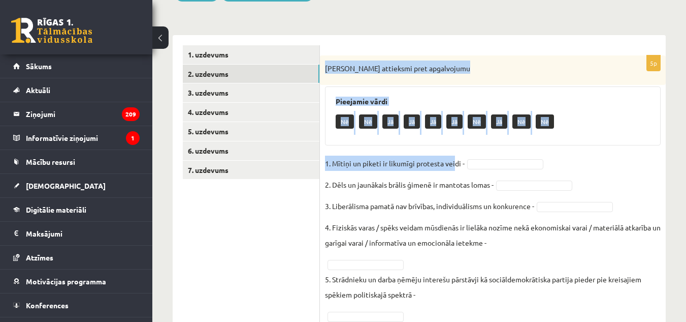
drag, startPoint x: 322, startPoint y: 67, endPoint x: 458, endPoint y: 171, distance: 171.9
click at [454, 167] on div "5p Izsaki attieksmi pret apgalvojumu Pieejamie vārdi Nē Nē Jā Jā Jā Jā Nē Jā Nē…" at bounding box center [493, 191] width 346 height 273
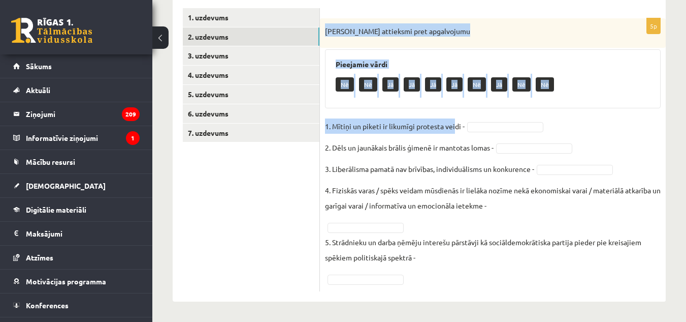
scroll to position [175, 0]
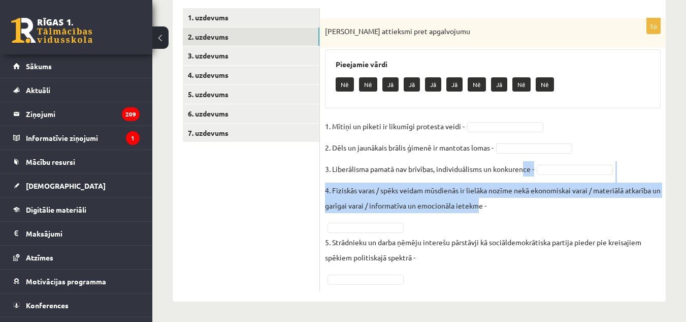
drag, startPoint x: 521, startPoint y: 179, endPoint x: 527, endPoint y: 176, distance: 7.1
click at [527, 176] on fieldset "1. Mītiņi un piketi ir likumīgi protesta veidi - 2. Dēls un jaunākais brālis ģi…" at bounding box center [493, 202] width 336 height 168
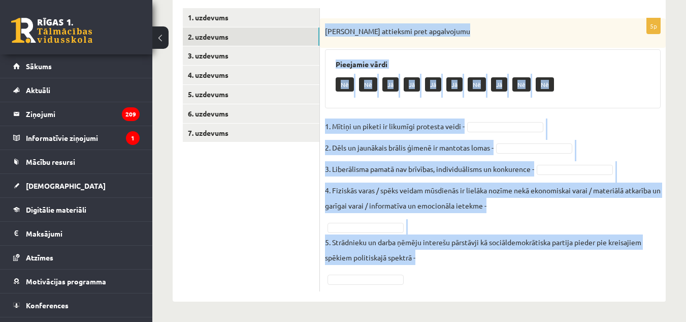
drag, startPoint x: 323, startPoint y: 28, endPoint x: 583, endPoint y: 334, distance: 400.8
copy div "Izsaki attieksmi pret apgalvojumu Pieejamie vārdi Nē Nē Jā Jā Jā Jā Nē Jā Nē Nē…"
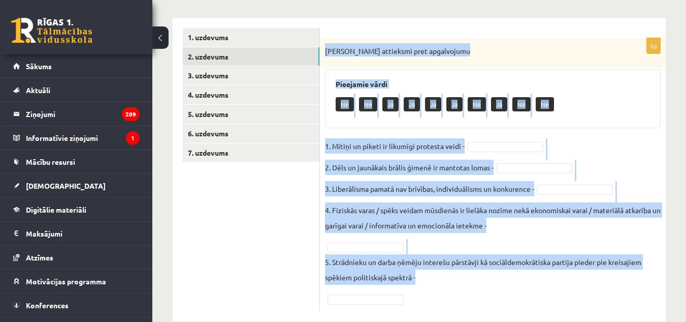
scroll to position [124, 0]
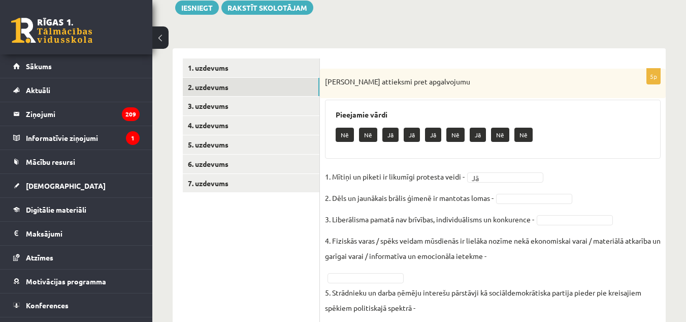
click at [463, 124] on div "Nē Nē Jā Jā Jā Nē Jā Nē Nē" at bounding box center [493, 136] width 315 height 24
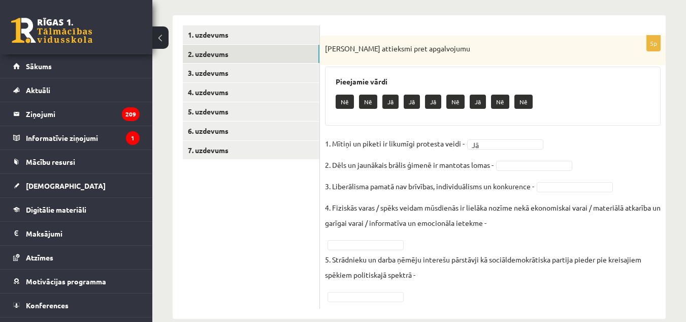
scroll to position [175, 0]
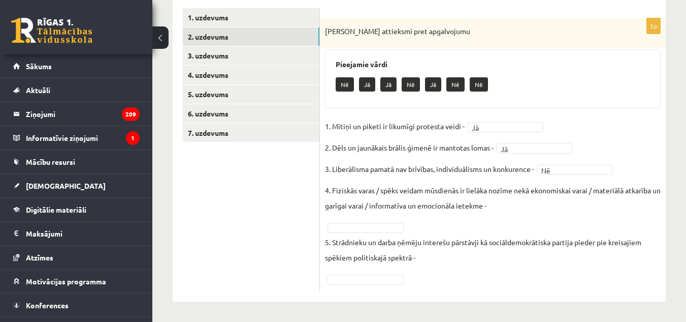
click at [479, 181] on fieldset "1. Mītiņi un piketi ir likumīgi protesta veidi - Jā ** 2. Dēls un jaunākais brā…" at bounding box center [493, 202] width 336 height 168
click at [542, 209] on p "4. Fiziskās varas / spēks veidam mūsdienās ir lielāka nozīme nekā ekonomiskai v…" at bounding box center [493, 197] width 336 height 30
click at [530, 225] on fieldset "1. Mītiņi un piketi ir likumīgi protesta veidi - Jā ** 2. Dēls un jaunākais brā…" at bounding box center [493, 202] width 336 height 168
click at [484, 206] on p "4. Fiziskās varas / spēks veidam mūsdienās ir lielāka nozīme nekā ekonomiskai v…" at bounding box center [493, 197] width 336 height 30
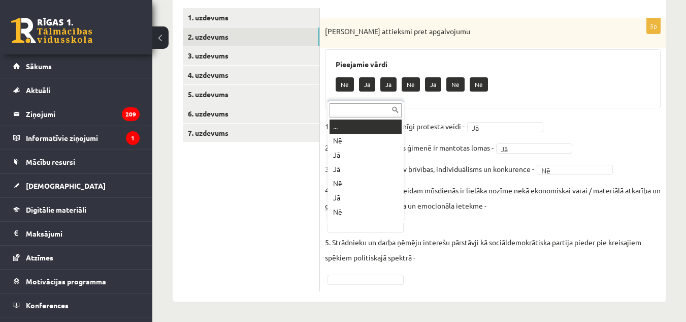
scroll to position [12, 0]
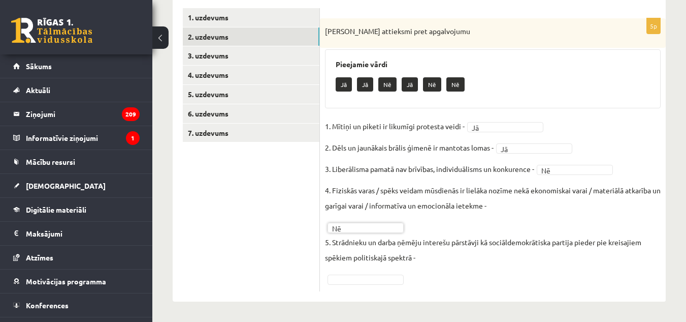
click at [455, 255] on p "5. Strādnieku un darba ņēmēju interešu pārstāvji kā sociāldemokrātiska partija …" at bounding box center [493, 249] width 336 height 30
click at [486, 222] on fieldset "1. Mītiņi un piketi ir likumīgi protesta veidi - Jā ** 2. Dēls un jaunākais brā…" at bounding box center [493, 202] width 336 height 168
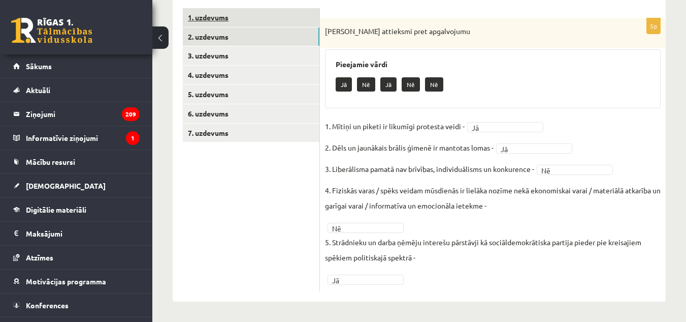
click at [263, 24] on link "1. uzdevums" at bounding box center [251, 17] width 137 height 19
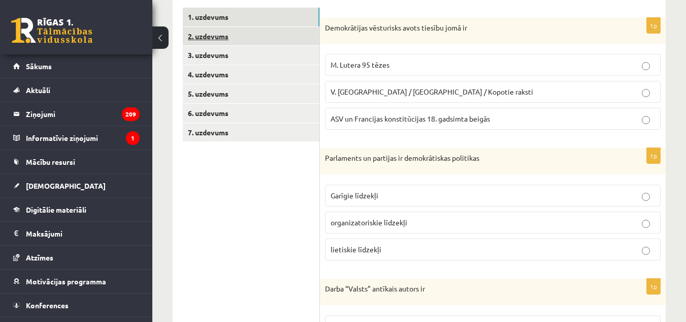
click at [266, 46] on link "2. uzdevums" at bounding box center [251, 36] width 137 height 19
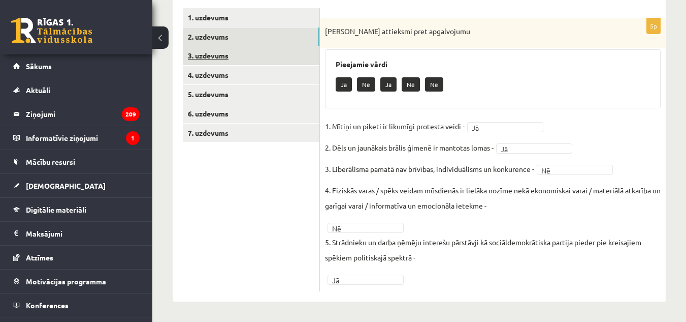
click at [260, 54] on link "3. uzdevums" at bounding box center [251, 55] width 137 height 19
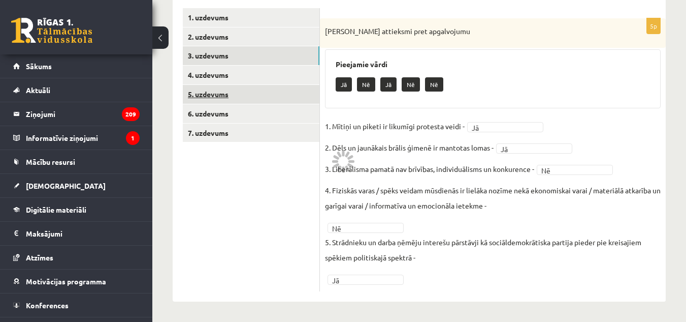
scroll to position [167, 0]
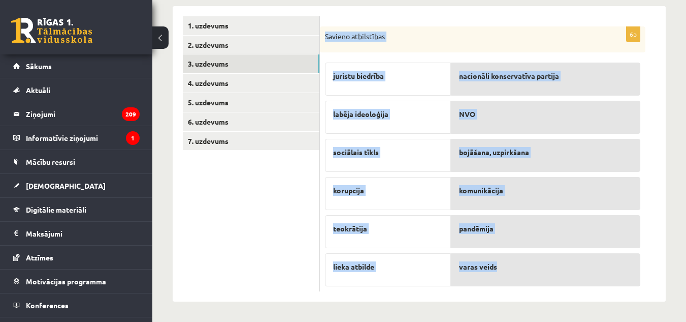
drag, startPoint x: 323, startPoint y: 40, endPoint x: 519, endPoint y: 284, distance: 312.7
click at [519, 284] on div "6p Savieno atbilstības juristu biedrība labēja ideoloģija sociālais tīkls korup…" at bounding box center [483, 158] width 326 height 265
drag, startPoint x: 365, startPoint y: 117, endPoint x: 379, endPoint y: 122, distance: 15.3
click at [379, 122] on div "labēja ideoloģija" at bounding box center [388, 117] width 126 height 33
drag, startPoint x: 324, startPoint y: 30, endPoint x: 598, endPoint y: 267, distance: 361.7
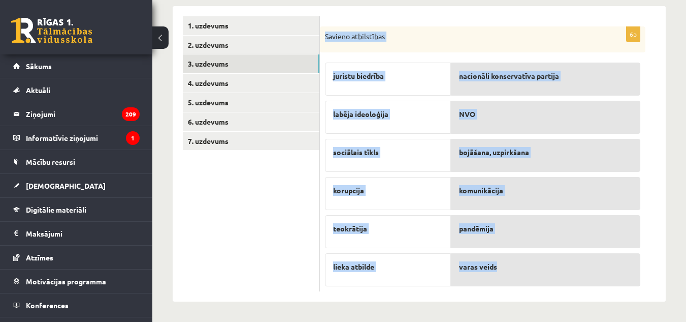
click at [598, 267] on div "6p Savieno atbilstības juristu biedrība labēja ideoloģija sociālais tīkls korup…" at bounding box center [483, 158] width 326 height 265
copy div "Savieno atbilstības juristu biedrība labēja ideoloģija sociālais tīkls korupcij…"
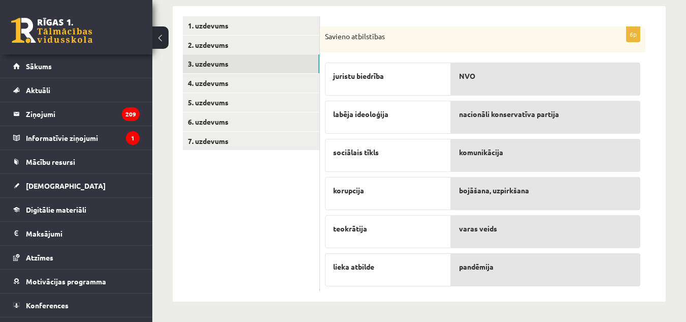
click at [425, 176] on div "juristu biedrība labēja ideoloģija sociālais tīkls korupcija teokrātija lieka a…" at bounding box center [388, 171] width 126 height 229
click at [294, 89] on link "4. uzdevums" at bounding box center [251, 83] width 137 height 19
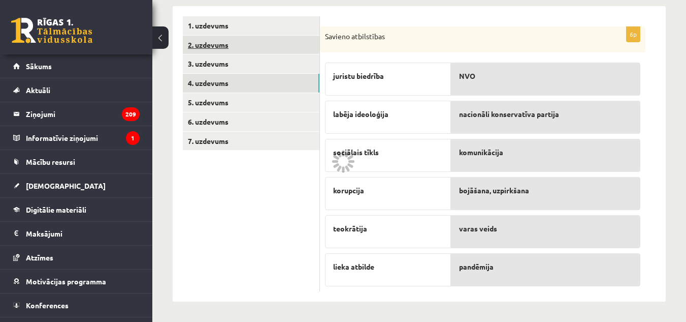
scroll to position [126, 0]
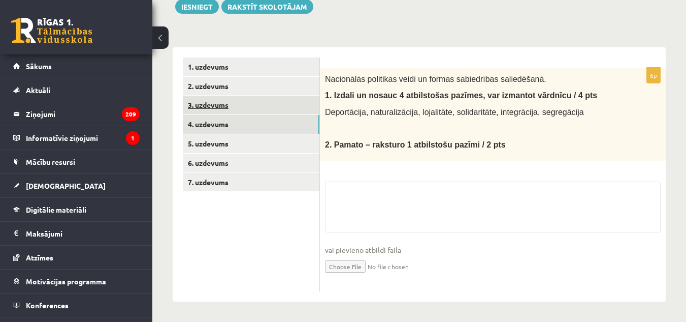
click at [280, 103] on link "3. uzdevums" at bounding box center [251, 105] width 137 height 19
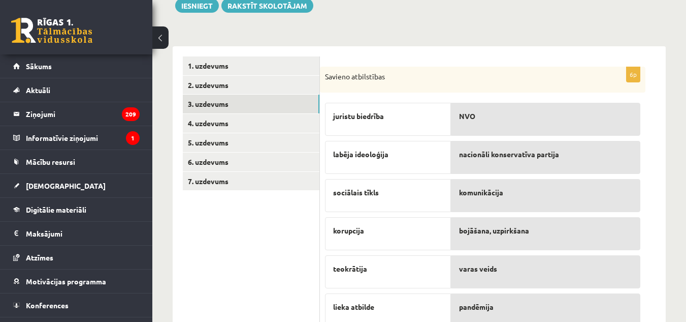
scroll to position [167, 0]
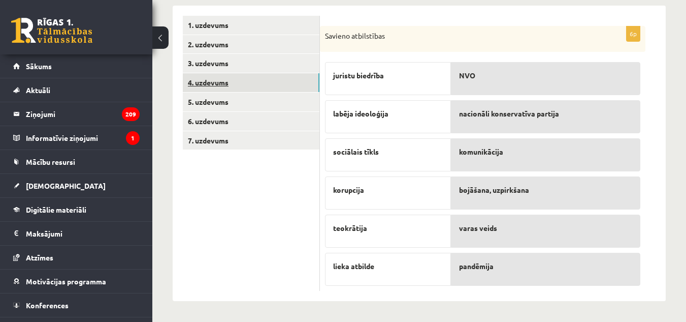
click at [231, 88] on link "4. uzdevums" at bounding box center [251, 82] width 137 height 19
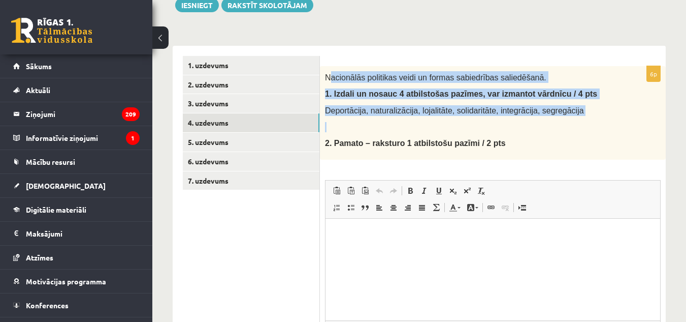
scroll to position [0, 0]
drag, startPoint x: 328, startPoint y: 77, endPoint x: 516, endPoint y: 152, distance: 202.5
click at [516, 152] on div "Nacionālās politikas veidi un formas sabiedrības saliedēšanā. 1. Izdali un nosa…" at bounding box center [493, 112] width 346 height 93
click at [394, 85] on div "Nacionālās politikas veidi un formas sabiedrības saliedēšanā. 1. Izdali un nosa…" at bounding box center [493, 112] width 346 height 93
drag, startPoint x: 324, startPoint y: 75, endPoint x: 521, endPoint y: 188, distance: 227.1
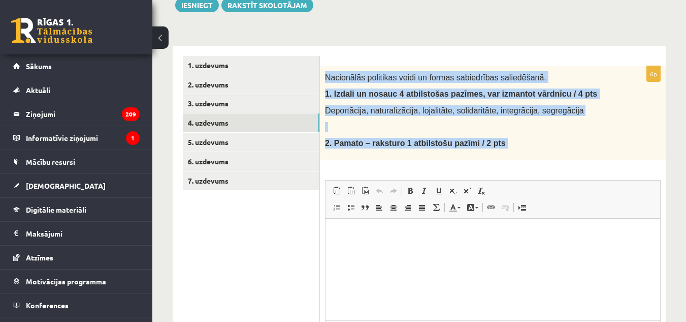
click at [521, 188] on div "6p Nacionālās politikas veidi un formas sabiedrības saliedēšanā. 1. Izdali un n…" at bounding box center [493, 228] width 346 height 325
copy div "Nacionālās politikas veidi un formas sabiedrības saliedēšanā. 1. Izdali un nosa…"
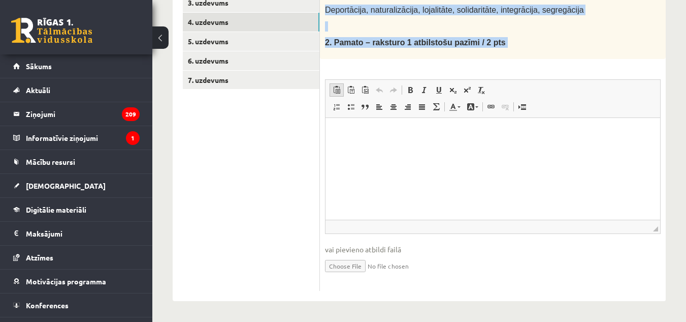
scroll to position [228, 0]
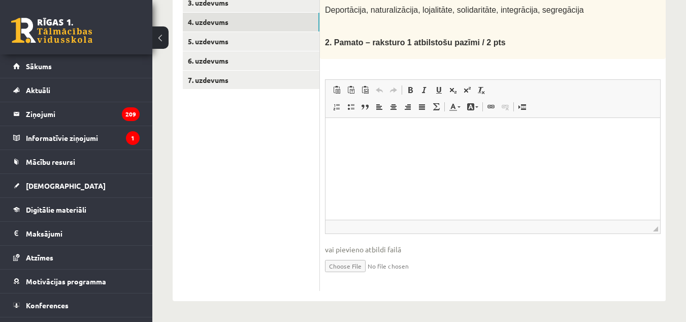
click at [352, 127] on html at bounding box center [493, 132] width 335 height 31
paste body "Editor, wiswyg-editor-user-answer-47024938456240"
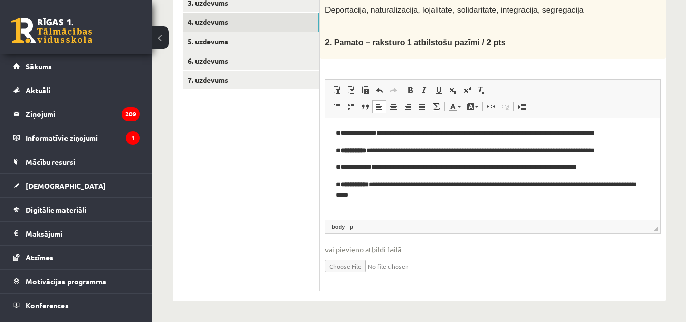
click at [344, 135] on p "**********" at bounding box center [493, 133] width 315 height 11
click at [345, 150] on p "**********" at bounding box center [493, 150] width 315 height 11
click at [344, 171] on p "**********" at bounding box center [493, 167] width 315 height 11
click at [342, 184] on p "**********" at bounding box center [493, 189] width 315 height 21
click at [410, 197] on p "**********" at bounding box center [493, 189] width 315 height 21
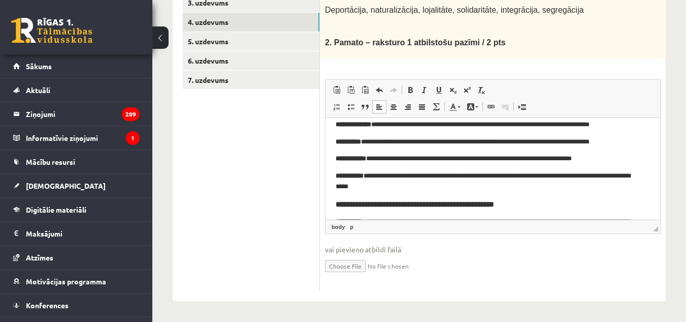
scroll to position [57, 0]
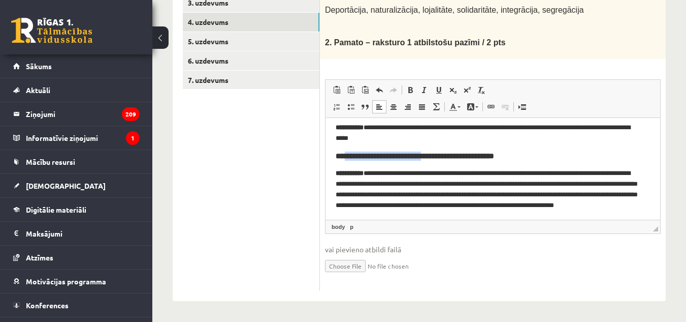
drag, startPoint x: 445, startPoint y: 157, endPoint x: 346, endPoint y: 151, distance: 99.2
click at [346, 151] on strong "**********" at bounding box center [415, 155] width 159 height 8
click at [430, 151] on h3 "**********" at bounding box center [493, 155] width 315 height 9
click at [350, 157] on strong "**********" at bounding box center [374, 155] width 76 height 8
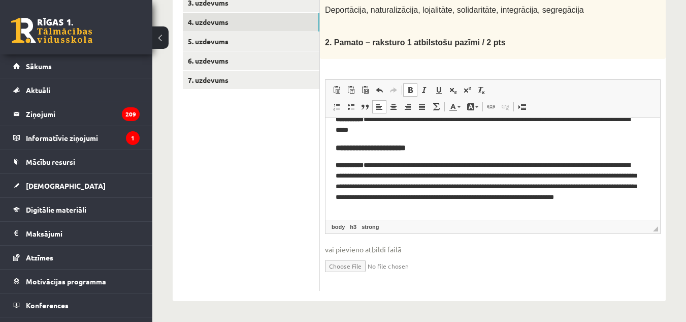
scroll to position [69, 0]
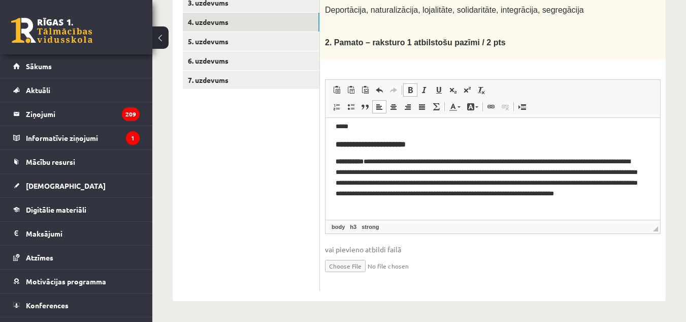
click at [478, 248] on span "vai pievieno atbildi failā" at bounding box center [493, 249] width 336 height 11
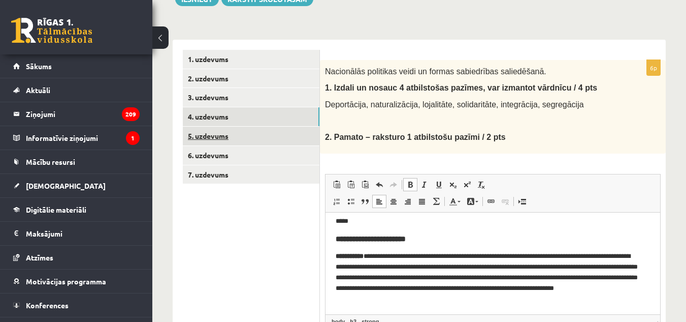
scroll to position [126, 0]
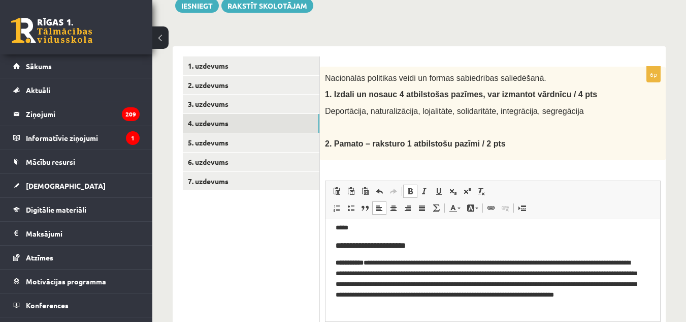
click at [412, 143] on span "2. Pamato – raksturo 1 atbilstošu pazīmi / 2 pts" at bounding box center [415, 143] width 181 height 9
click at [347, 93] on span "1. Izdali un nosauc 4 atbilstošas pazīmes, var izmantot vārdnīcu / 4 pts" at bounding box center [461, 94] width 272 height 9
click at [292, 148] on link "5. uzdevums" at bounding box center [251, 142] width 137 height 19
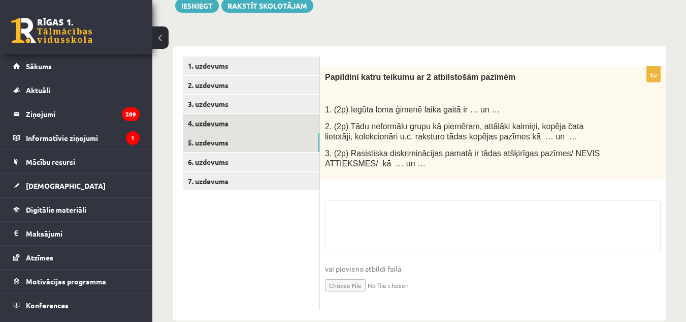
click at [281, 122] on link "4. uzdevums" at bounding box center [251, 123] width 137 height 19
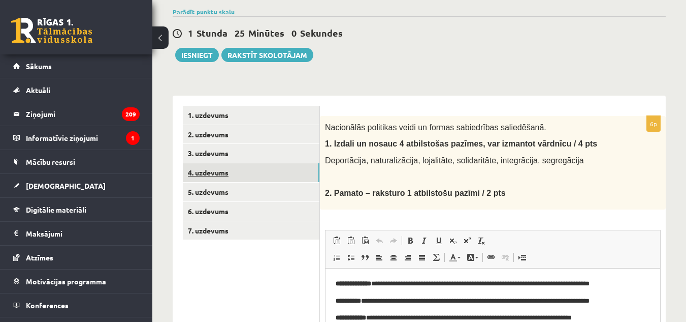
scroll to position [76, 0]
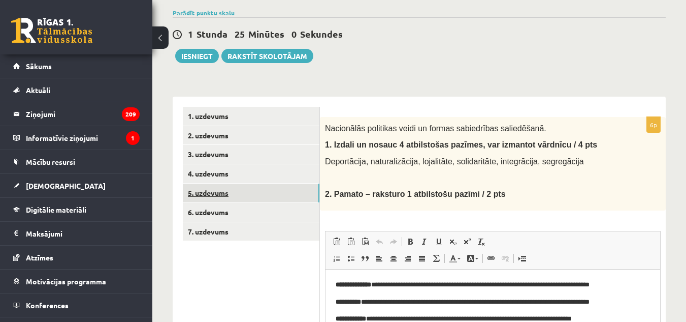
click at [218, 189] on link "5. uzdevums" at bounding box center [251, 192] width 137 height 19
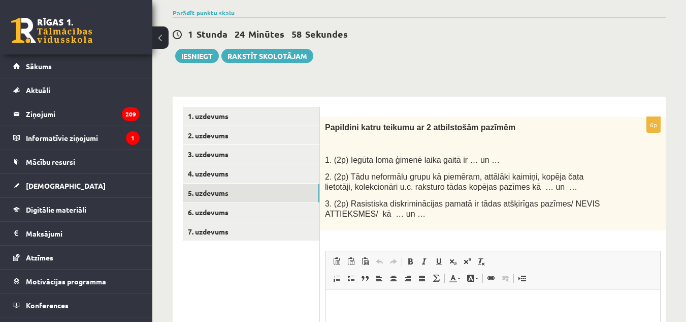
scroll to position [0, 0]
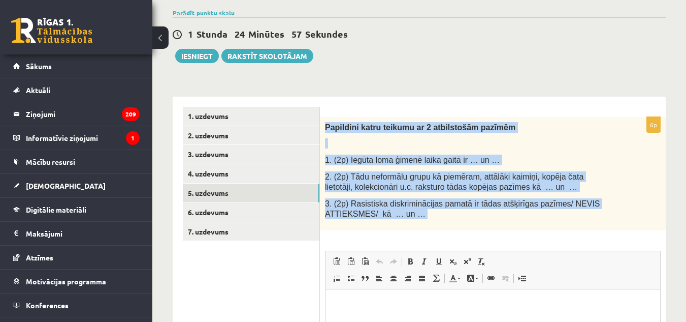
drag, startPoint x: 325, startPoint y: 130, endPoint x: 430, endPoint y: 235, distance: 149.1
click at [430, 235] on div "6p Papildini katru teikumu ar 2 atbilstošām pazīmēm 1. (2p) Iegūta loma ģimenē …" at bounding box center [493, 289] width 346 height 345
copy div "Papildini katru teikumu ar 2 atbilstošām pazīmēm 1. (2p) Iegūta loma ģimenē lai…"
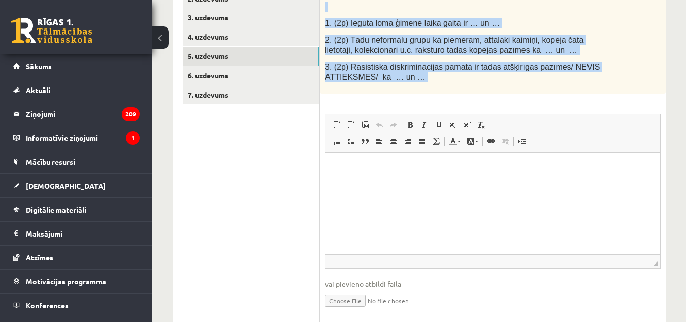
scroll to position [247, 0]
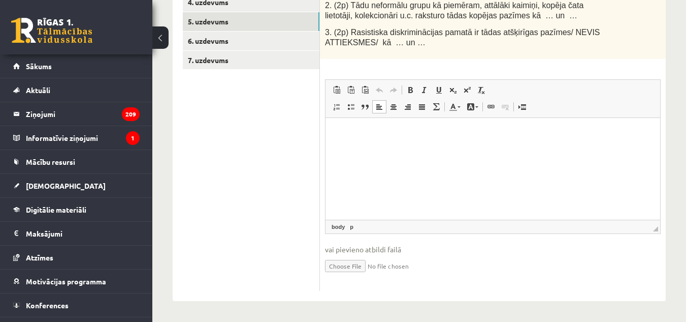
click at [363, 145] on html at bounding box center [493, 132] width 335 height 31
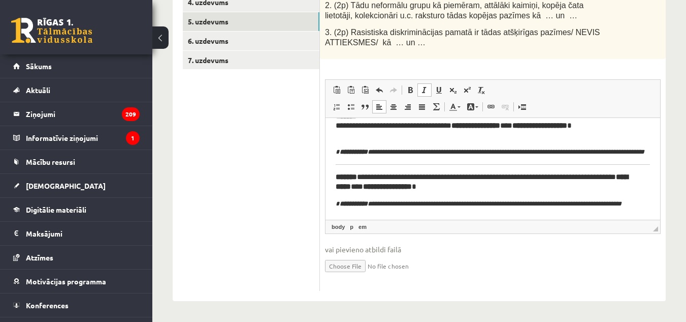
scroll to position [100, 0]
click at [337, 200] on em "**********" at bounding box center [479, 203] width 286 height 7
click at [371, 204] on p "**********" at bounding box center [493, 203] width 315 height 11
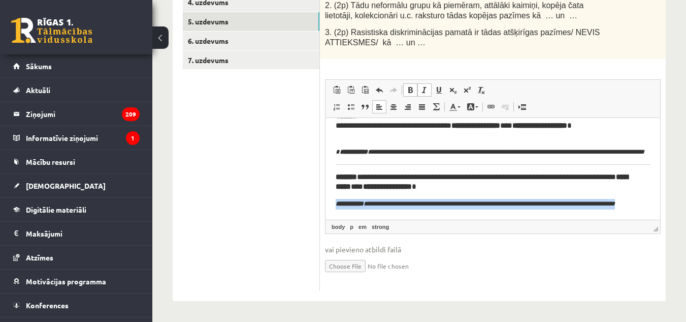
drag, startPoint x: 331, startPoint y: 194, endPoint x: 393, endPoint y: 211, distance: 64.8
click at [393, 211] on html "**********" at bounding box center [493, 129] width 335 height 180
click at [428, 86] on span at bounding box center [425, 90] width 8 height 8
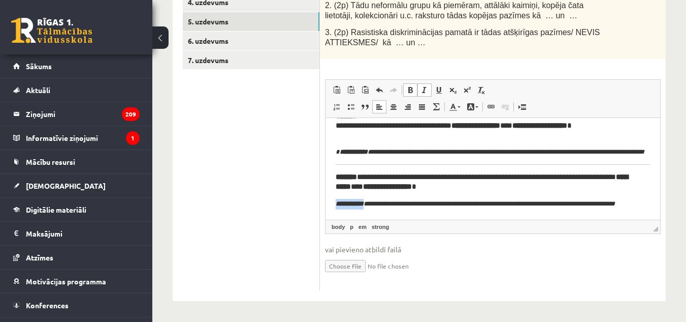
click at [428, 89] on span at bounding box center [425, 90] width 8 height 8
click at [428, 93] on span at bounding box center [425, 90] width 8 height 8
click at [434, 91] on link "Underline Keyboard shortcut Ctrl+U" at bounding box center [439, 89] width 14 height 13
click at [342, 185] on body "**********" at bounding box center [493, 129] width 315 height 160
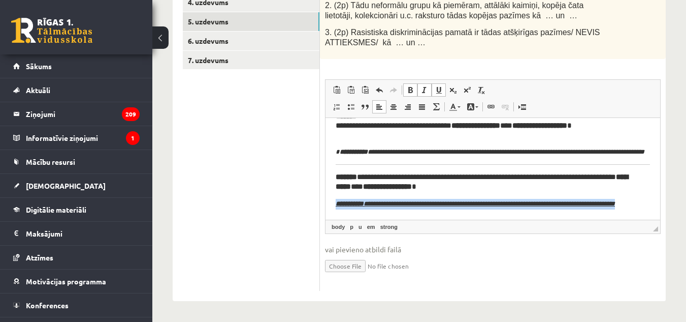
drag, startPoint x: 336, startPoint y: 191, endPoint x: 431, endPoint y: 213, distance: 97.7
click at [431, 213] on html "**********" at bounding box center [493, 129] width 335 height 180
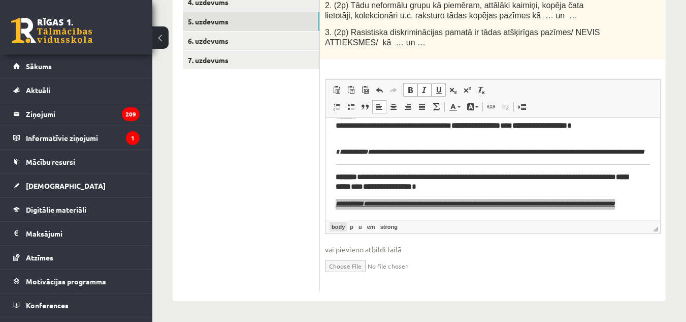
click at [330, 227] on link "body" at bounding box center [338, 226] width 17 height 9
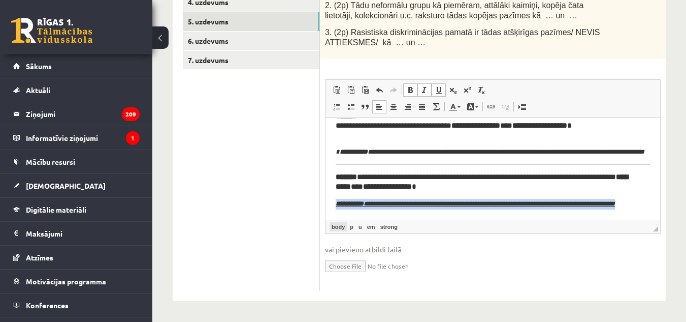
scroll to position [89, 0]
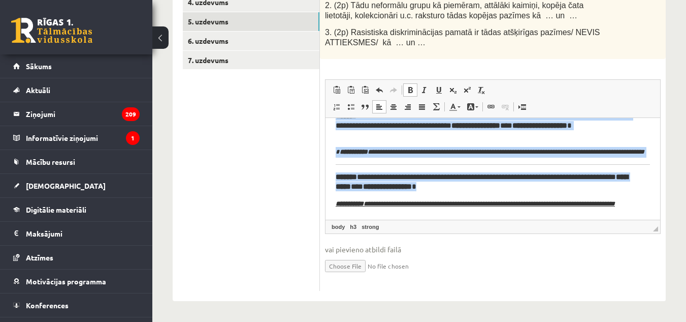
click at [406, 207] on p "**********" at bounding box center [493, 203] width 315 height 11
click at [398, 159] on body "**********" at bounding box center [493, 129] width 315 height 160
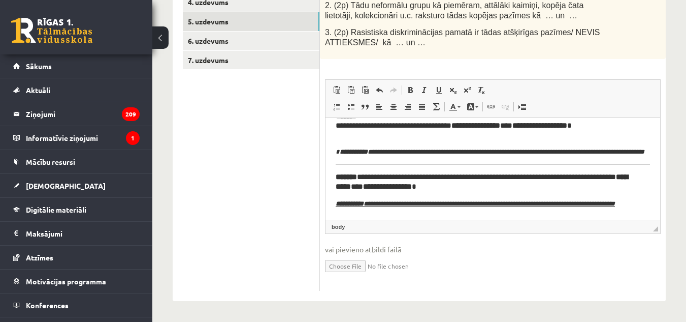
click at [360, 177] on h3 "**********" at bounding box center [489, 181] width 307 height 18
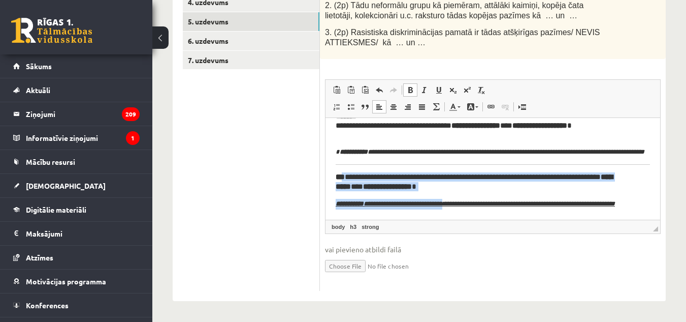
drag, startPoint x: 341, startPoint y: 176, endPoint x: 463, endPoint y: 194, distance: 123.2
click at [463, 194] on body "**********" at bounding box center [493, 129] width 315 height 160
click at [393, 106] on span at bounding box center [394, 107] width 8 height 8
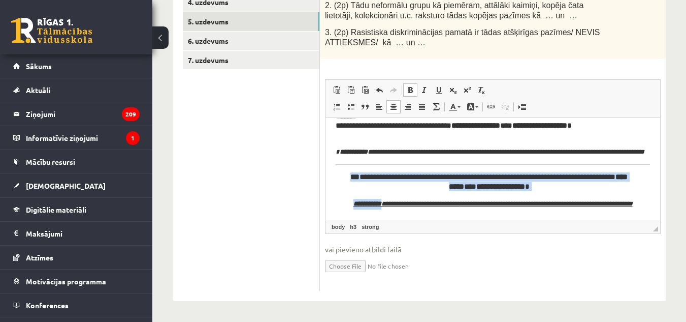
scroll to position [100, 0]
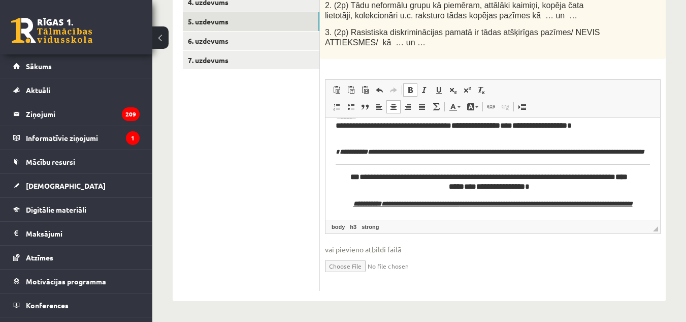
click at [338, 172] on h3 "**********" at bounding box center [489, 181] width 307 height 18
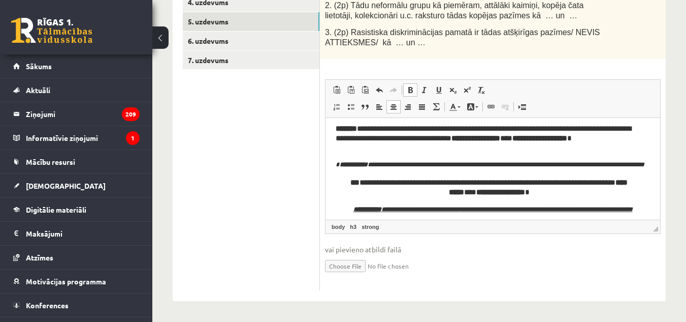
scroll to position [42, 0]
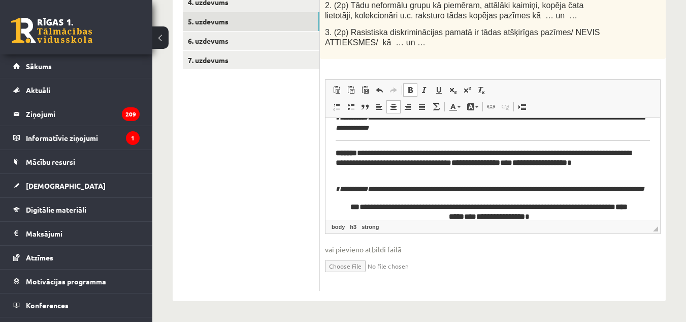
click at [337, 189] on em "**********" at bounding box center [490, 188] width 309 height 7
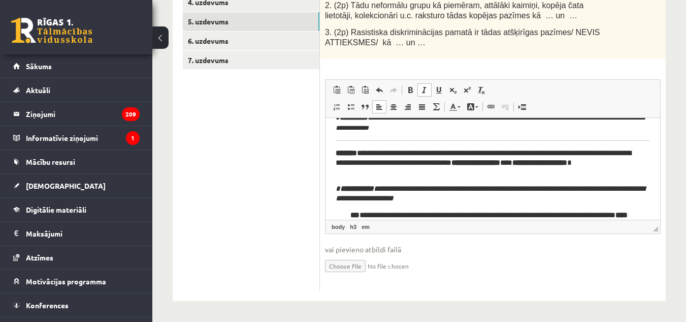
click at [340, 188] on strong "**********" at bounding box center [357, 188] width 34 height 8
click at [480, 199] on h3 "**********" at bounding box center [493, 192] width 315 height 18
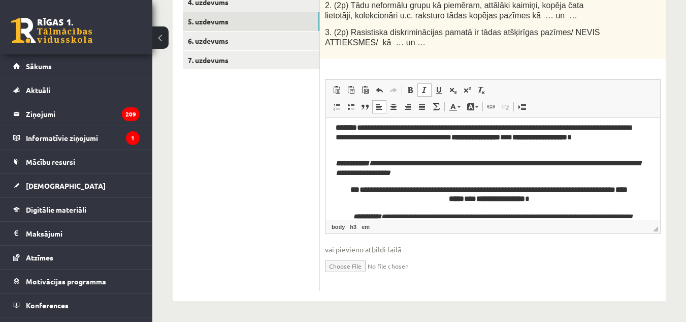
scroll to position [90, 0]
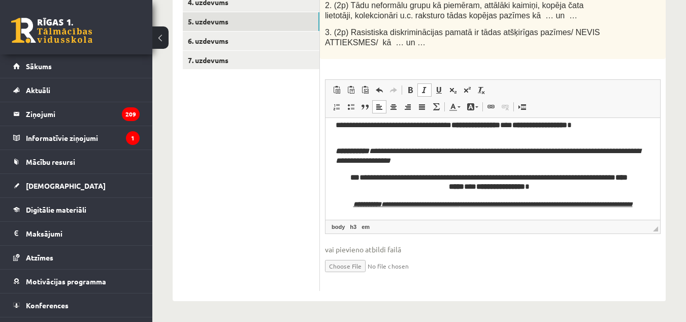
click at [336, 199] on p "**********" at bounding box center [493, 204] width 315 height 11
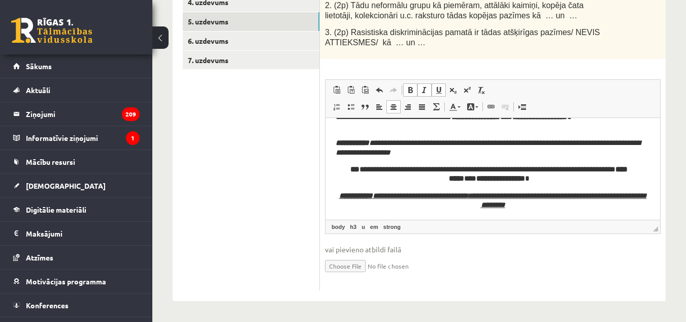
scroll to position [37, 0]
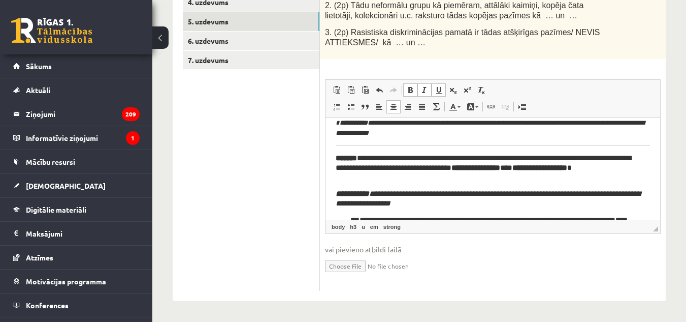
click at [360, 155] on h3 "**********" at bounding box center [489, 167] width 307 height 28
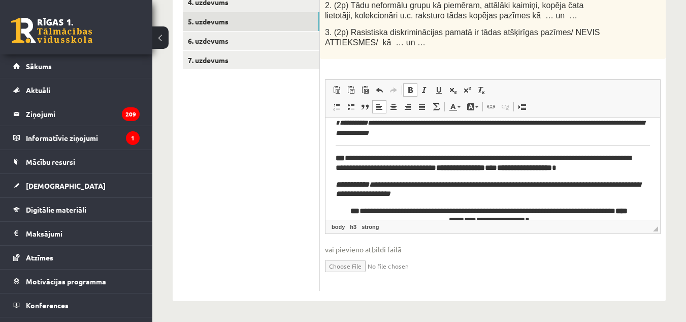
click at [335, 161] on html "**********" at bounding box center [493, 171] width 335 height 180
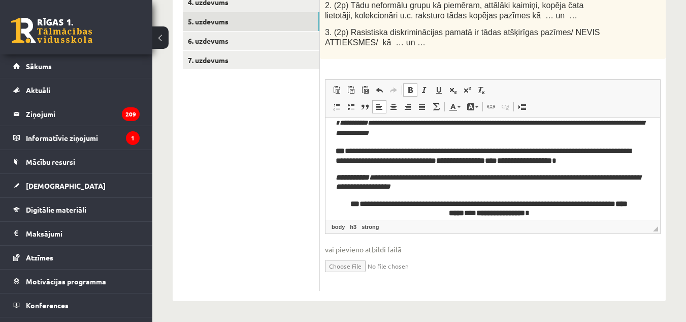
scroll to position [0, 0]
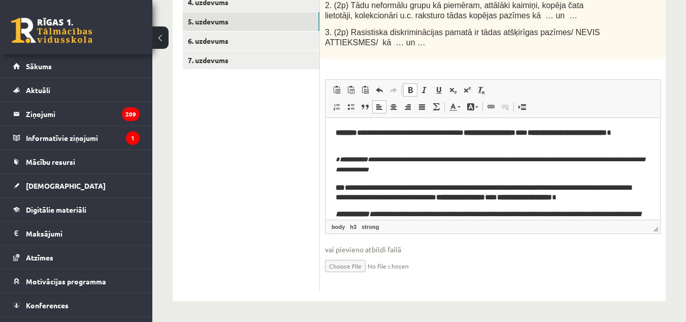
click at [454, 171] on p "**********" at bounding box center [493, 164] width 315 height 21
click at [337, 159] on em "**********" at bounding box center [490, 163] width 309 height 17
click at [340, 160] on strong "**********" at bounding box center [354, 158] width 28 height 7
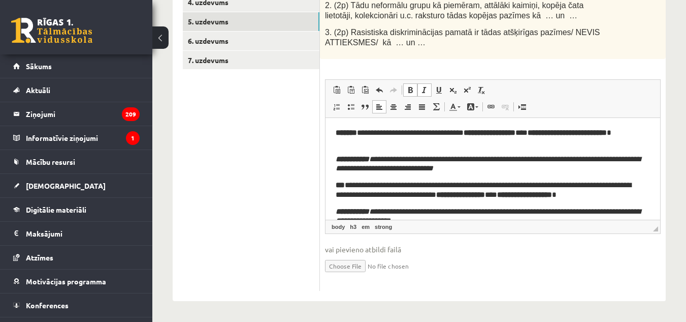
click at [360, 132] on h3 "**********" at bounding box center [489, 137] width 307 height 18
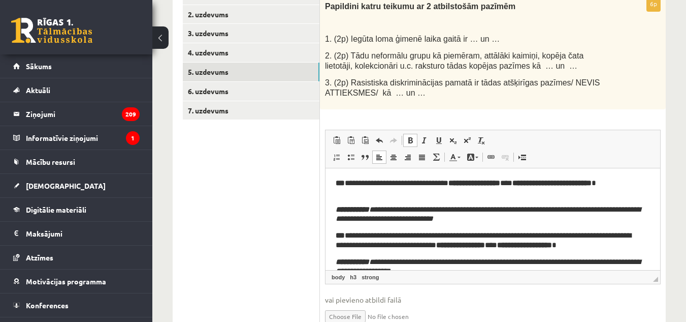
click at [416, 83] on span "3. (2p) Rasistiska diskriminācijas pamatā ir tādas atšķirīgas pazīmes/ NEVIS AT…" at bounding box center [462, 87] width 275 height 19
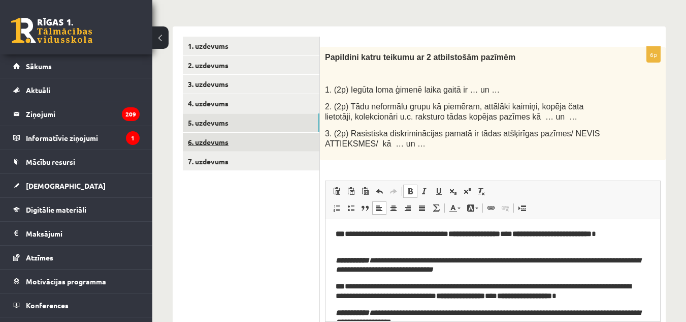
click at [263, 145] on link "6. uzdevums" at bounding box center [251, 142] width 137 height 19
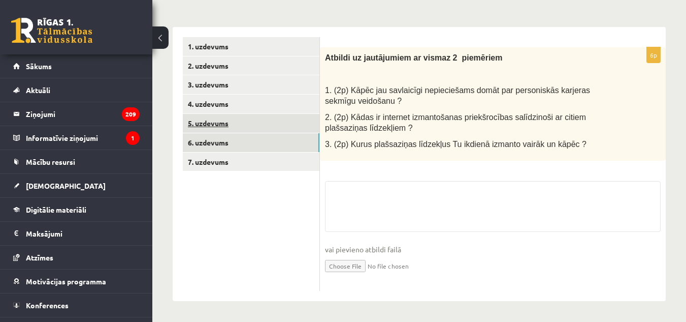
click at [267, 130] on link "5. uzdevums" at bounding box center [251, 123] width 137 height 19
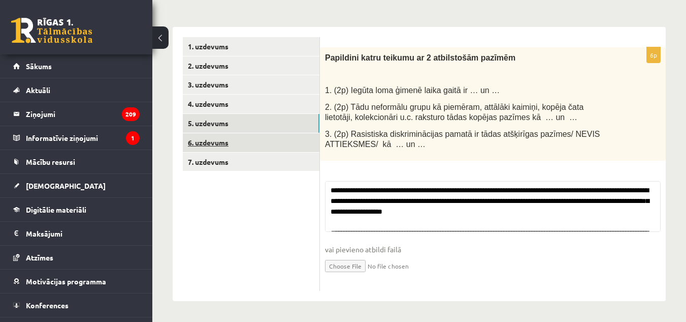
click at [272, 148] on link "6. uzdevums" at bounding box center [251, 142] width 137 height 19
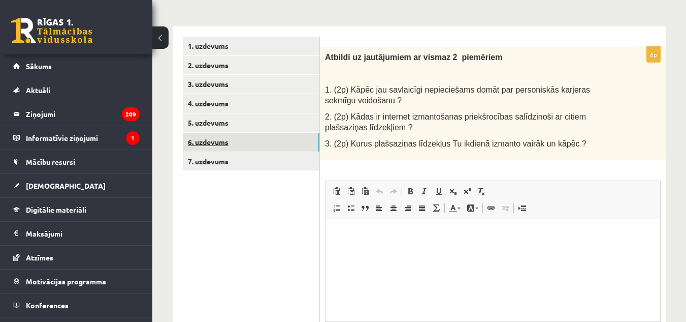
scroll to position [0, 0]
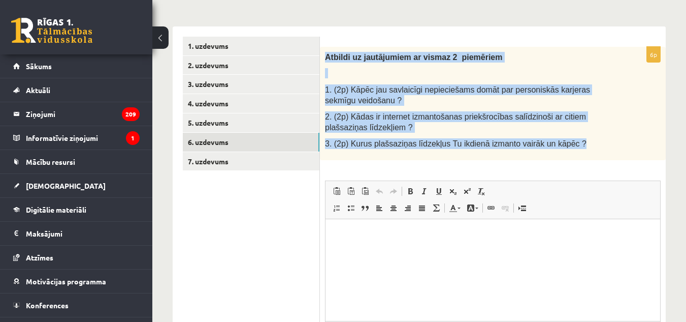
drag, startPoint x: 326, startPoint y: 58, endPoint x: 611, endPoint y: 147, distance: 299.1
click at [611, 147] on div "Atbildi uz jautājumiem ar vismaz 2 piemēriem 1. (2p) Kāpēc jau savlaicīgi nepie…" at bounding box center [493, 103] width 346 height 113
copy div "Atbildi uz jautājumiem ar vismaz 2 piemēriem 1. (2p) Kāpēc jau savlaicīgi nepie…"
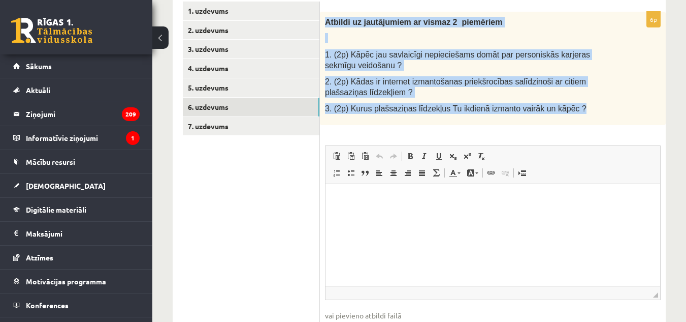
scroll to position [197, 0]
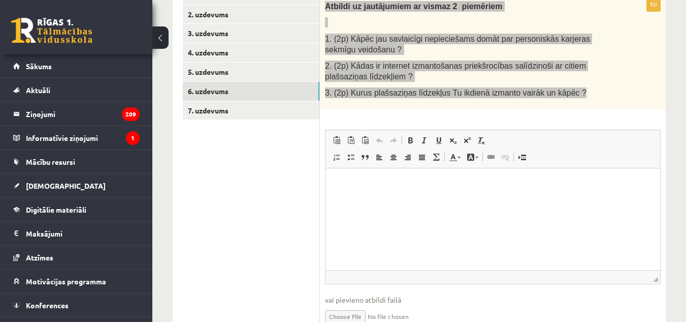
click at [332, 174] on html at bounding box center [493, 183] width 335 height 31
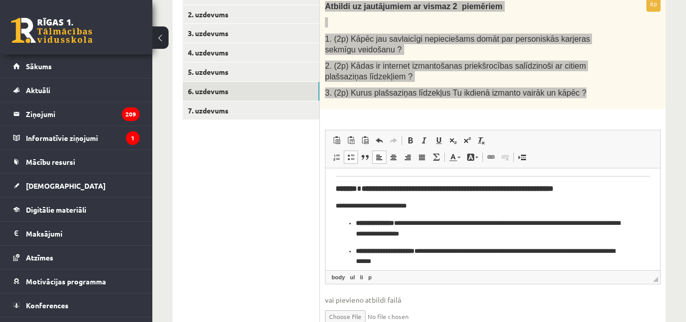
scroll to position [216, 0]
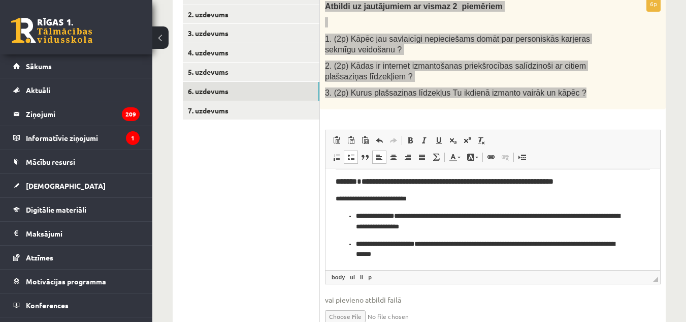
click at [341, 216] on ul "**********" at bounding box center [493, 234] width 315 height 49
click at [341, 184] on strong "*******" at bounding box center [346, 181] width 21 height 8
click at [359, 180] on h3 "**********" at bounding box center [489, 180] width 307 height 9
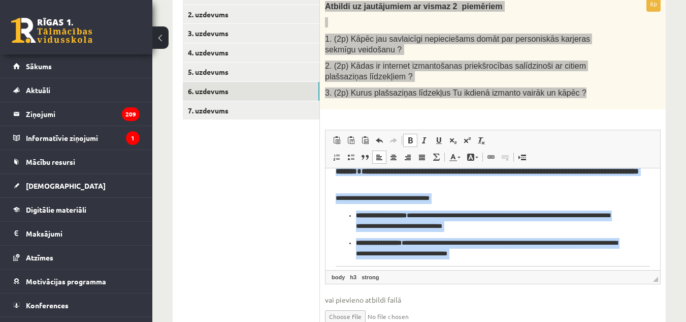
scroll to position [0, 0]
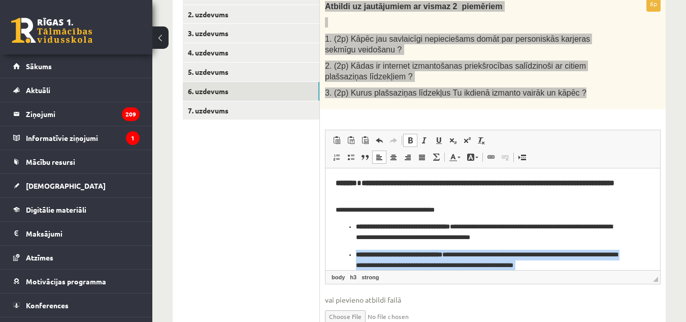
drag, startPoint x: 604, startPoint y: 180, endPoint x: 582, endPoint y: 238, distance: 61.7
click at [582, 238] on body "**********" at bounding box center [493, 326] width 315 height 297
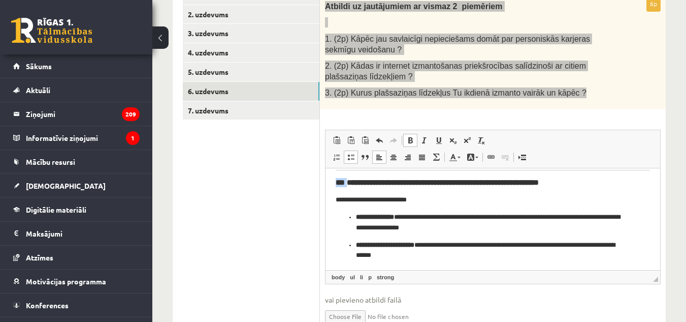
scroll to position [216, 0]
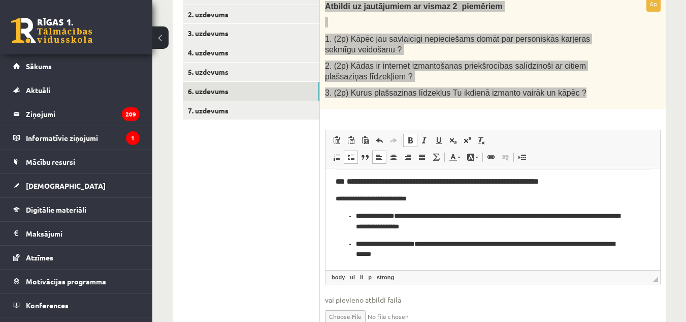
click at [590, 192] on body "**********" at bounding box center [493, 110] width 315 height 297
drag, startPoint x: 584, startPoint y: 181, endPoint x: 343, endPoint y: 181, distance: 240.8
click at [343, 181] on h3 "**********" at bounding box center [489, 180] width 307 height 9
click at [333, 183] on html "**********" at bounding box center [493, 110] width 335 height 317
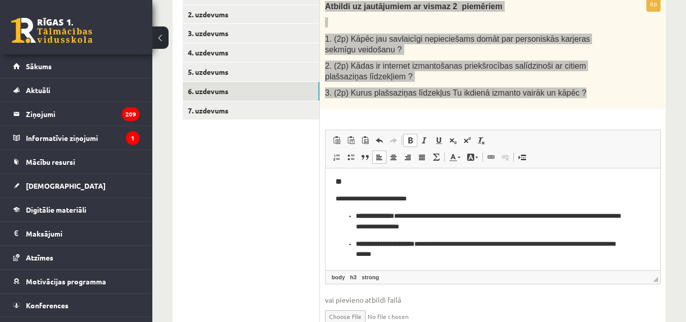
click at [331, 199] on html "**********" at bounding box center [493, 114] width 335 height 310
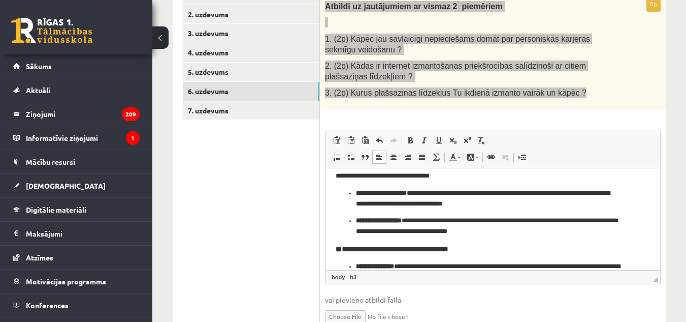
scroll to position [90, 0]
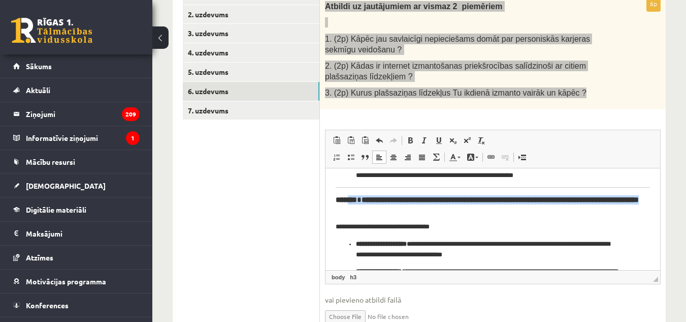
drag, startPoint x: 346, startPoint y: 200, endPoint x: 432, endPoint y: 211, distance: 87.2
click at [432, 211] on h3 "**********" at bounding box center [489, 204] width 307 height 18
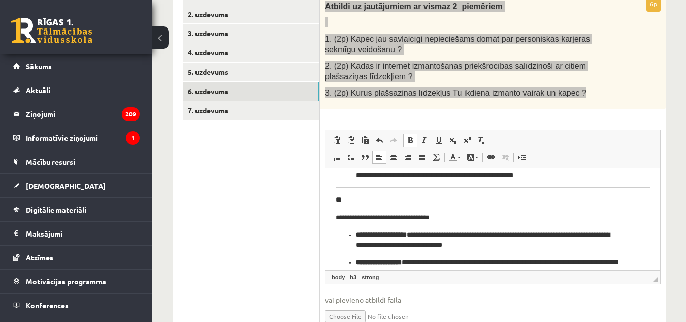
click at [330, 204] on html "**********" at bounding box center [493, 220] width 335 height 284
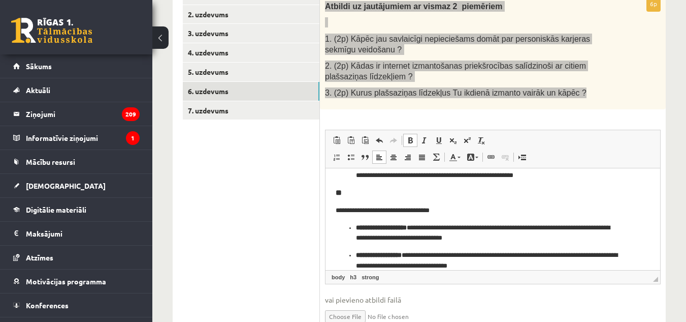
click at [333, 204] on html "**********" at bounding box center [493, 216] width 335 height 276
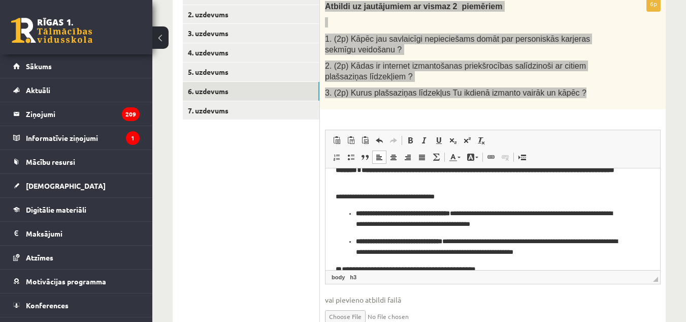
scroll to position [0, 0]
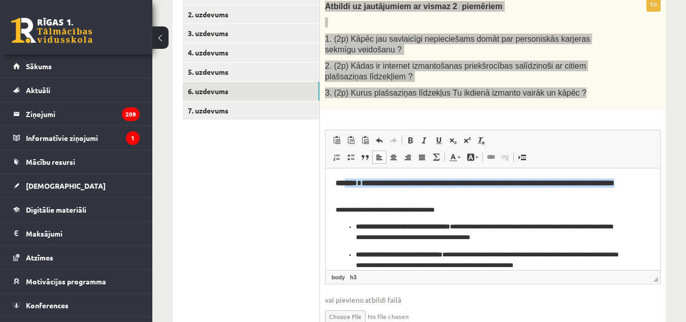
drag, startPoint x: 343, startPoint y: 183, endPoint x: 378, endPoint y: 192, distance: 35.7
click at [378, 192] on h3 "**********" at bounding box center [489, 187] width 307 height 18
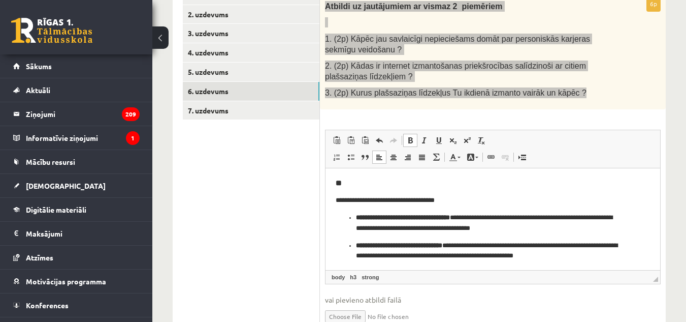
click at [328, 200] on html "**********" at bounding box center [493, 293] width 335 height 250
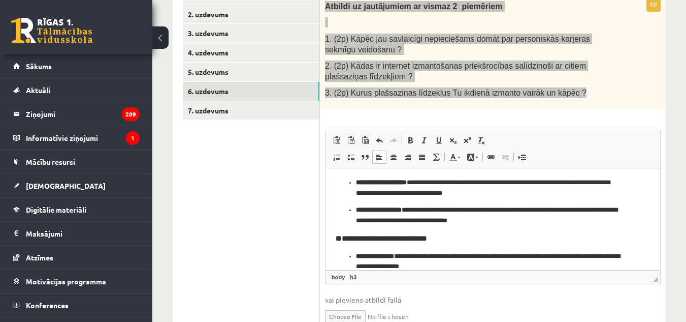
scroll to position [132, 0]
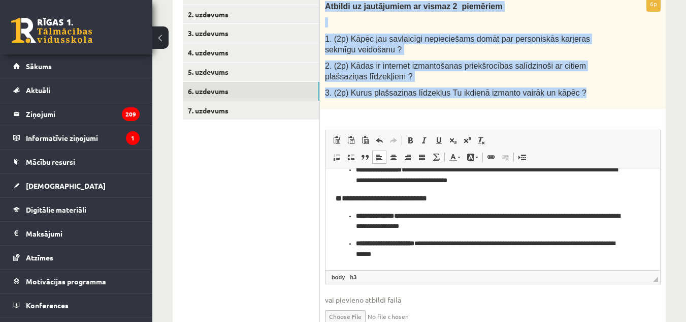
click at [371, 78] on p "2. (2p) Kādas ir internet izmantošanas priekšrocības salīdzinoši ar citiem plaš…" at bounding box center [467, 70] width 285 height 21
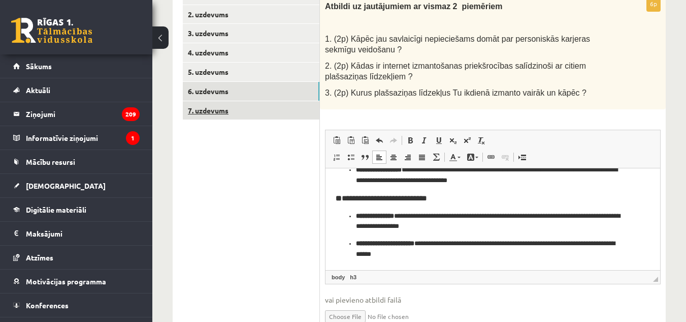
click at [258, 116] on link "7. uzdevums" at bounding box center [251, 110] width 137 height 19
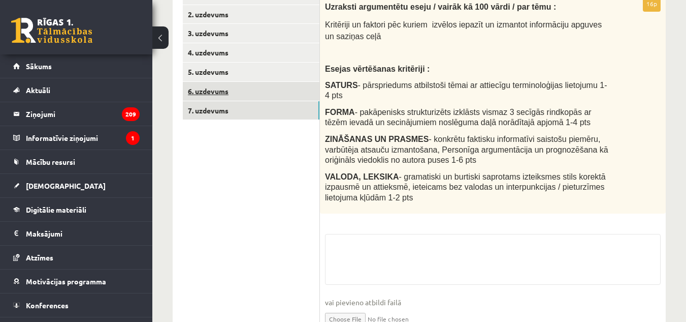
click at [268, 98] on link "6. uzdevums" at bounding box center [251, 91] width 137 height 19
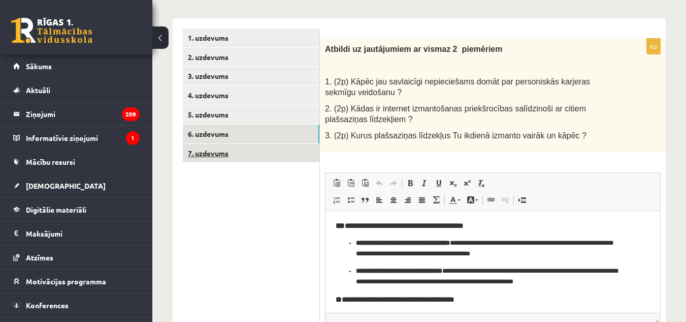
scroll to position [95, 0]
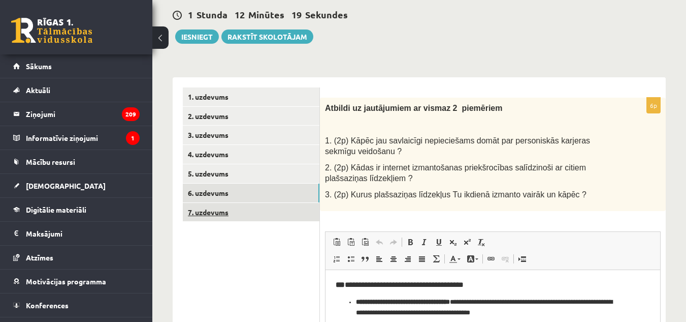
click at [250, 216] on link "7. uzdevums" at bounding box center [251, 212] width 137 height 19
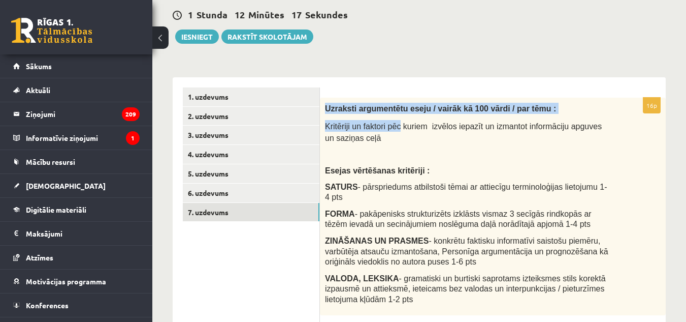
scroll to position [0, 0]
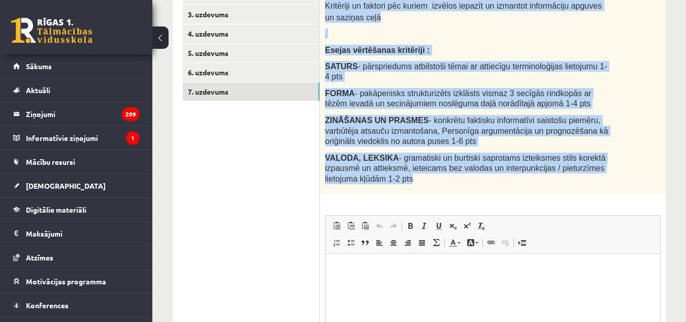
drag, startPoint x: 324, startPoint y: 107, endPoint x: 438, endPoint y: 181, distance: 135.9
click at [438, 181] on div "16p Uzraksti argumentētu eseju / vairāk kā 100 vārdi / par tēmu : Kritēriji un …" at bounding box center [493, 201] width 346 height 449
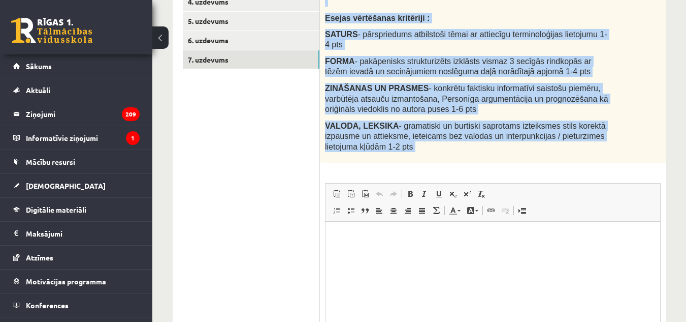
drag, startPoint x: 438, startPoint y: 181, endPoint x: 440, endPoint y: 168, distance: 13.4
click at [440, 170] on div "16p Uzraksti argumentētu eseju / vairāk kā 100 vārdi / par tēmu : Kritēriji un …" at bounding box center [493, 169] width 346 height 449
copy div "Uzraksti argumentētu eseju / vairāk kā 100 vārdi / par tēmu : Kritēriji un fakt…"
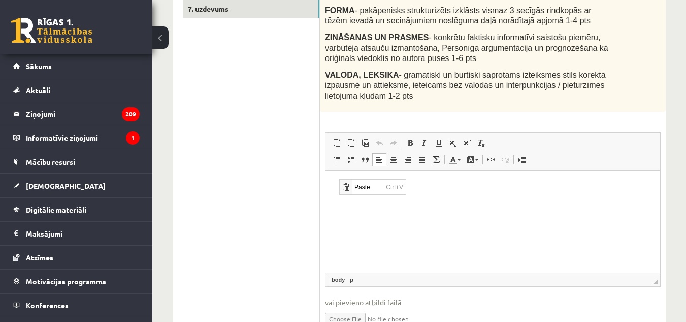
scroll to position [0, 0]
click at [339, 181] on p "Editor, wiswyg-editor-user-answer-47024821472240" at bounding box center [493, 185] width 315 height 11
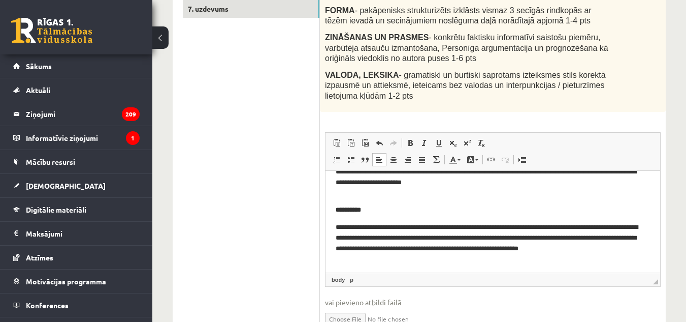
scroll to position [142, 0]
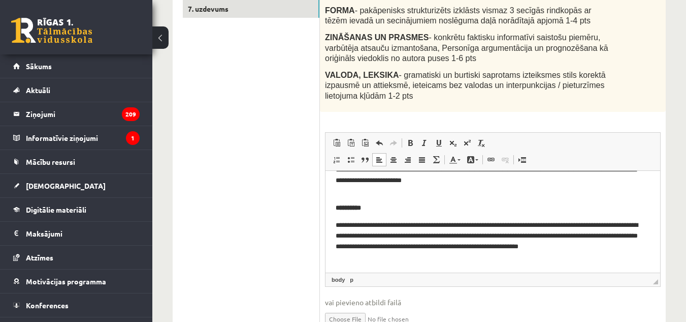
click at [374, 202] on p "**********" at bounding box center [493, 207] width 315 height 11
click at [329, 209] on html "**********" at bounding box center [493, 149] width 335 height 243
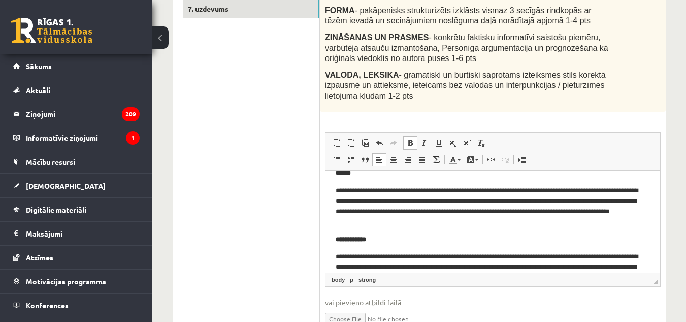
scroll to position [0, 0]
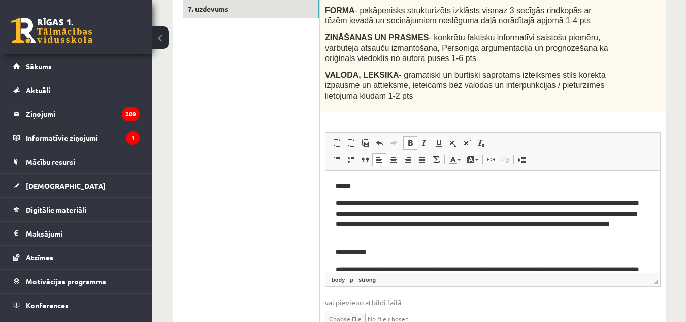
click at [344, 237] on p "**********" at bounding box center [489, 219] width 307 height 42
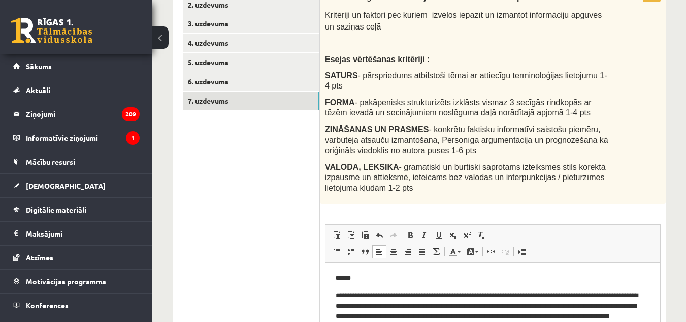
scroll to position [87, 0]
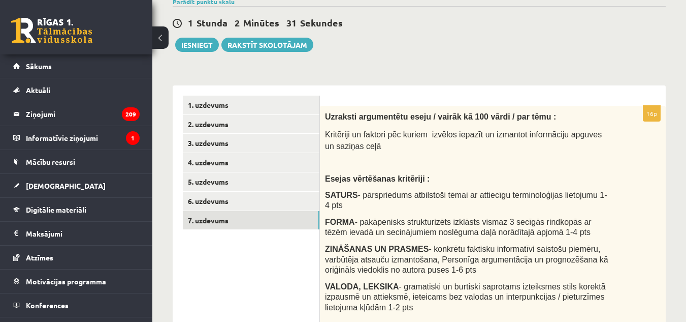
click at [372, 156] on div "Uzraksti argumentētu eseju / vairāk kā 100 vārdi / par tēmu : Kritēriji un fakt…" at bounding box center [493, 214] width 346 height 217
click at [204, 39] on button "Iesniegt" at bounding box center [197, 45] width 44 height 14
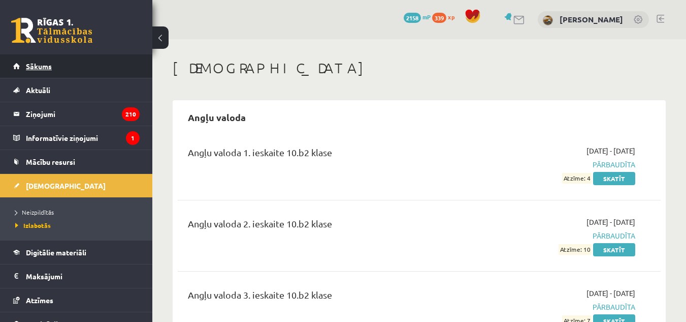
click at [79, 60] on link "Sākums" at bounding box center [76, 65] width 127 height 23
